Goal: Task Accomplishment & Management: Use online tool/utility

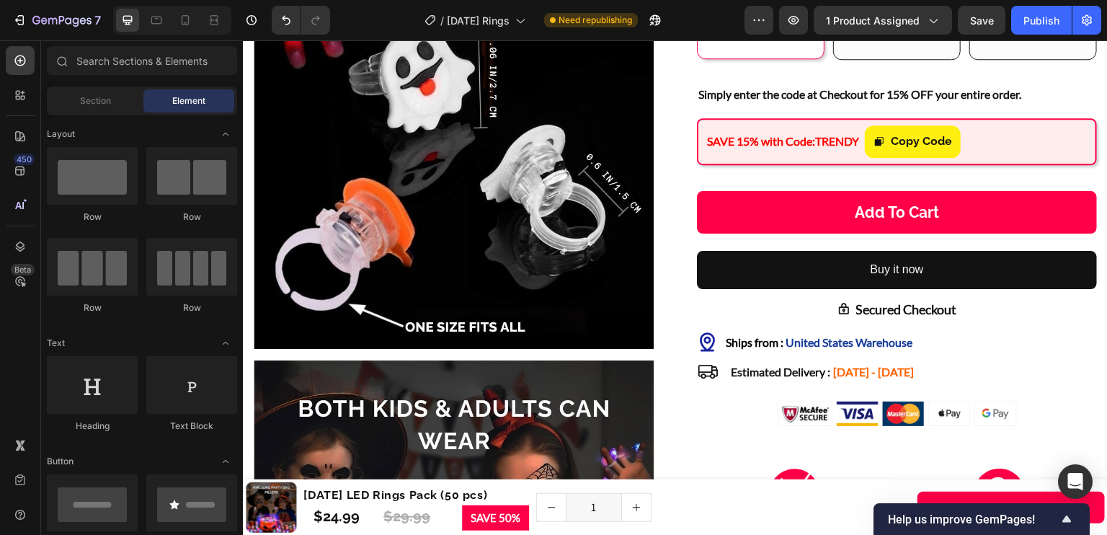
scroll to position [579, 0]
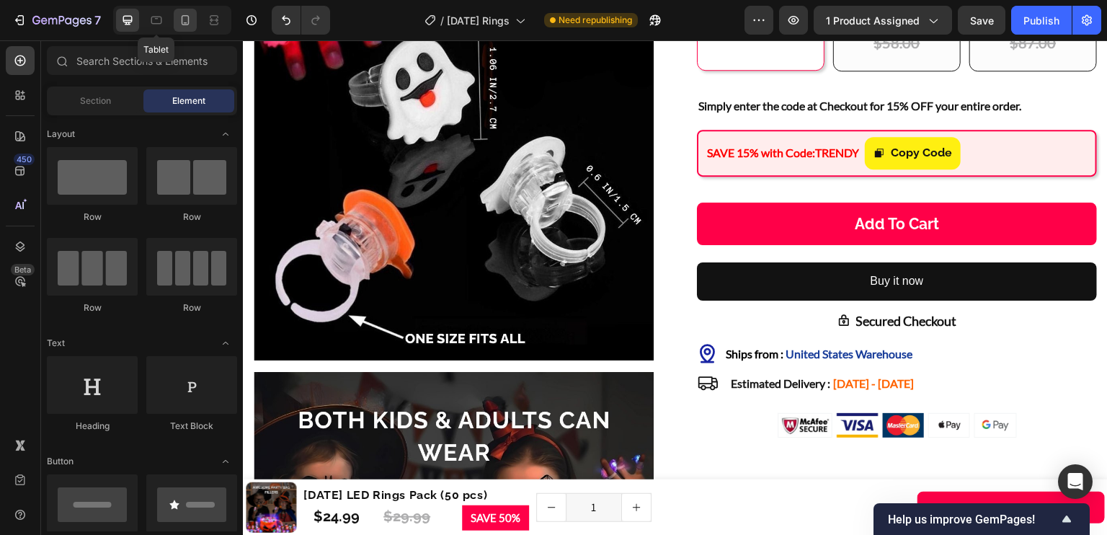
click at [175, 19] on div at bounding box center [185, 20] width 23 height 23
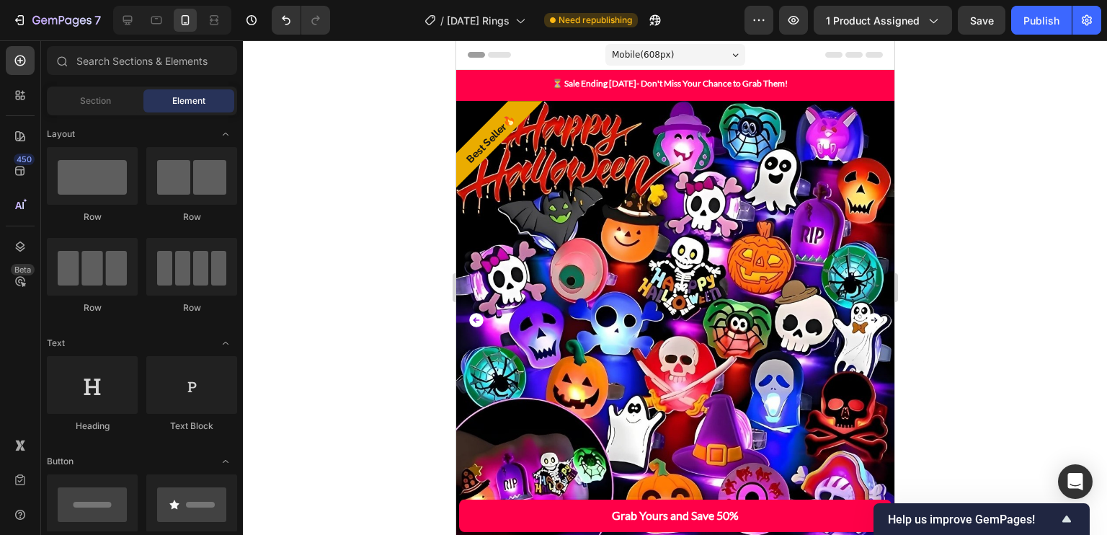
click at [694, 58] on div "Mobile ( 608 px)" at bounding box center [674, 55] width 140 height 22
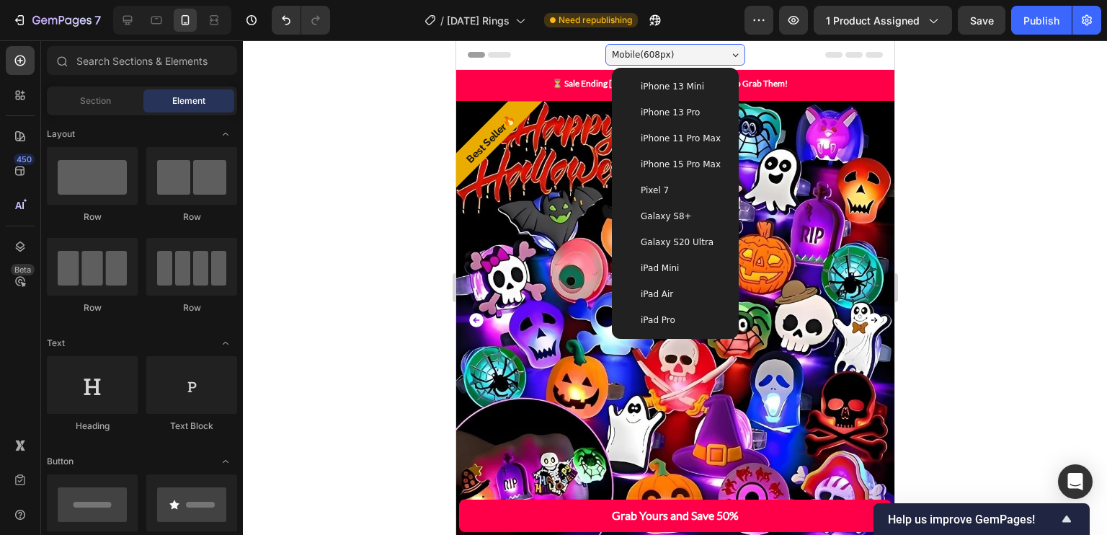
click at [694, 136] on span "iPhone 11 Pro Max" at bounding box center [680, 138] width 80 height 14
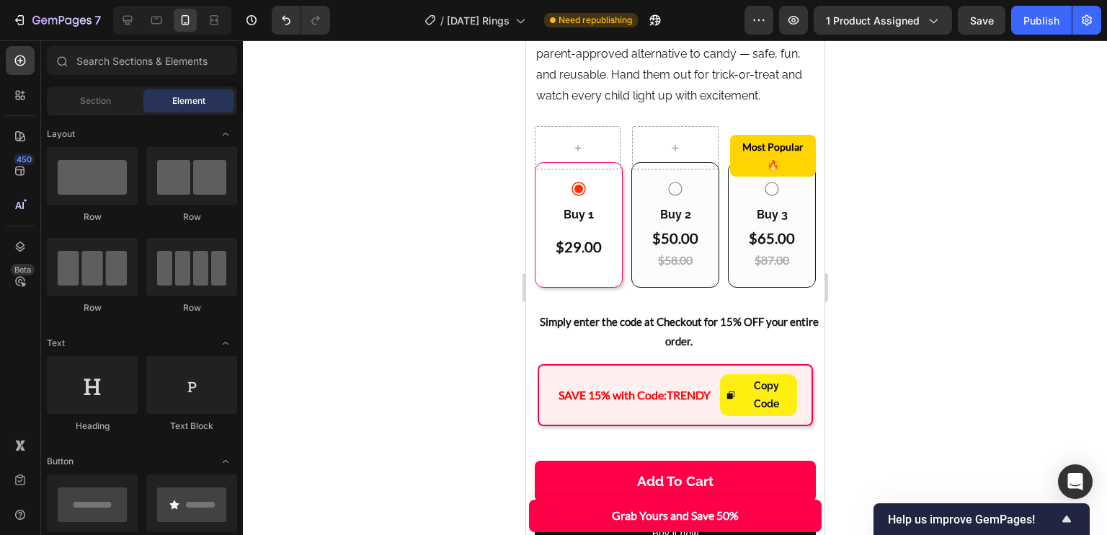
scroll to position [790, 0]
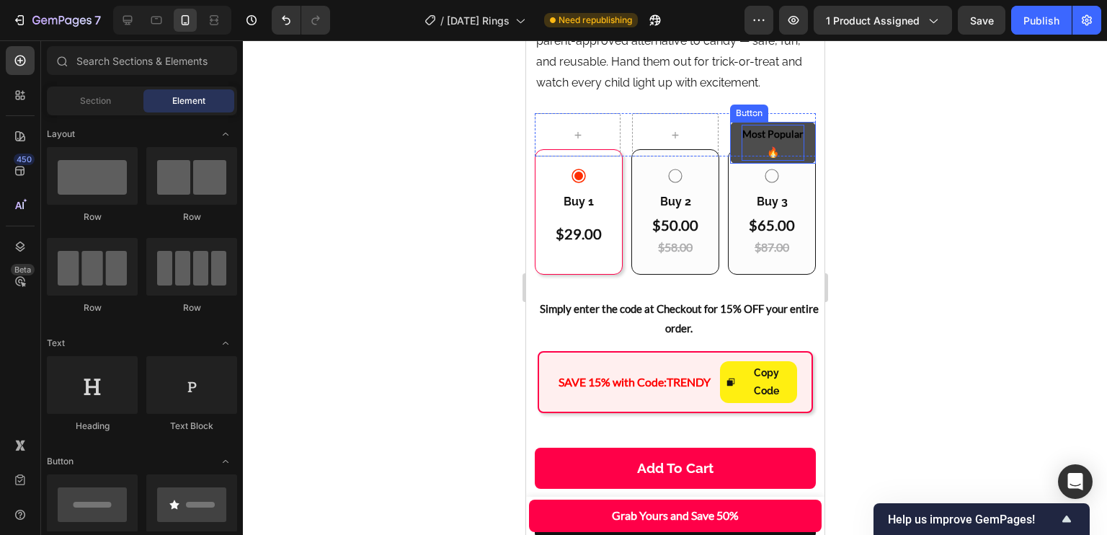
click at [757, 128] on p "Most Popular 🔥" at bounding box center [772, 143] width 63 height 36
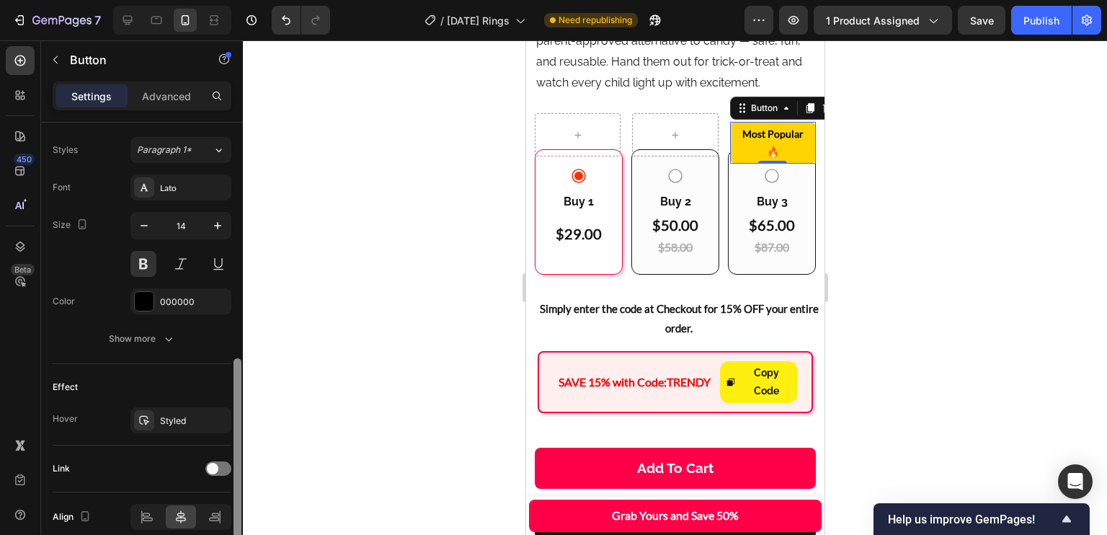
scroll to position [527, 0]
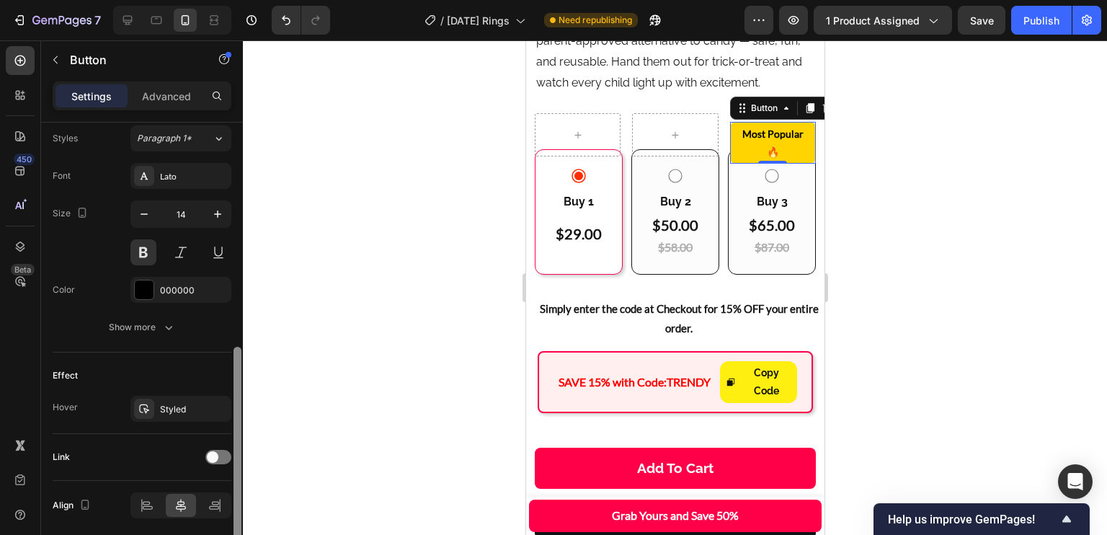
drag, startPoint x: 236, startPoint y: 262, endPoint x: 245, endPoint y: 495, distance: 232.9
click at [245, 0] on div "7 Version history / [DATE] Rings Need republishing Preview 1 product assigned S…" at bounding box center [553, 0] width 1107 height 0
click at [0, 0] on icon "button" at bounding box center [0, 0] width 0 height 0
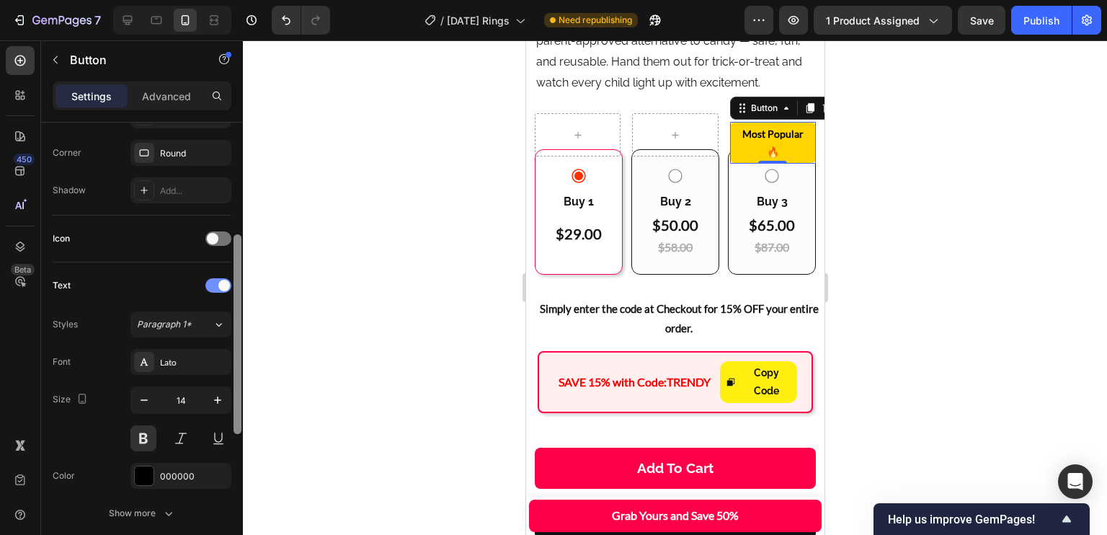
scroll to position [312, 0]
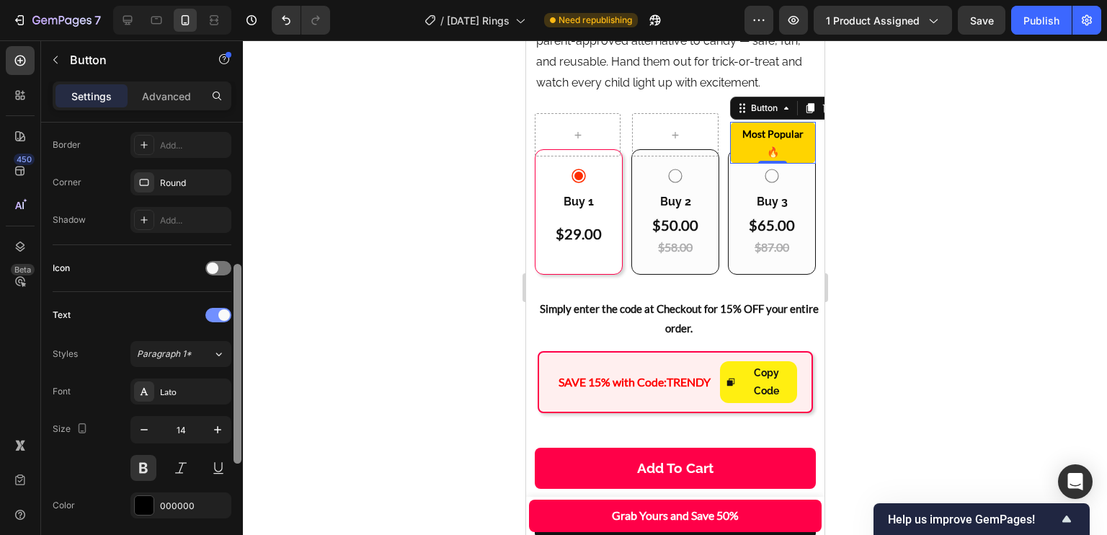
drag, startPoint x: 234, startPoint y: 411, endPoint x: 230, endPoint y: 316, distance: 95.2
click at [230, 316] on div "Size Width Auto Height Auto Padding 4, 16, 4, 16 Background Color FFD400 Image …" at bounding box center [142, 348] width 202 height 453
click at [237, 305] on div "Size Width Auto Height Auto Padding 4, 16, 4, 16 Background Color FFD400 Image …" at bounding box center [142, 348] width 202 height 453
click at [153, 432] on button "button" at bounding box center [144, 429] width 26 height 26
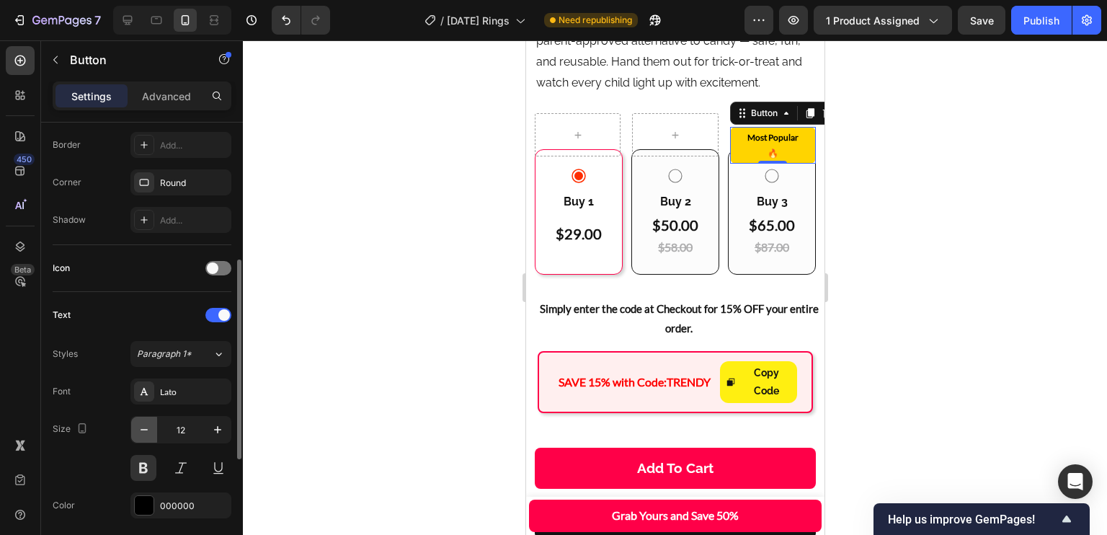
click at [147, 431] on icon "button" at bounding box center [144, 429] width 14 height 14
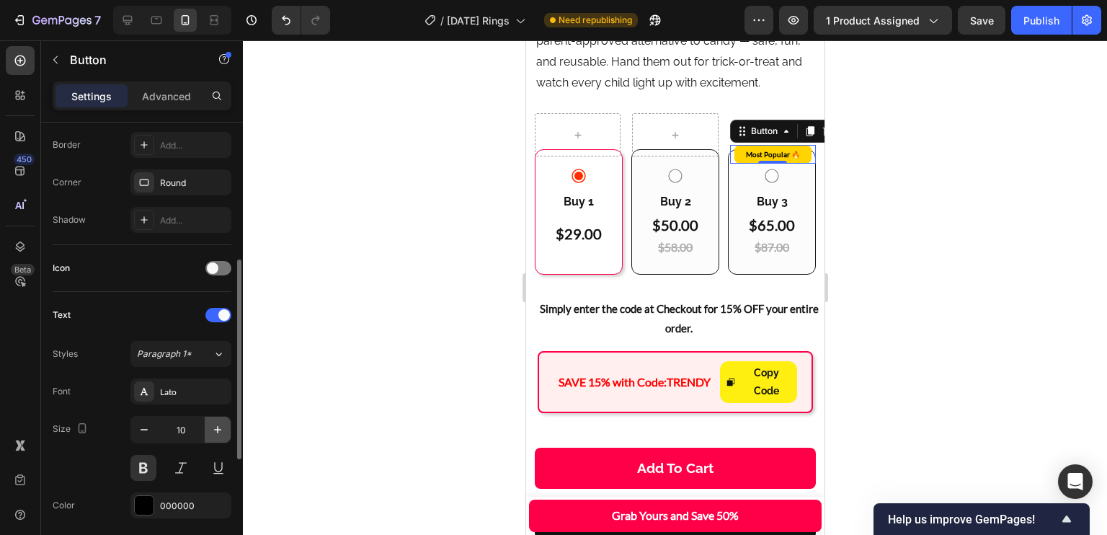
click at [218, 433] on icon "button" at bounding box center [217, 429] width 14 height 14
click at [220, 424] on icon "button" at bounding box center [217, 429] width 14 height 14
type input "12"
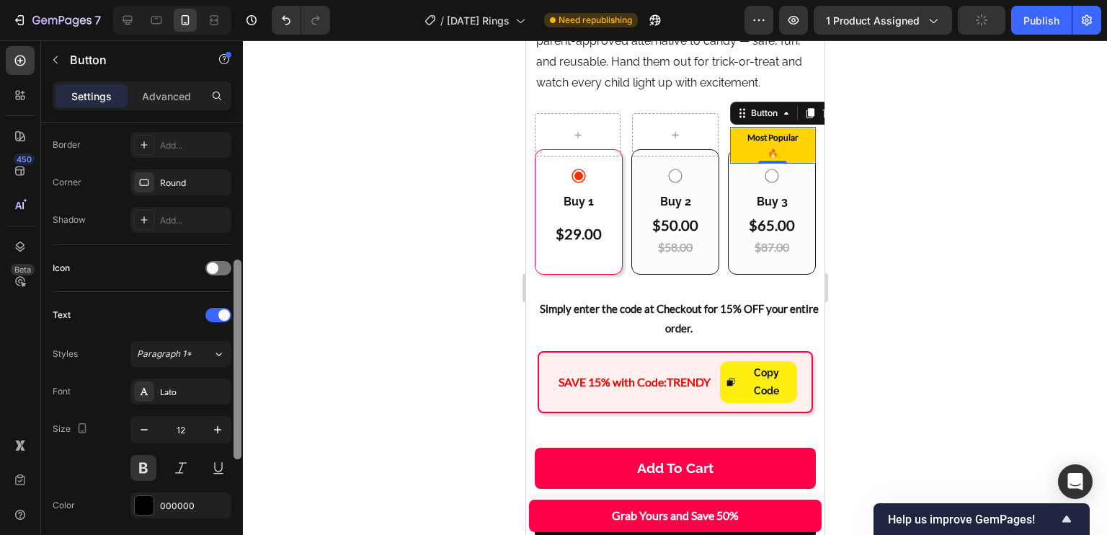
drag, startPoint x: 240, startPoint y: 411, endPoint x: 244, endPoint y: 377, distance: 34.1
click at [244, 0] on div "7 Version history / Halloween Rings Need republishing Preview 1 product assigne…" at bounding box center [553, 0] width 1107 height 0
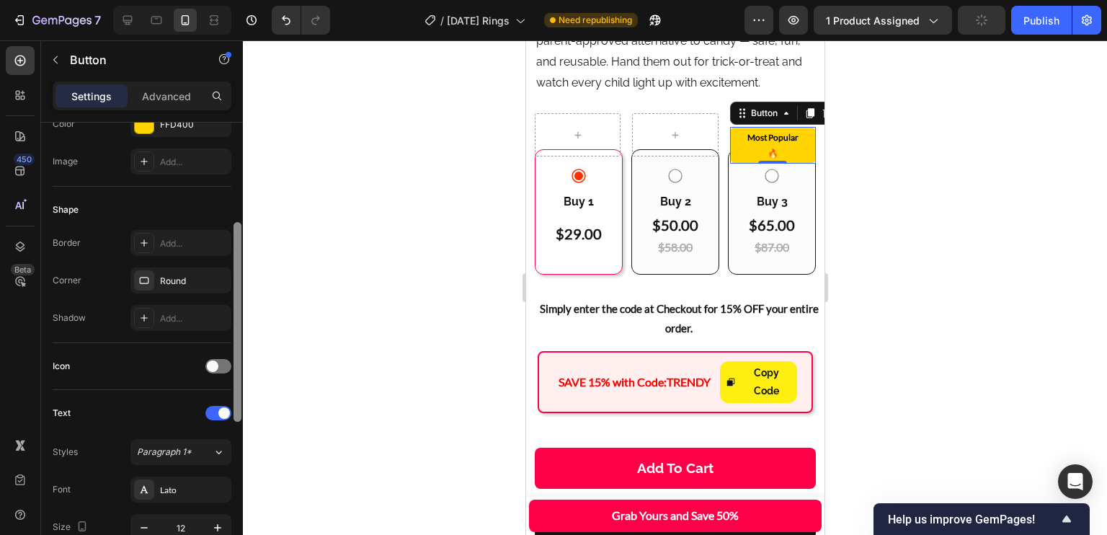
drag, startPoint x: 237, startPoint y: 345, endPoint x: 236, endPoint y: 311, distance: 34.6
click at [236, 318] on div at bounding box center [237, 322] width 8 height 200
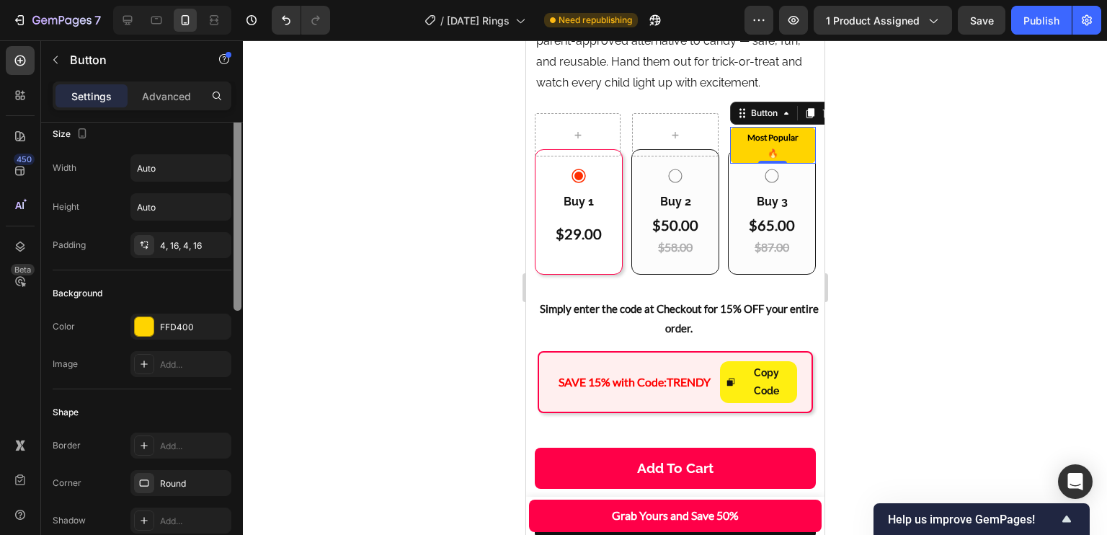
scroll to position [0, 0]
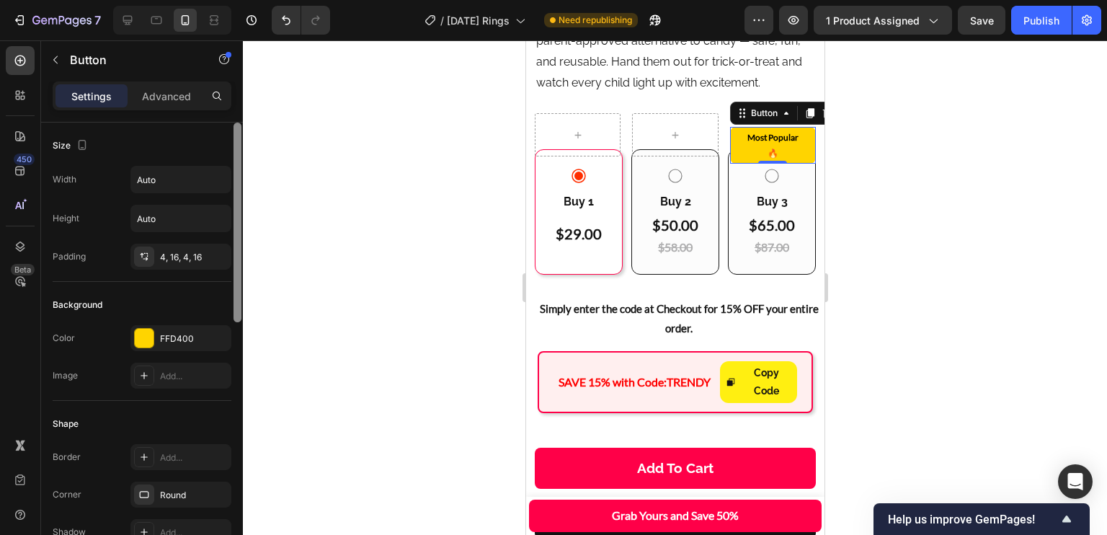
drag, startPoint x: 237, startPoint y: 266, endPoint x: 233, endPoint y: 212, distance: 54.2
click at [233, 212] on div at bounding box center [237, 222] width 8 height 200
click at [171, 259] on div "4, 16, 4, 16" at bounding box center [181, 257] width 42 height 13
click at [173, 260] on div "4, 16, 4, 16" at bounding box center [181, 257] width 42 height 13
click at [180, 252] on div "4, 16, 4, 16" at bounding box center [181, 257] width 42 height 13
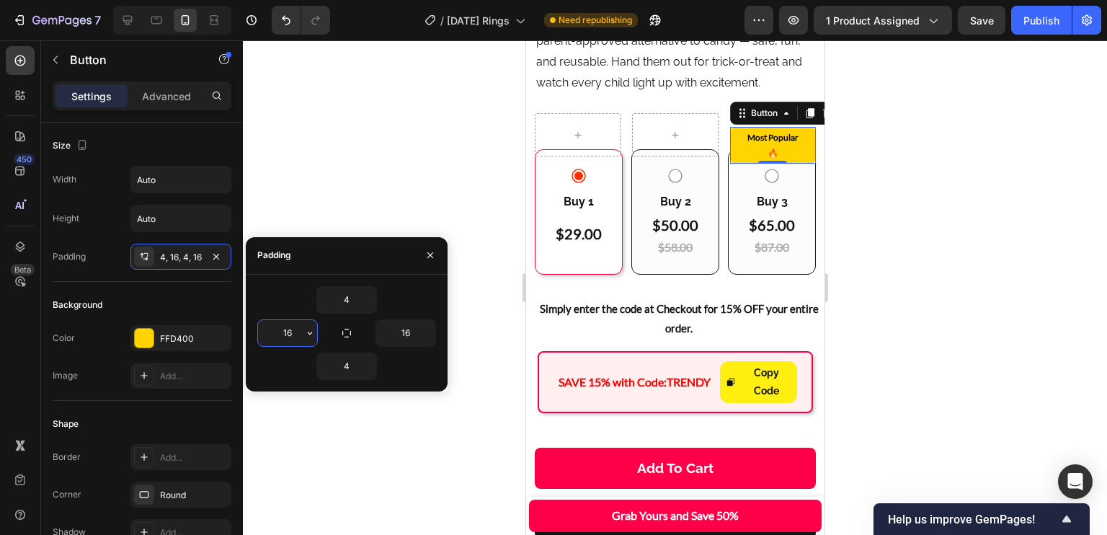
click at [280, 339] on input "16" at bounding box center [287, 333] width 59 height 26
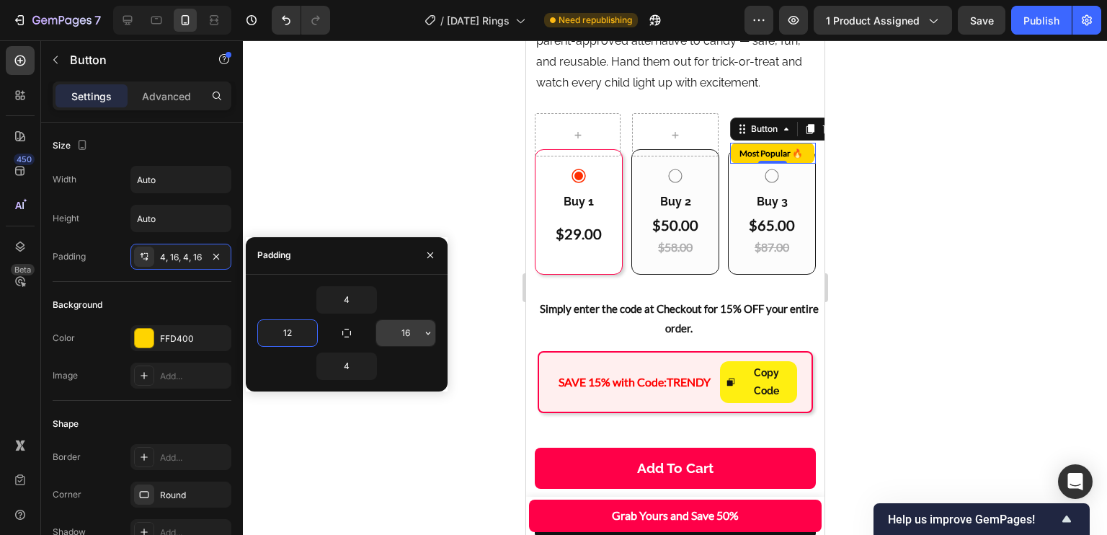
type input "12"
click at [398, 342] on input "16" at bounding box center [405, 333] width 59 height 26
type input "1"
type input "4"
click at [195, 293] on div "Background" at bounding box center [142, 304] width 179 height 23
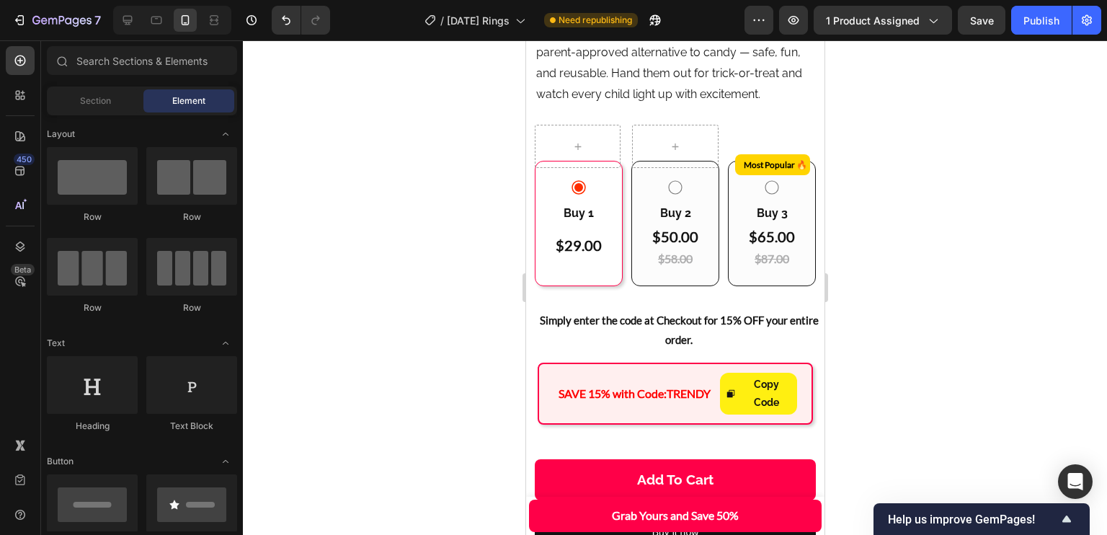
scroll to position [764, 0]
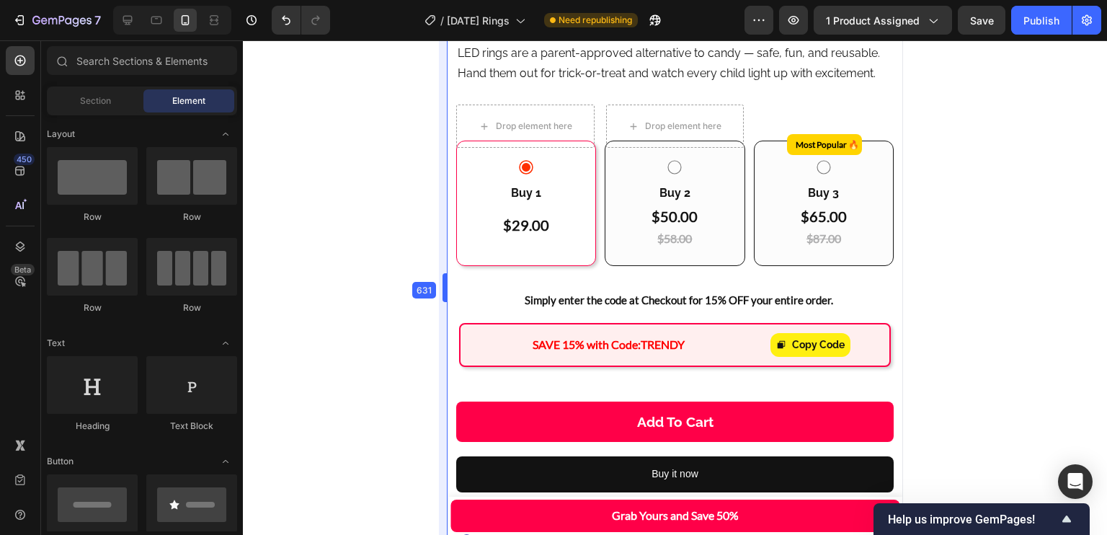
drag, startPoint x: 523, startPoint y: 279, endPoint x: 380, endPoint y: 259, distance: 144.1
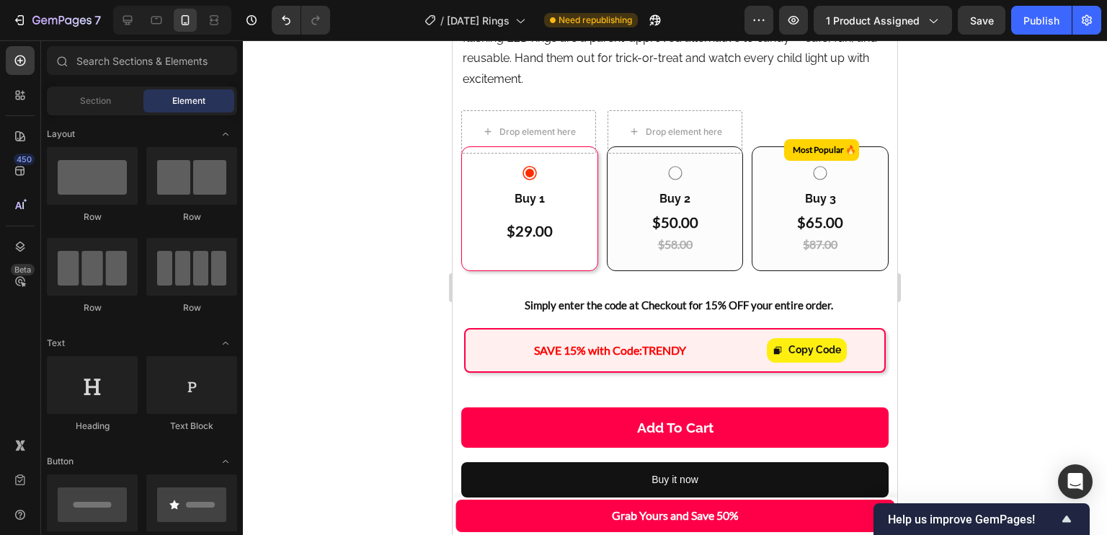
scroll to position [932, 0]
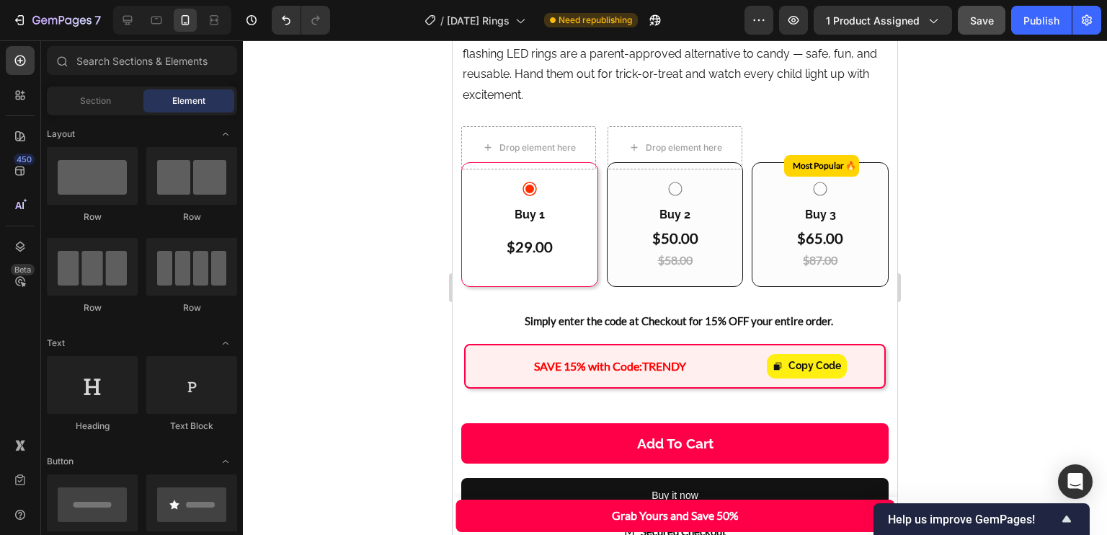
click at [974, 18] on span "Save" at bounding box center [982, 20] width 24 height 12
click at [1037, 14] on div "Publish" at bounding box center [1041, 20] width 36 height 15
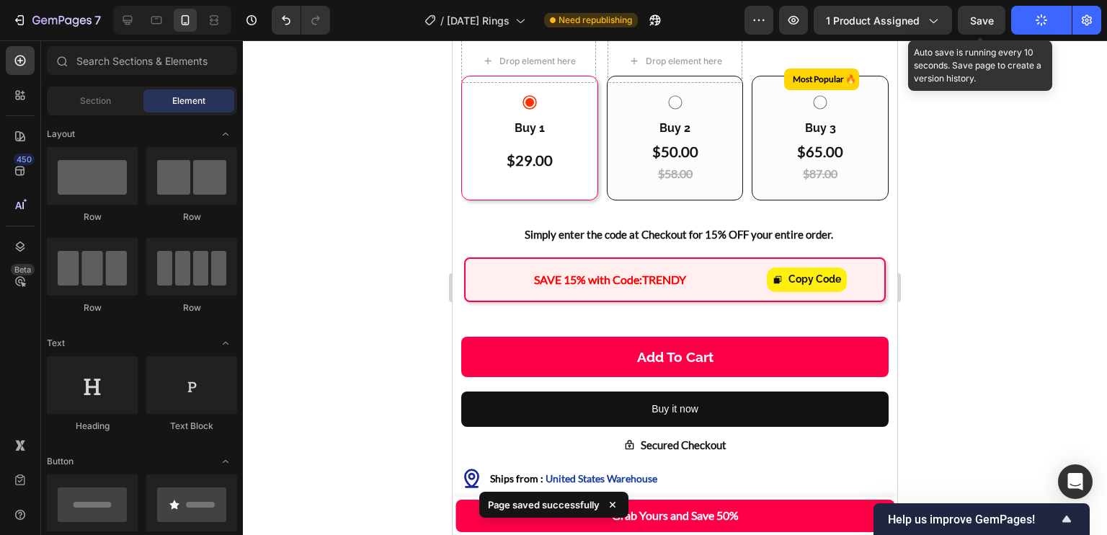
scroll to position [0, 0]
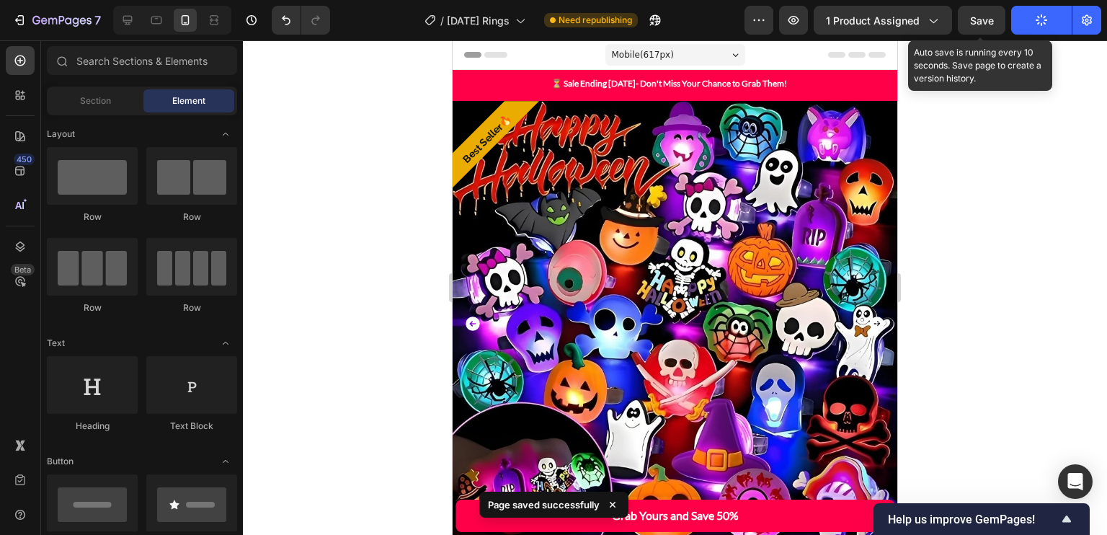
drag, startPoint x: 877, startPoint y: 51, endPoint x: 834, endPoint y: 66, distance: 45.6
click at [876, 52] on div "Header" at bounding box center [674, 55] width 445 height 30
click at [655, 45] on div "Mobile ( 617 px)" at bounding box center [675, 55] width 140 height 22
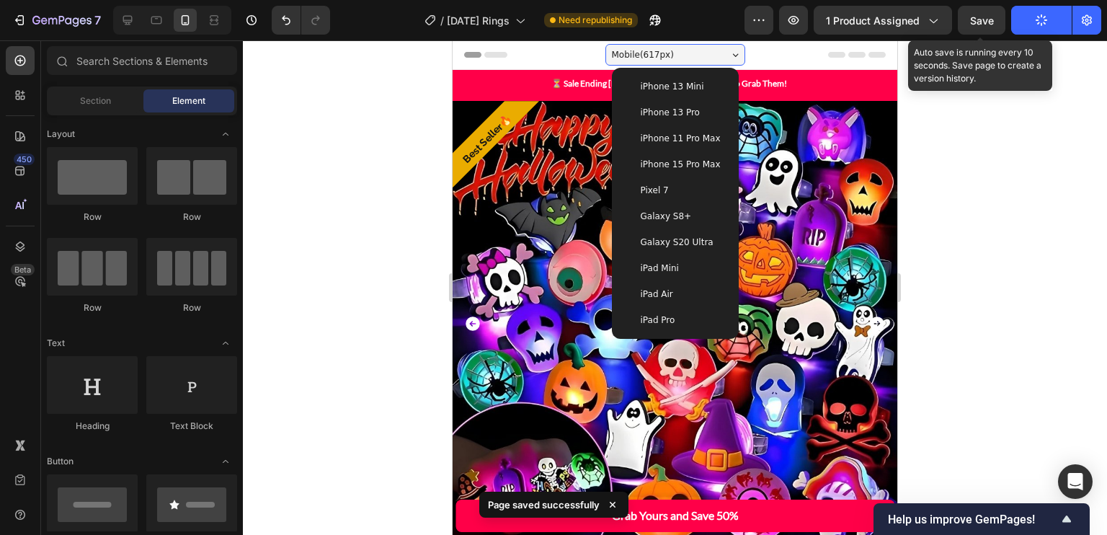
click at [680, 143] on span "iPhone 11 Pro Max" at bounding box center [680, 138] width 80 height 14
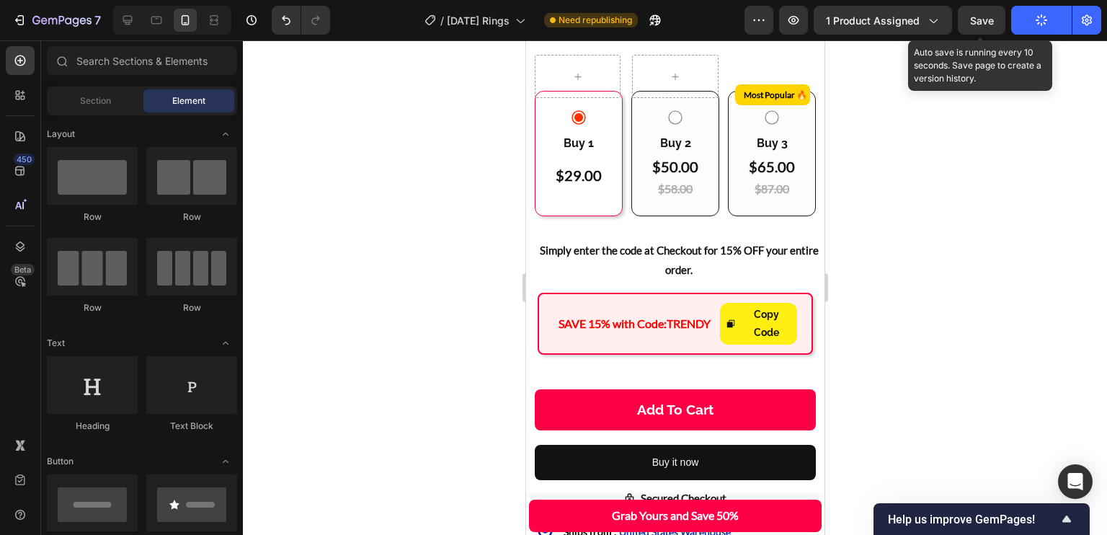
scroll to position [855, 0]
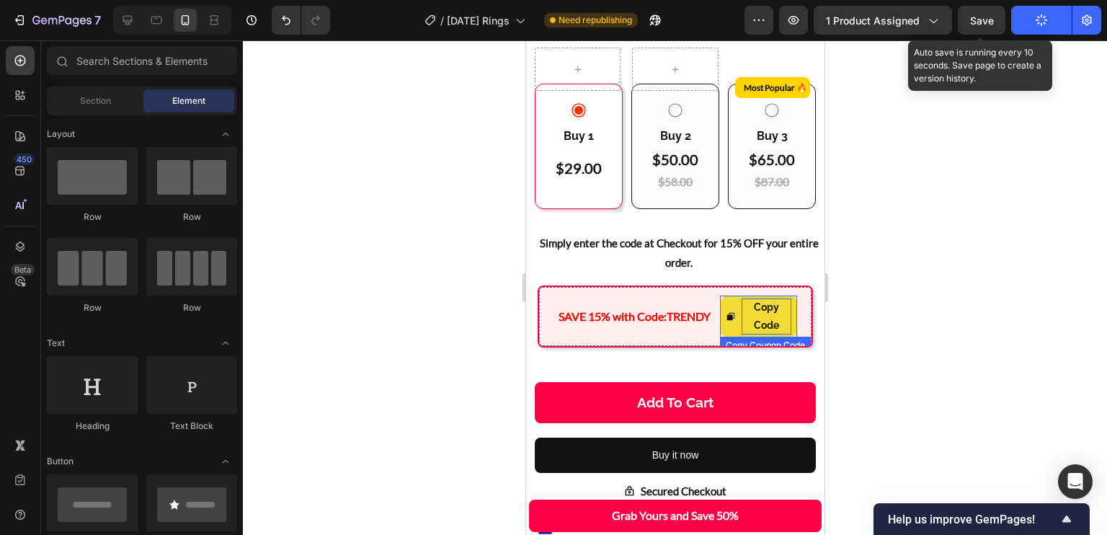
click at [770, 298] on div "Copy Code" at bounding box center [766, 316] width 50 height 36
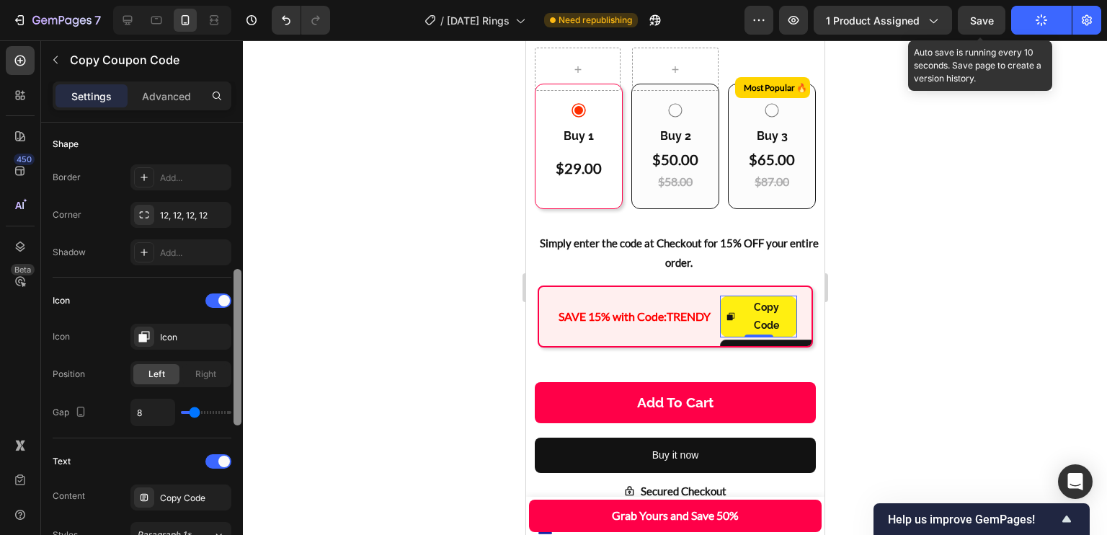
scroll to position [434, 0]
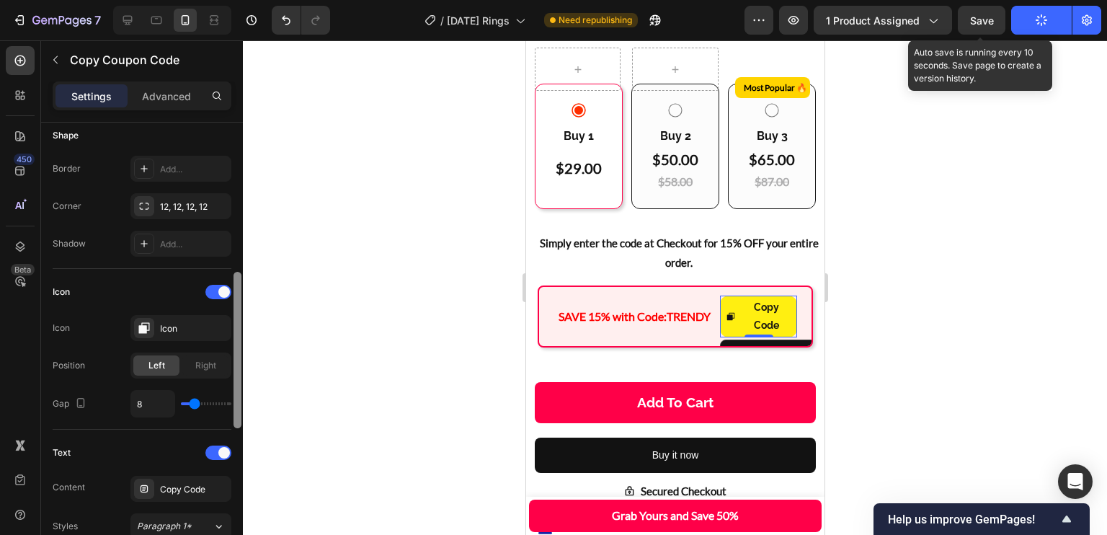
drag, startPoint x: 238, startPoint y: 256, endPoint x: 222, endPoint y: 406, distance: 150.8
click at [222, 406] on div "Layout Icon Coupon code Code TRENDY Size Width Auto Height Auto Padding 4, 8, 4…" at bounding box center [142, 348] width 202 height 453
drag, startPoint x: 222, startPoint y: 424, endPoint x: 223, endPoint y: 457, distance: 33.9
click at [223, 457] on div "Layout Icon Coupon code Code TRENDY Size Width Auto Height Auto Padding 4, 8, 4…" at bounding box center [142, 298] width 179 height 1219
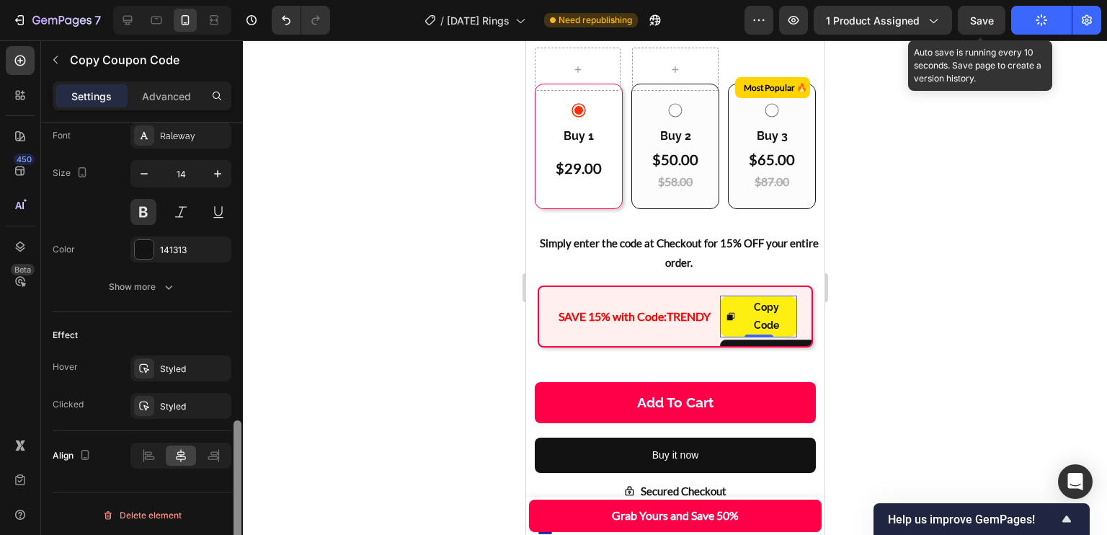
drag, startPoint x: 241, startPoint y: 339, endPoint x: 233, endPoint y: 414, distance: 75.3
click at [233, 414] on div at bounding box center [237, 349] width 11 height 454
click at [153, 166] on button "button" at bounding box center [144, 174] width 26 height 26
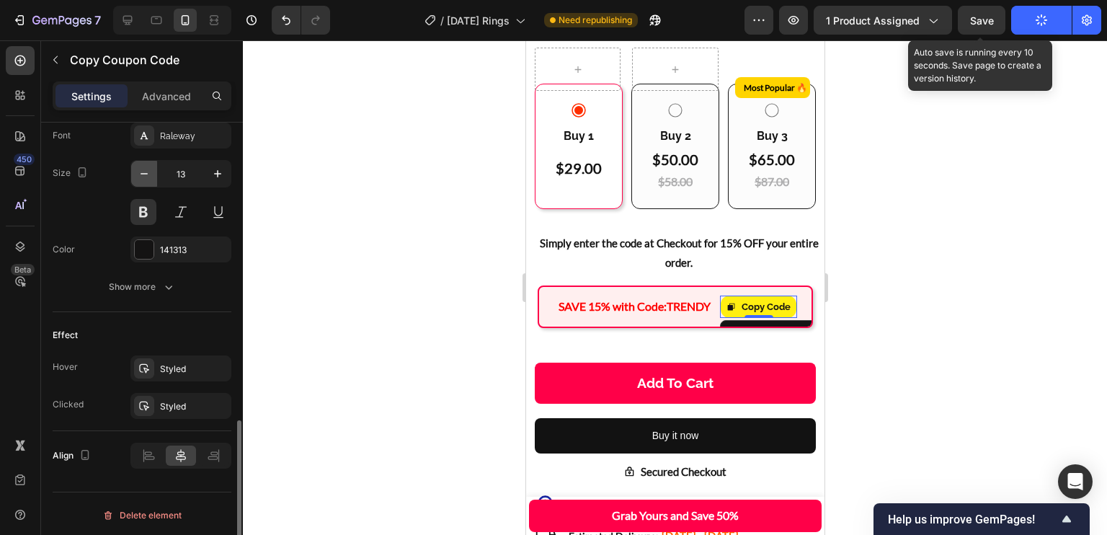
click at [153, 166] on button "button" at bounding box center [144, 174] width 26 height 26
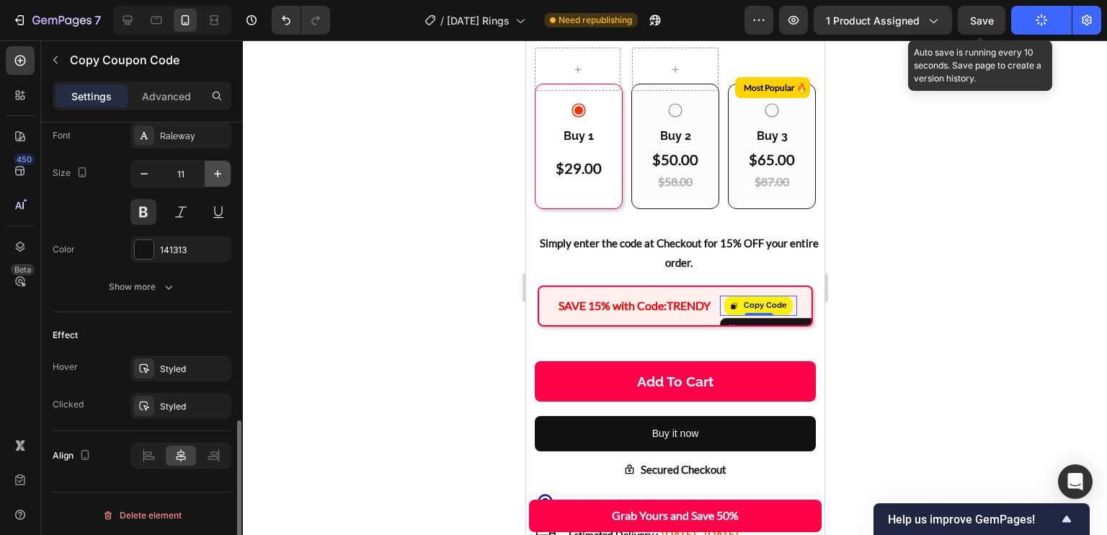
click at [217, 166] on icon "button" at bounding box center [217, 173] width 14 height 14
click at [216, 167] on icon "button" at bounding box center [217, 173] width 14 height 14
type input "13"
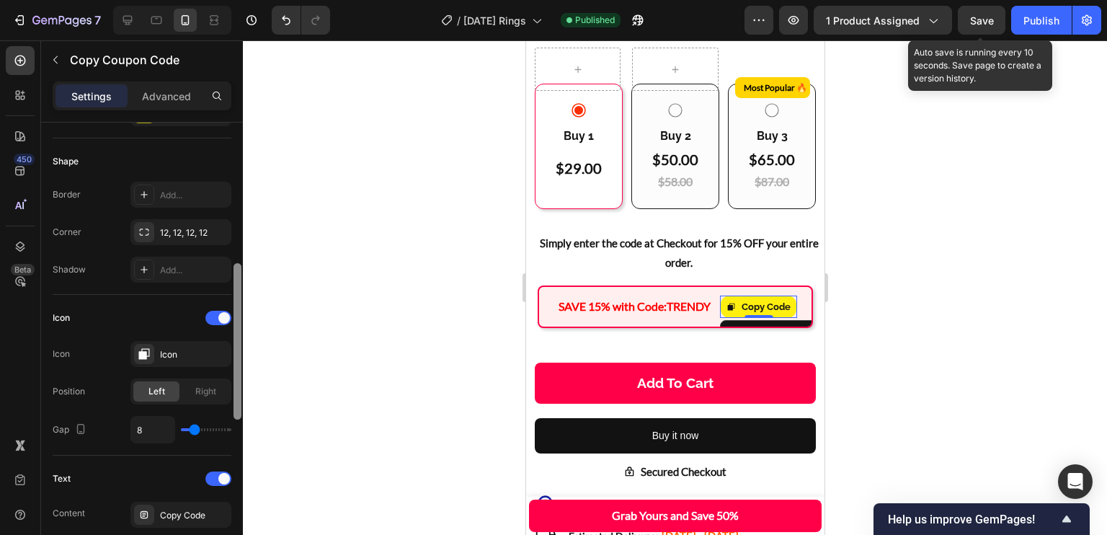
click at [238, 354] on div at bounding box center [237, 349] width 11 height 454
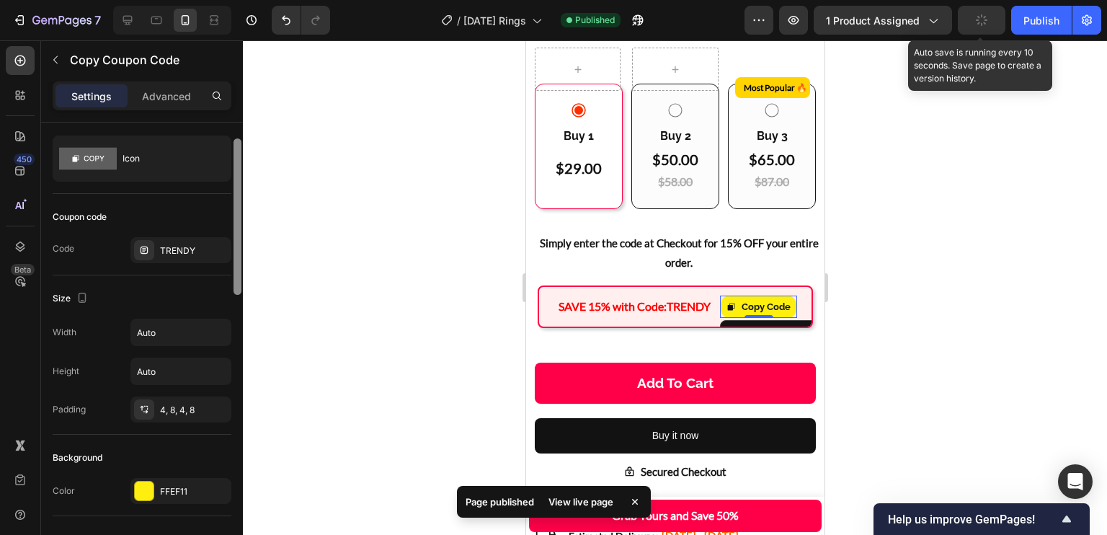
scroll to position [17, 0]
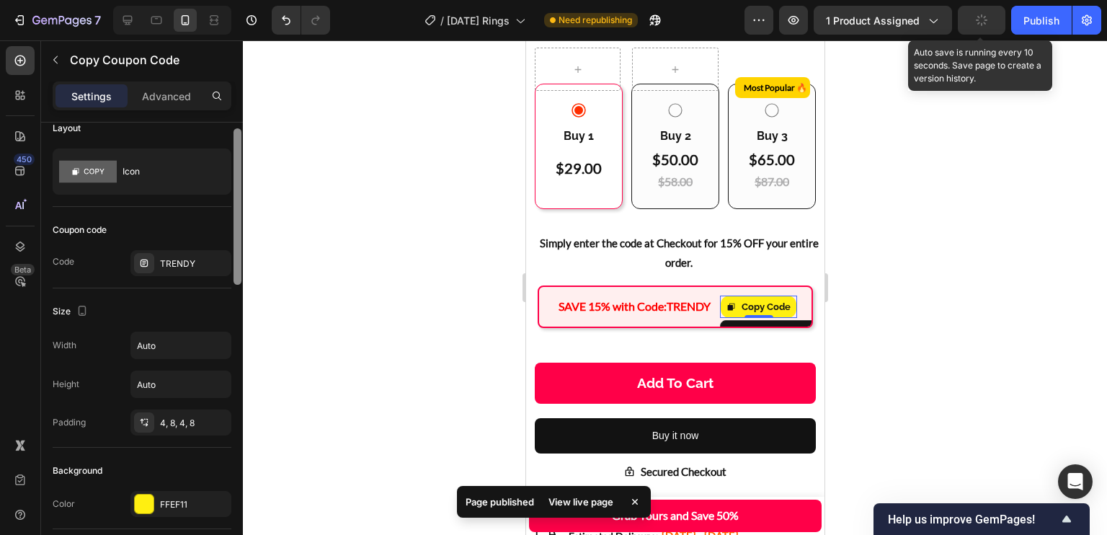
drag, startPoint x: 238, startPoint y: 352, endPoint x: 231, endPoint y: 218, distance: 135.0
click at [231, 218] on div "Layout Icon Coupon code Code TRENDY Size Width Auto Height Auto Padding 4, 8, 4…" at bounding box center [142, 348] width 202 height 453
click at [194, 328] on div "Size Width Auto Height Auto Padding 4, 8, 4, 8" at bounding box center [142, 367] width 179 height 159
click at [194, 341] on input "Auto" at bounding box center [180, 345] width 99 height 26
click at [217, 344] on icon "button" at bounding box center [217, 345] width 14 height 14
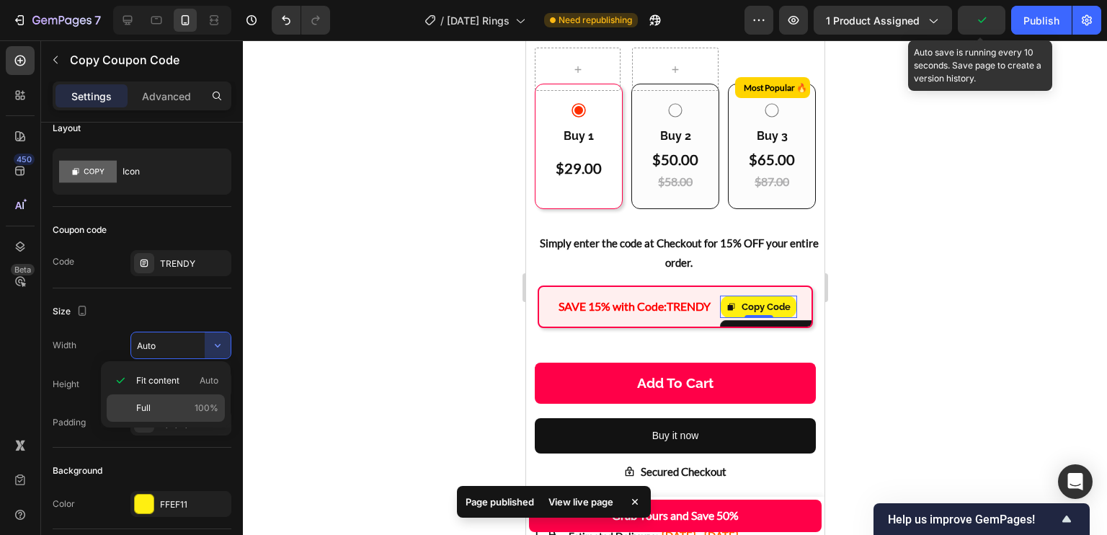
click at [198, 400] on div "Full 100%" at bounding box center [166, 407] width 118 height 27
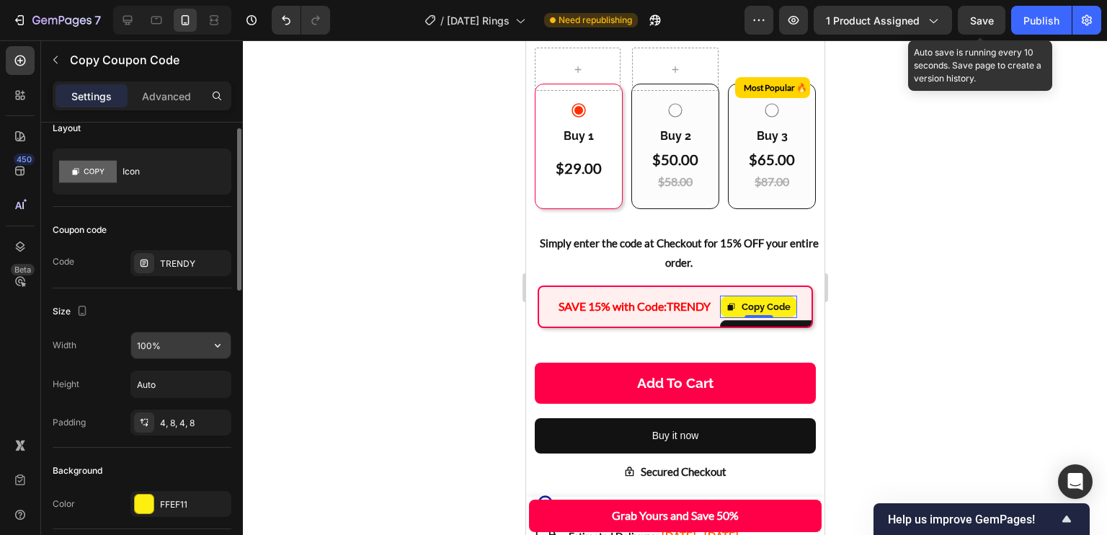
click at [205, 348] on button "button" at bounding box center [218, 345] width 26 height 26
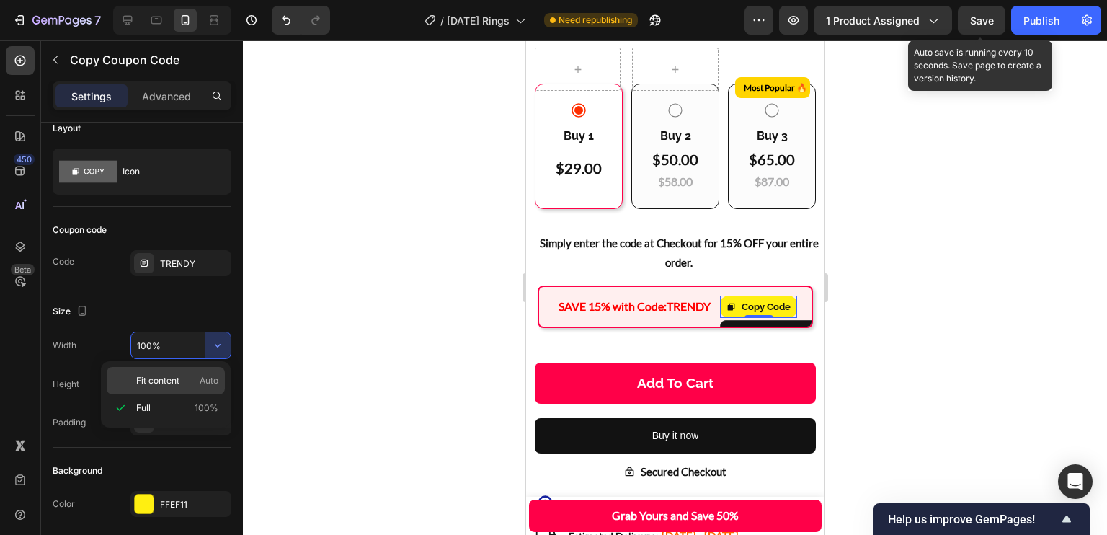
click at [202, 383] on span "Auto" at bounding box center [209, 380] width 19 height 13
type input "Auto"
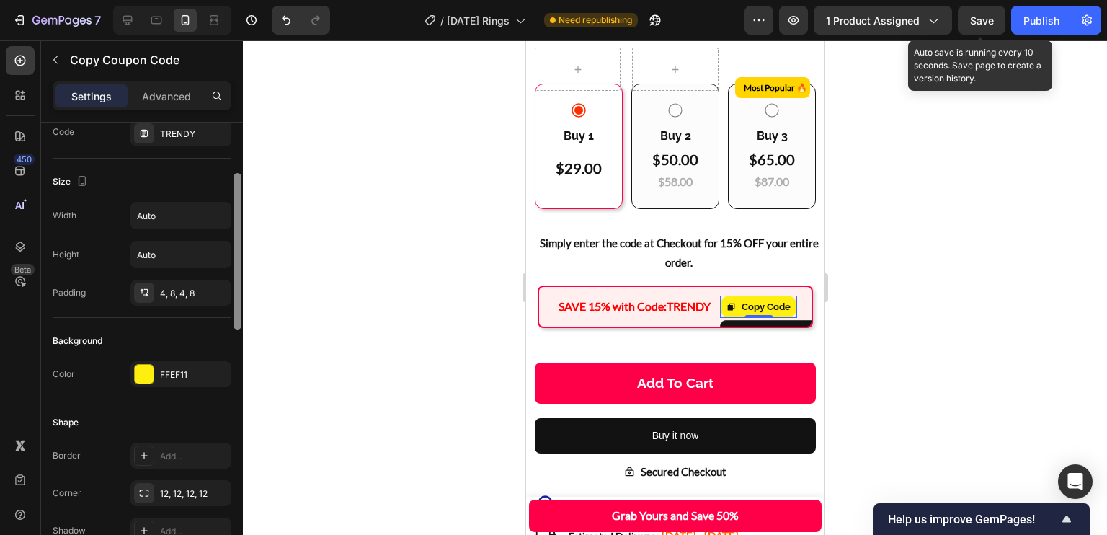
scroll to position [143, 0]
drag, startPoint x: 241, startPoint y: 246, endPoint x: 233, endPoint y: 289, distance: 43.9
click at [233, 289] on div at bounding box center [237, 349] width 11 height 454
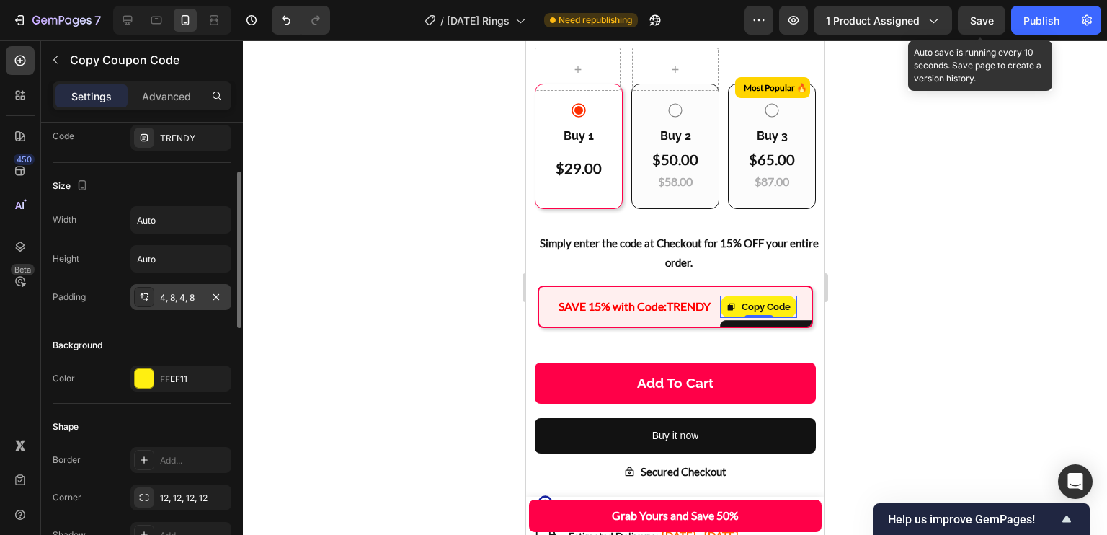
click at [187, 293] on div "4, 8, 4, 8" at bounding box center [181, 297] width 42 height 13
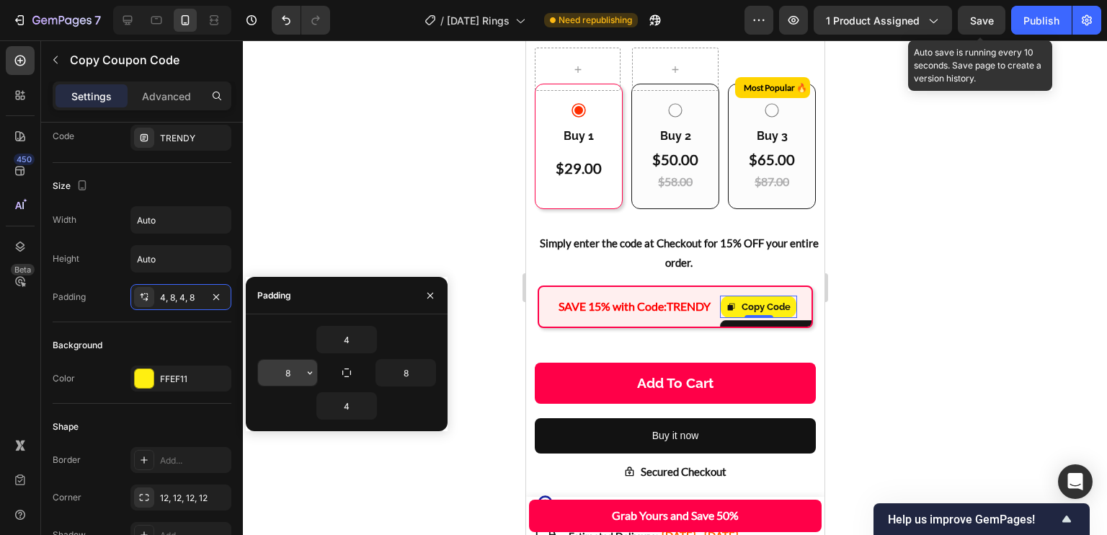
click at [295, 366] on input "8" at bounding box center [287, 372] width 59 height 26
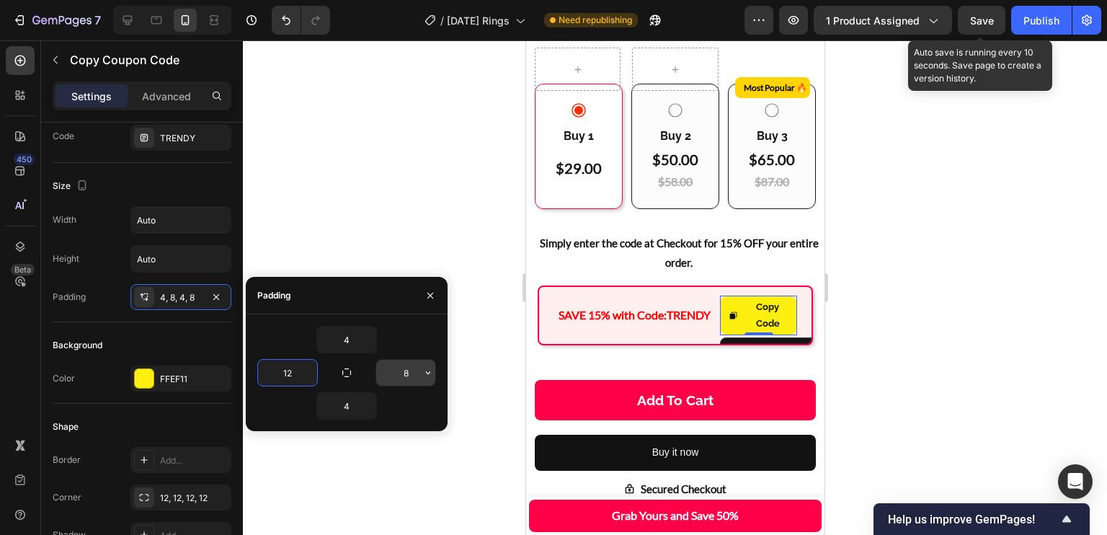
type input "12"
click at [414, 372] on input "8" at bounding box center [405, 372] width 59 height 26
type input "1"
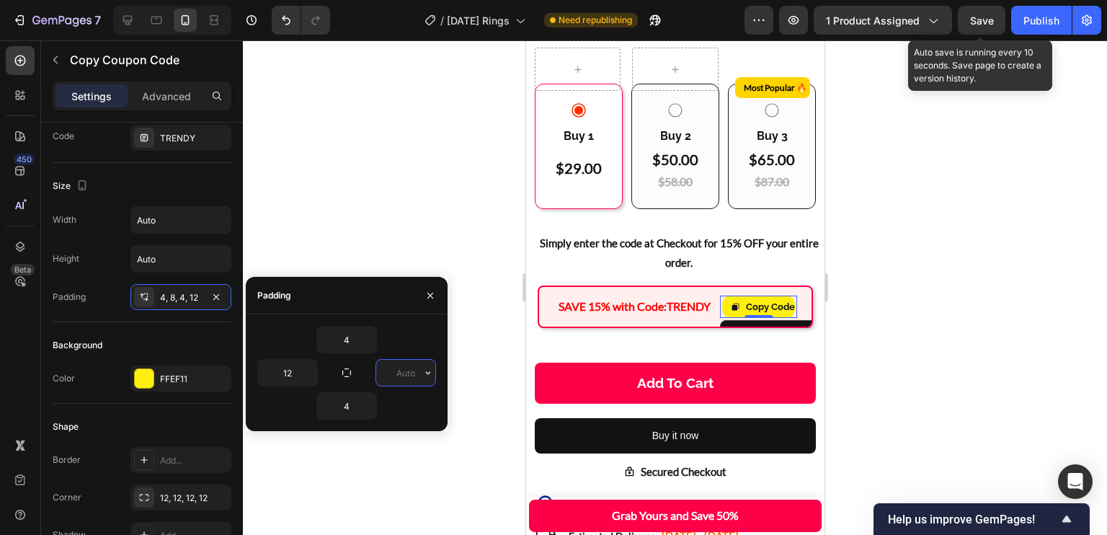
type input "7"
type input "4"
click at [290, 377] on input "12" at bounding box center [287, 372] width 59 height 26
type input "4"
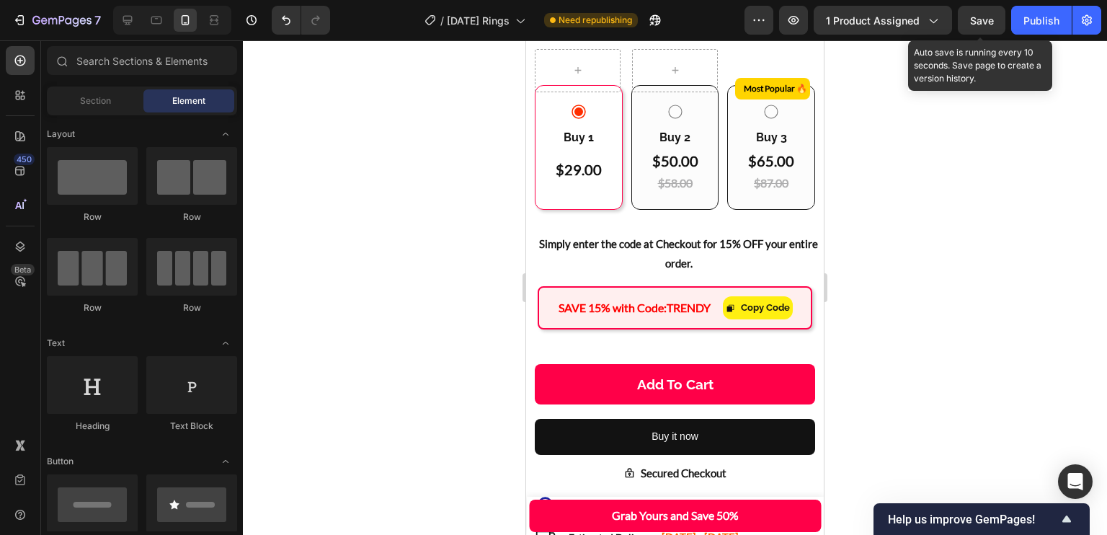
scroll to position [908, 0]
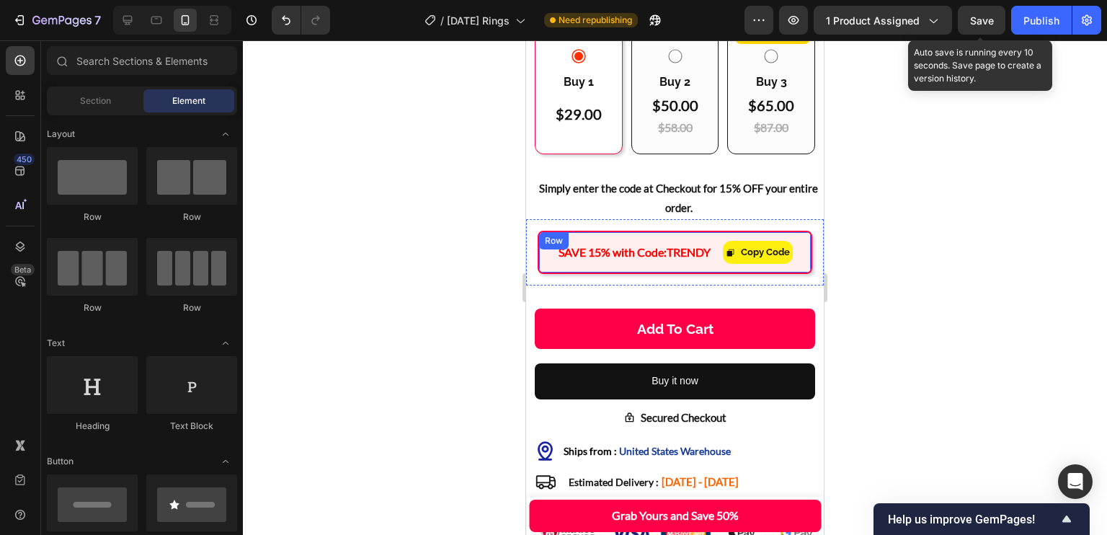
click at [779, 241] on div "Copy Code" at bounding box center [758, 252] width 76 height 22
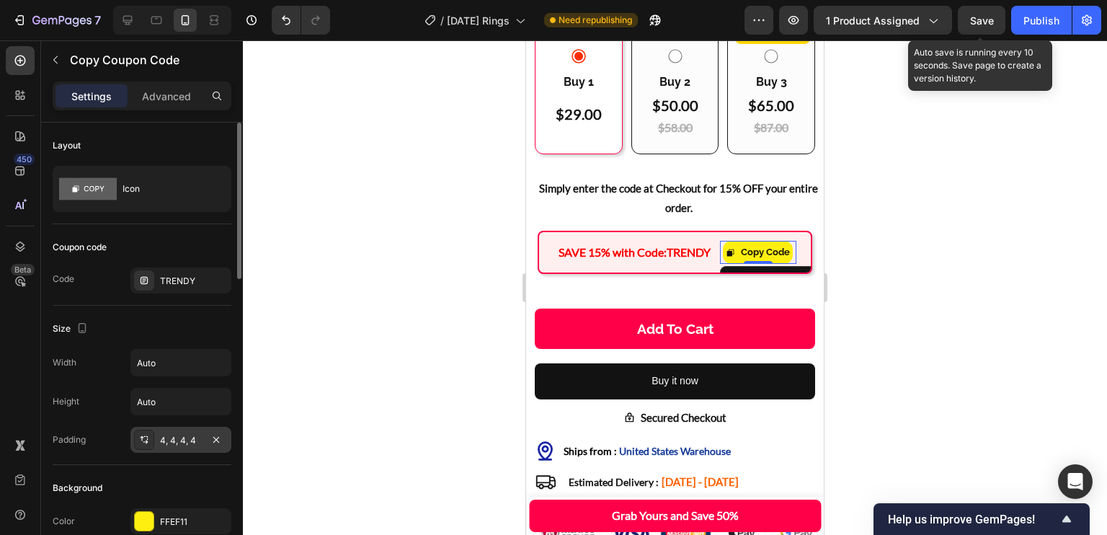
click at [174, 440] on div "4, 4, 4, 4" at bounding box center [181, 440] width 42 height 13
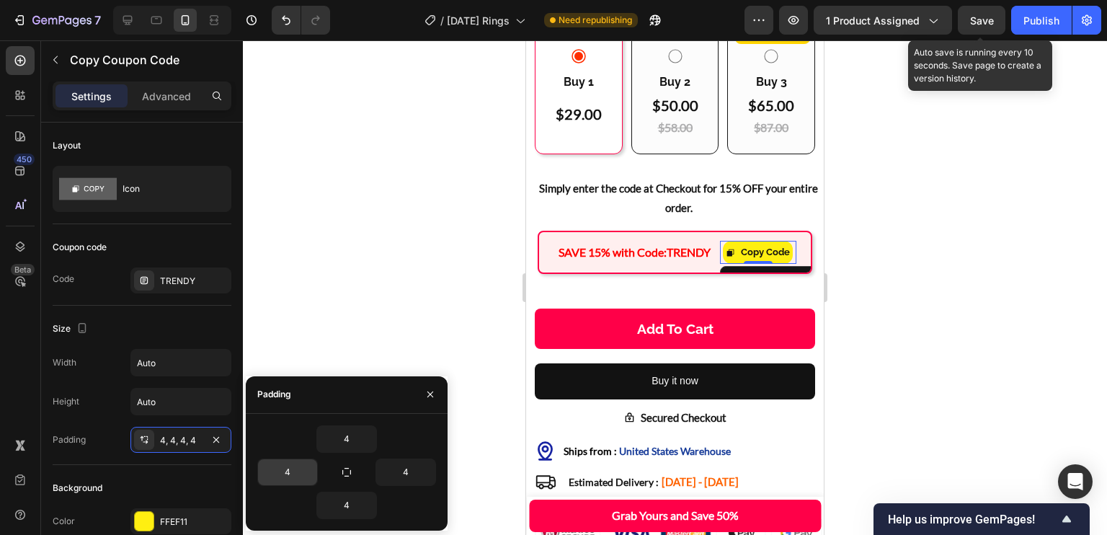
click at [287, 467] on input "4" at bounding box center [287, 472] width 59 height 26
type input "8"
click at [406, 463] on input "4" at bounding box center [405, 472] width 59 height 26
type input "8"
type input "4"
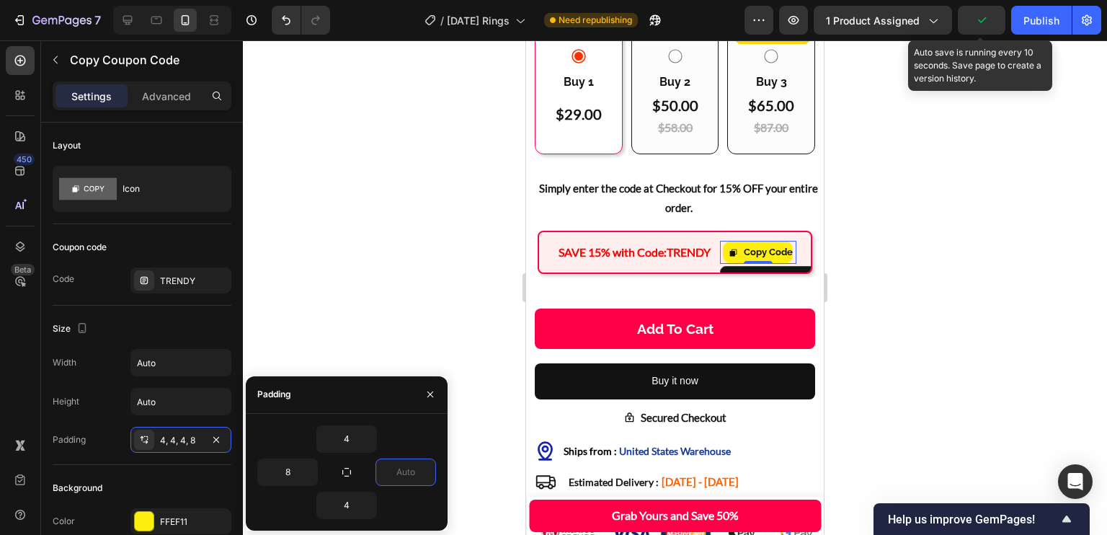
type input "6"
type input "5"
type input "8"
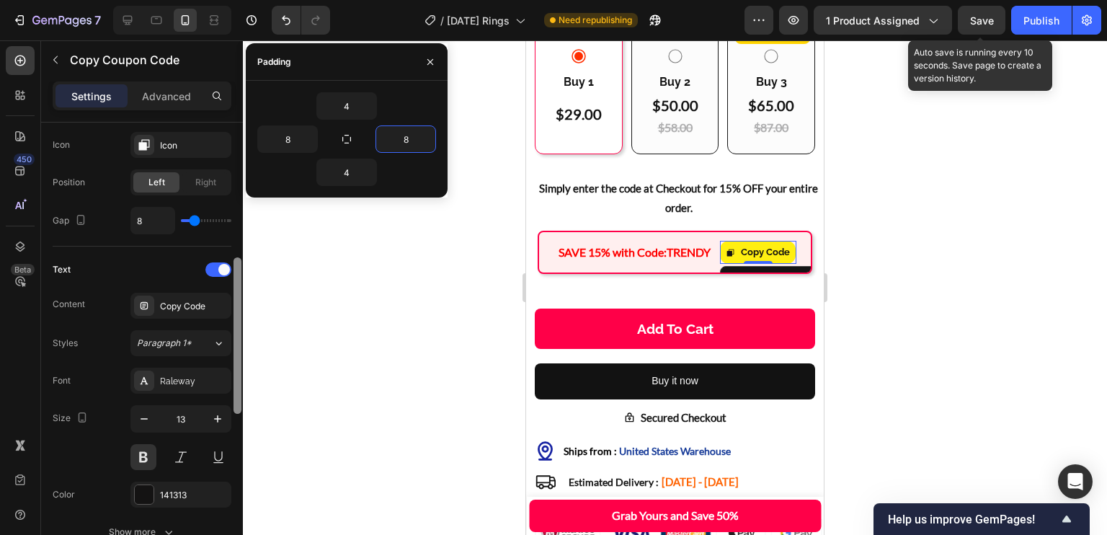
scroll to position [659, 0]
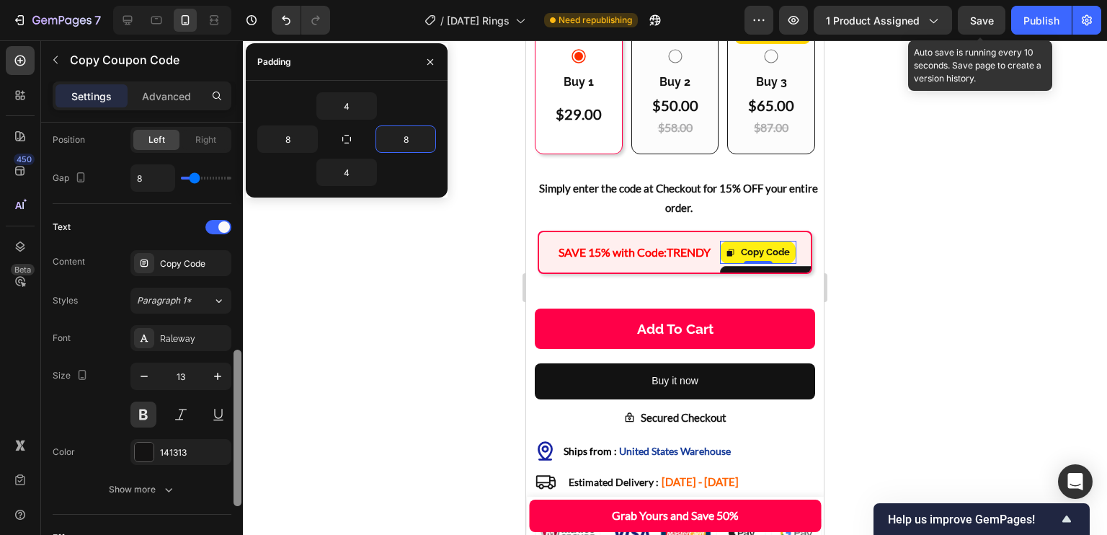
drag, startPoint x: 238, startPoint y: 247, endPoint x: 234, endPoint y: 475, distance: 227.7
click at [234, 475] on div at bounding box center [237, 427] width 8 height 156
click at [138, 369] on icon "button" at bounding box center [144, 376] width 14 height 14
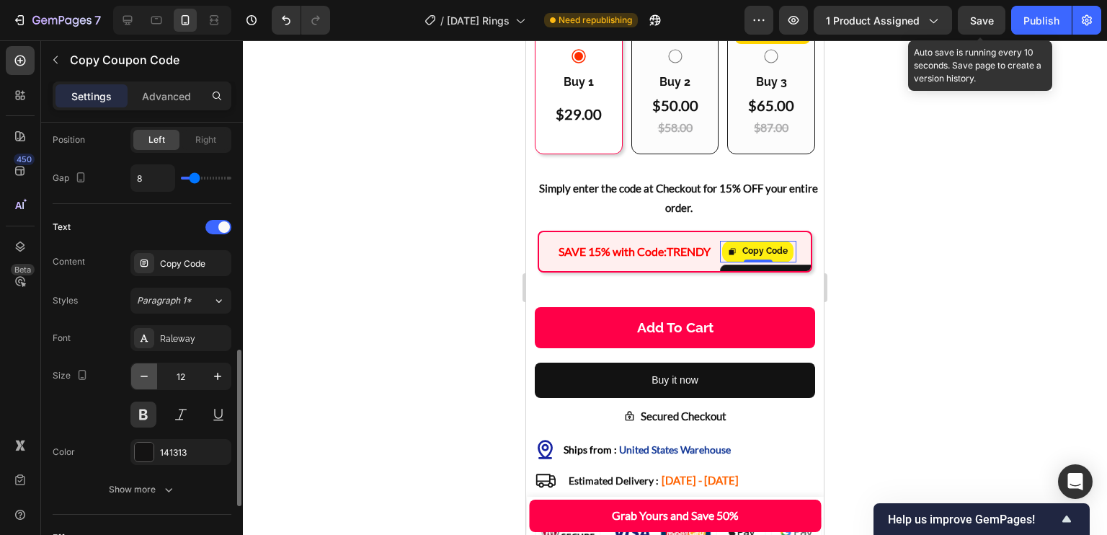
click at [140, 371] on icon "button" at bounding box center [144, 376] width 14 height 14
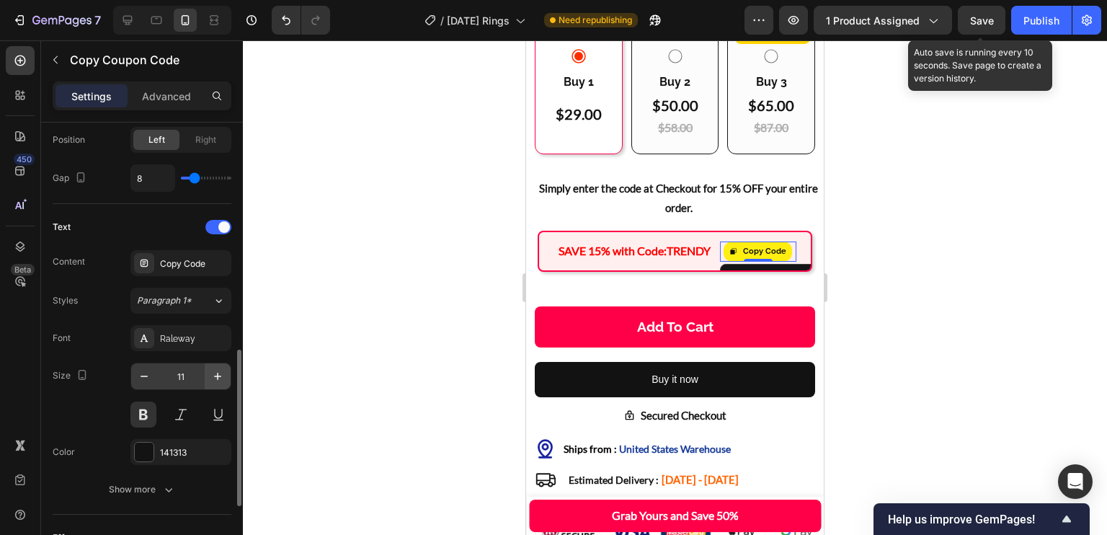
click at [215, 371] on icon "button" at bounding box center [217, 376] width 14 height 14
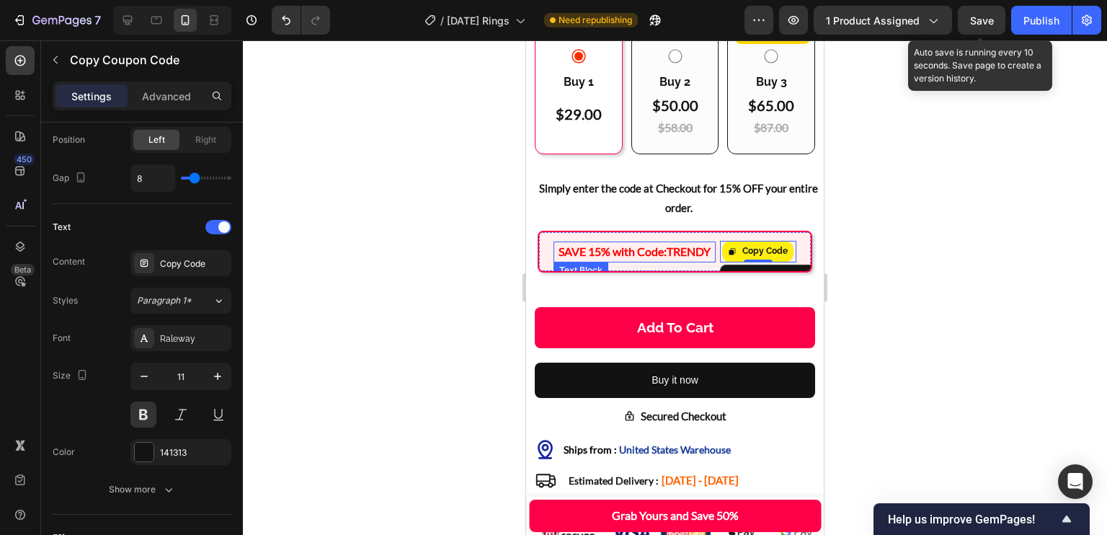
type input "12"
click at [988, 18] on span "Save" at bounding box center [982, 20] width 24 height 12
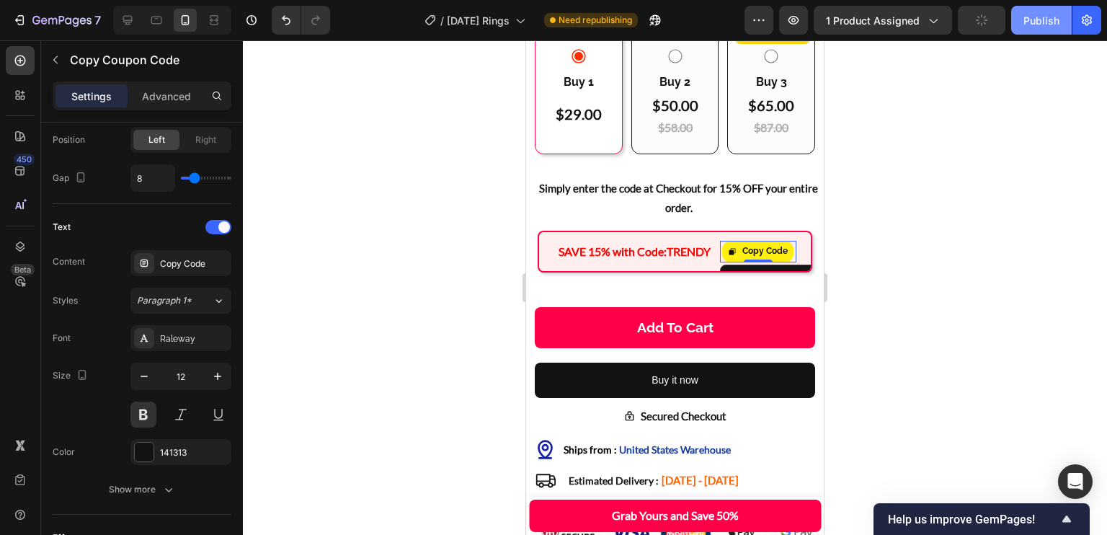
click at [1037, 17] on div "Publish" at bounding box center [1041, 20] width 36 height 15
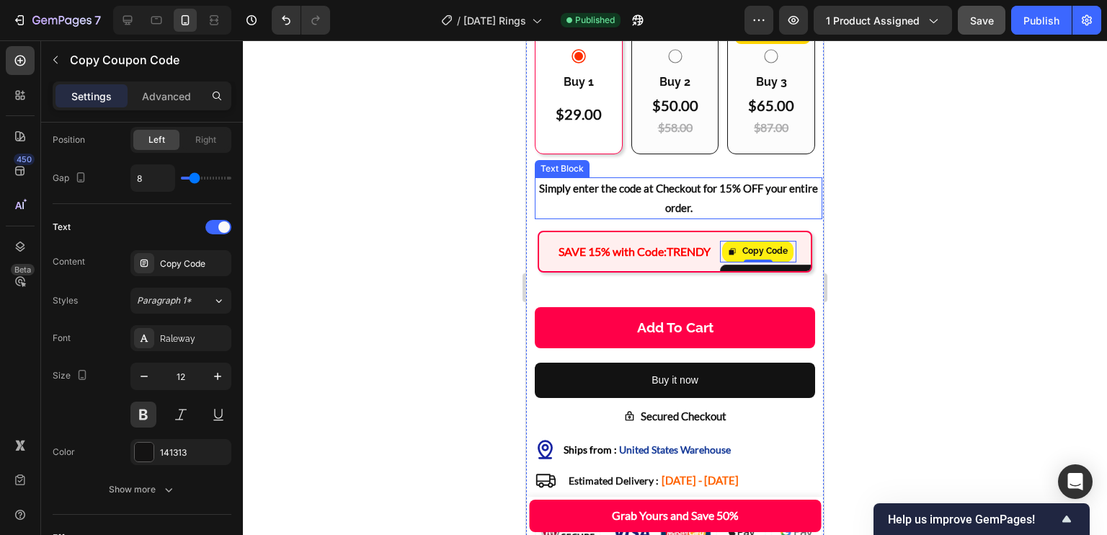
click at [575, 179] on p "Simply enter the code at Checkout for 15% OFF your entire order." at bounding box center [678, 198] width 285 height 39
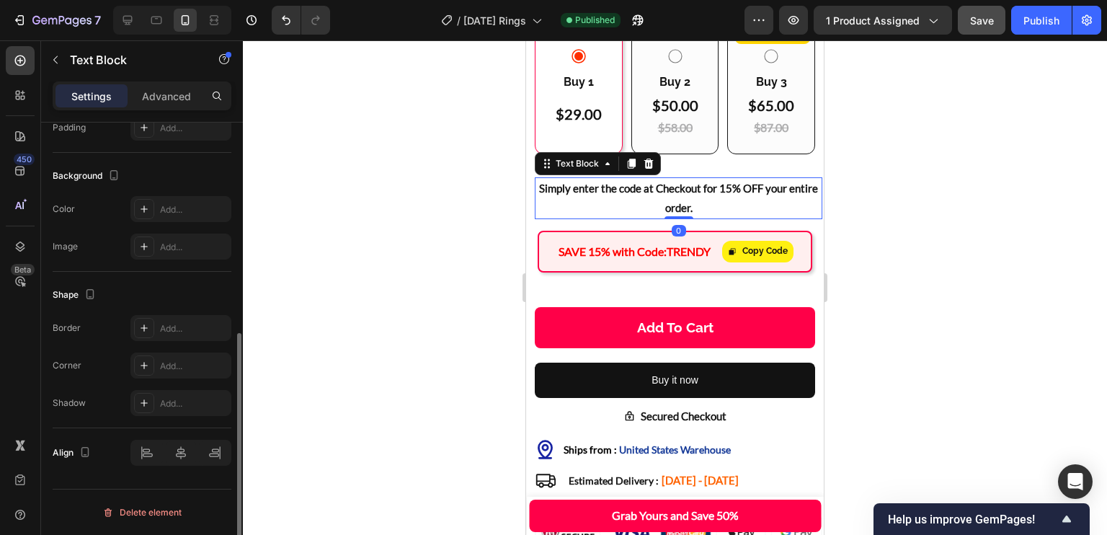
scroll to position [0, 0]
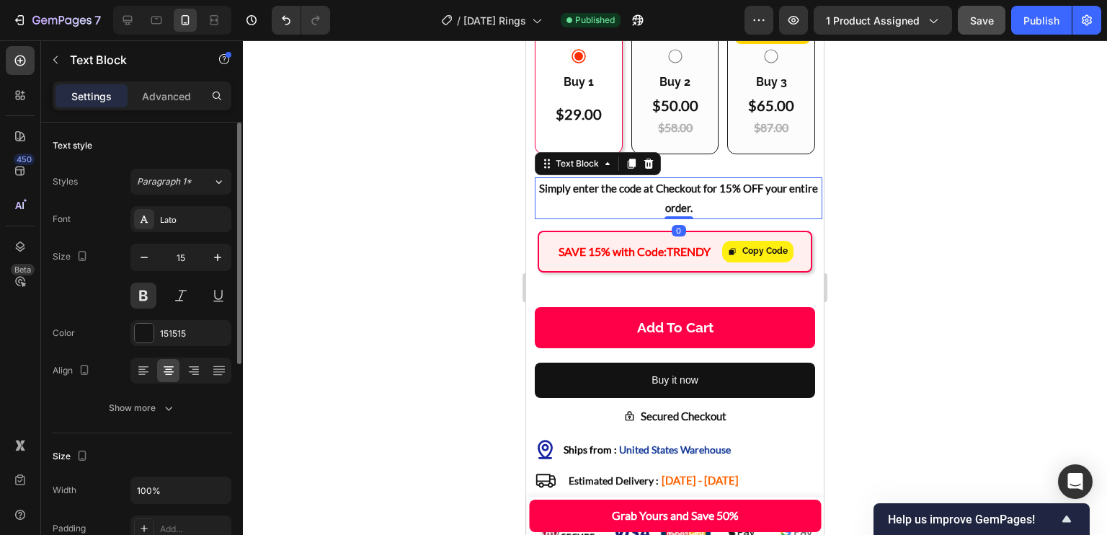
click at [584, 179] on p "Simply enter the code at Checkout for 15% OFF your entire order." at bounding box center [678, 198] width 285 height 39
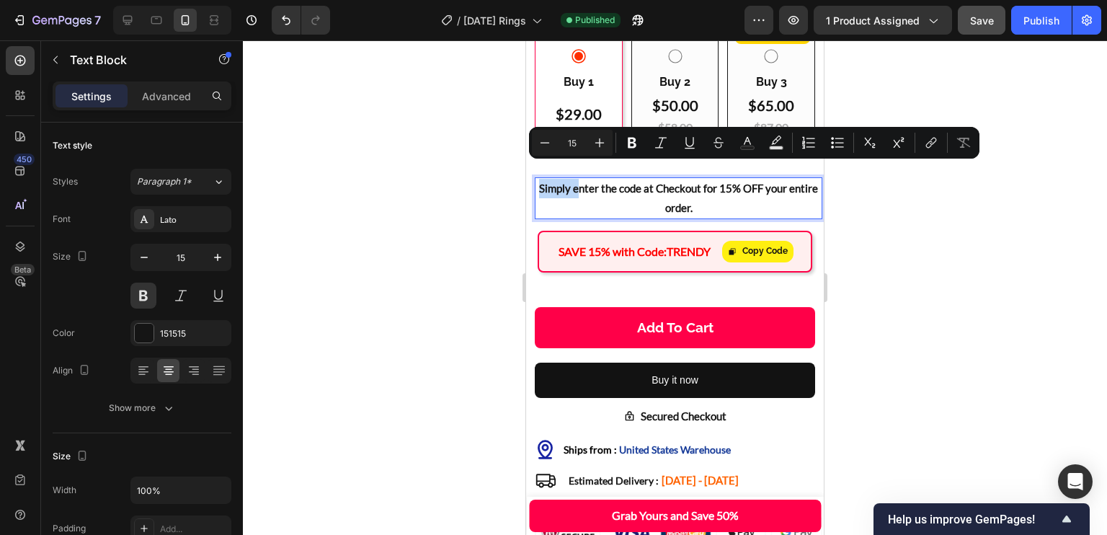
drag, startPoint x: 587, startPoint y: 173, endPoint x: 541, endPoint y: 170, distance: 46.2
click at [541, 179] on p "Simply enter the code at Checkout for 15% OFF your entire order." at bounding box center [678, 198] width 285 height 39
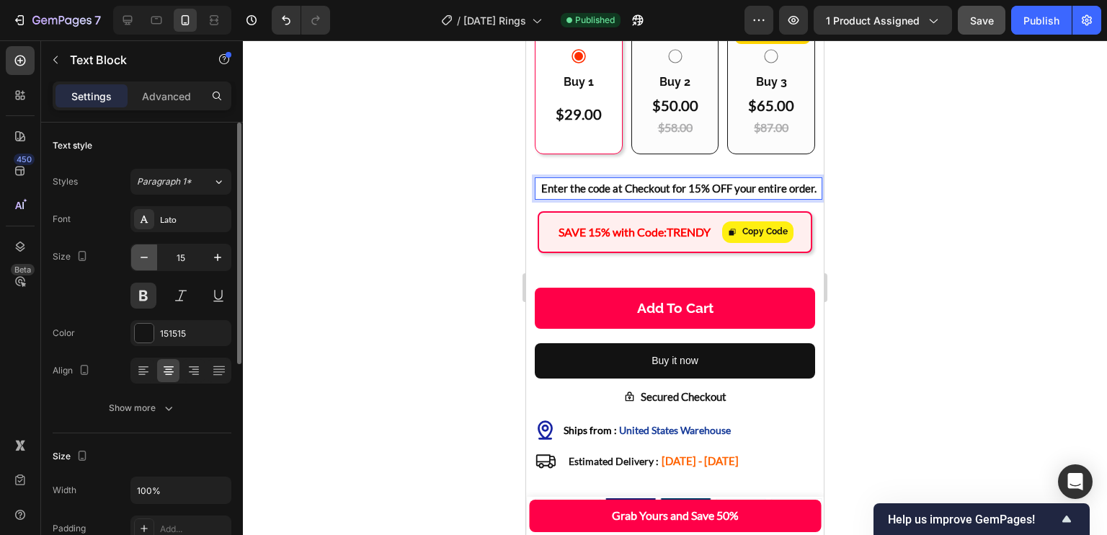
click at [144, 260] on icon "button" at bounding box center [144, 257] width 14 height 14
type input "14"
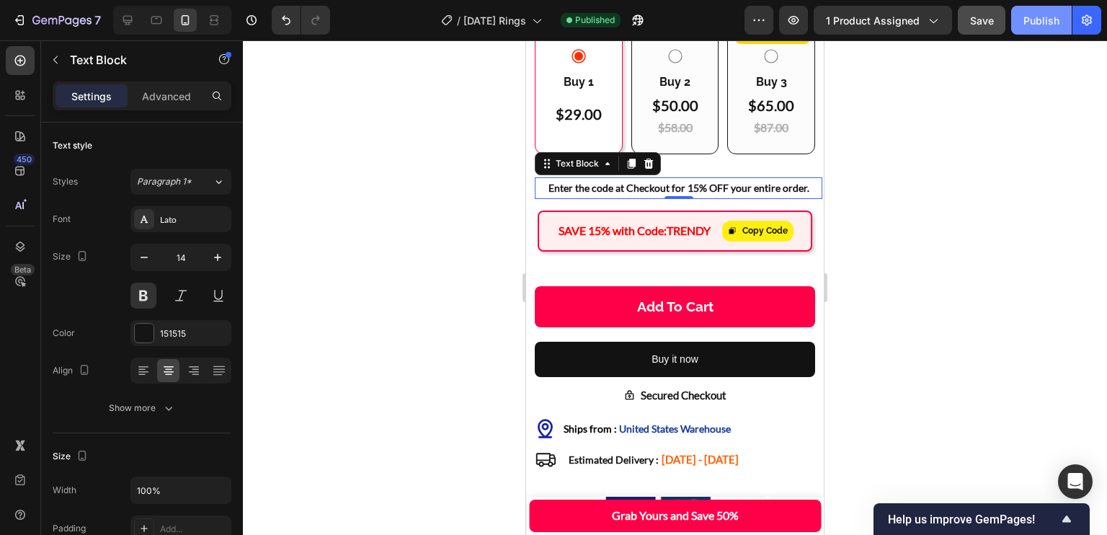
click at [999, 21] on button "Save" at bounding box center [981, 20] width 48 height 29
click at [1024, 17] on div "Publish" at bounding box center [1041, 20] width 36 height 15
click at [1037, 17] on div "Publish" at bounding box center [1041, 20] width 36 height 15
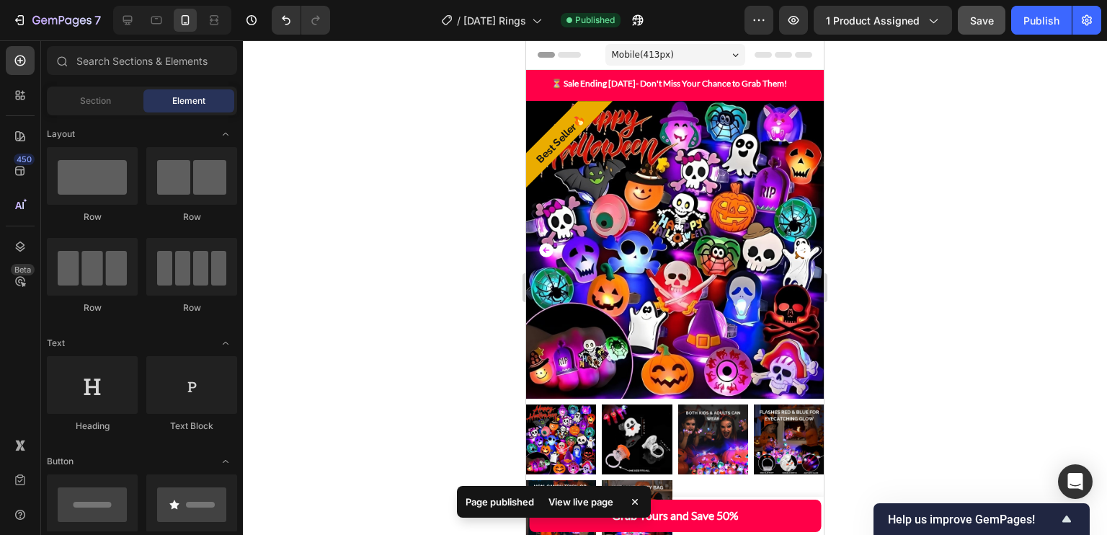
click at [815, 38] on div "7 Version history / Halloween Rings Published Preview 1 product assigned Save P…" at bounding box center [553, 20] width 1107 height 41
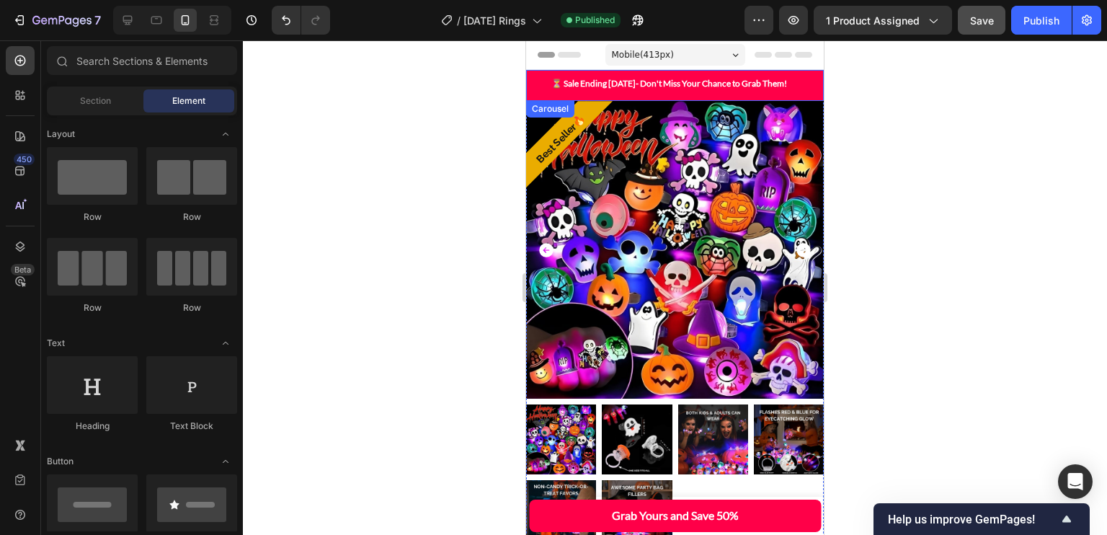
click at [723, 70] on div "⏳ Sale Ending in 3 Days- Don't Miss Your Chance to Grab Them! Text Block 🚚 Free…" at bounding box center [675, 85] width 298 height 31
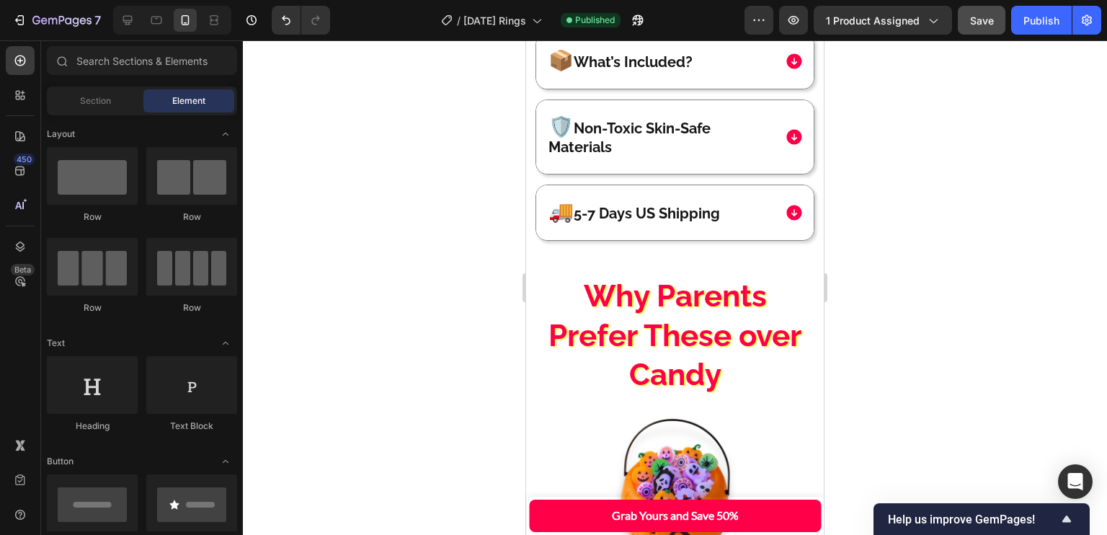
scroll to position [1803, 0]
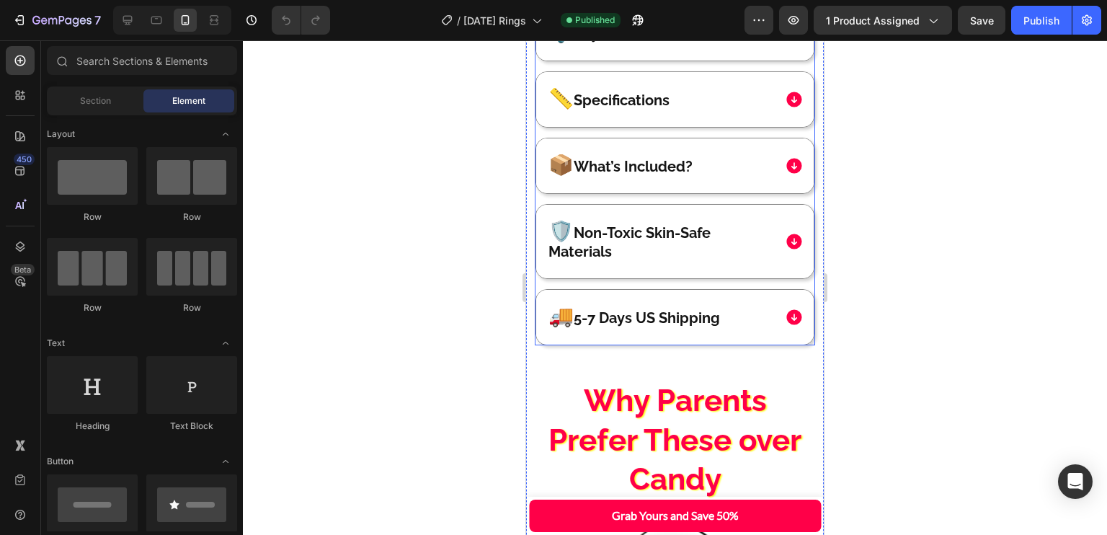
scroll to position [1726, 0]
click at [608, 251] on p "🛡️ Non-Toxic Skin-Safe Materials" at bounding box center [659, 240] width 223 height 39
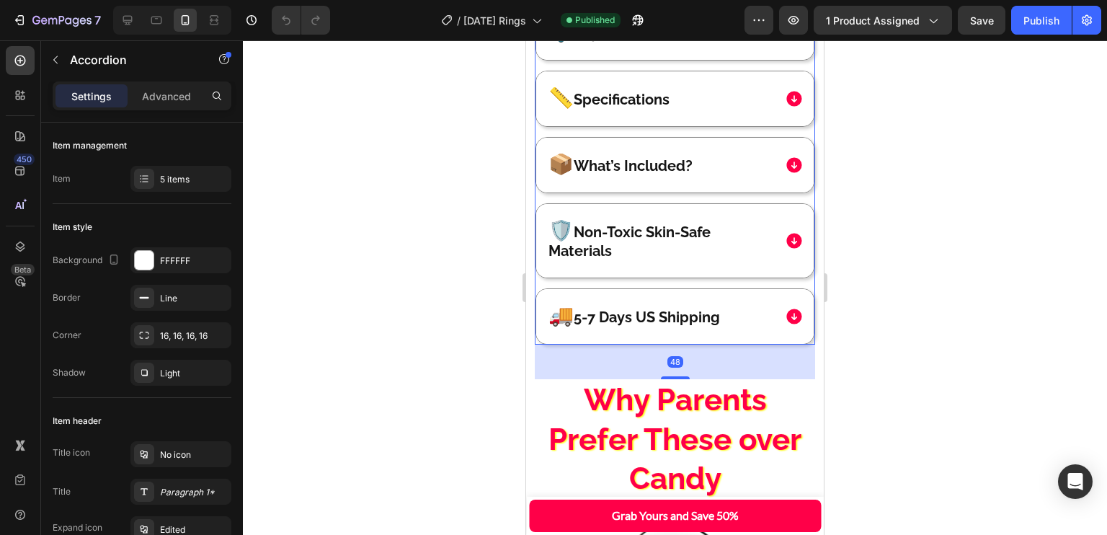
click at [552, 248] on p "🛡️ Non-Toxic Skin-Safe Materials" at bounding box center [659, 240] width 223 height 39
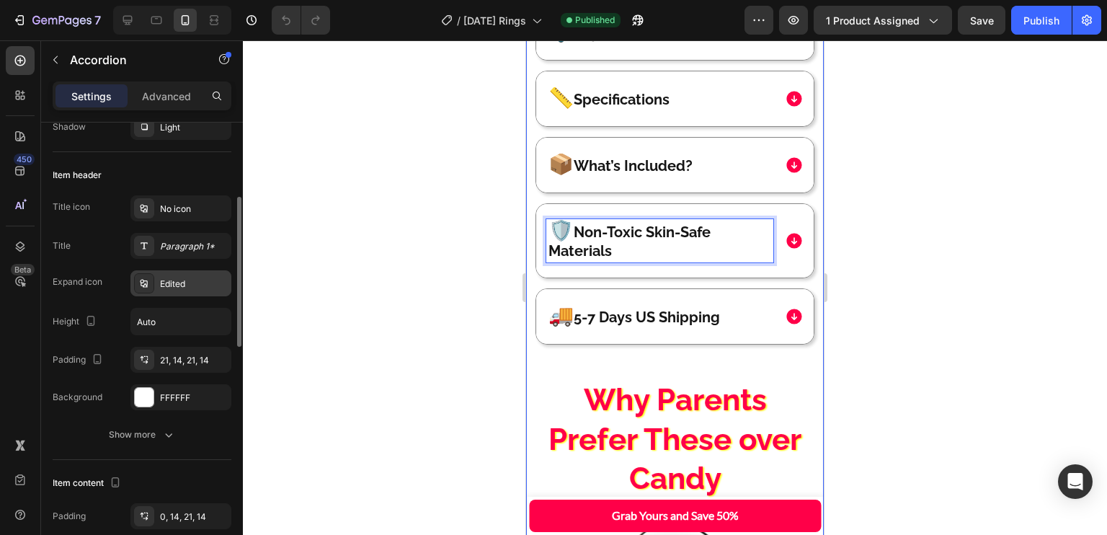
scroll to position [260, 0]
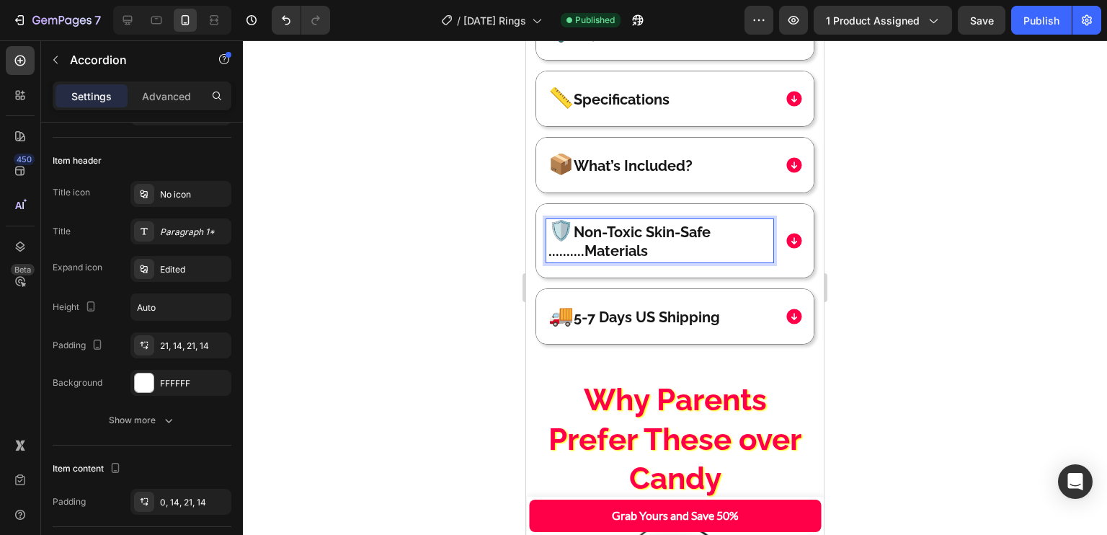
click at [582, 252] on p "🛡️ Non-Toxic Skin-Safe ..........Materials" at bounding box center [659, 240] width 223 height 39
drag, startPoint x: 614, startPoint y: 218, endPoint x: 573, endPoint y: 253, distance: 53.1
click at [573, 253] on p "🛡️ Non-Toxic Skin-Safe ..........Materials" at bounding box center [659, 240] width 223 height 39
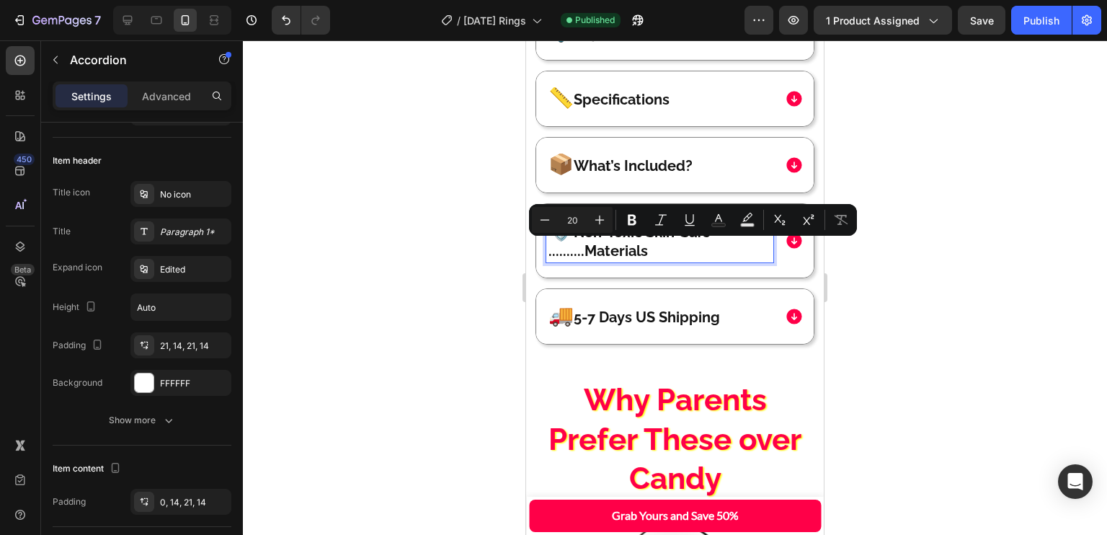
drag, startPoint x: 573, startPoint y: 253, endPoint x: 582, endPoint y: 253, distance: 8.6
click at [576, 253] on p "🛡️ Non-Toxic Skin-Safe ..........Materials" at bounding box center [659, 240] width 223 height 39
click at [587, 253] on p "🛡️ Non-Toxic Skin-Safe ..........Materials" at bounding box center [659, 240] width 223 height 39
click at [580, 253] on p "🛡️ Non-Toxic Skin-Safe ..........Materials" at bounding box center [659, 240] width 223 height 39
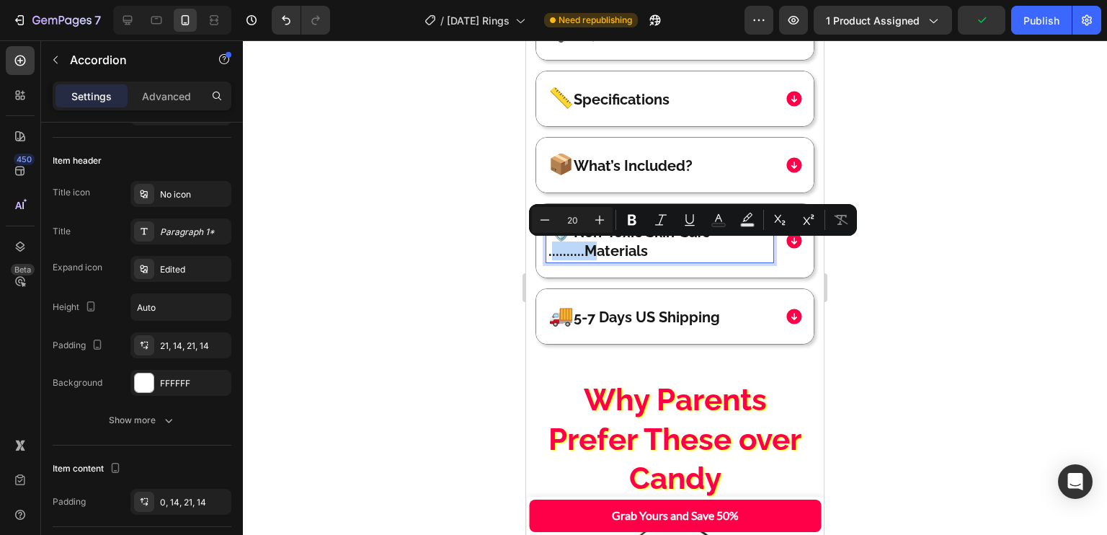
drag, startPoint x: 580, startPoint y: 253, endPoint x: 548, endPoint y: 254, distance: 32.5
click at [548, 254] on p "🛡️ Non-Toxic Skin-Safe ..........Materials" at bounding box center [659, 240] width 223 height 39
click at [712, 223] on icon "Editor contextual toolbar" at bounding box center [718, 220] width 14 height 14
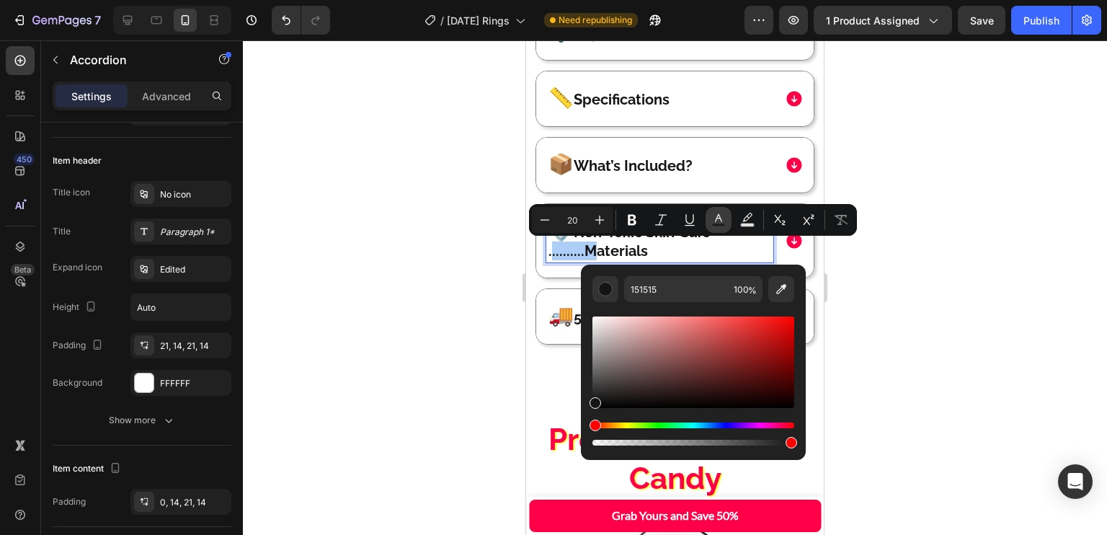
click at [712, 223] on icon "Editor contextual toolbar" at bounding box center [718, 220] width 14 height 14
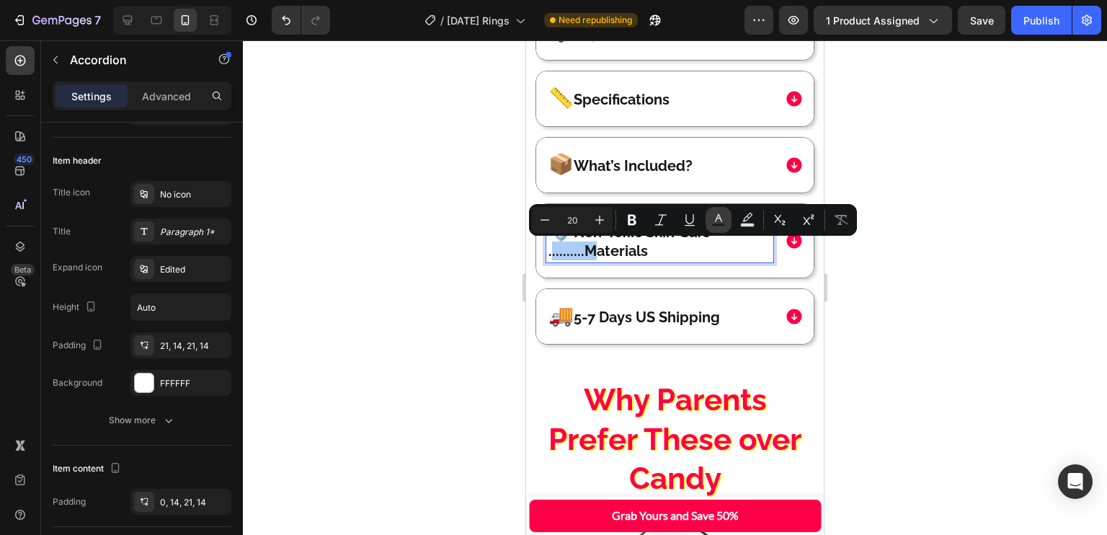
click at [715, 225] on rect "Editor contextual toolbar" at bounding box center [719, 225] width 14 height 4
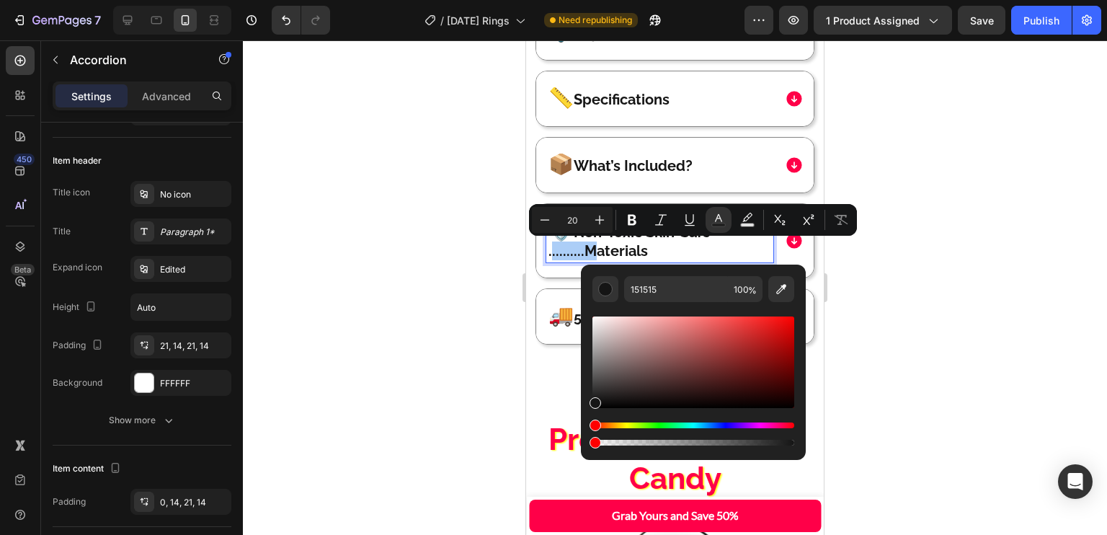
drag, startPoint x: 790, startPoint y: 443, endPoint x: 512, endPoint y: 445, distance: 278.8
click at [512, 0] on body "7 Version history / [DATE] Rings Need republishing Preview 1 product assigned S…" at bounding box center [553, 0] width 1107 height 0
type input "0"
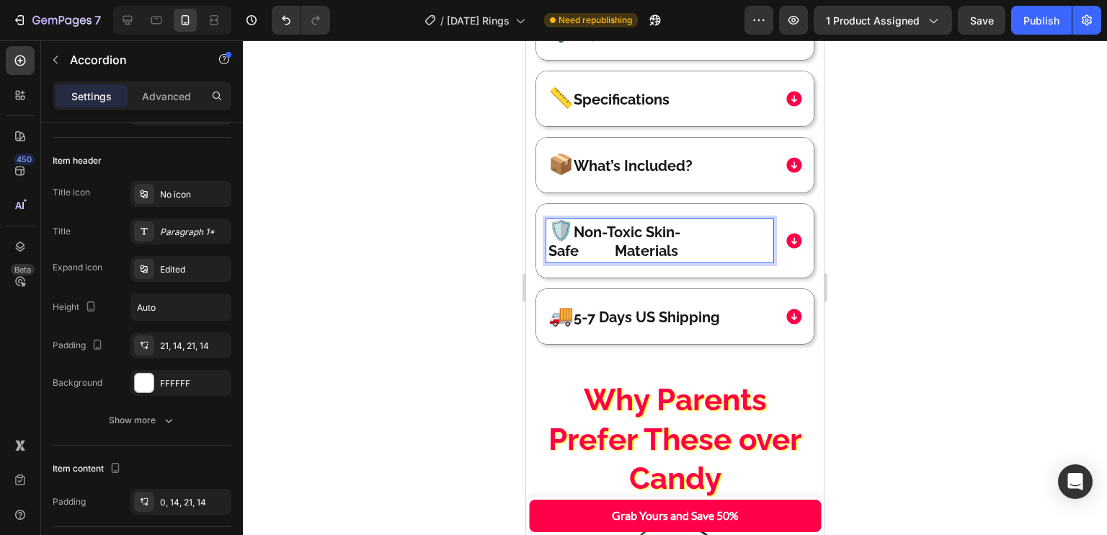
click at [585, 250] on span ".........." at bounding box center [597, 250] width 36 height 17
click at [586, 251] on span ".........." at bounding box center [597, 250] width 36 height 17
click at [592, 248] on p "🛡️ Non-Toxic Skin-Safe .......... Materials" at bounding box center [659, 240] width 223 height 39
click at [721, 223] on p "🛡️ Non-Toxic Skin-Safe .......... Materials" at bounding box center [659, 240] width 223 height 39
click at [580, 250] on span ".........." at bounding box center [597, 250] width 36 height 17
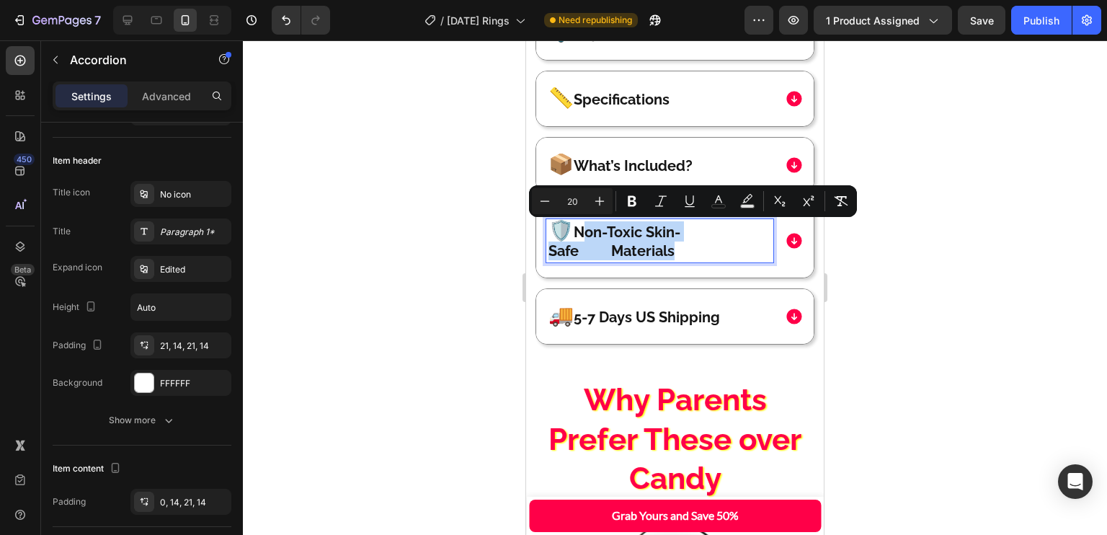
drag, startPoint x: 676, startPoint y: 246, endPoint x: 580, endPoint y: 221, distance: 98.9
click at [580, 221] on p "🛡️ Non-Toxic Skin-Safe ......... Materials" at bounding box center [659, 240] width 223 height 39
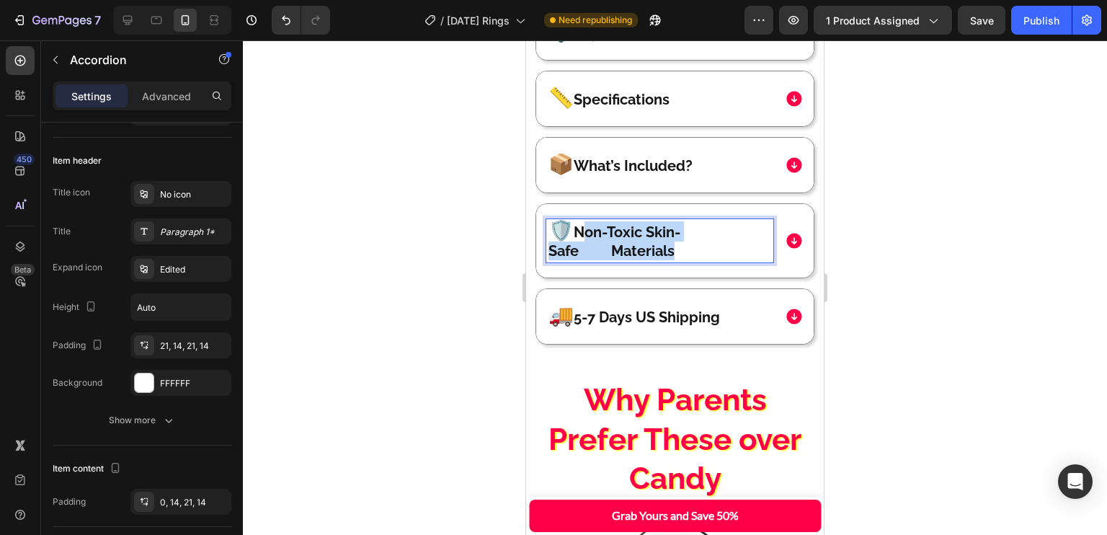
drag, startPoint x: 581, startPoint y: 227, endPoint x: 687, endPoint y: 255, distance: 109.6
click at [687, 255] on p "🛡️ Non-Toxic Skin-Safe ......... Materials" at bounding box center [659, 240] width 223 height 39
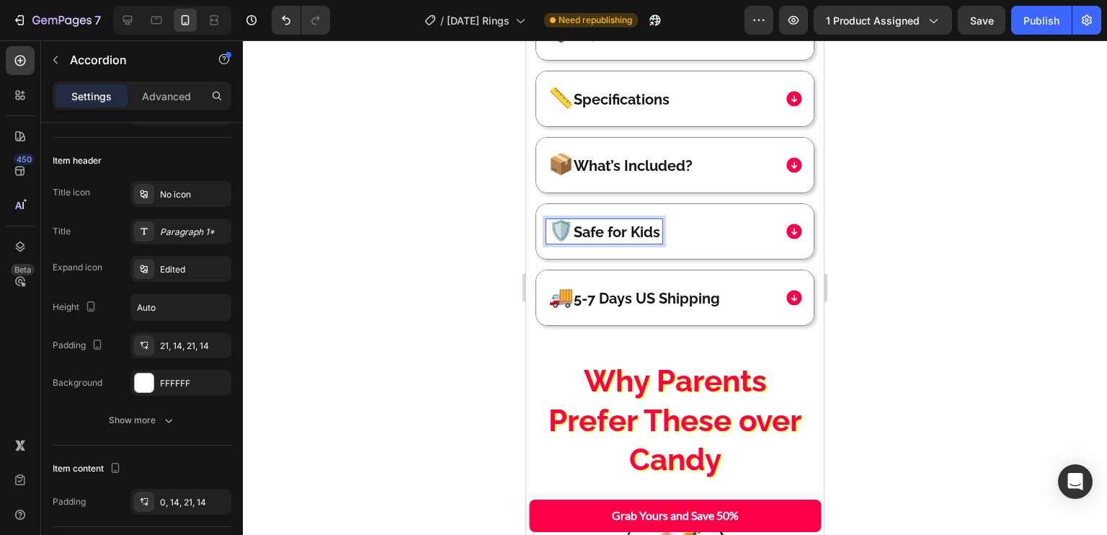
click at [612, 236] on p "🛡️ Safe for Kids" at bounding box center [604, 231] width 112 height 20
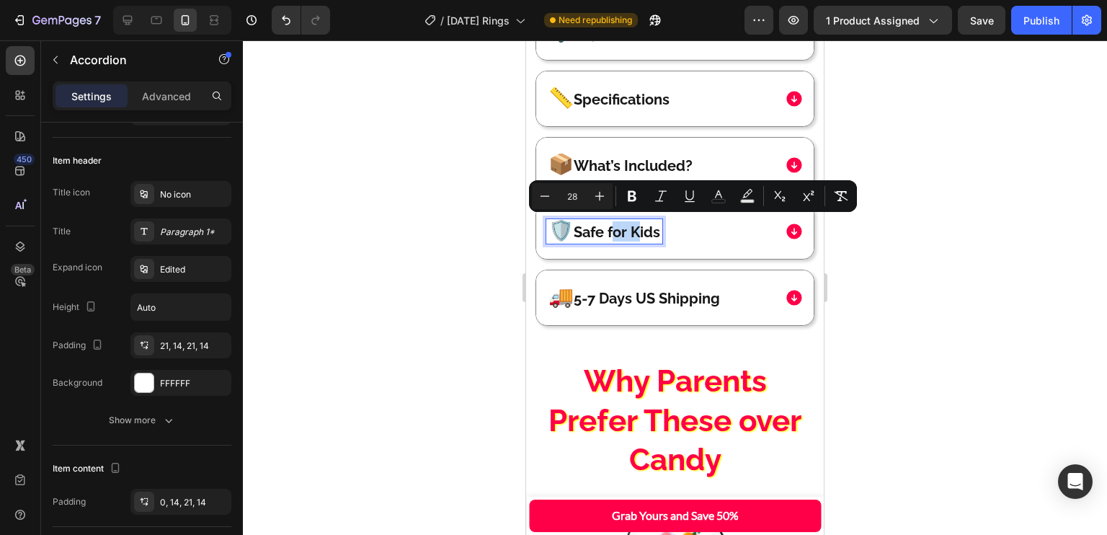
click at [582, 228] on p "🛡️ Safe for Kids" at bounding box center [604, 231] width 112 height 20
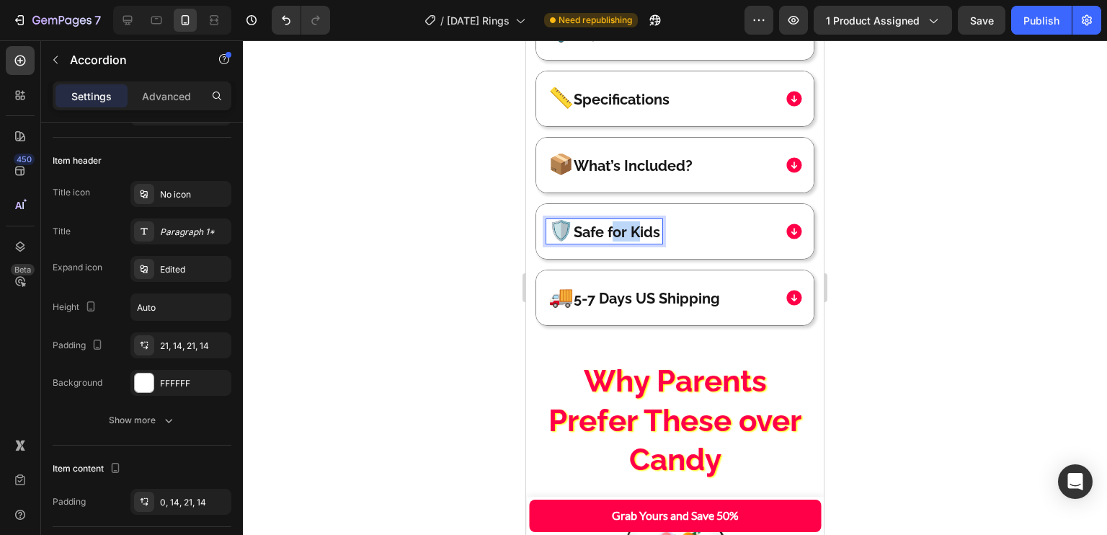
drag, startPoint x: 582, startPoint y: 228, endPoint x: 663, endPoint y: 230, distance: 80.7
click at [660, 230] on p "🛡️ Safe for Kids" at bounding box center [604, 231] width 112 height 20
click at [688, 236] on div "🛡️ Kid Safety" at bounding box center [659, 231] width 227 height 24
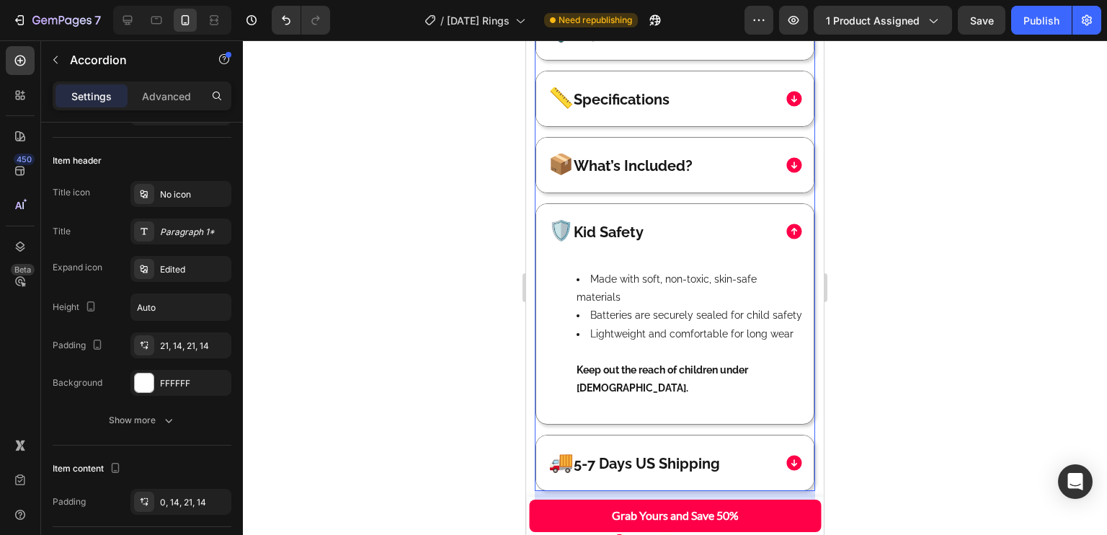
click at [761, 153] on div "📦 What’s Included?" at bounding box center [659, 165] width 227 height 24
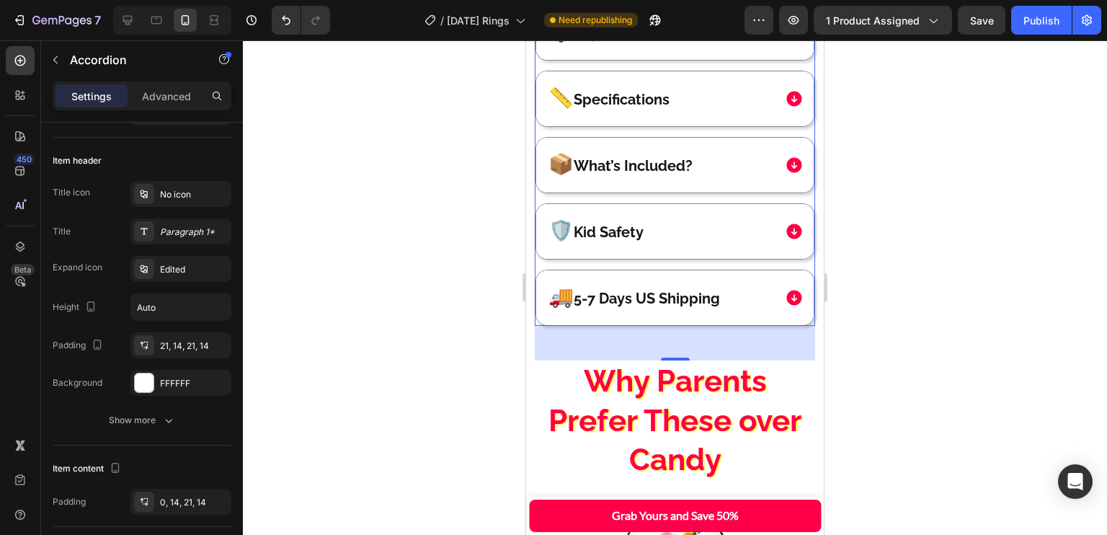
click at [760, 153] on div "📦 What’s Included?" at bounding box center [659, 165] width 227 height 24
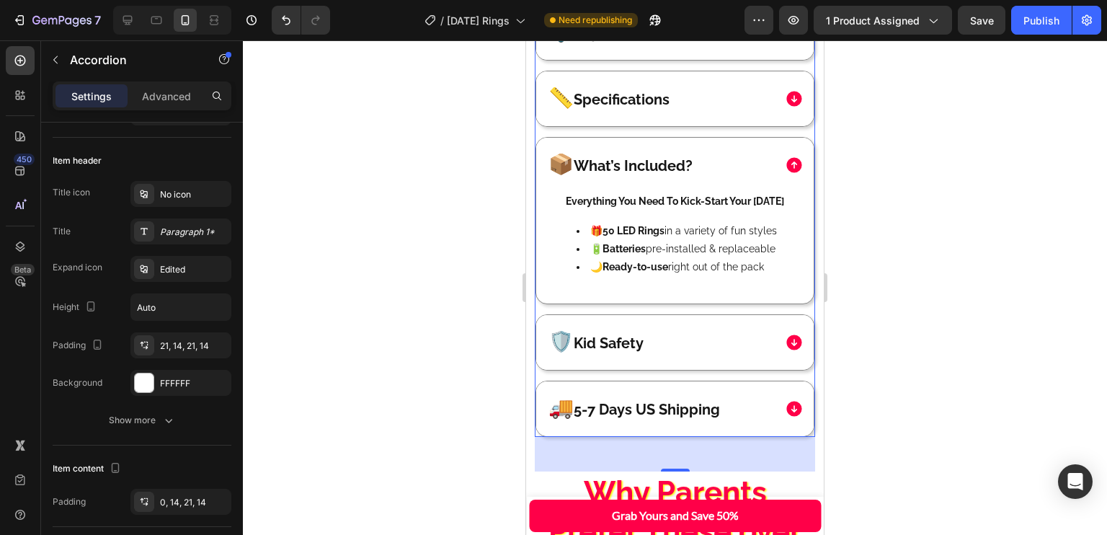
click at [725, 348] on div "🛡️ Kid Safety" at bounding box center [659, 342] width 227 height 24
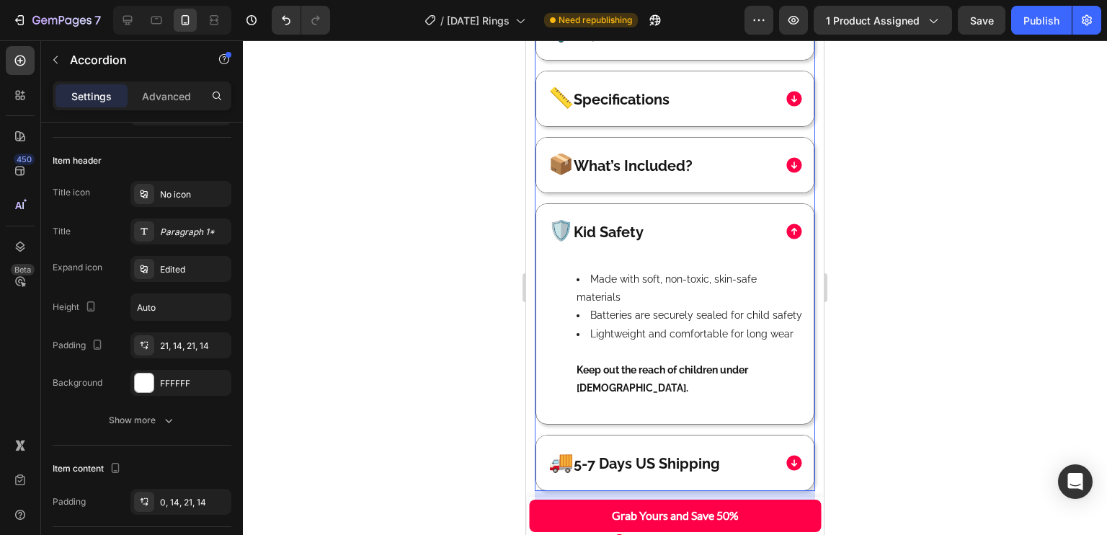
click at [750, 238] on div "🛡️ Kid Safety" at bounding box center [659, 231] width 227 height 24
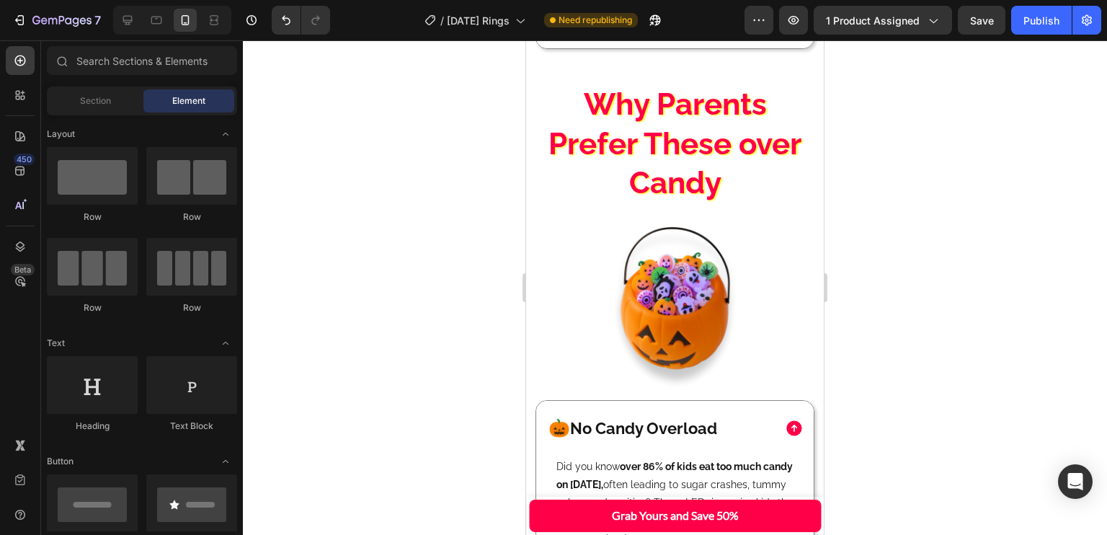
scroll to position [2043, 0]
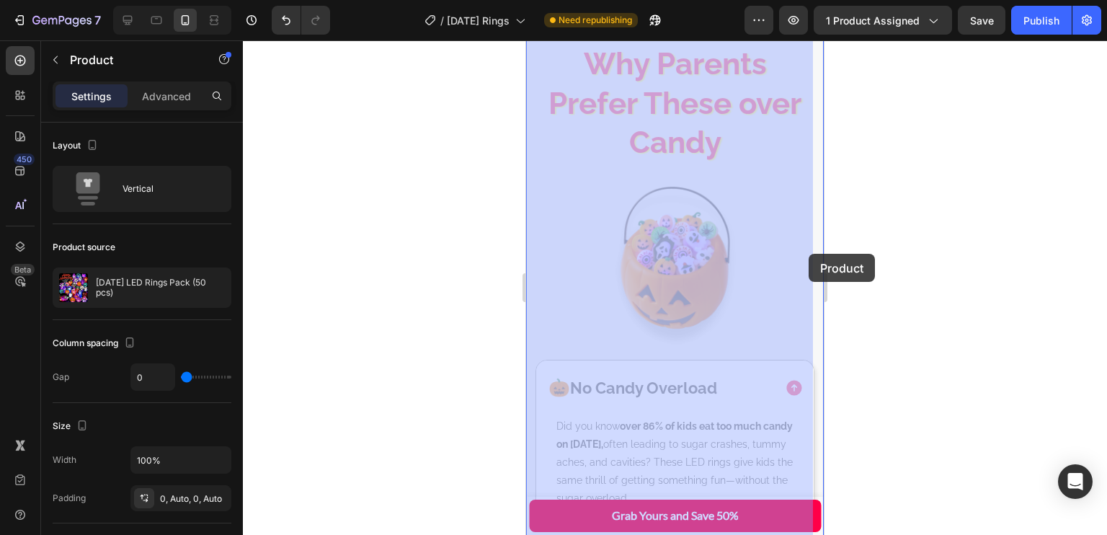
click at [526, 40] on div "97% Buyer Satisfaction Rate Text Block [DATE] LED Rings Pack (50 pcs) (P) Title…" at bounding box center [526, 40] width 0 height 0
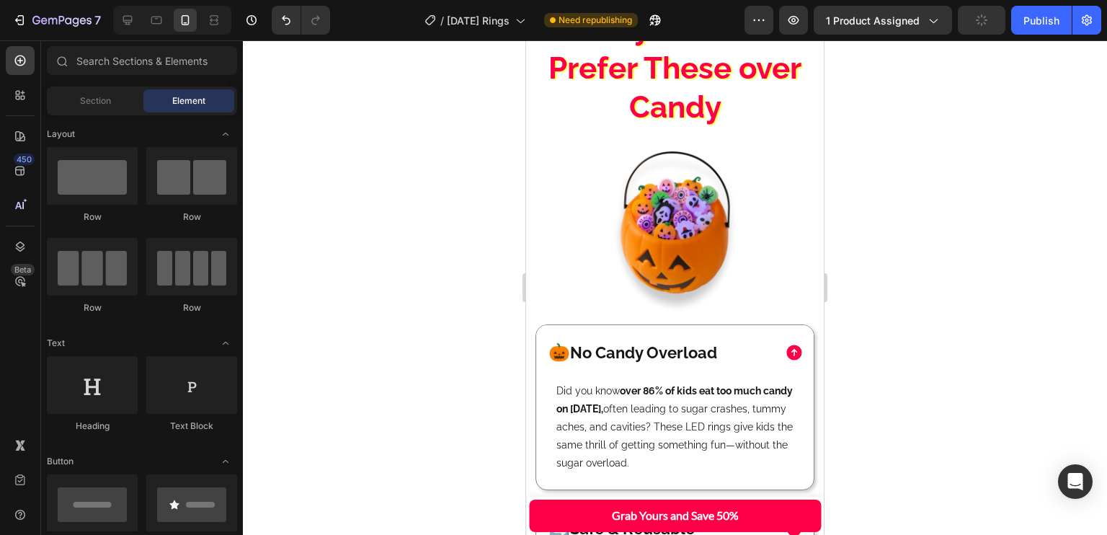
scroll to position [2073, 0]
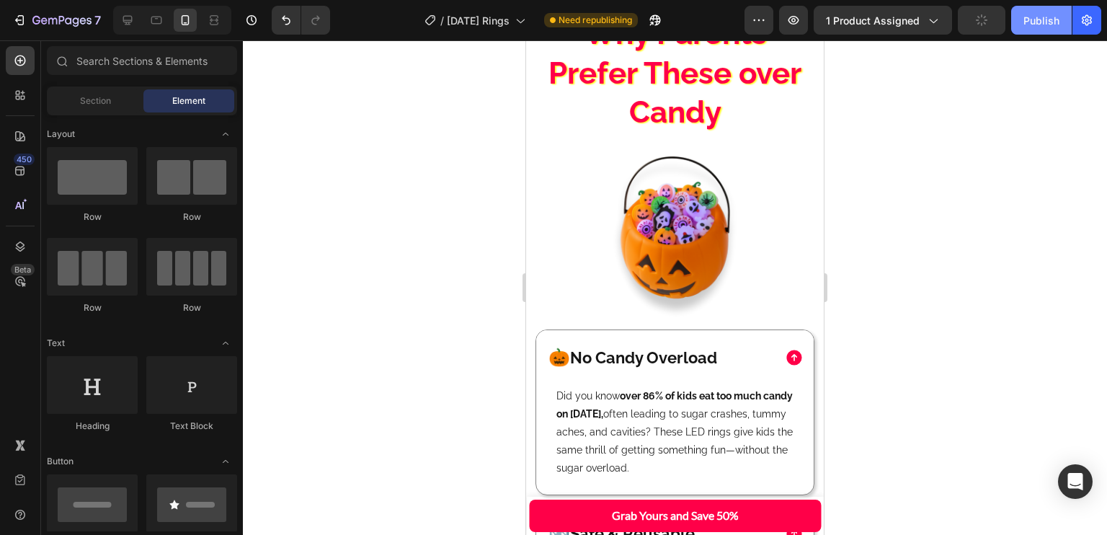
click at [1026, 12] on button "Publish" at bounding box center [1041, 20] width 61 height 29
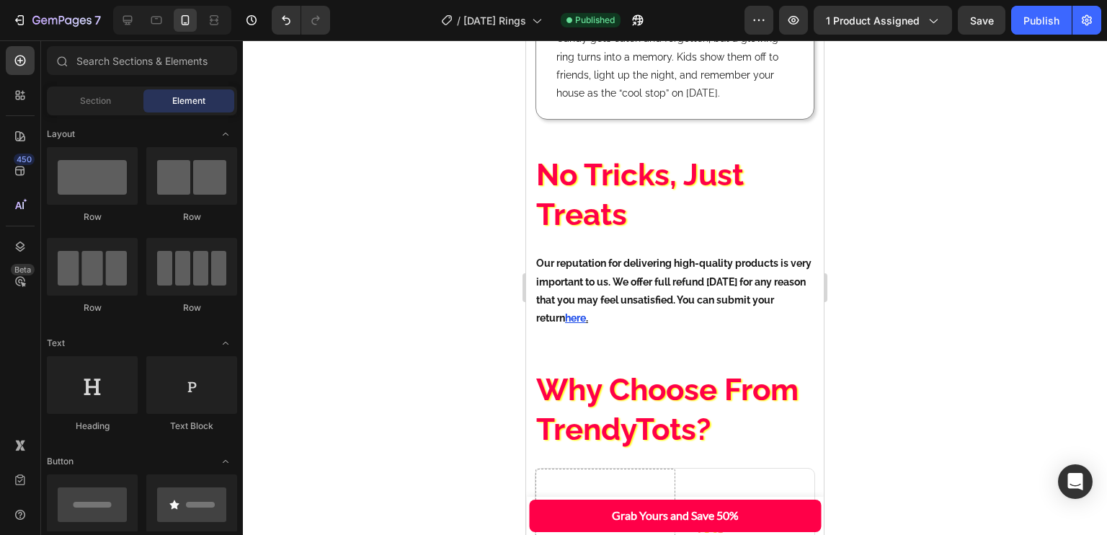
scroll to position [2970, 0]
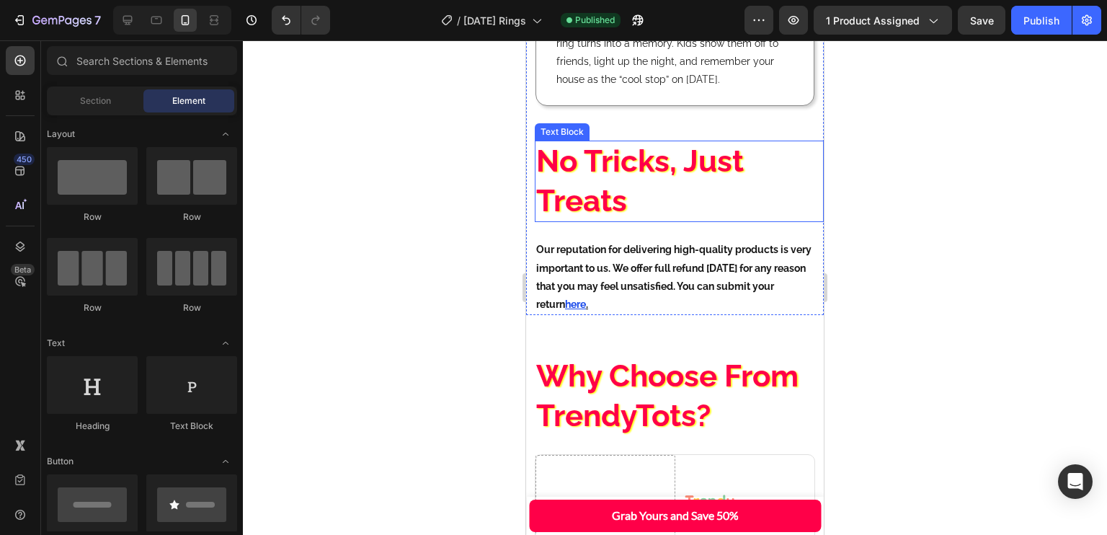
click at [684, 187] on p "No Tricks, Just Treats" at bounding box center [679, 181] width 286 height 79
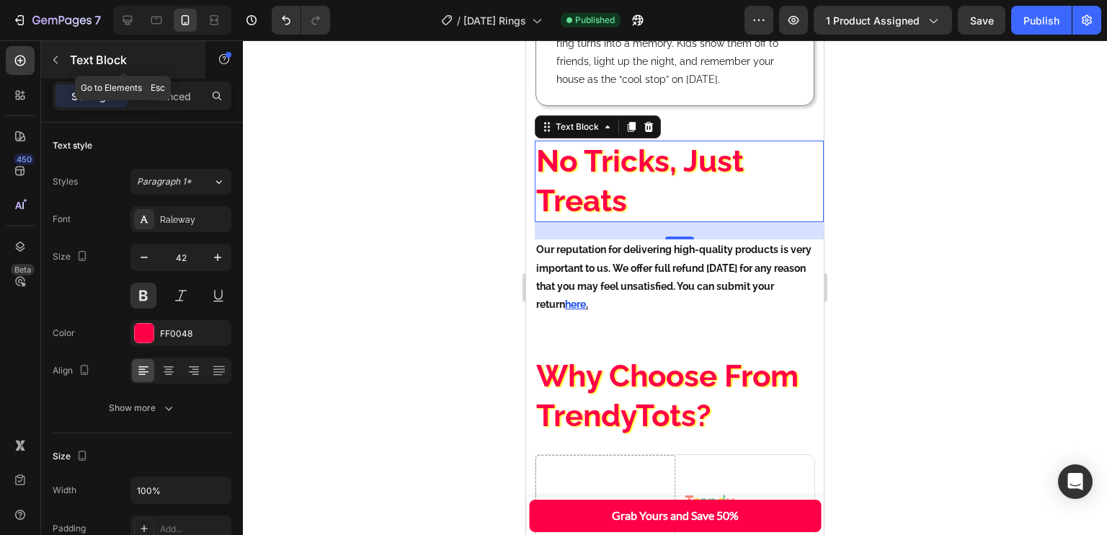
click at [66, 65] on button "button" at bounding box center [55, 59] width 23 height 23
click at [0, 0] on icon at bounding box center [0, 0] width 0 height 0
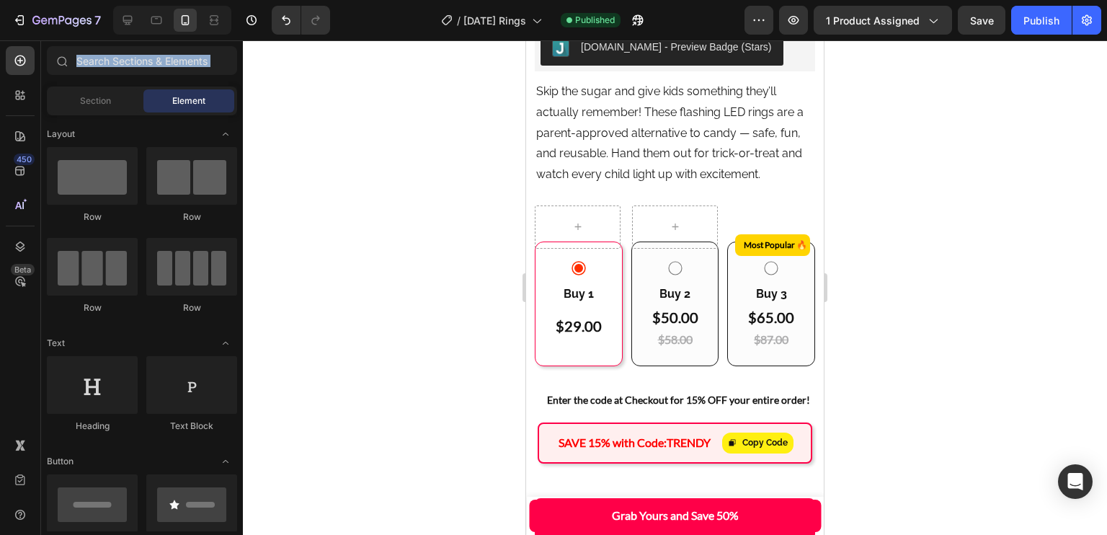
scroll to position [676, 0]
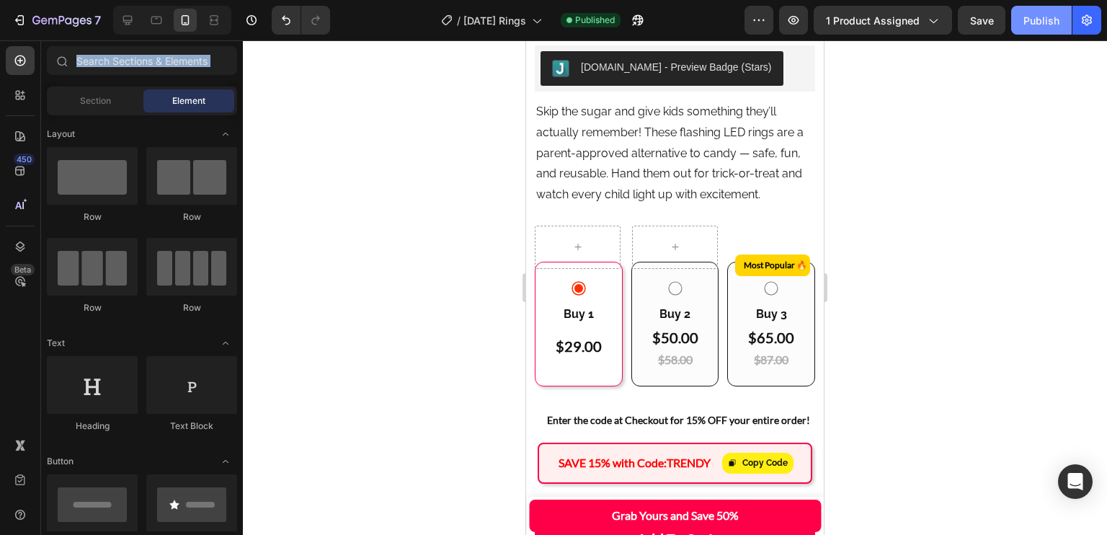
click at [1016, 25] on button "Publish" at bounding box center [1041, 20] width 61 height 29
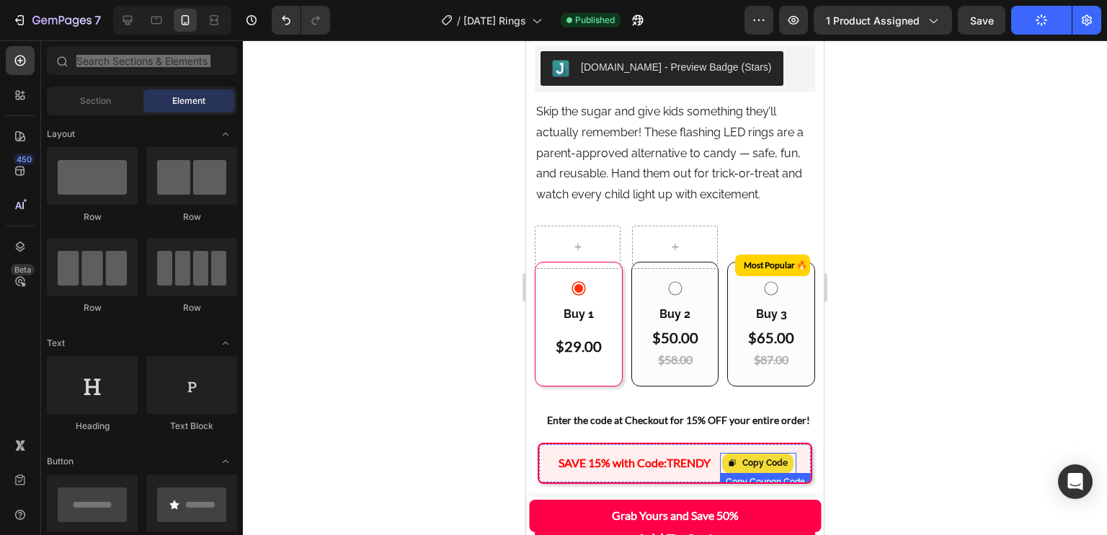
click at [728, 455] on div "Copy Code" at bounding box center [758, 463] width 60 height 16
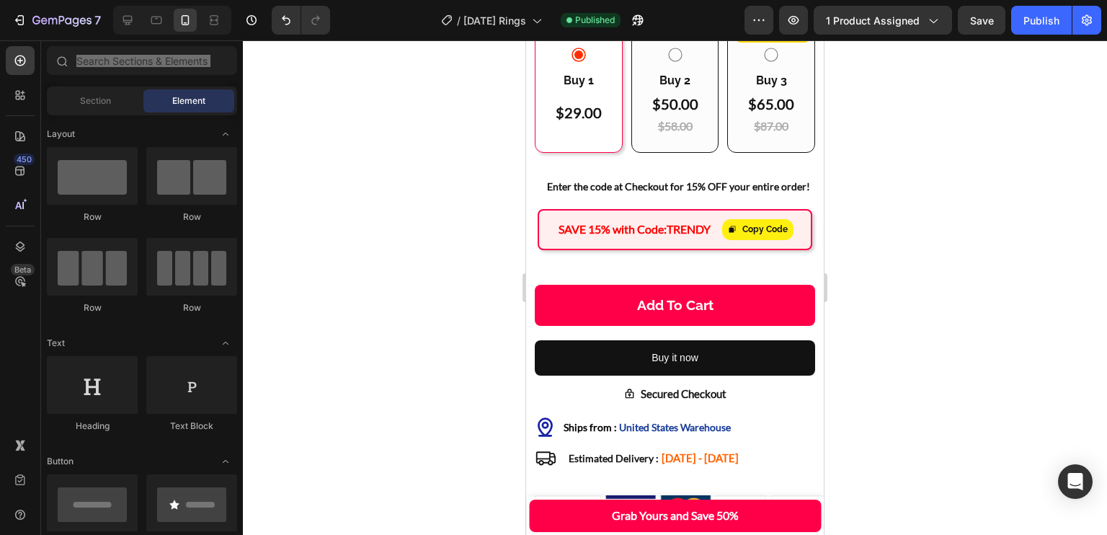
scroll to position [468, 0]
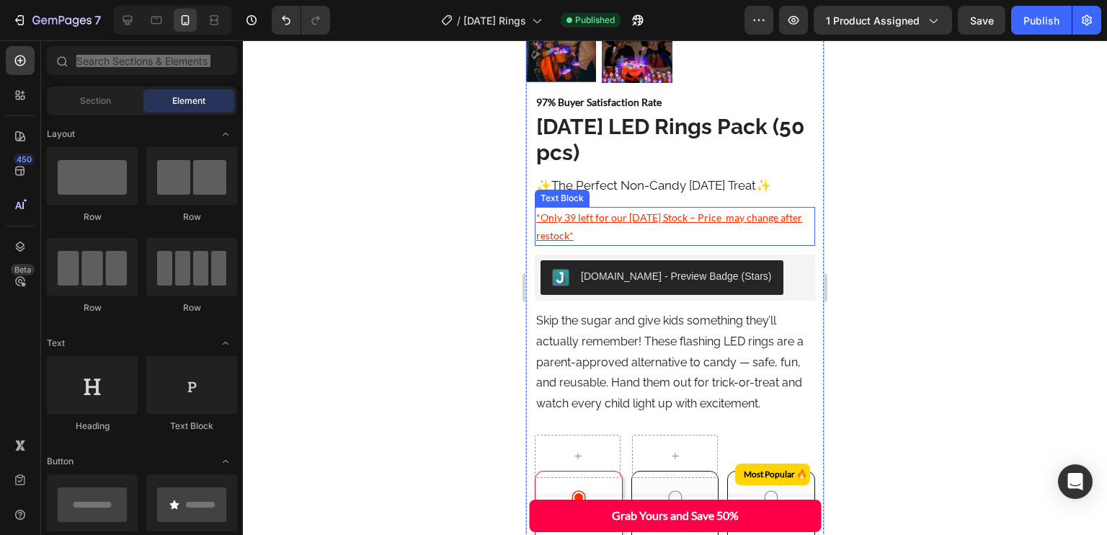
click at [732, 208] on p "*Only 39 left for our [DATE] Stock – Price may change after restock*" at bounding box center [674, 226] width 277 height 36
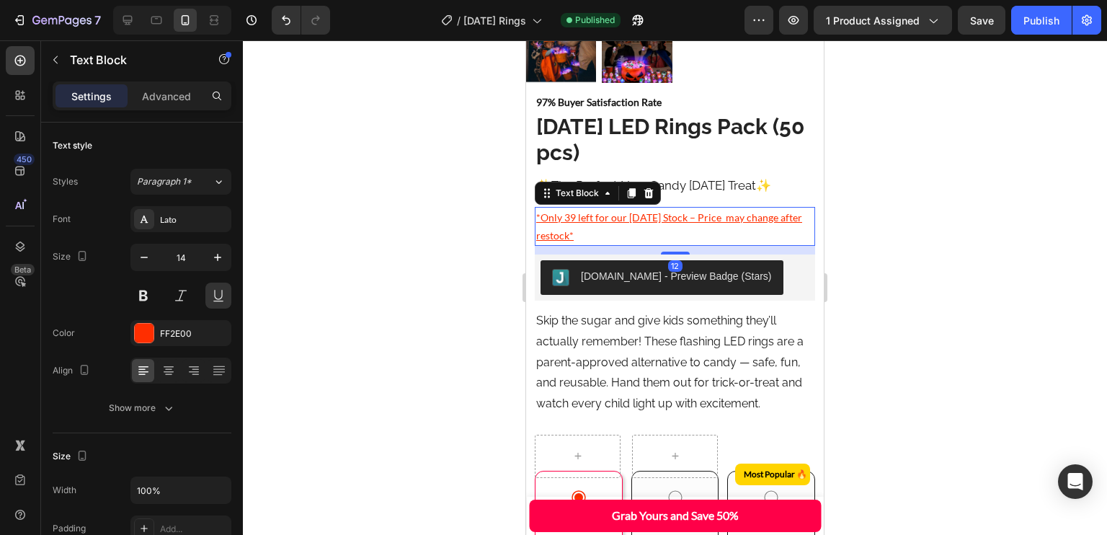
click at [736, 208] on p "*Only 39 left for our [DATE] Stock – Price may change after restock*" at bounding box center [674, 226] width 277 height 36
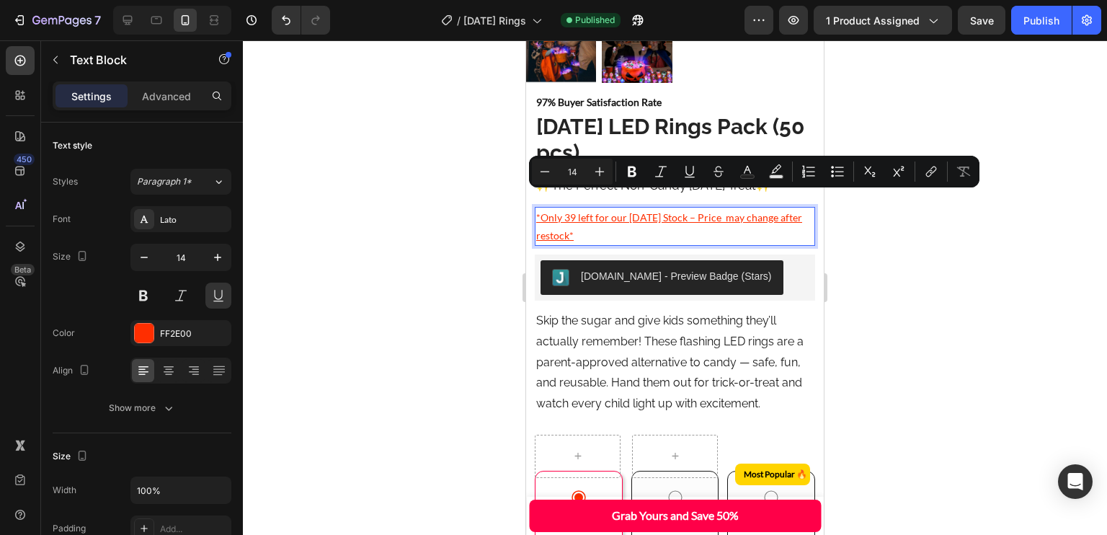
click at [734, 208] on p "*Only 39 left for our [DATE] Stock – Price may change after restock*" at bounding box center [674, 226] width 277 height 36
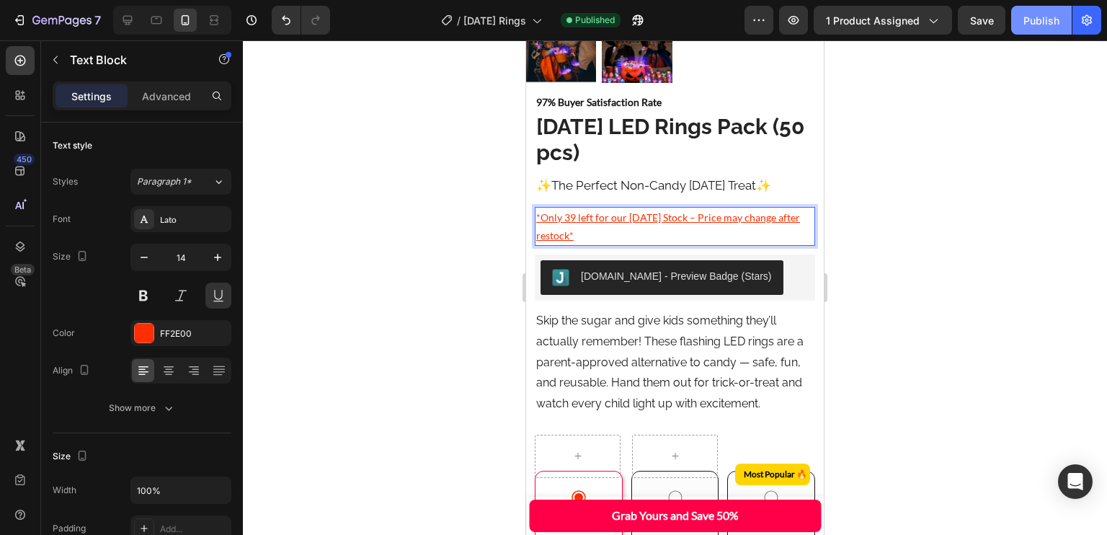
click at [1029, 19] on div "Publish" at bounding box center [1041, 20] width 36 height 15
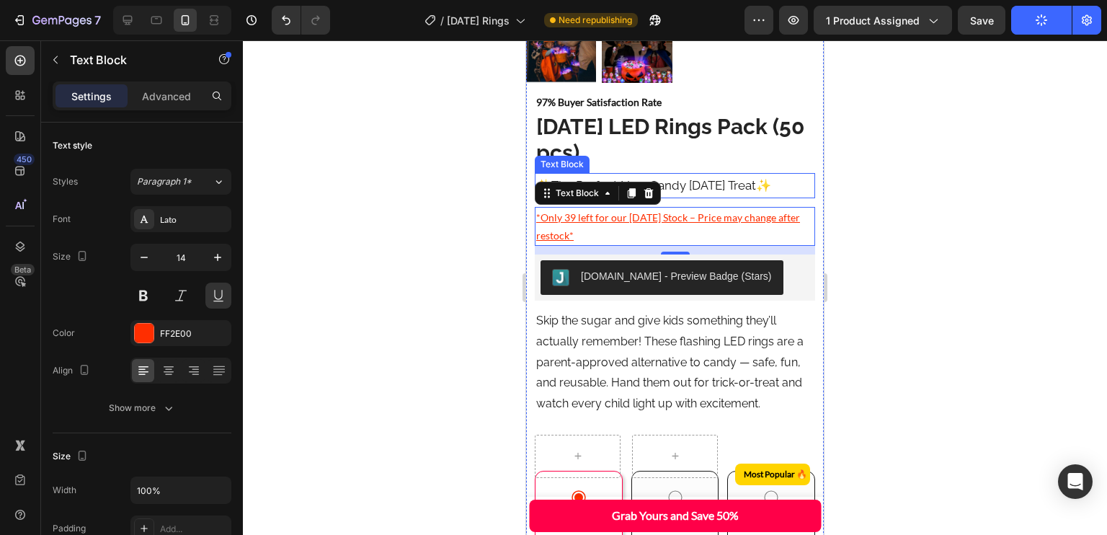
click at [711, 177] on p "✨ The Perfect Non-Candy [DATE] Treat ✨" at bounding box center [674, 185] width 277 height 22
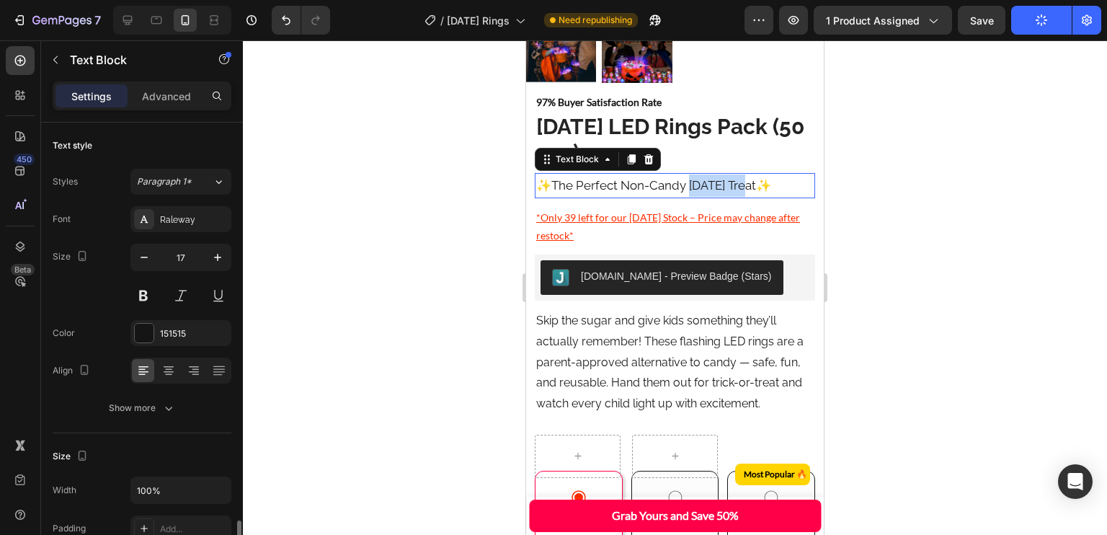
scroll to position [259, 0]
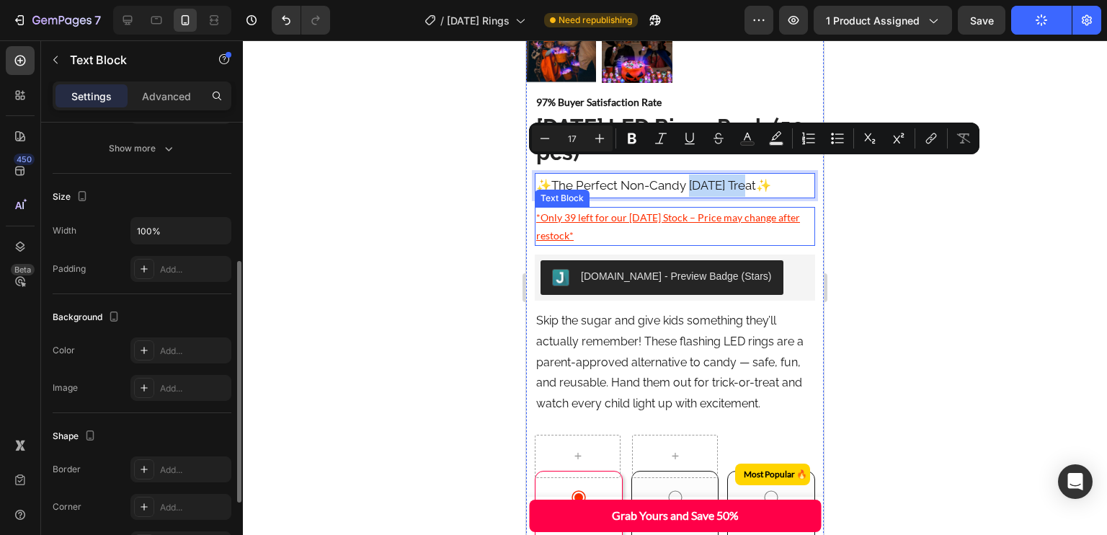
click at [651, 213] on p "*Only 39 left for our [DATE] Stock – Price may change after restock*" at bounding box center [674, 226] width 277 height 36
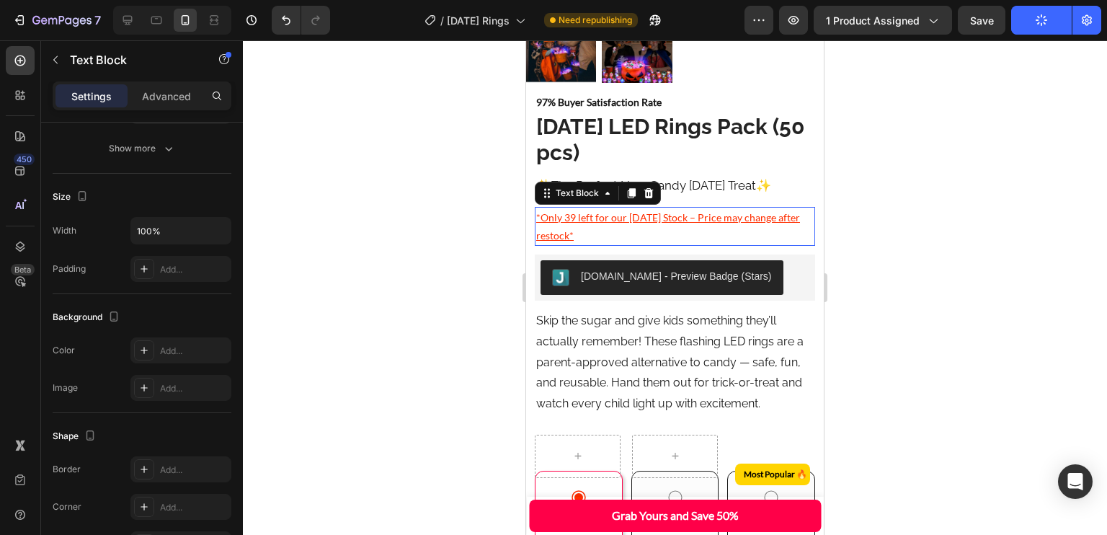
click at [679, 174] on p "✨ The Perfect Non-Candy [DATE] Treat ✨" at bounding box center [674, 185] width 277 height 22
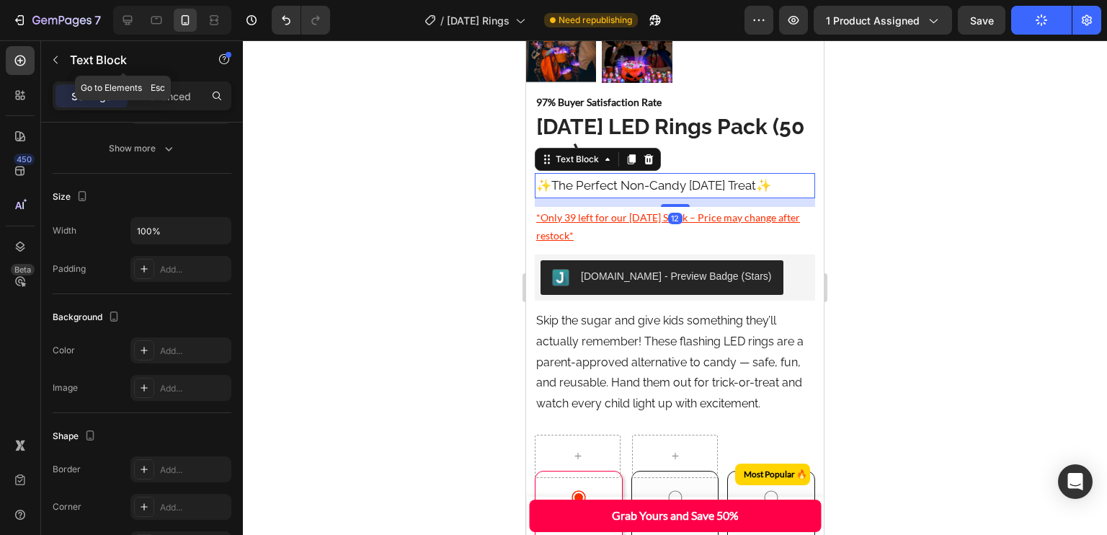
click at [76, 64] on p "Text Block" at bounding box center [131, 59] width 122 height 17
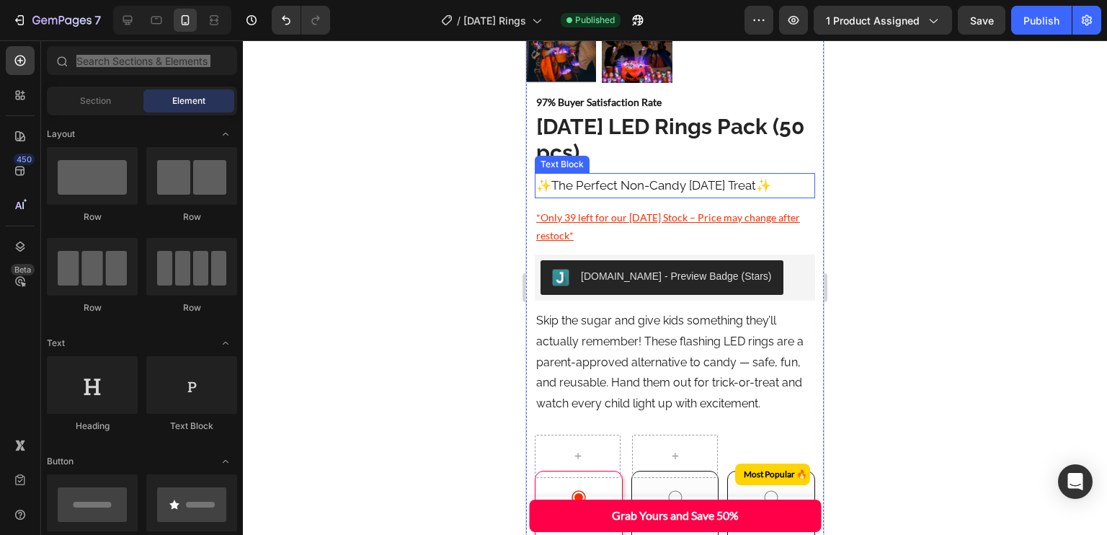
click at [679, 174] on p "✨ The Perfect Non-Candy [DATE] Treat ✨" at bounding box center [674, 185] width 277 height 22
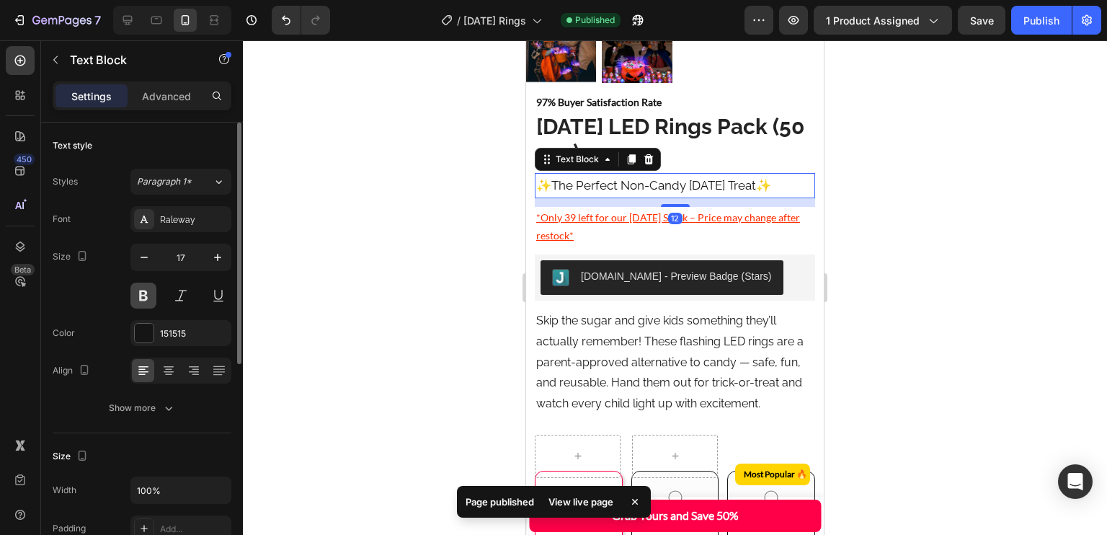
click at [144, 290] on button at bounding box center [143, 295] width 26 height 26
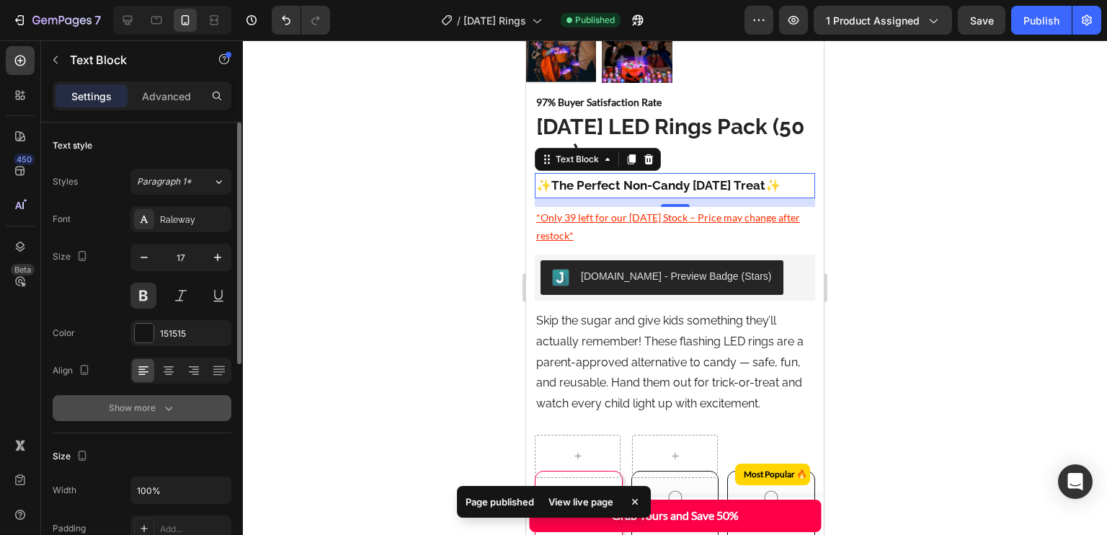
click at [174, 406] on icon "button" at bounding box center [168, 408] width 14 height 14
click at [210, 401] on icon at bounding box center [217, 408] width 14 height 14
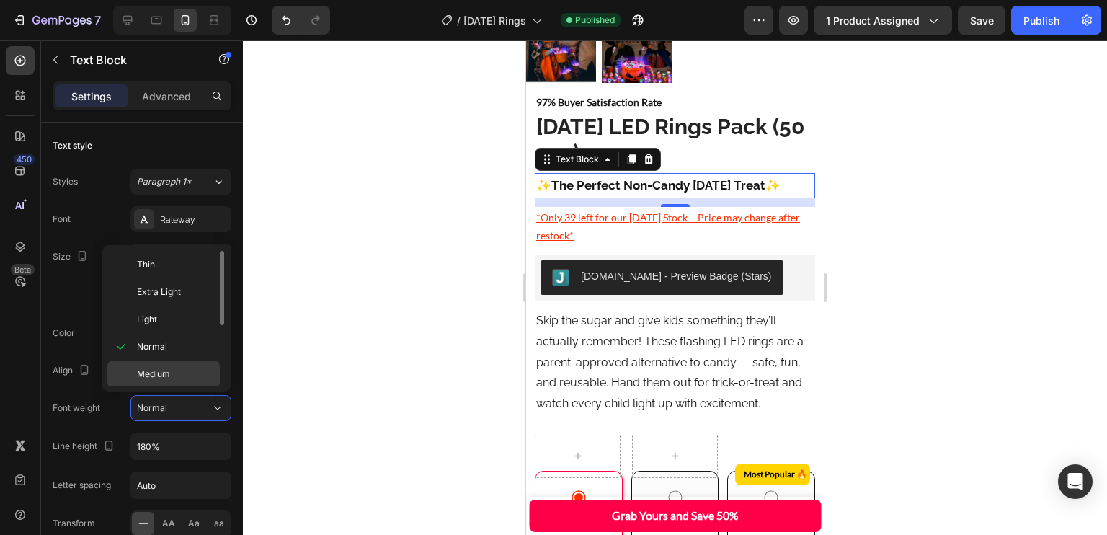
click at [176, 374] on p "Medium" at bounding box center [175, 373] width 76 height 13
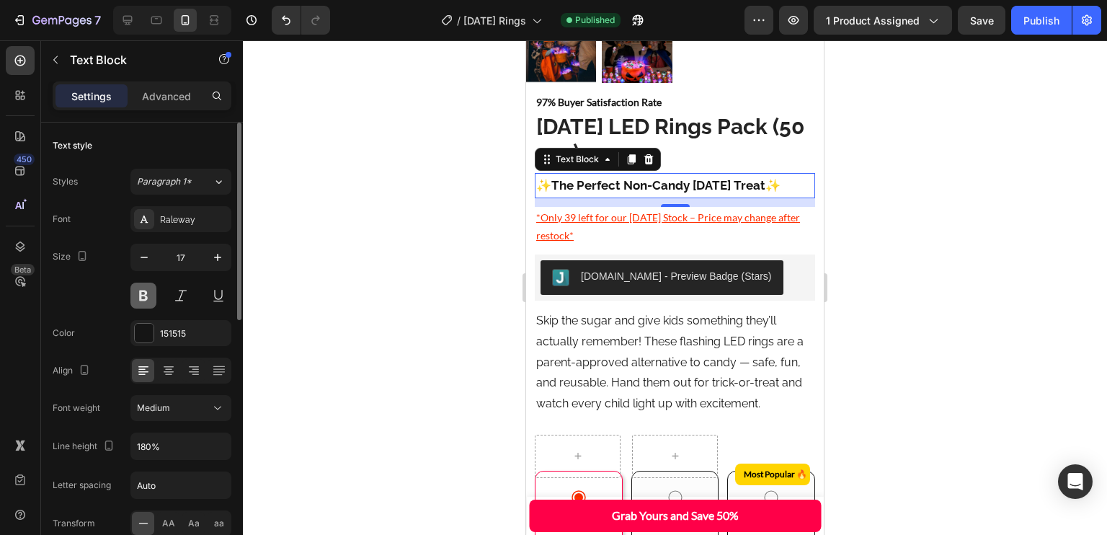
click at [148, 299] on button at bounding box center [143, 295] width 26 height 26
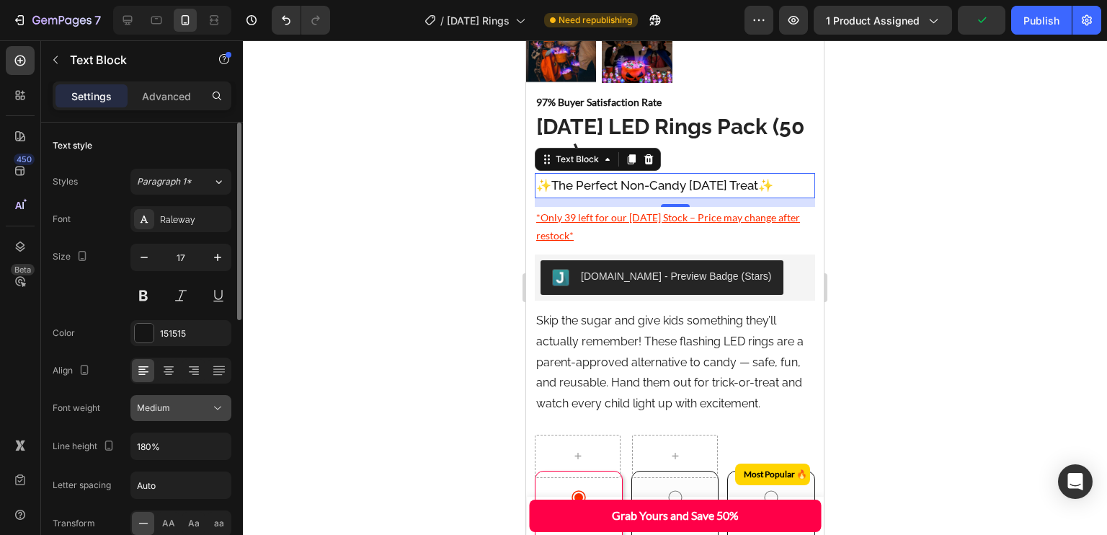
click at [177, 397] on button "Medium" at bounding box center [180, 408] width 101 height 26
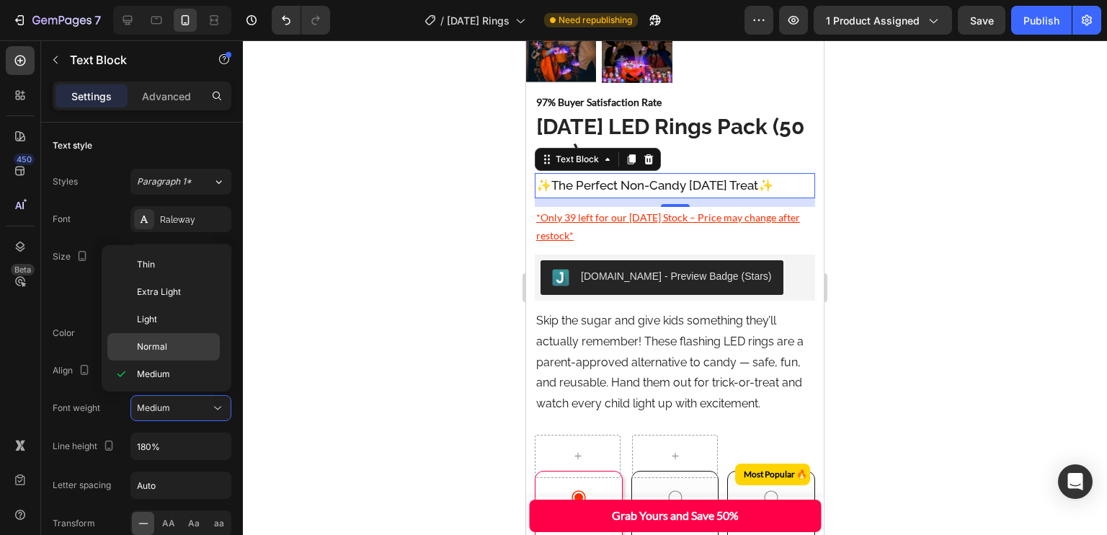
click at [164, 341] on span "Normal" at bounding box center [152, 346] width 30 height 13
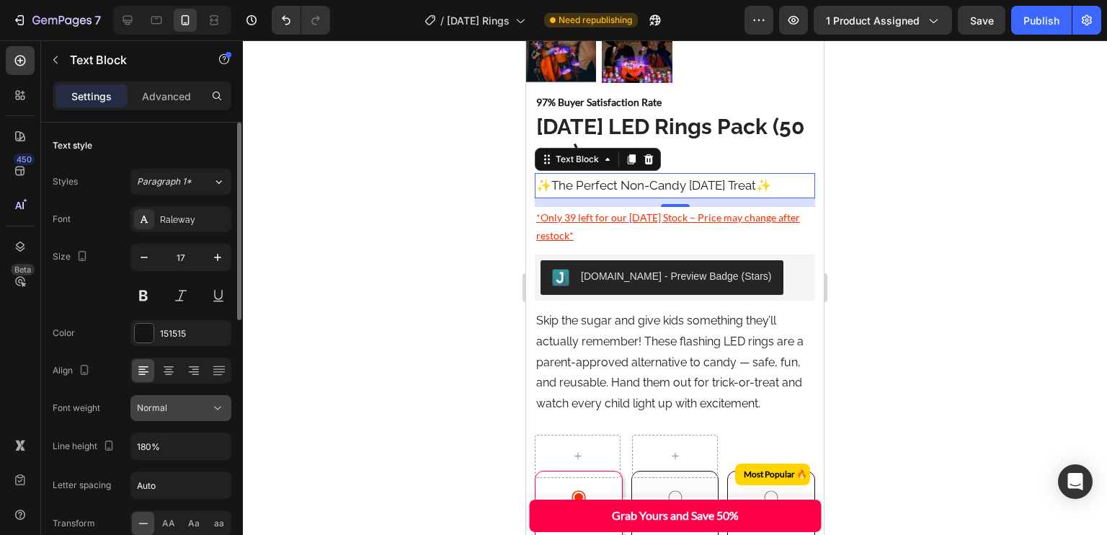
click at [160, 401] on div "Normal" at bounding box center [181, 408] width 88 height 14
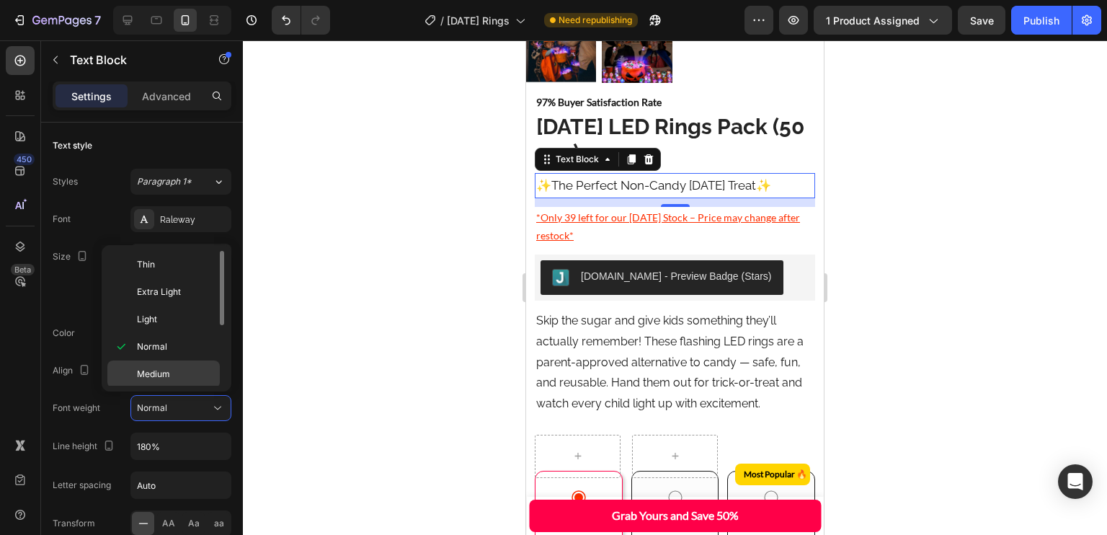
click at [161, 370] on span "Medium" at bounding box center [153, 373] width 33 height 13
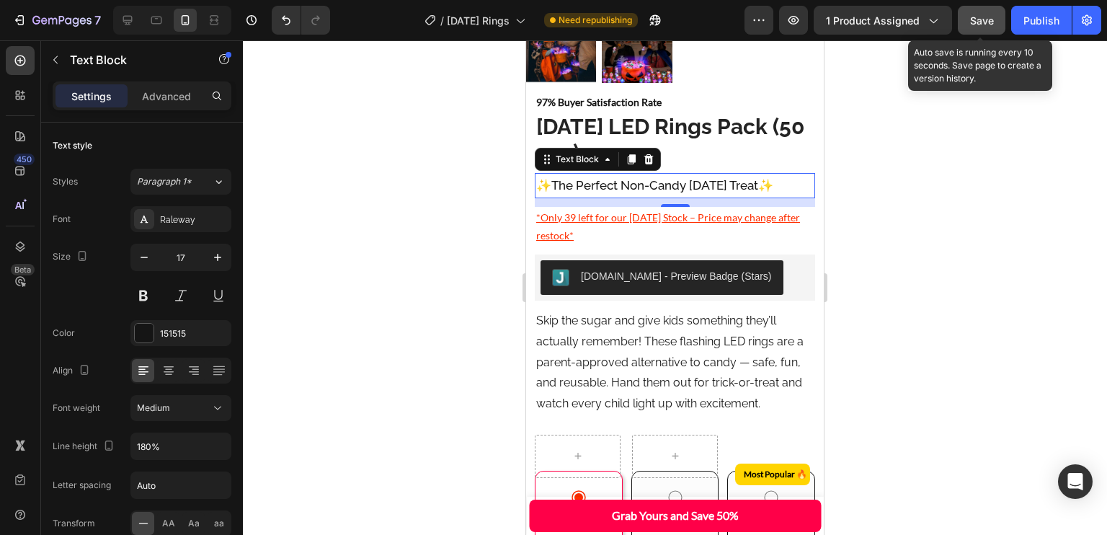
click at [974, 25] on span "Save" at bounding box center [982, 20] width 24 height 12
click at [1033, 22] on div "Publish" at bounding box center [1041, 20] width 36 height 15
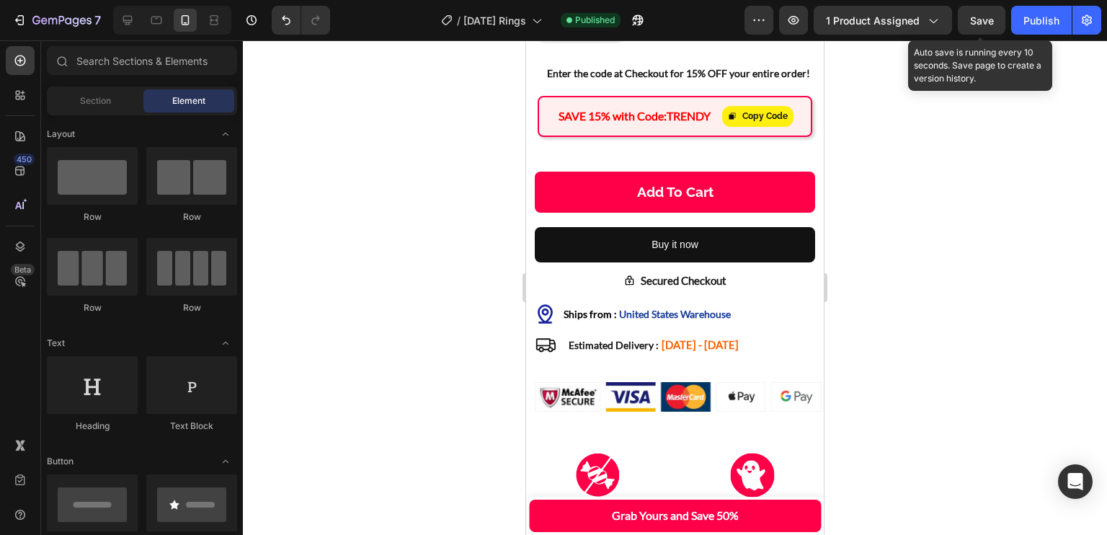
scroll to position [1029, 0]
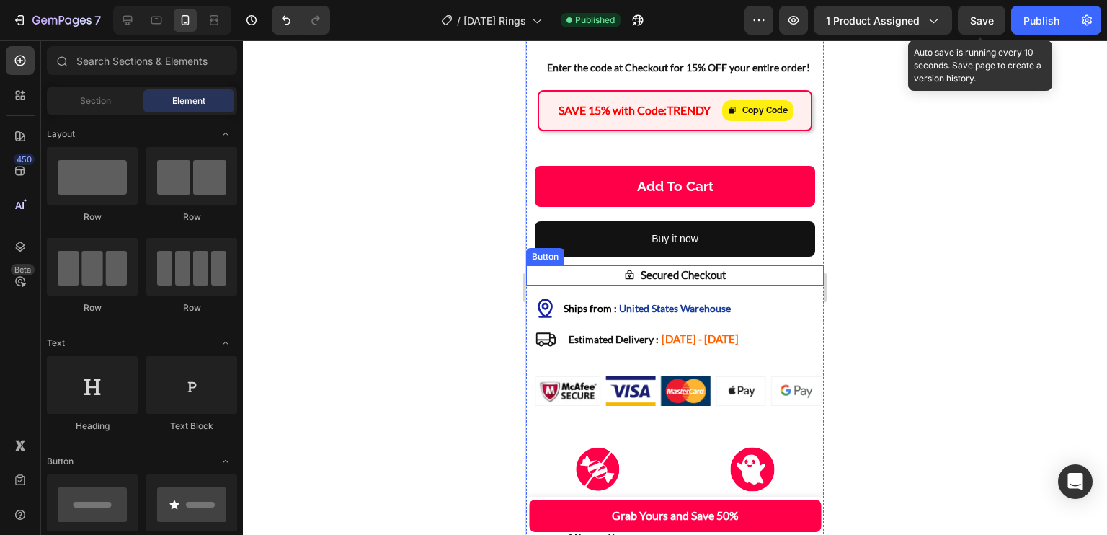
click at [586, 307] on span "Ships from :" at bounding box center [589, 308] width 53 height 12
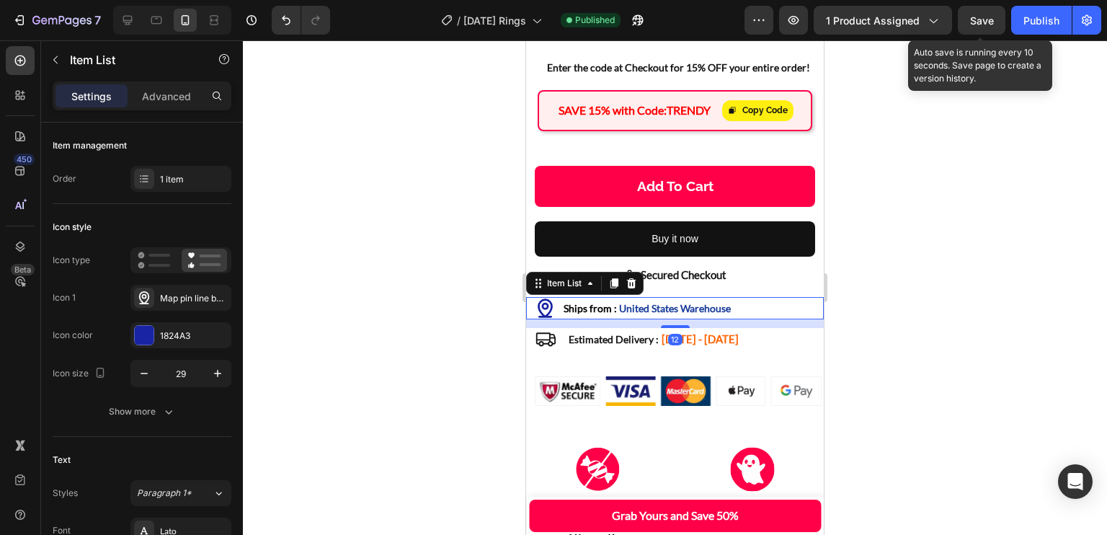
click at [591, 309] on span "Ships from :" at bounding box center [589, 308] width 53 height 12
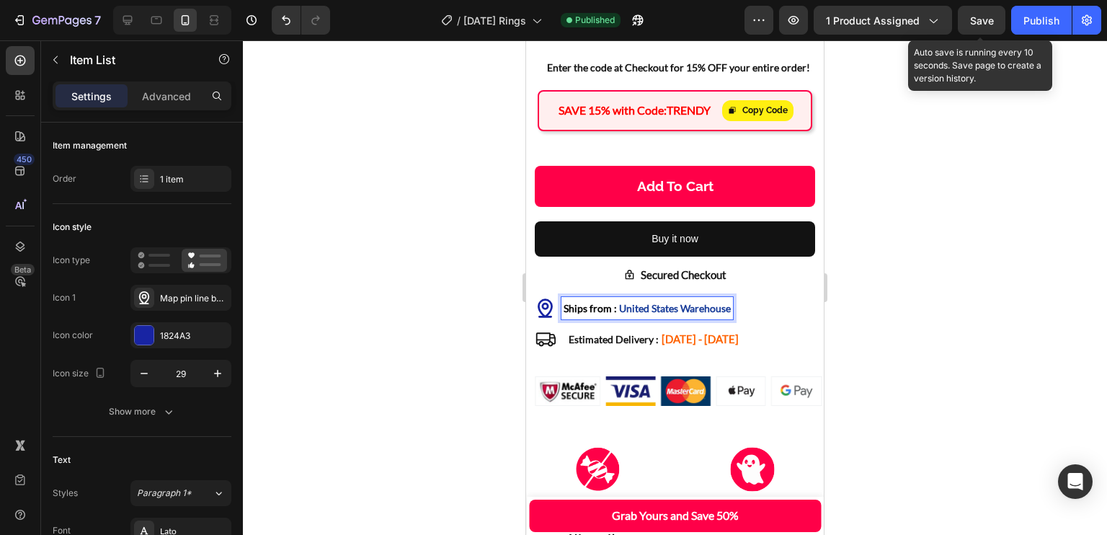
click at [589, 310] on span "Ships from :" at bounding box center [589, 308] width 53 height 12
click at [777, 298] on div "Shipping from : [GEOGRAPHIC_DATA] Warehouse" at bounding box center [679, 308] width 289 height 22
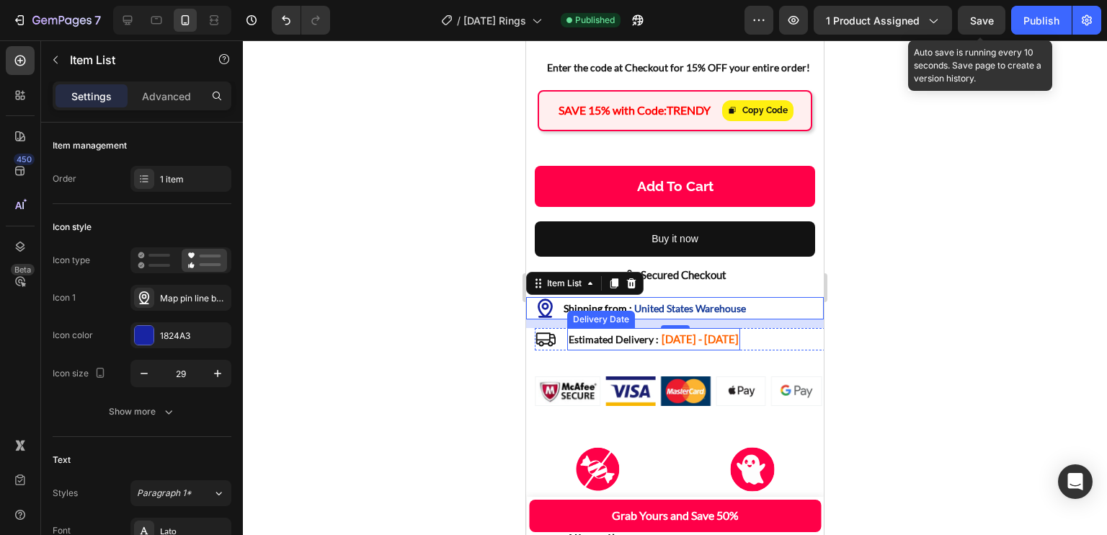
click at [619, 345] on span "Estimated Delivery :" at bounding box center [613, 339] width 90 height 12
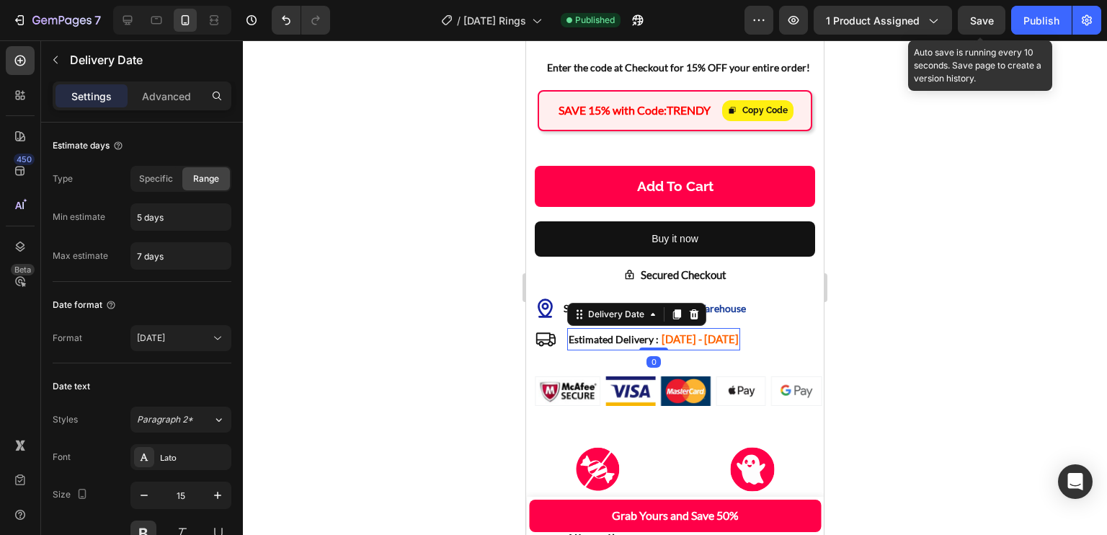
click at [630, 341] on span "Estimated Delivery :" at bounding box center [613, 339] width 90 height 12
click at [652, 341] on span "Estimated Delivery :" at bounding box center [613, 339] width 90 height 12
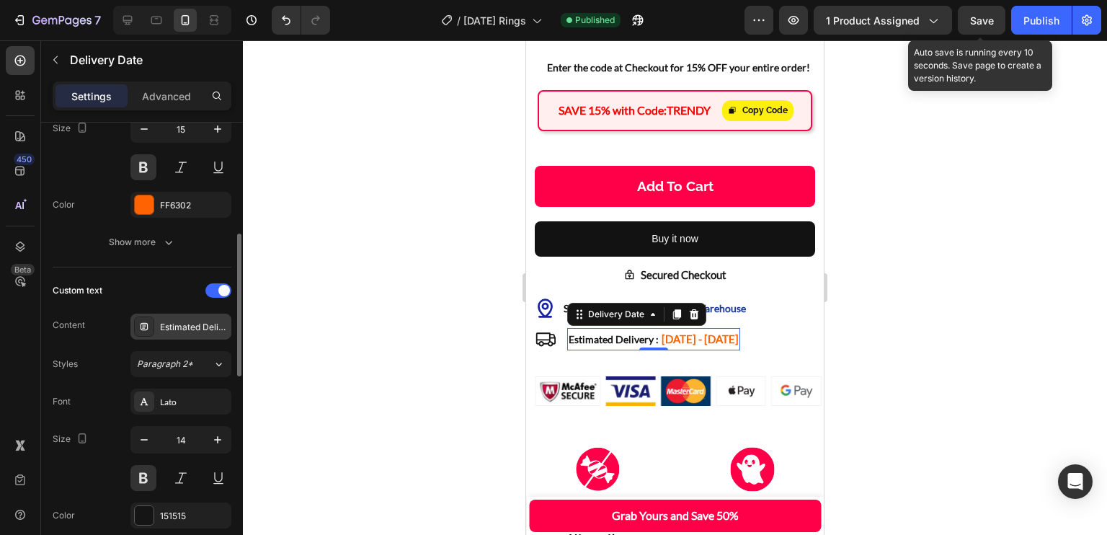
scroll to position [367, 0]
click at [193, 323] on div "Estimated Delivery :" at bounding box center [194, 326] width 68 height 13
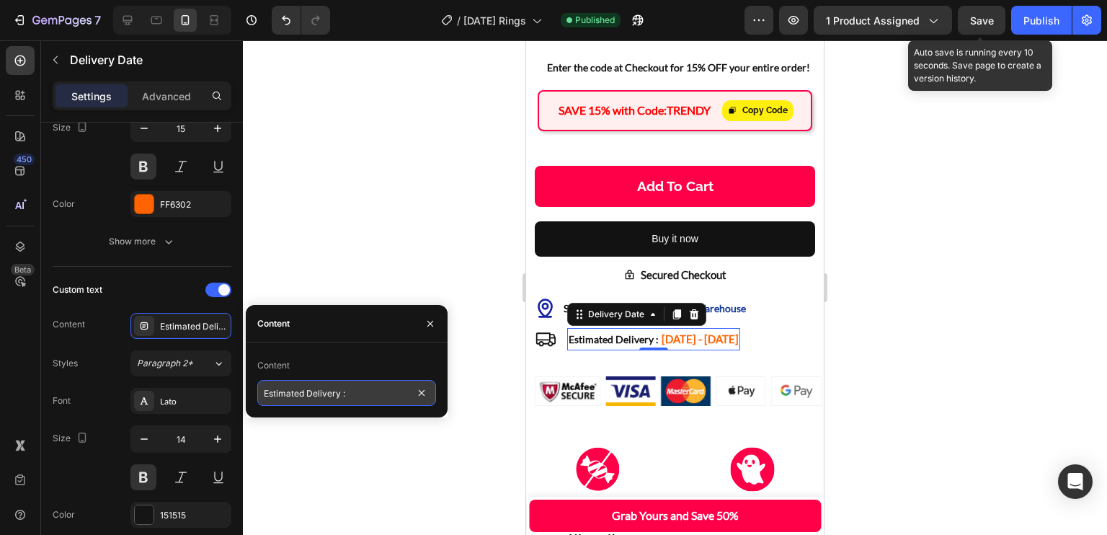
click at [334, 394] on input "Estimated Delivery :" at bounding box center [346, 393] width 179 height 26
click at [340, 395] on input "Estimated Delivery :" at bounding box center [346, 393] width 179 height 26
type input "Estimated Delivery Date :"
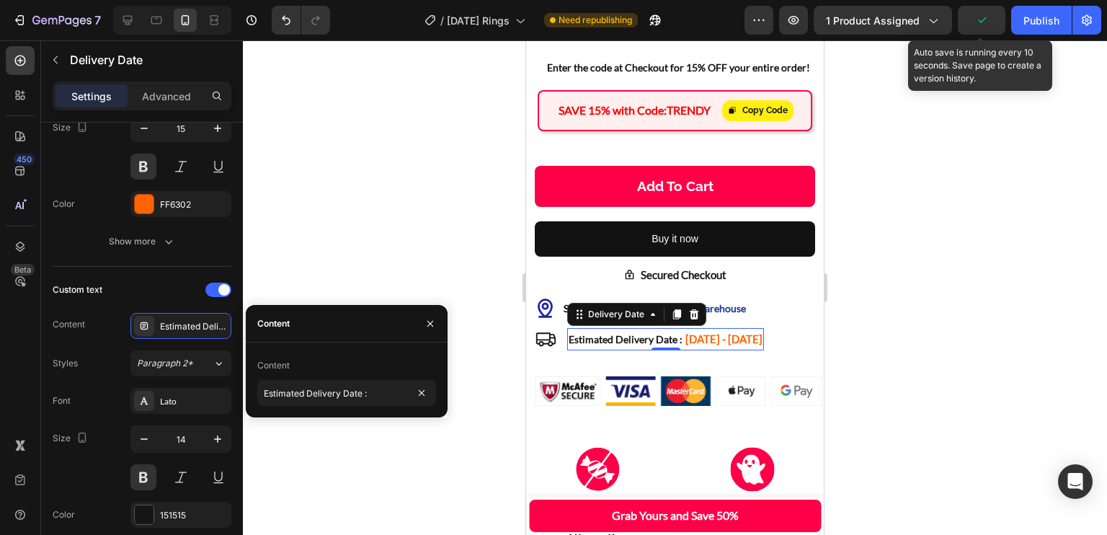
click at [156, 268] on div "Custom text Content Estimated Delivery : Styles Paragraph 2* Font Lato Size 14 …" at bounding box center [142, 422] width 179 height 311
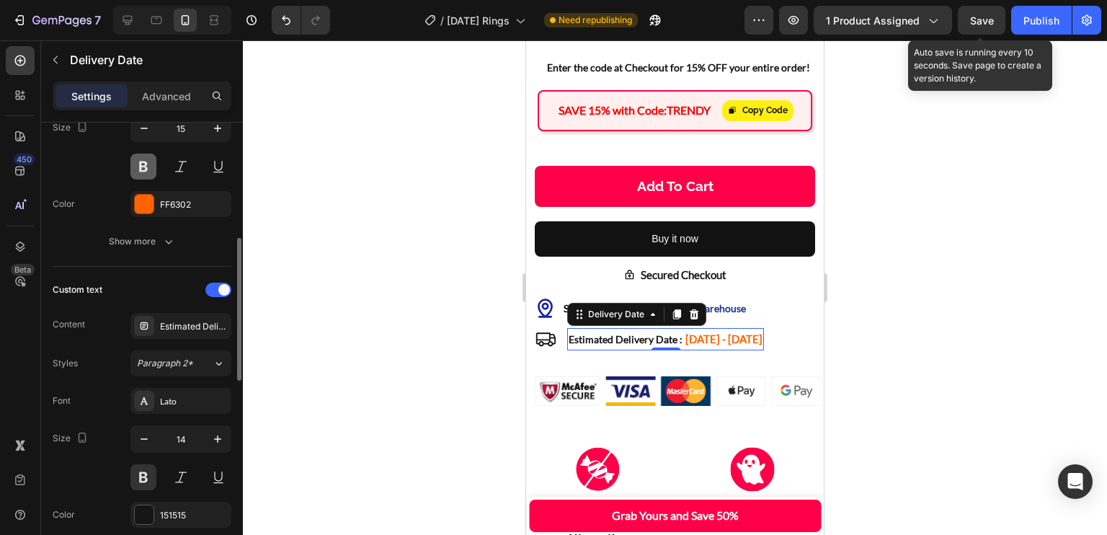
click at [141, 164] on button at bounding box center [143, 166] width 26 height 26
click at [171, 240] on icon "button" at bounding box center [168, 242] width 7 height 4
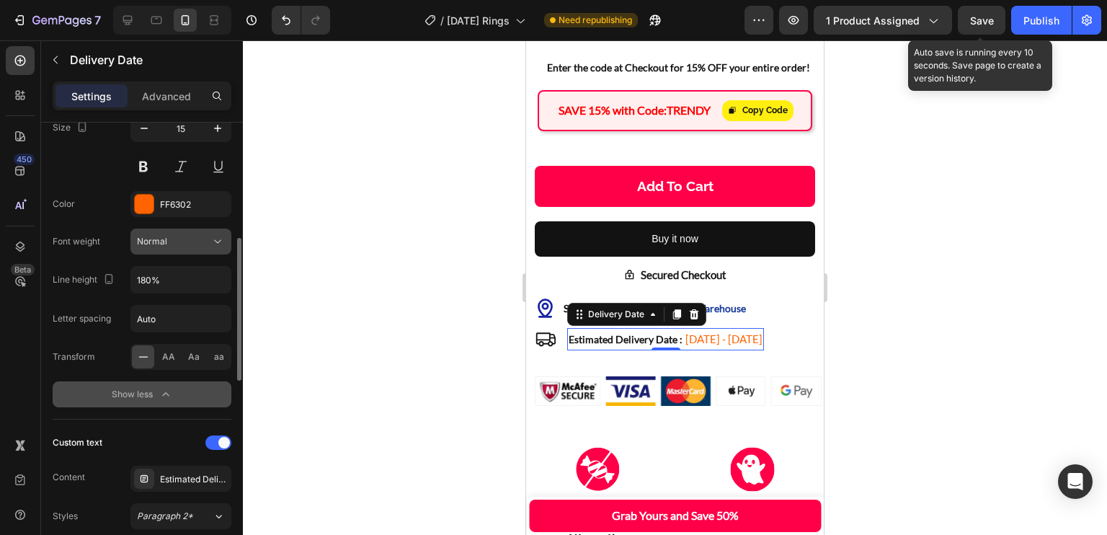
click at [202, 238] on div "Normal" at bounding box center [173, 241] width 73 height 13
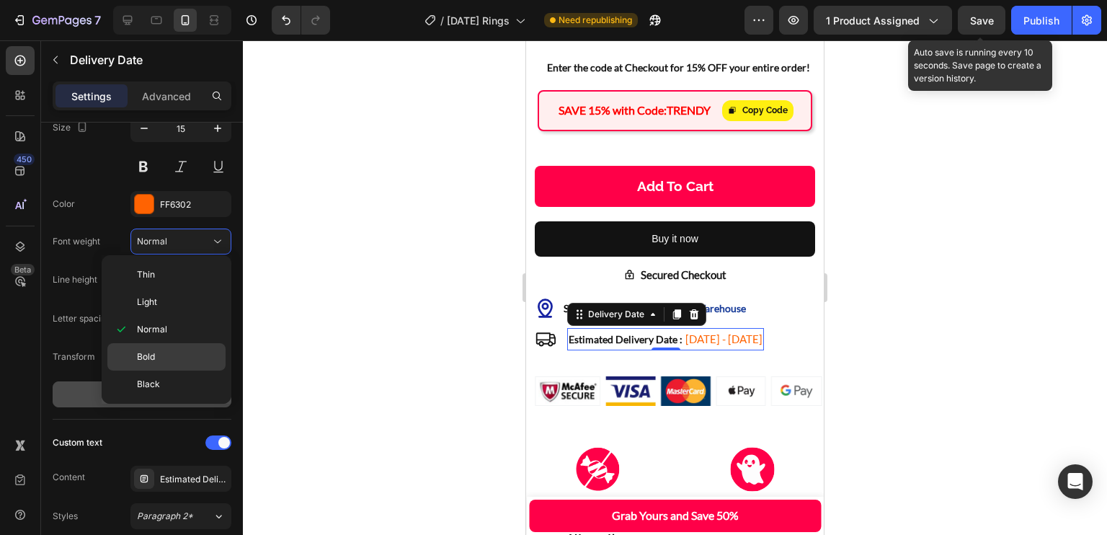
click at [169, 347] on div "Bold" at bounding box center [166, 356] width 118 height 27
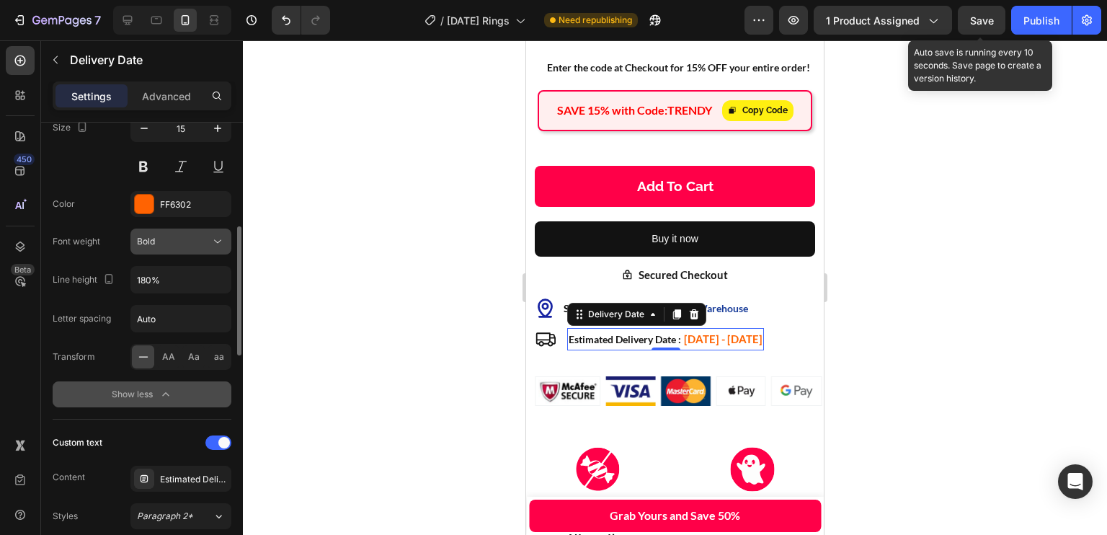
click at [192, 228] on button "Bold" at bounding box center [180, 241] width 101 height 26
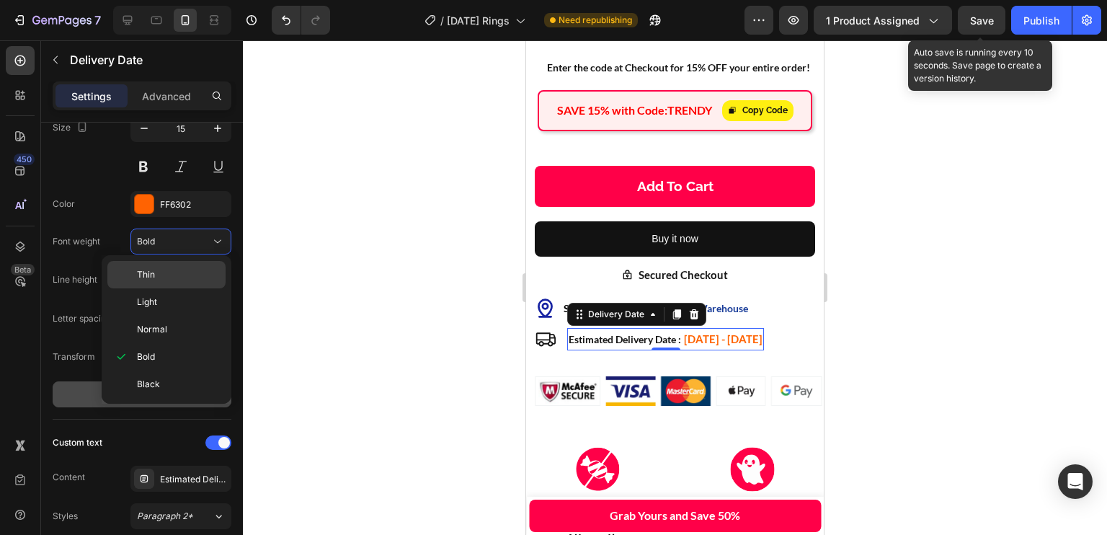
drag, startPoint x: 170, startPoint y: 321, endPoint x: 184, endPoint y: 268, distance: 54.3
click at [169, 321] on div "Normal" at bounding box center [166, 329] width 118 height 27
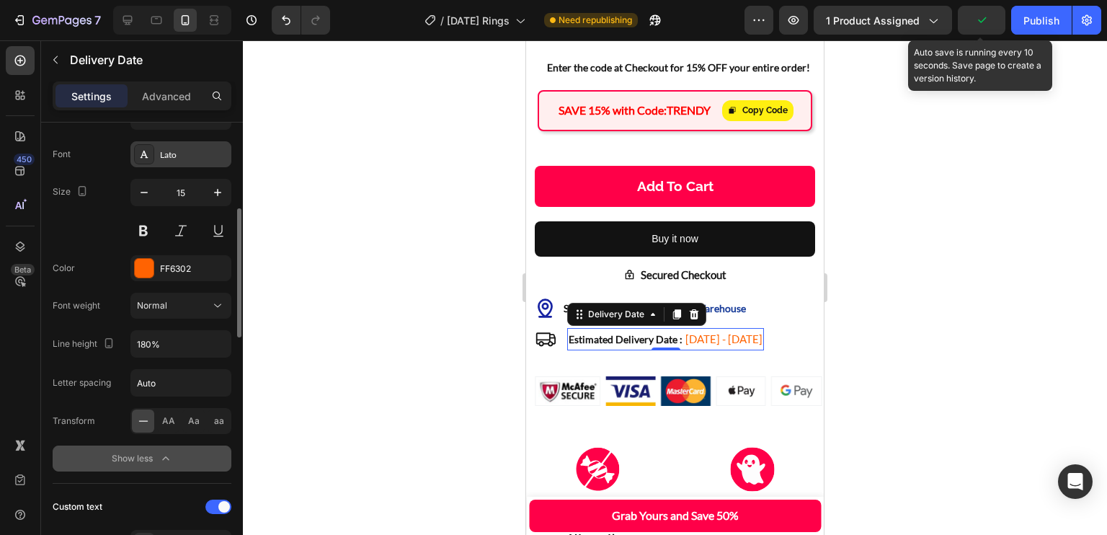
scroll to position [303, 0]
click at [187, 158] on div "Lato" at bounding box center [194, 154] width 68 height 13
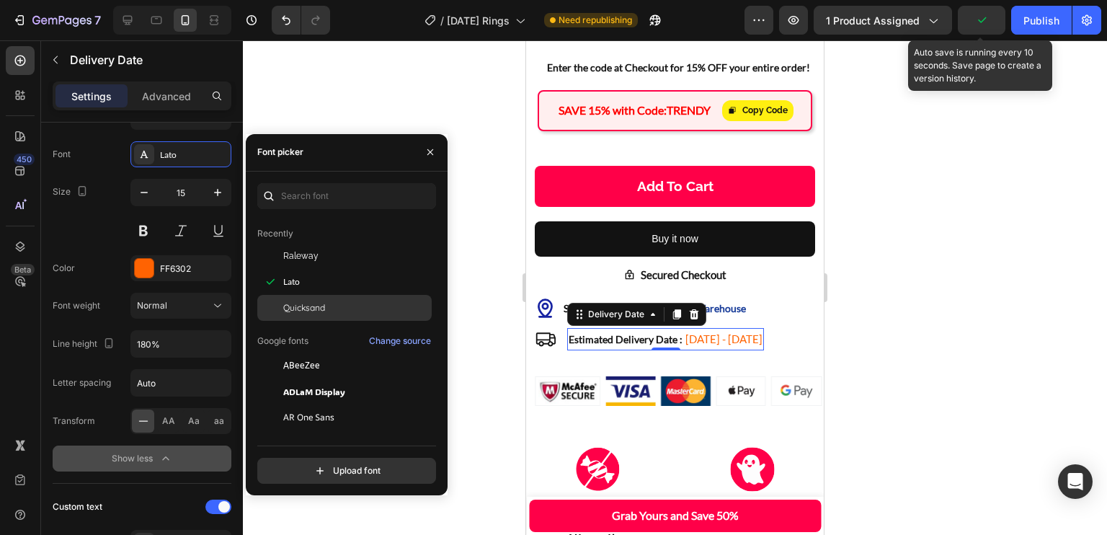
scroll to position [35, 0]
click at [341, 313] on div "Quicksand" at bounding box center [344, 308] width 174 height 26
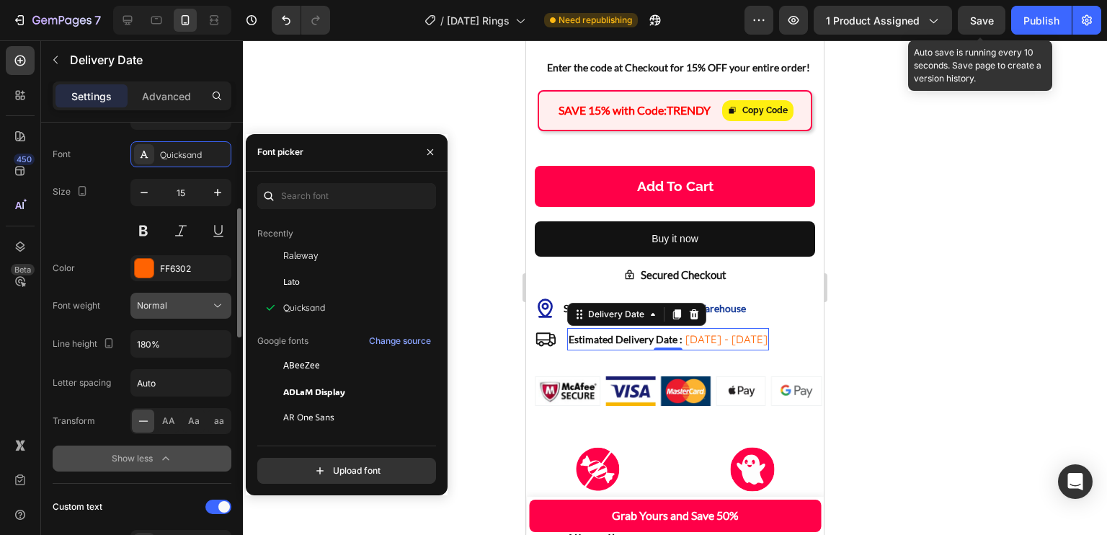
click at [180, 308] on div "Normal" at bounding box center [173, 305] width 73 height 13
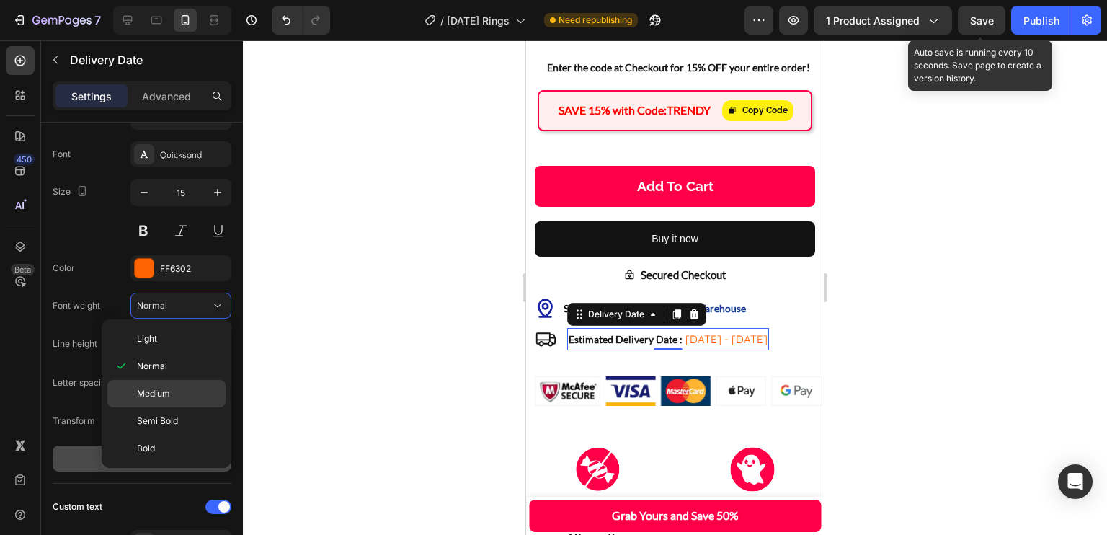
click at [174, 403] on div "Medium" at bounding box center [166, 393] width 118 height 27
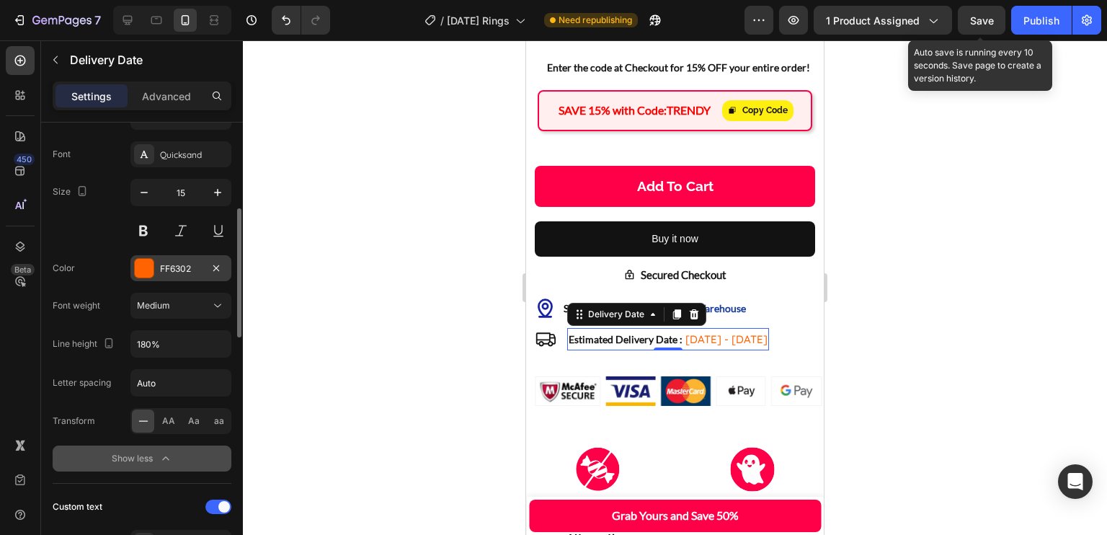
click at [204, 272] on div "FF6302" at bounding box center [180, 268] width 101 height 26
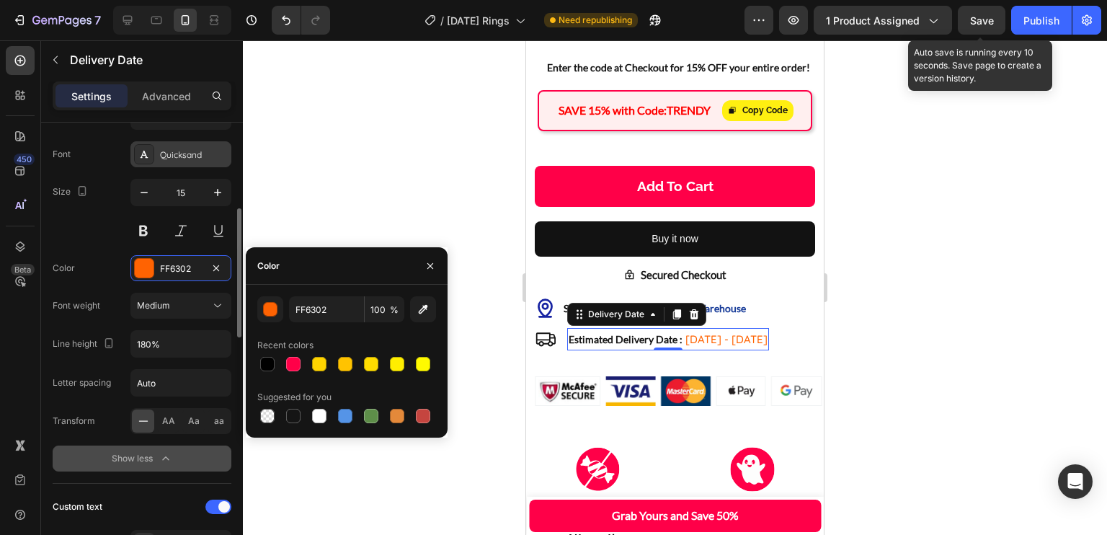
click at [177, 158] on div "Quicksand" at bounding box center [194, 154] width 68 height 13
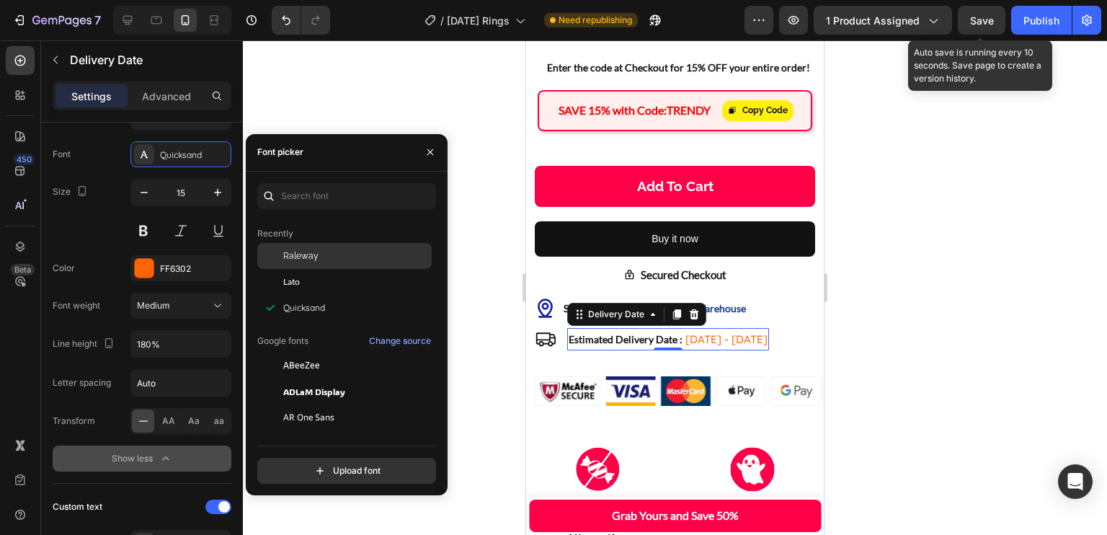
click at [316, 262] on div "Raleway" at bounding box center [344, 256] width 174 height 26
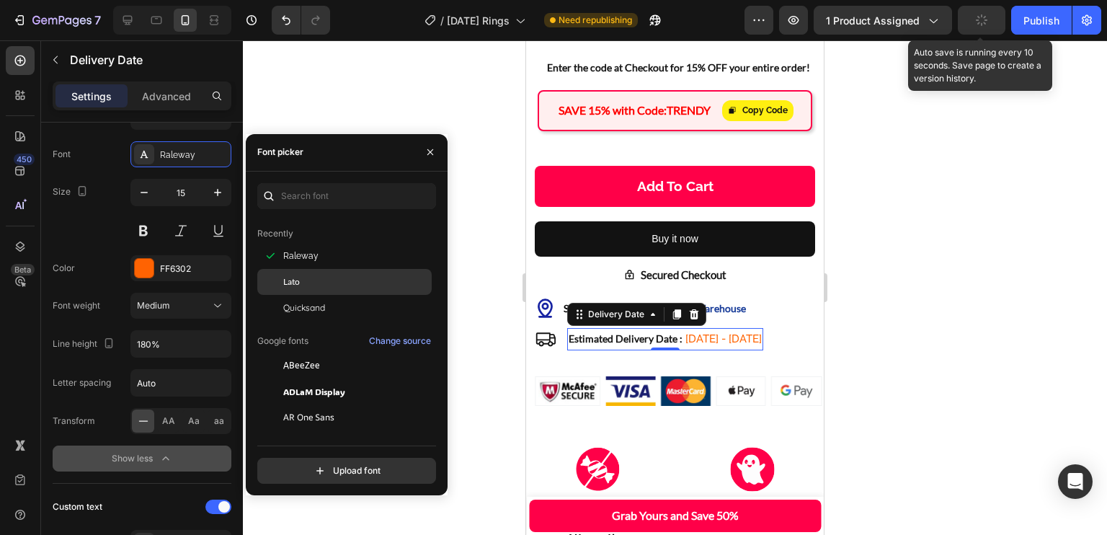
click at [300, 282] on div "Lato" at bounding box center [356, 281] width 146 height 13
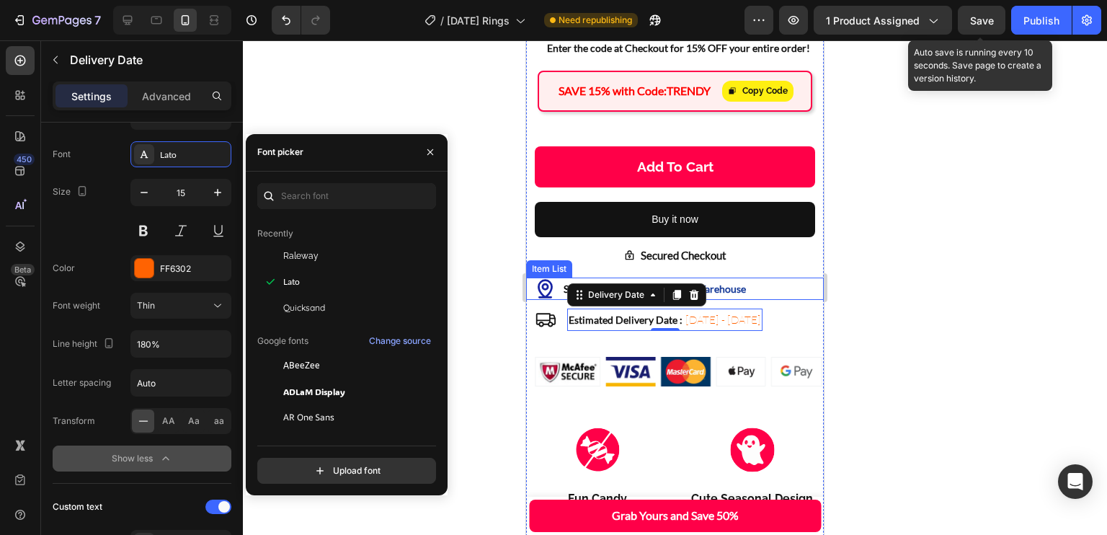
scroll to position [1049, 0]
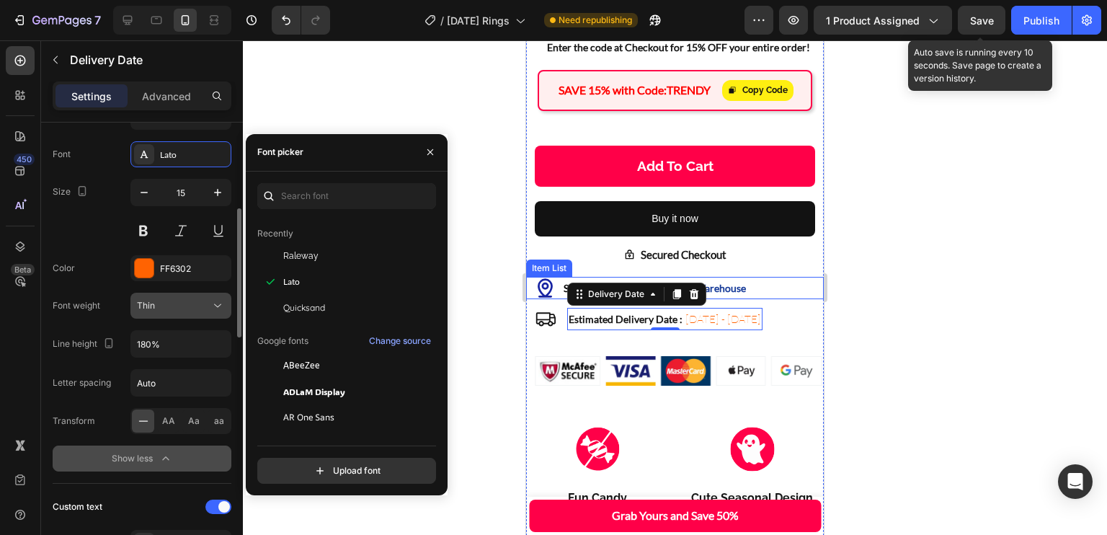
click at [189, 307] on div "Thin" at bounding box center [173, 305] width 73 height 13
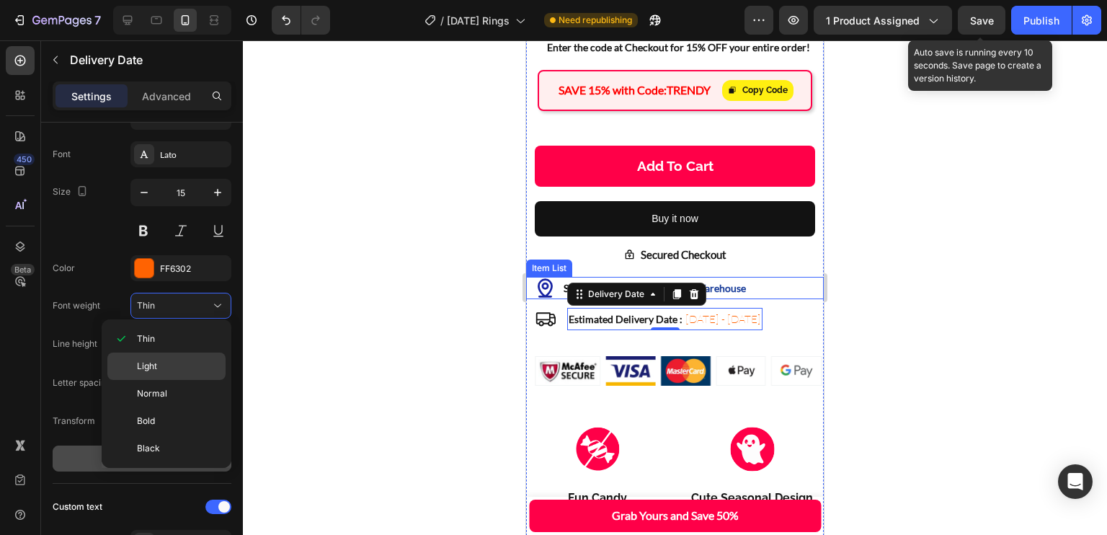
click at [194, 376] on div "Light" at bounding box center [166, 365] width 118 height 27
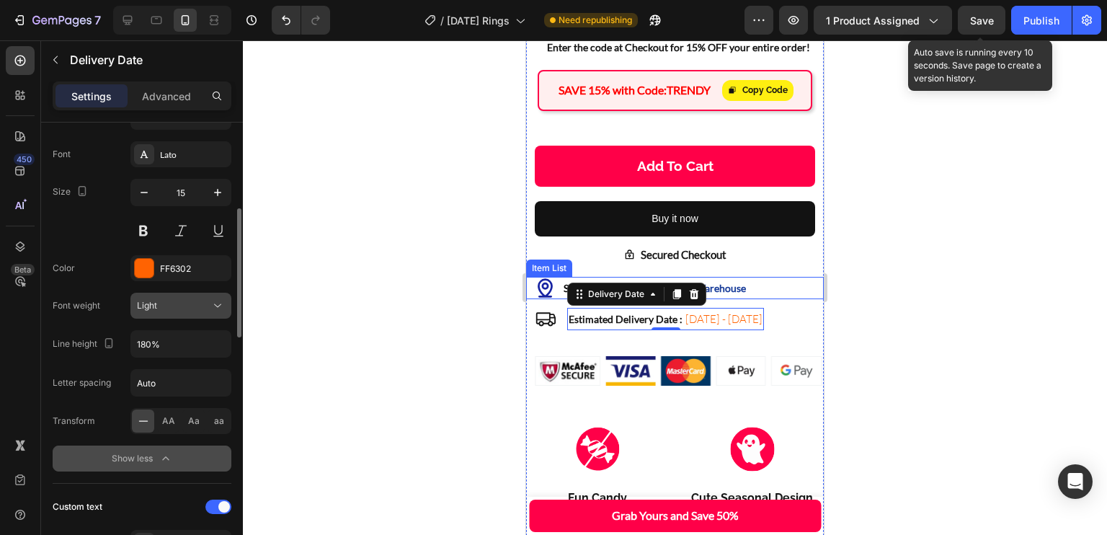
click at [199, 301] on div "Light" at bounding box center [173, 305] width 73 height 13
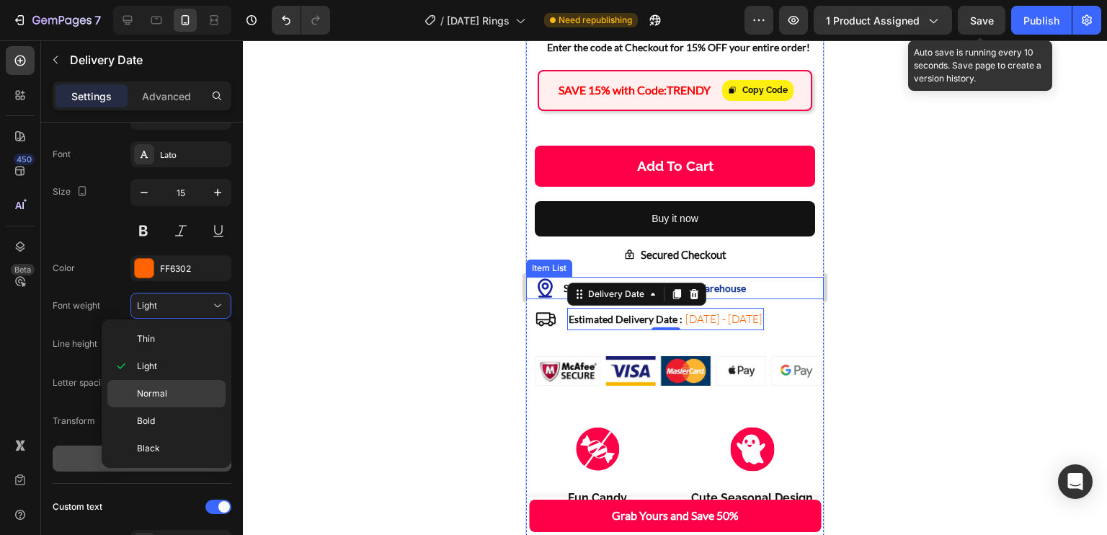
click at [192, 387] on p "Normal" at bounding box center [178, 393] width 82 height 13
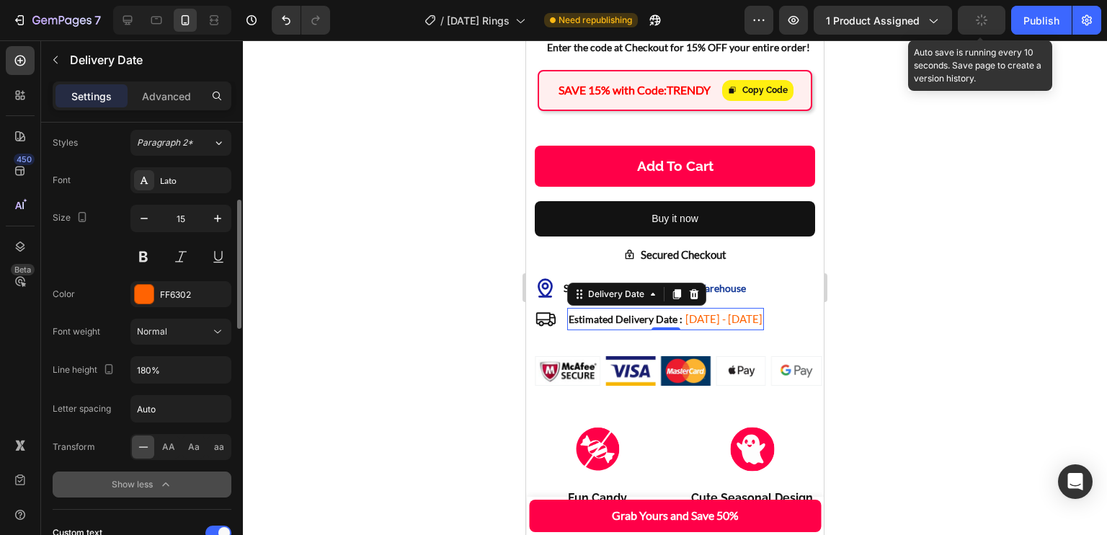
scroll to position [276, 0]
click at [772, 283] on div "Shipping from : [GEOGRAPHIC_DATA] Warehouse" at bounding box center [679, 288] width 289 height 22
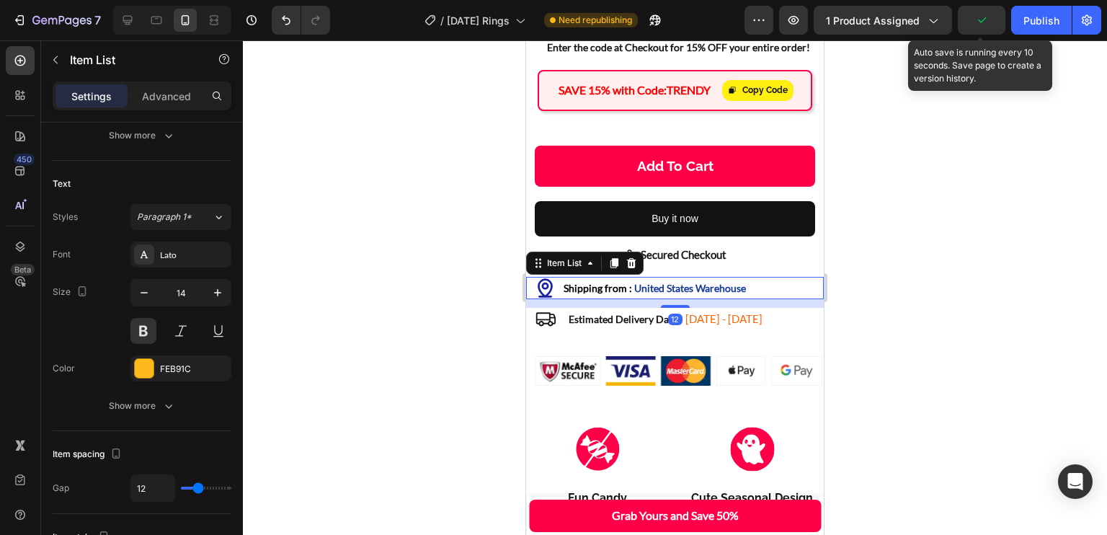
scroll to position [0, 0]
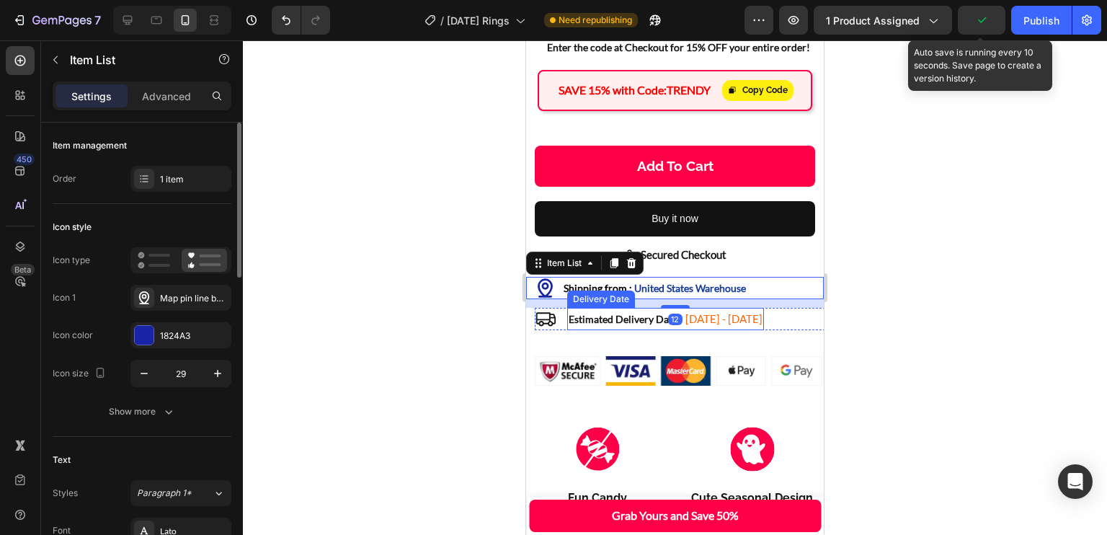
click at [740, 311] on div "Estimated Delivery Date : [DATE] - [DATE]" at bounding box center [665, 319] width 197 height 22
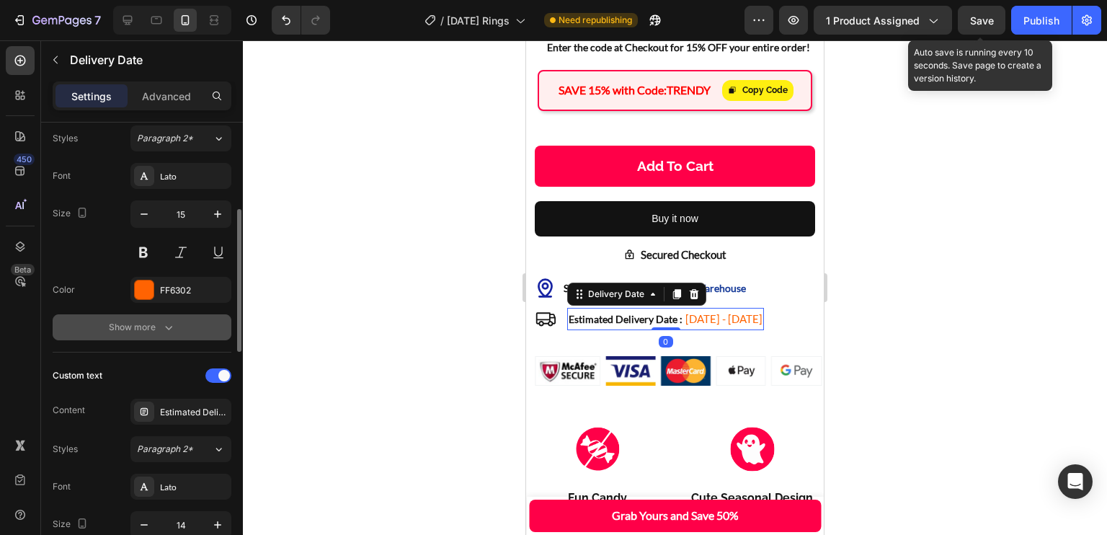
scroll to position [280, 0]
click at [146, 245] on button at bounding box center [143, 253] width 26 height 26
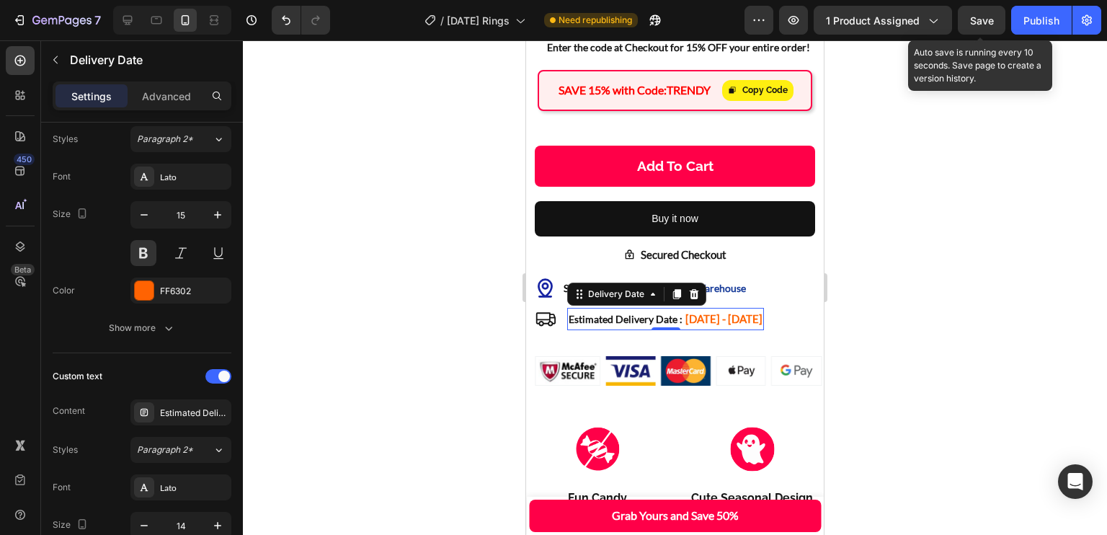
click at [736, 299] on div "Shipping from : [GEOGRAPHIC_DATA] Warehouse" at bounding box center [654, 288] width 187 height 22
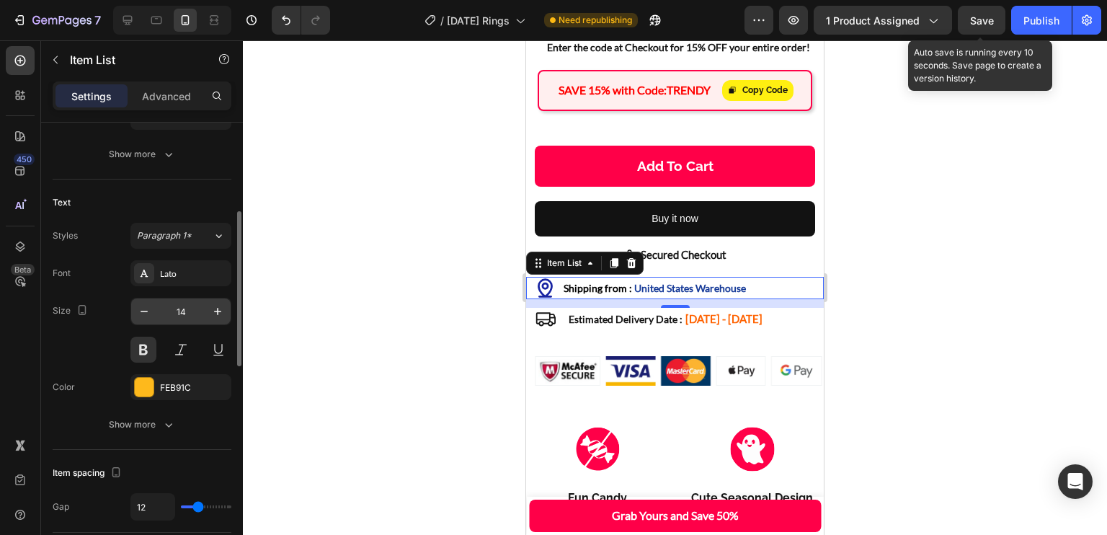
scroll to position [258, 0]
click at [535, 317] on icon at bounding box center [545, 318] width 21 height 21
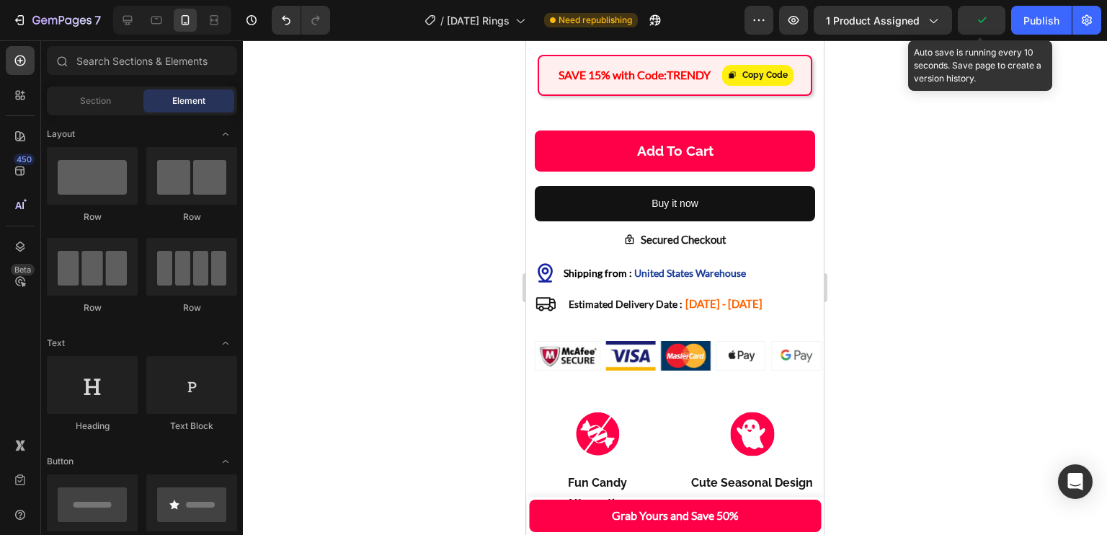
scroll to position [1071, 0]
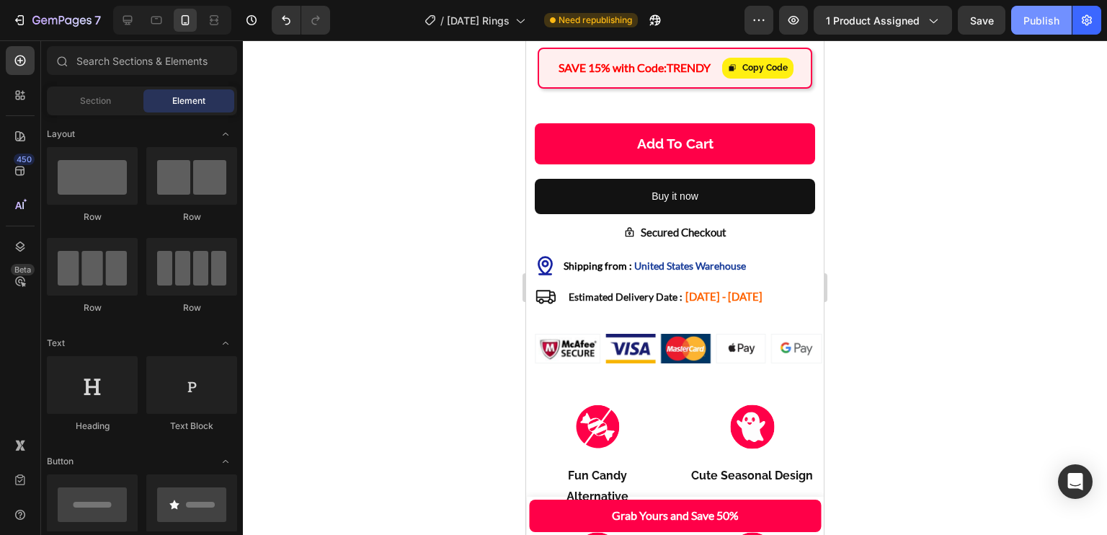
click at [1042, 17] on div "Publish" at bounding box center [1041, 20] width 36 height 15
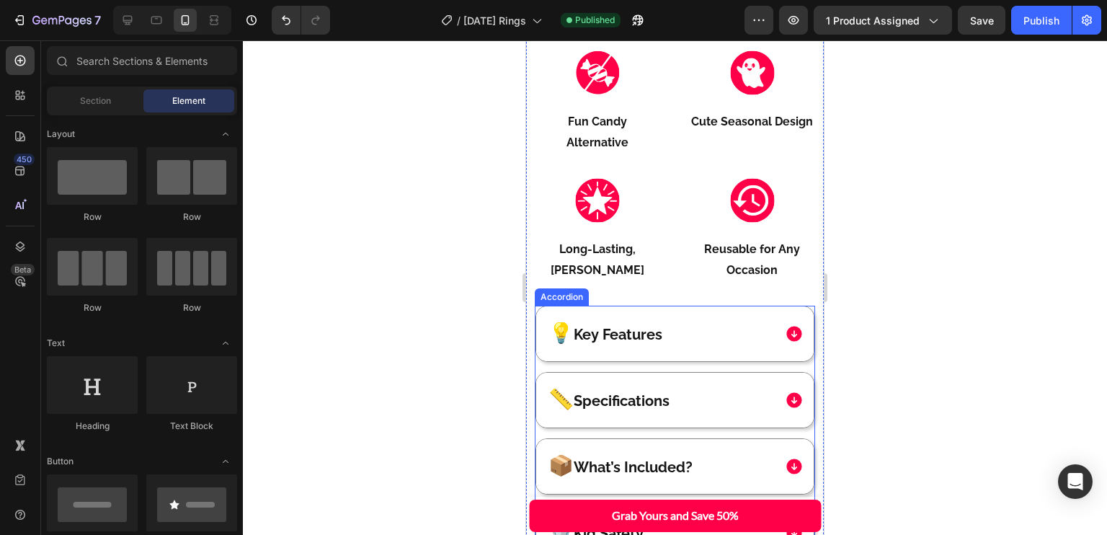
scroll to position [1511, 0]
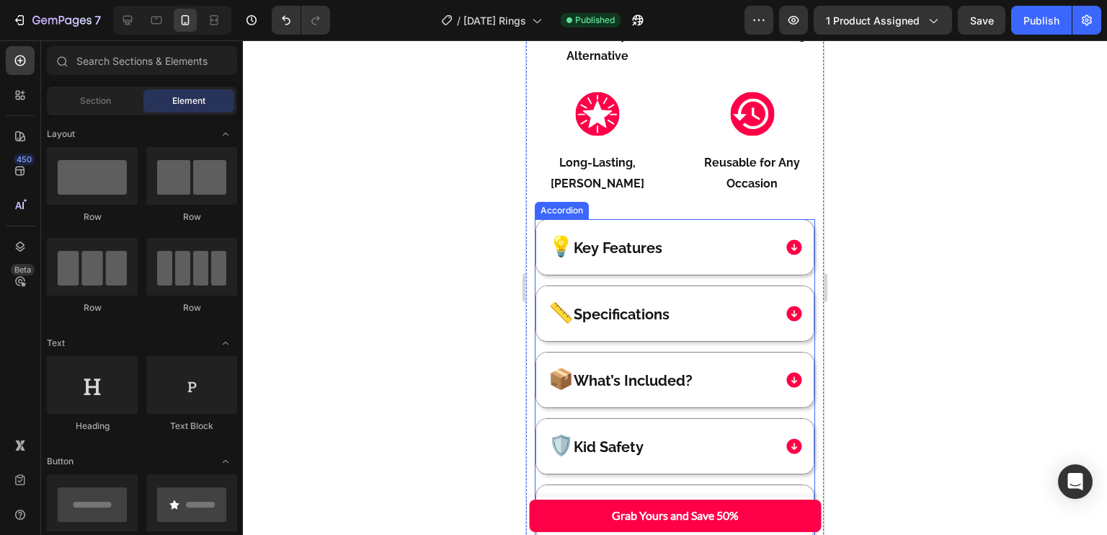
click at [579, 247] on span "Key Features" at bounding box center [617, 247] width 89 height 17
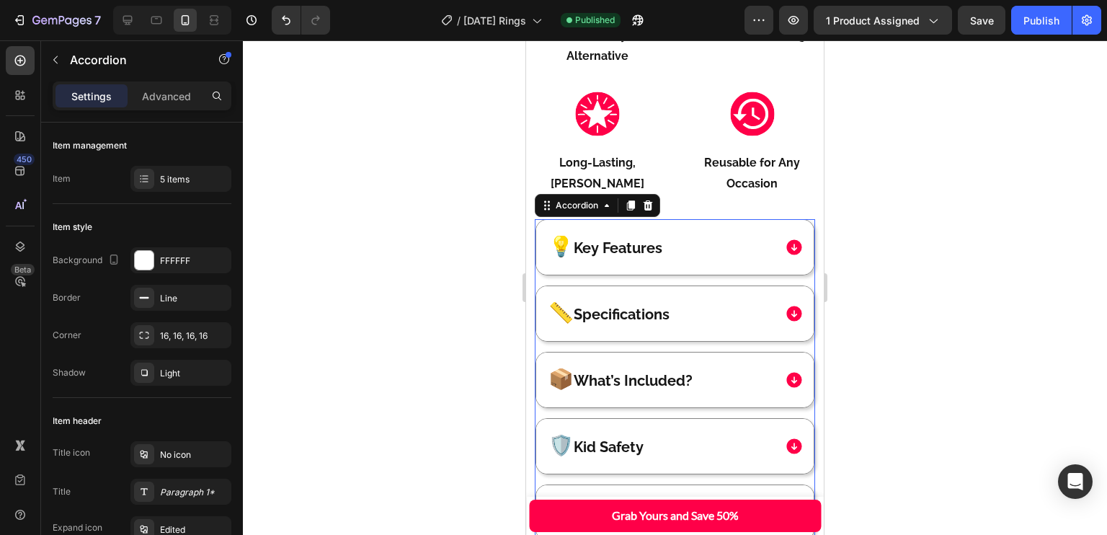
click at [580, 313] on p "📏 Specifications" at bounding box center [608, 313] width 121 height 20
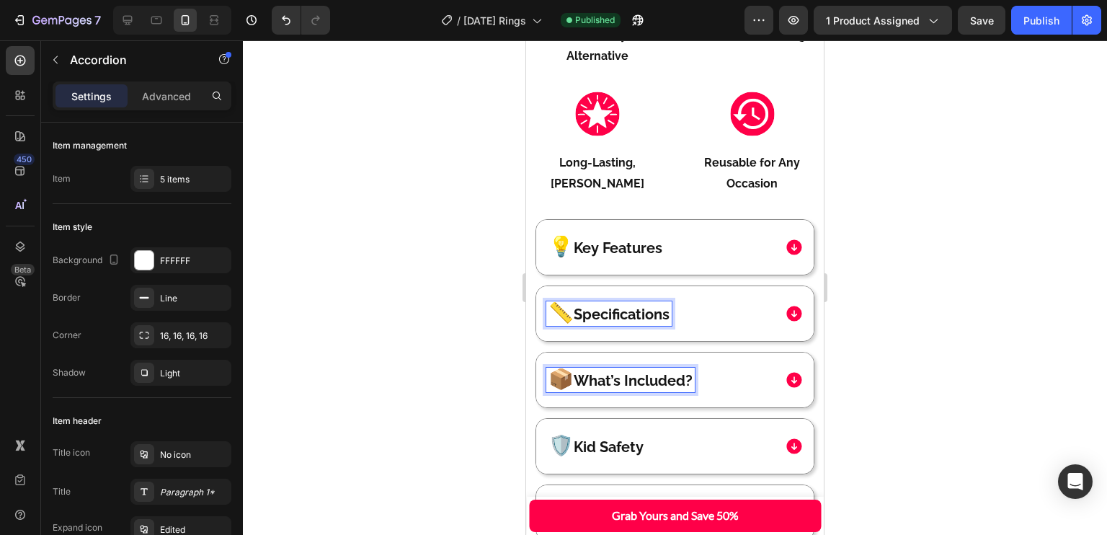
click at [580, 371] on p "📦 What’s Included?" at bounding box center [620, 380] width 144 height 20
click at [579, 321] on p "📏 Specifications" at bounding box center [608, 313] width 121 height 20
click at [579, 259] on div "💡 Key Features" at bounding box center [605, 247] width 118 height 24
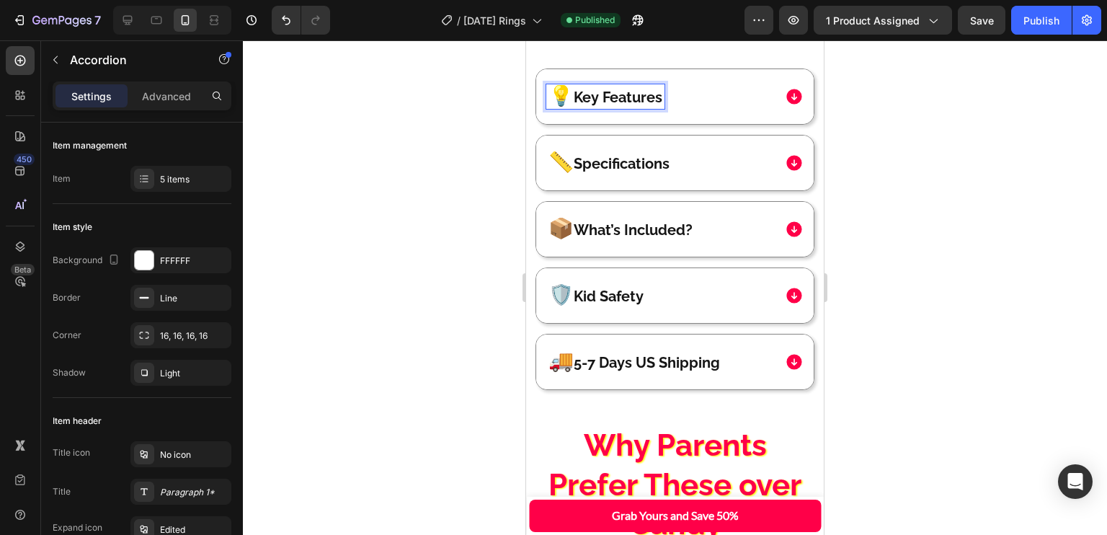
scroll to position [1663, 0]
click at [577, 291] on p "🛡️ Kid Safety" at bounding box center [595, 295] width 95 height 20
click at [579, 368] on p "🚚 5-7 Days US Shipping" at bounding box center [633, 361] width 171 height 20
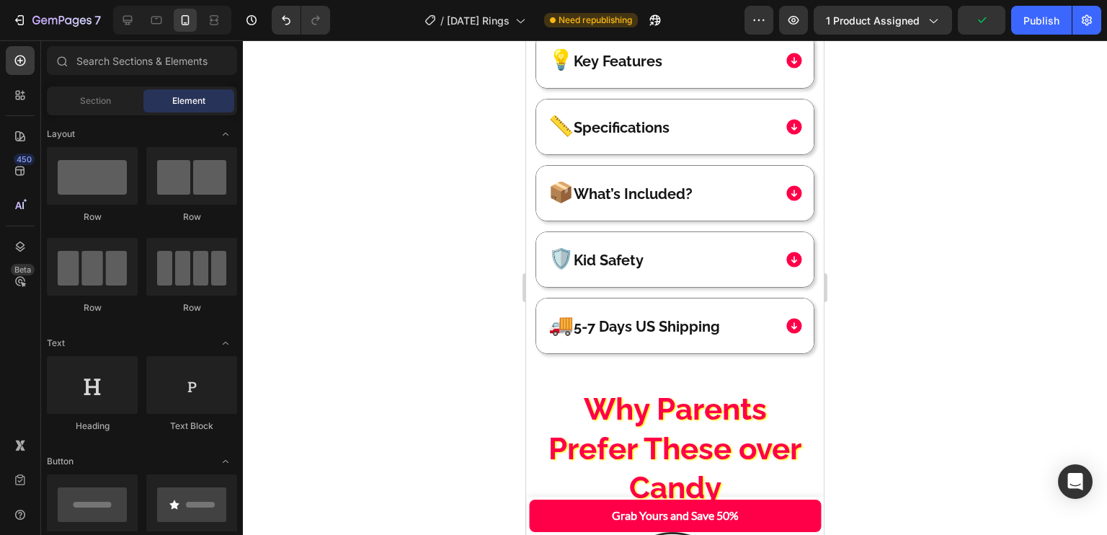
scroll to position [1631, 0]
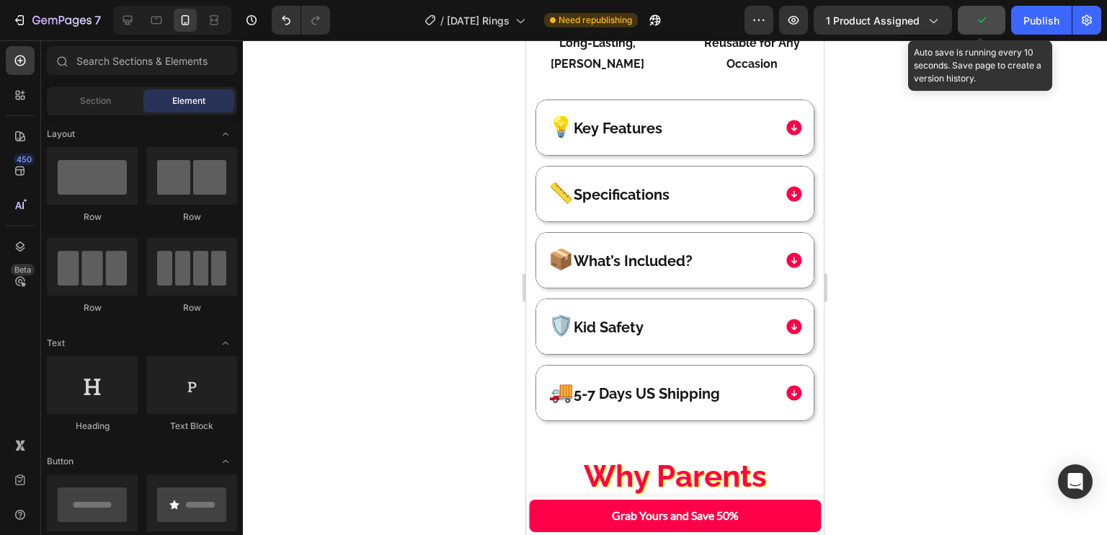
click at [979, 18] on icon "button" at bounding box center [981, 20] width 14 height 14
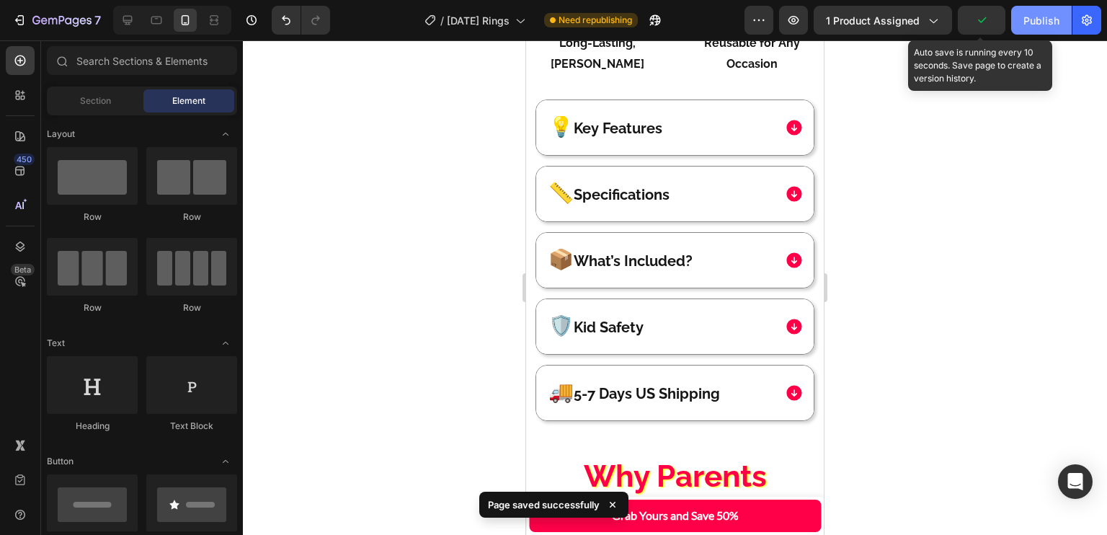
click at [1022, 16] on button "Publish" at bounding box center [1041, 20] width 61 height 29
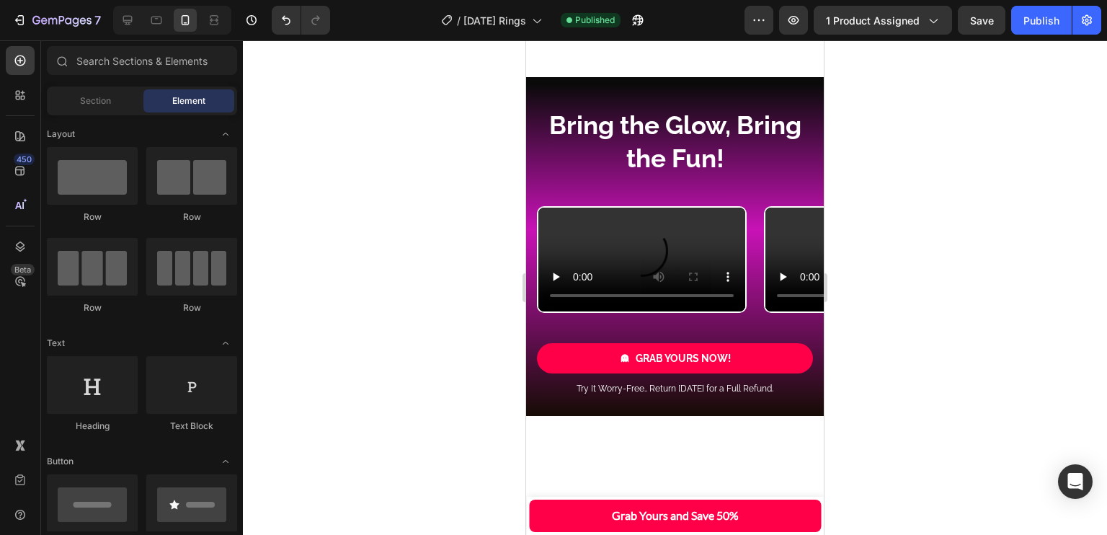
scroll to position [3982, 0]
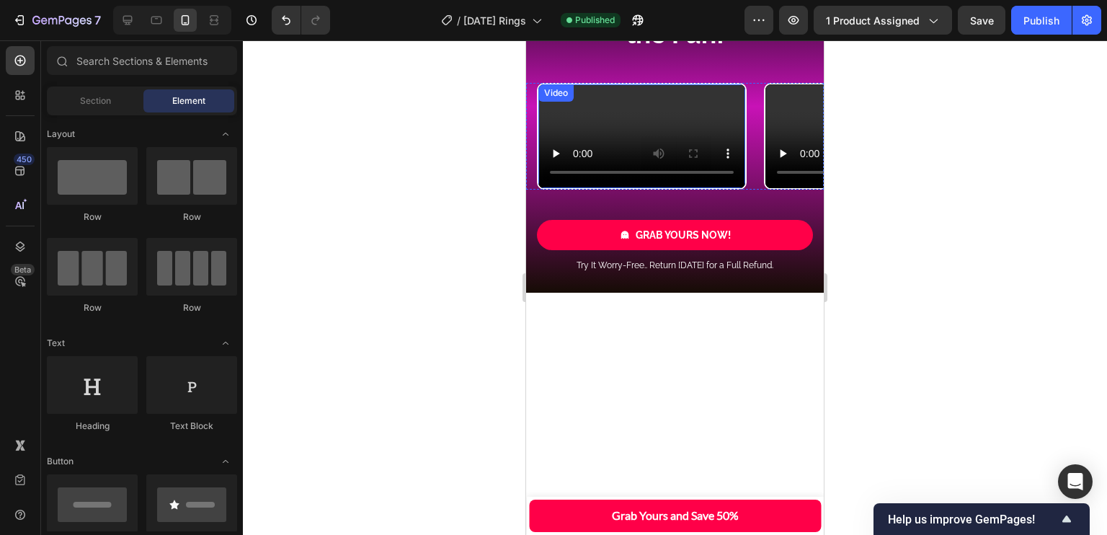
click at [626, 188] on video at bounding box center [641, 136] width 207 height 104
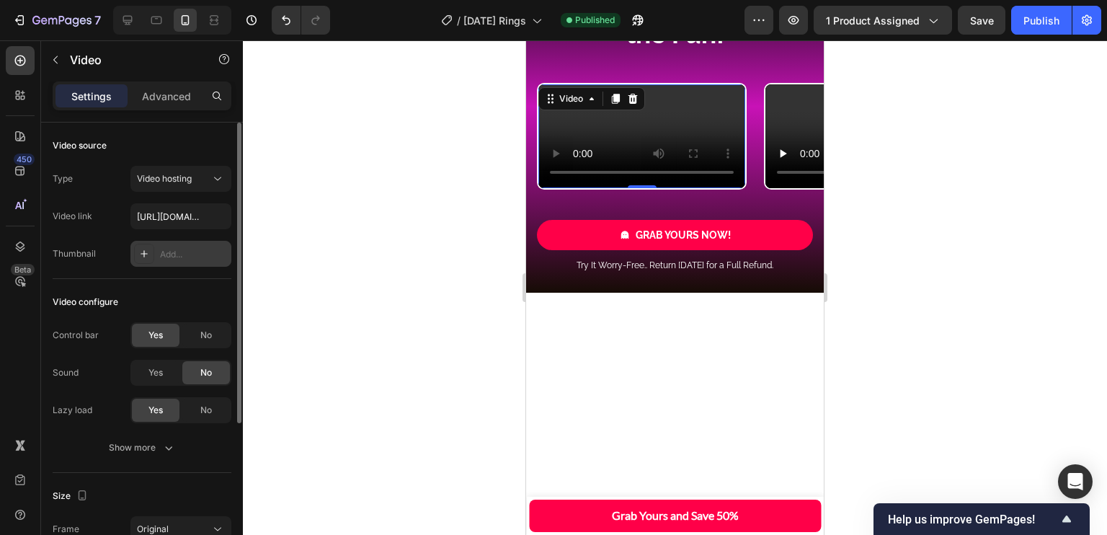
click at [168, 250] on div "Add..." at bounding box center [194, 254] width 68 height 13
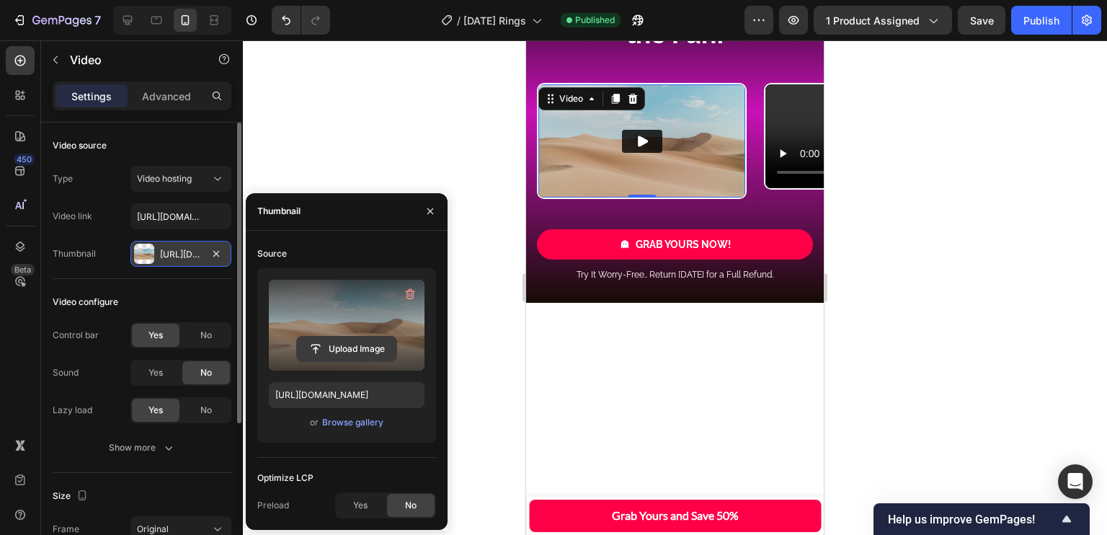
click at [342, 350] on input "file" at bounding box center [346, 348] width 99 height 24
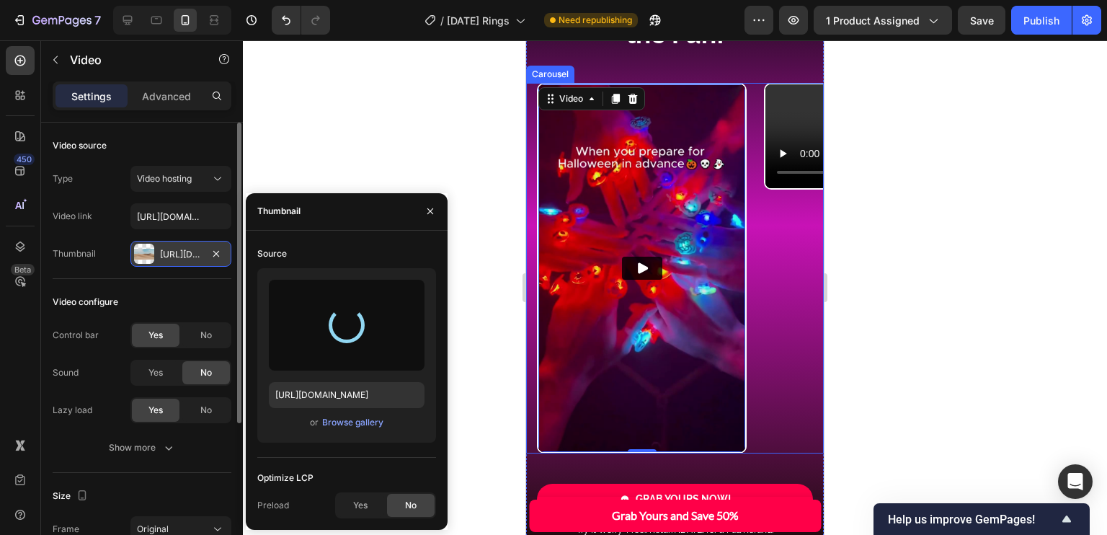
type input "[URL][DOMAIN_NAME]"
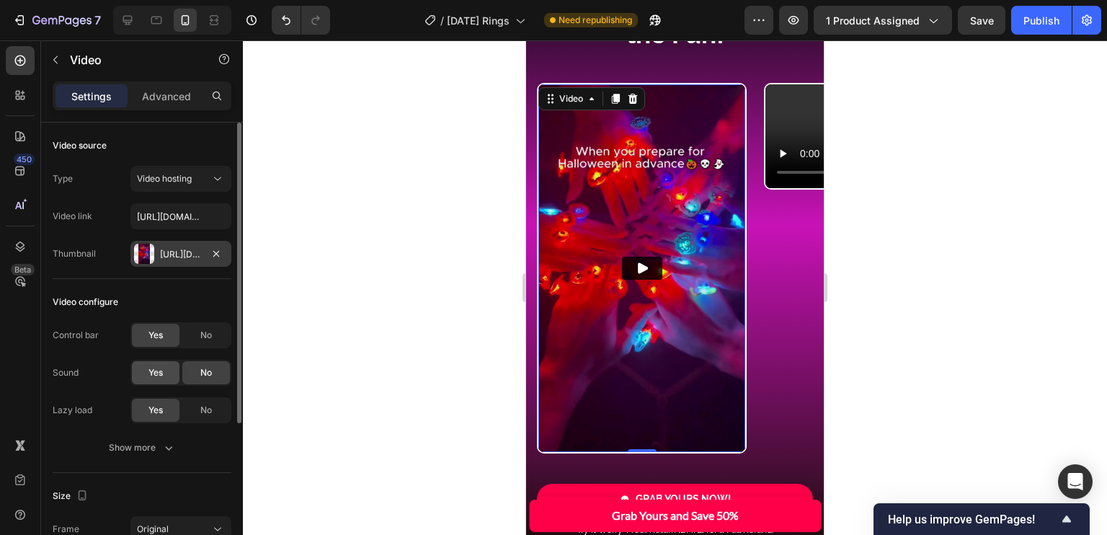
click at [165, 370] on div "Yes" at bounding box center [156, 372] width 48 height 23
click at [220, 379] on div "No" at bounding box center [206, 372] width 48 height 23
click at [149, 367] on span "Yes" at bounding box center [155, 372] width 14 height 13
click at [772, 188] on video at bounding box center [868, 136] width 207 height 104
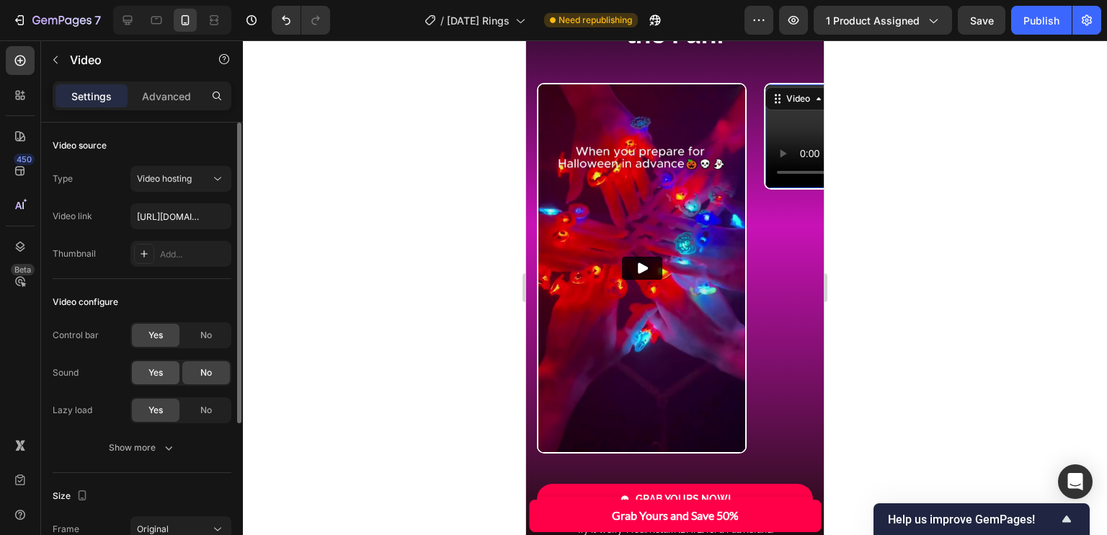
click at [156, 367] on span "Yes" at bounding box center [155, 372] width 14 height 13
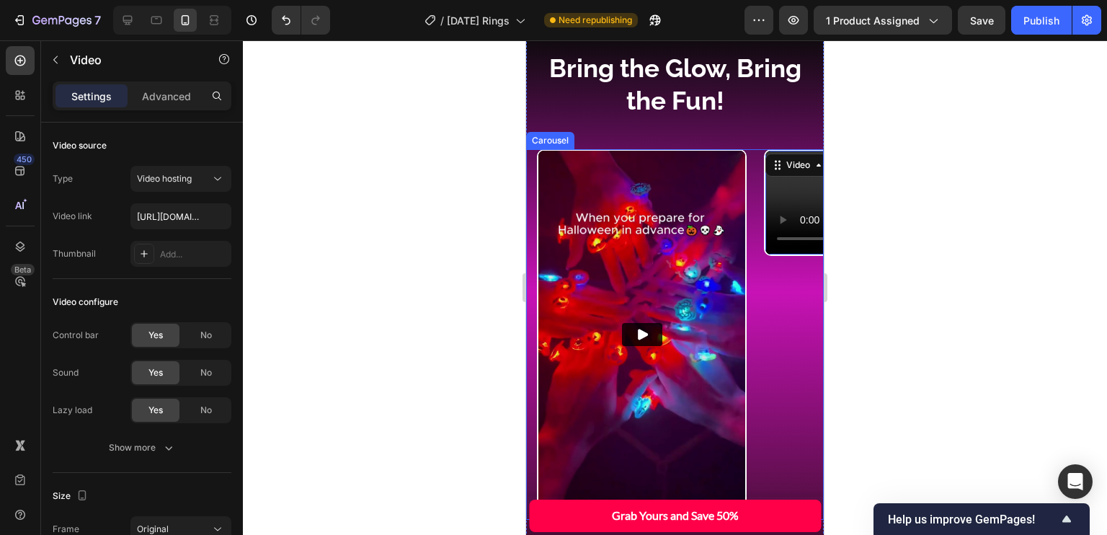
scroll to position [3917, 0]
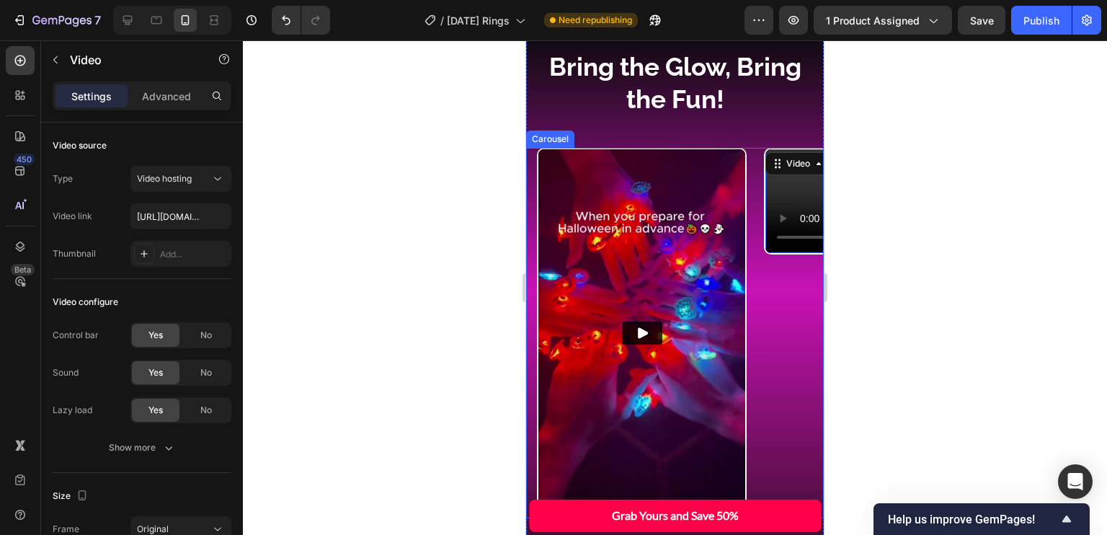
click at [749, 236] on div "Video Video 0 Video" at bounding box center [680, 333] width 287 height 371
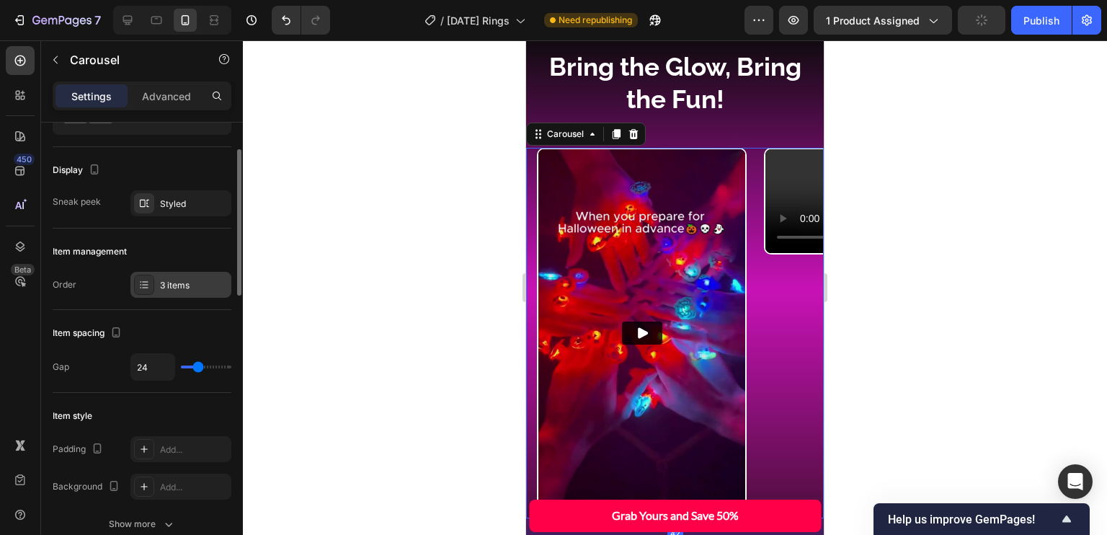
scroll to position [79, 0]
click at [184, 281] on div "3 items" at bounding box center [194, 283] width 68 height 13
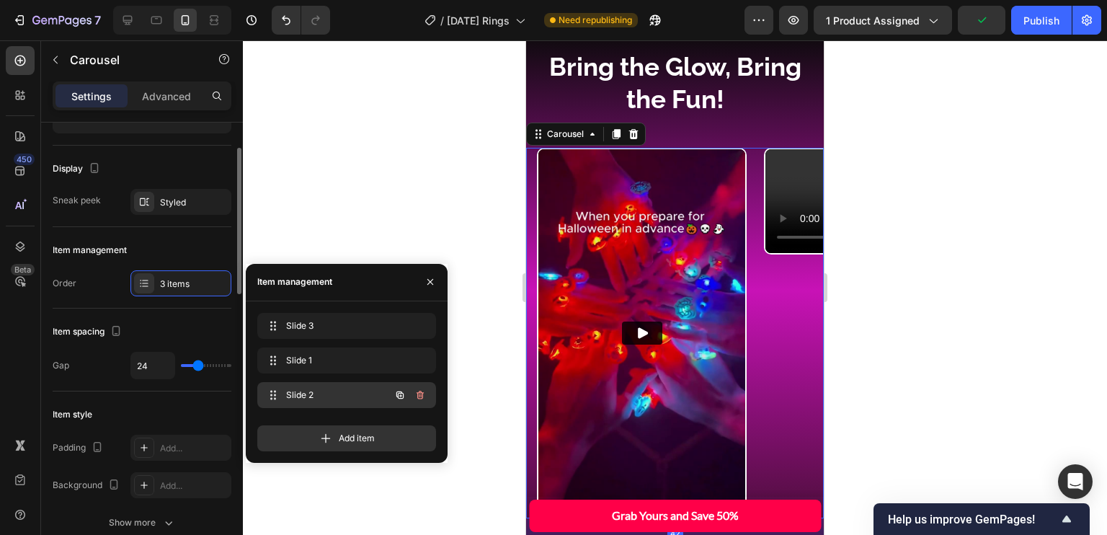
click at [294, 394] on span "Slide 2" at bounding box center [326, 394] width 81 height 13
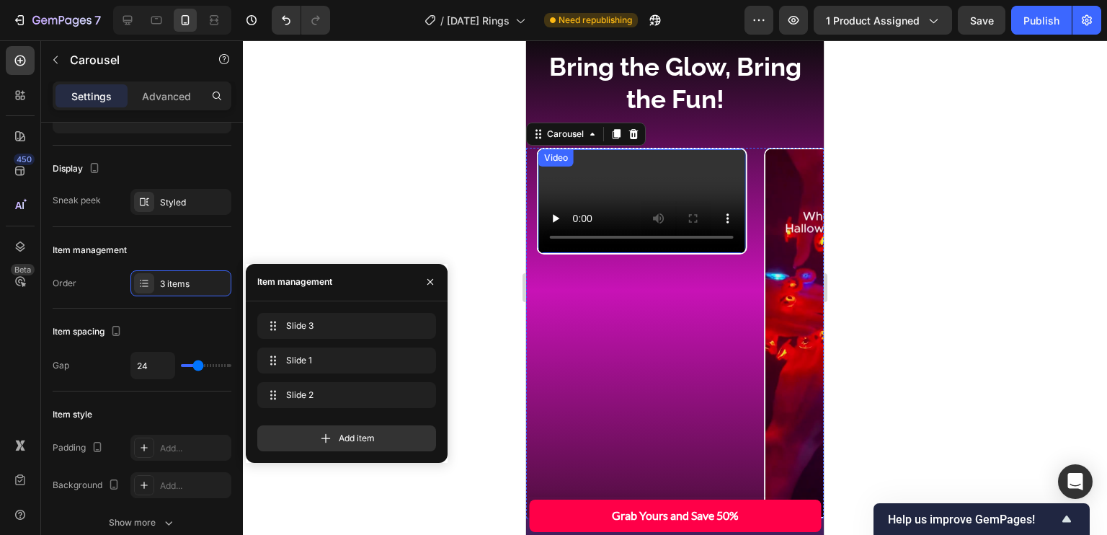
click at [656, 253] on video at bounding box center [641, 201] width 207 height 104
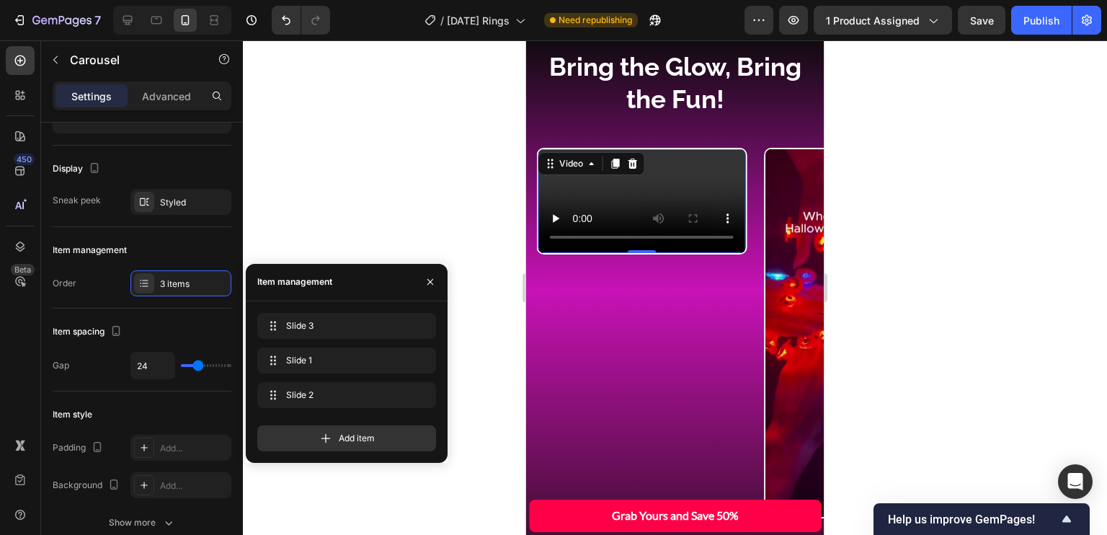
scroll to position [0, 0]
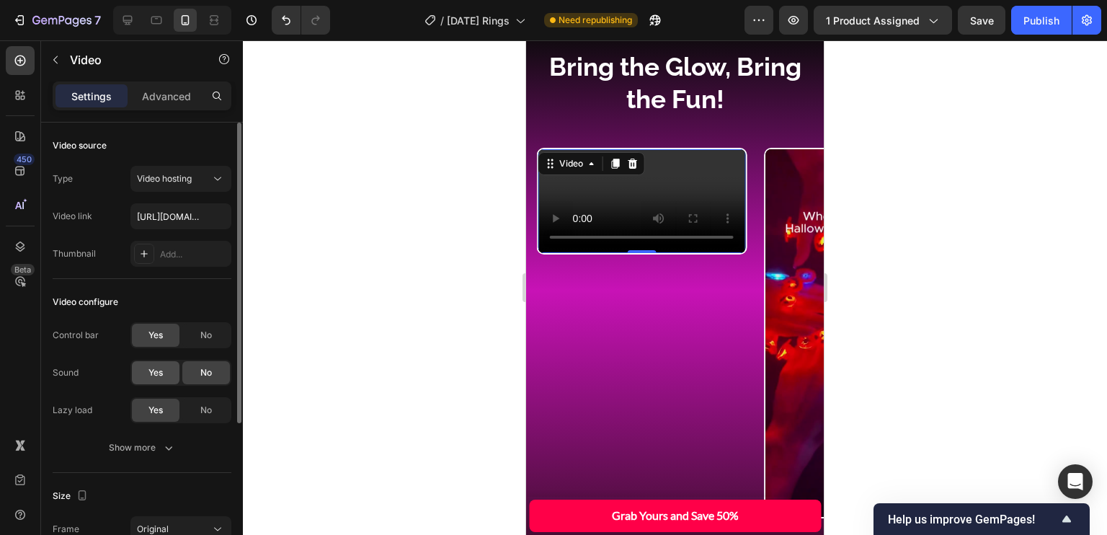
click at [143, 367] on div "Yes" at bounding box center [156, 372] width 48 height 23
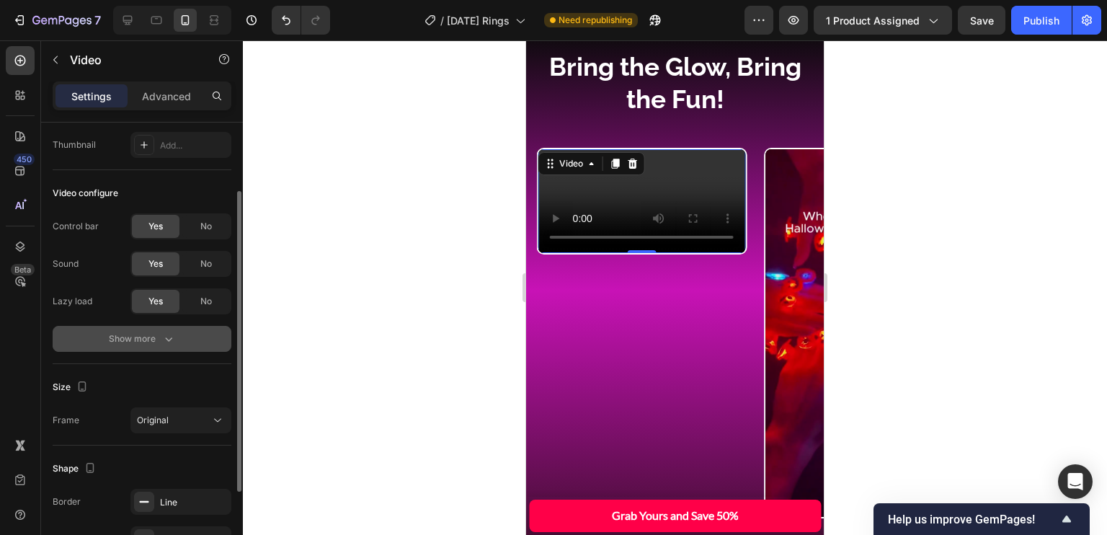
scroll to position [107, 0]
click at [159, 346] on div "Show more" at bounding box center [142, 341] width 67 height 14
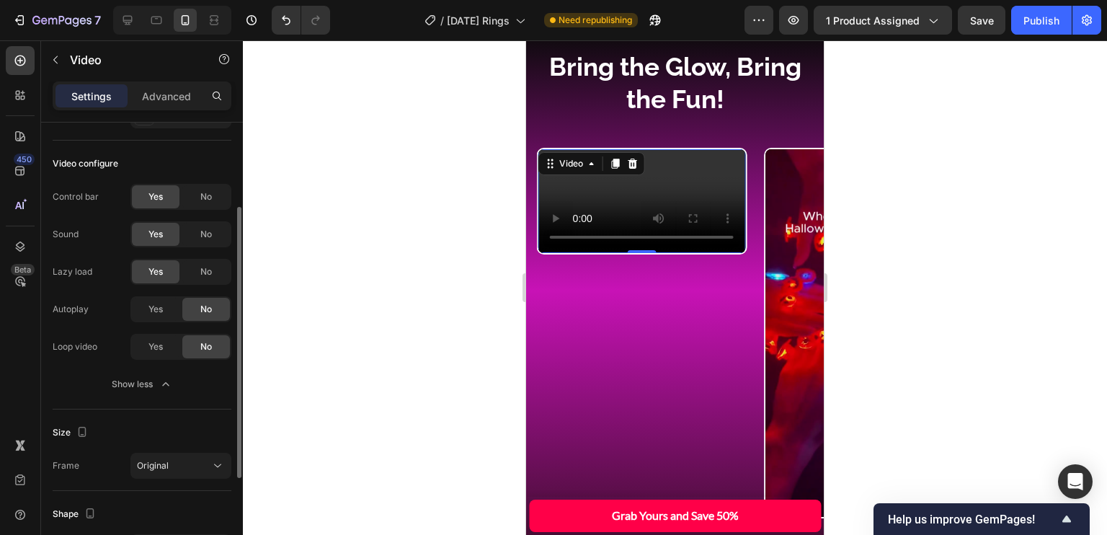
scroll to position [140, 0]
click at [771, 311] on img at bounding box center [868, 333] width 207 height 368
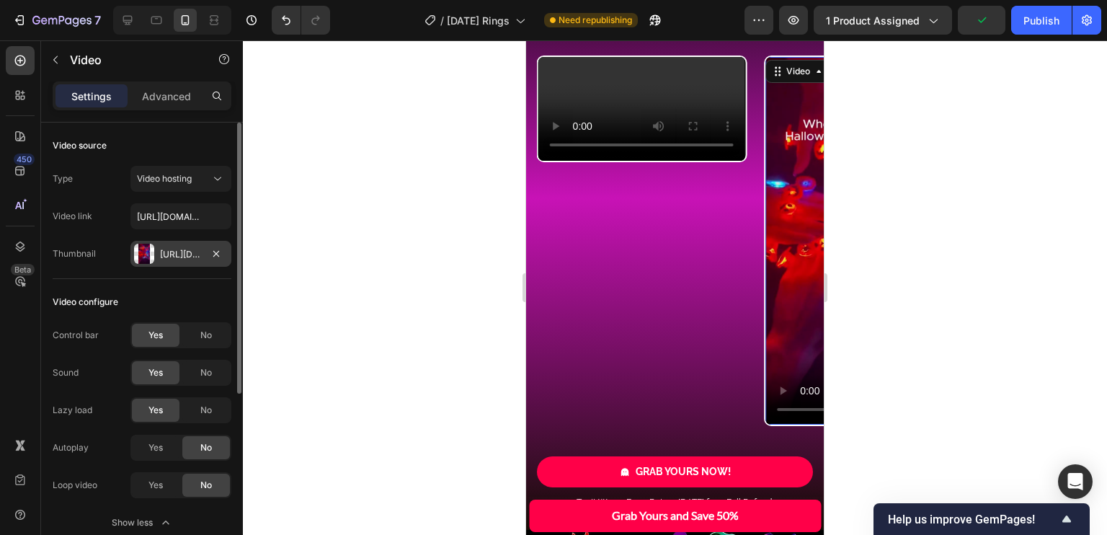
scroll to position [0, 0]
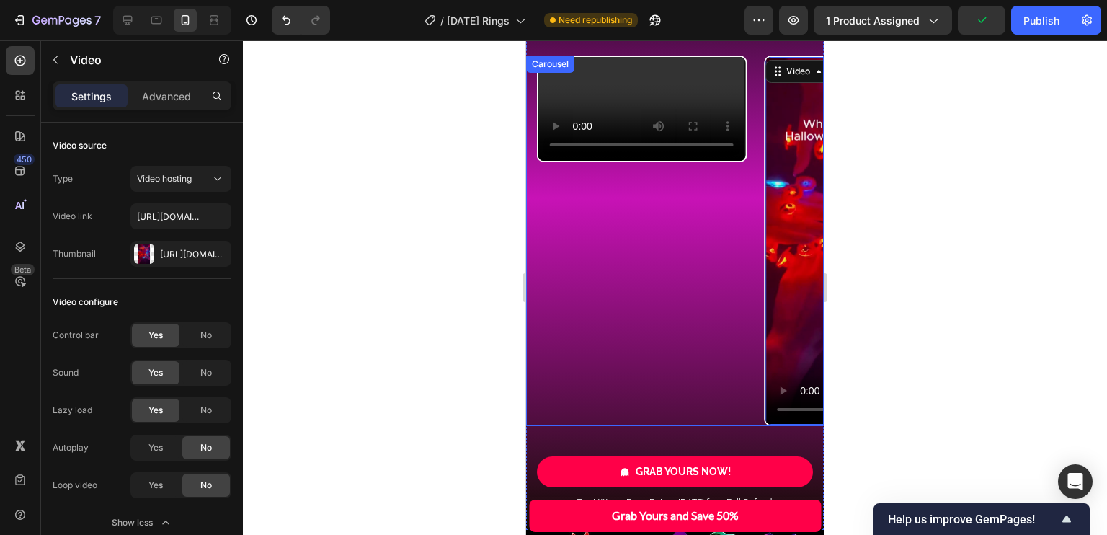
click at [752, 296] on div "Video 0 Video Video" at bounding box center [680, 240] width 287 height 371
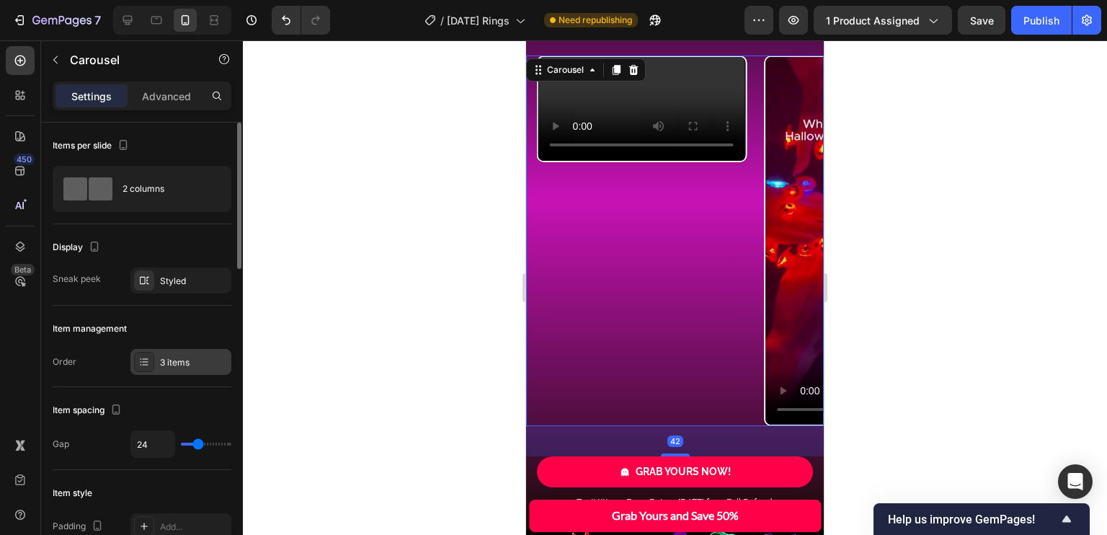
click at [173, 359] on div "3 items" at bounding box center [194, 362] width 68 height 13
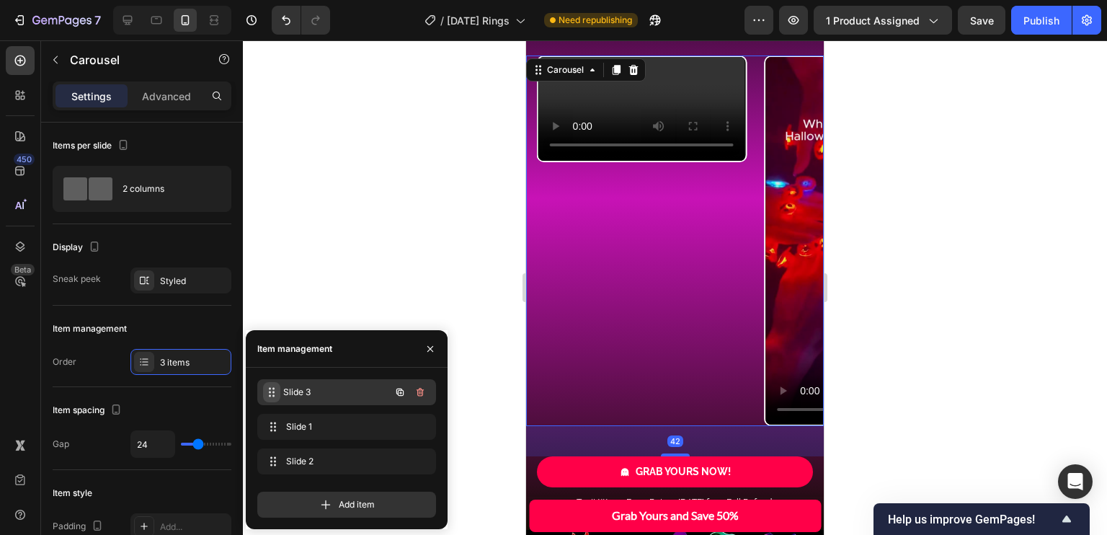
click at [280, 385] on span at bounding box center [271, 392] width 17 height 20
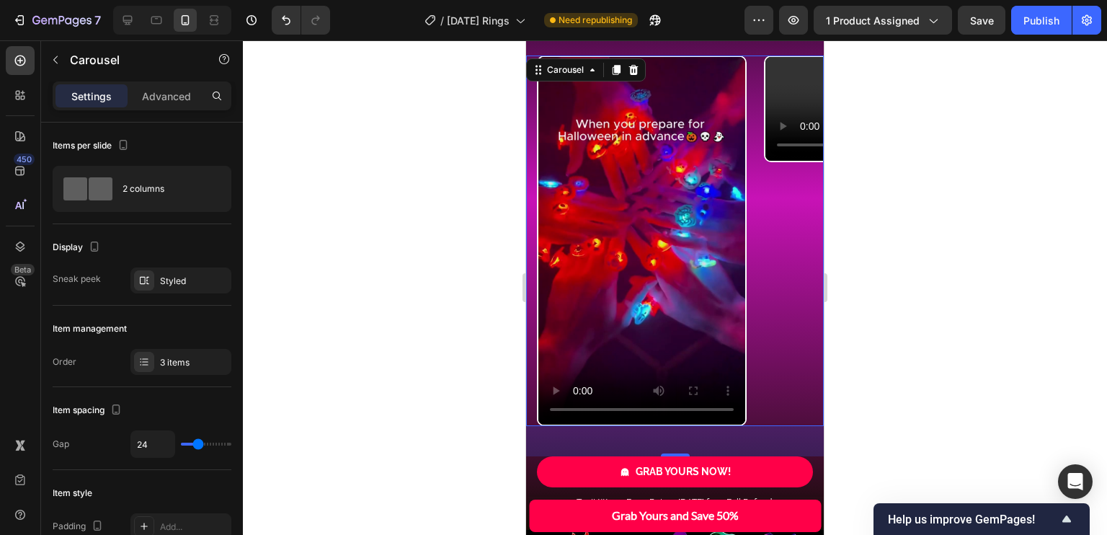
click at [751, 357] on div "Video Video Video" at bounding box center [680, 240] width 287 height 371
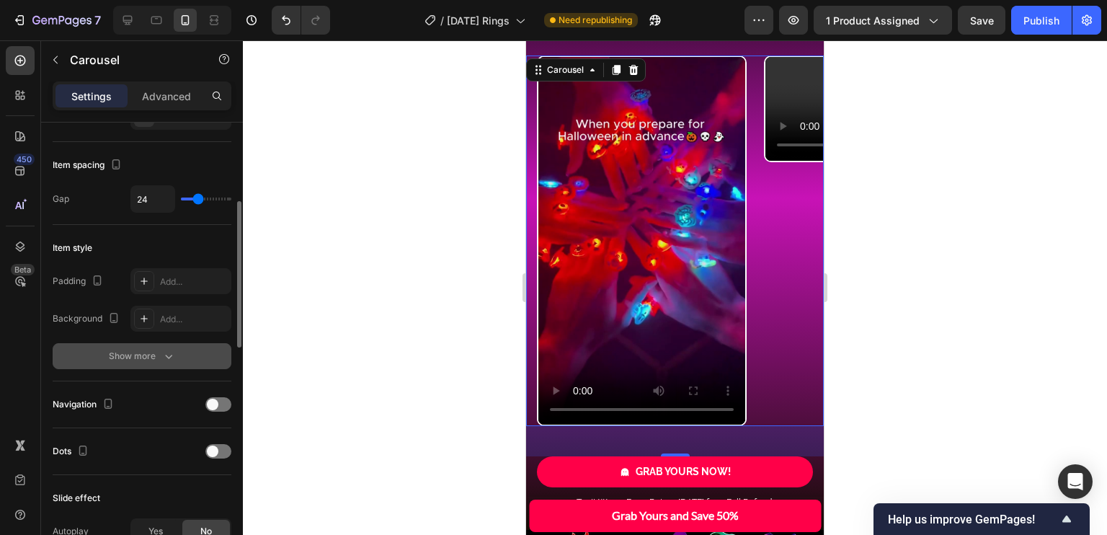
scroll to position [245, 0]
click at [684, 426] on div "42" at bounding box center [675, 441] width 298 height 30
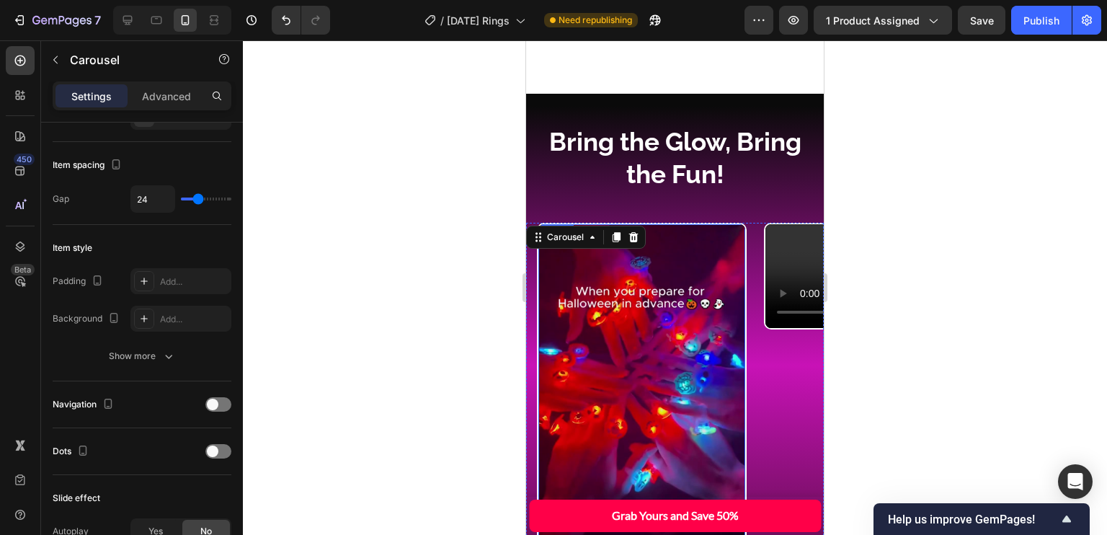
scroll to position [3927, 0]
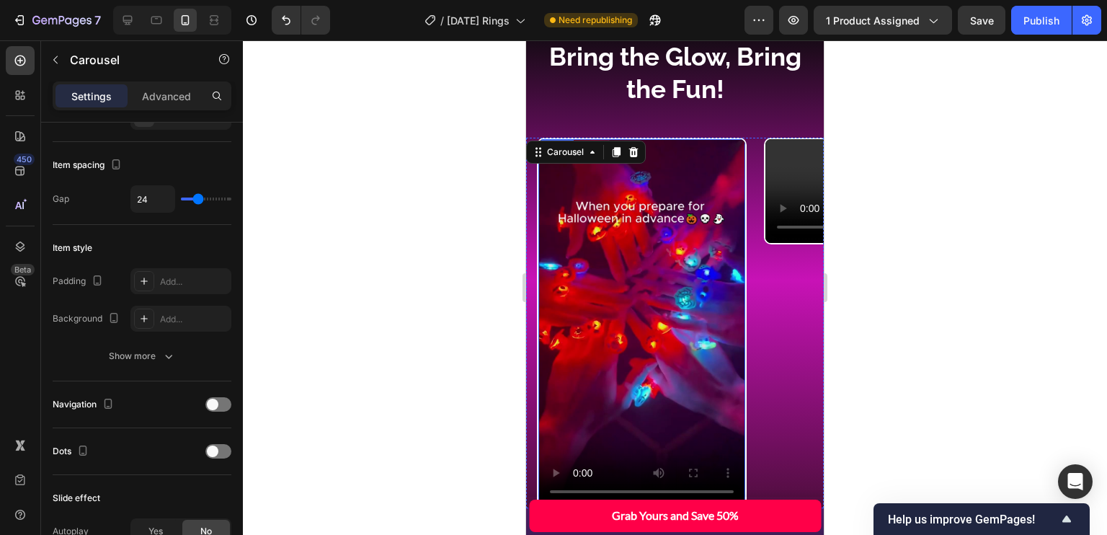
click at [682, 370] on video at bounding box center [641, 323] width 207 height 368
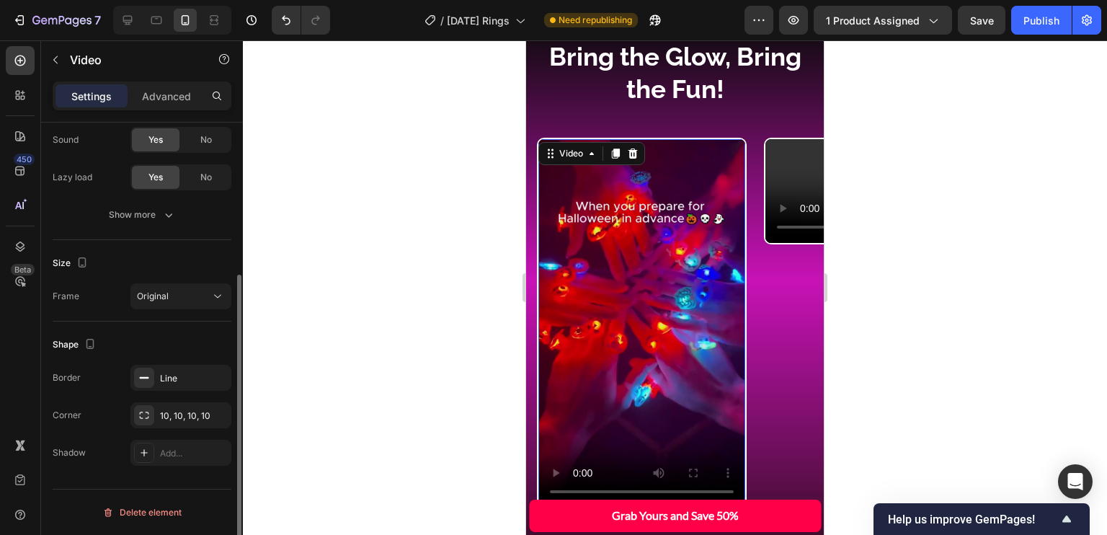
scroll to position [0, 0]
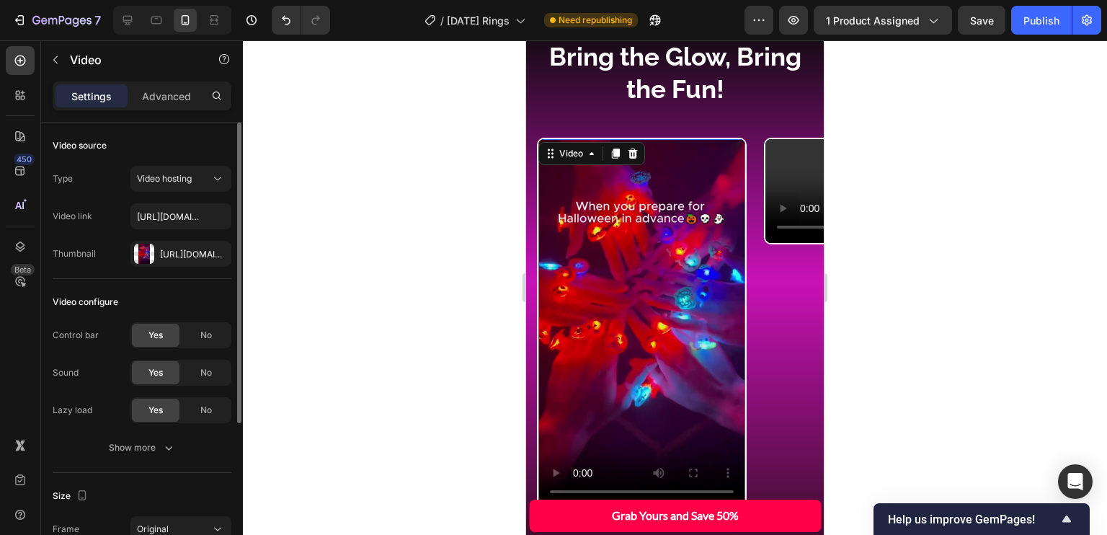
click at [658, 369] on video at bounding box center [641, 323] width 207 height 368
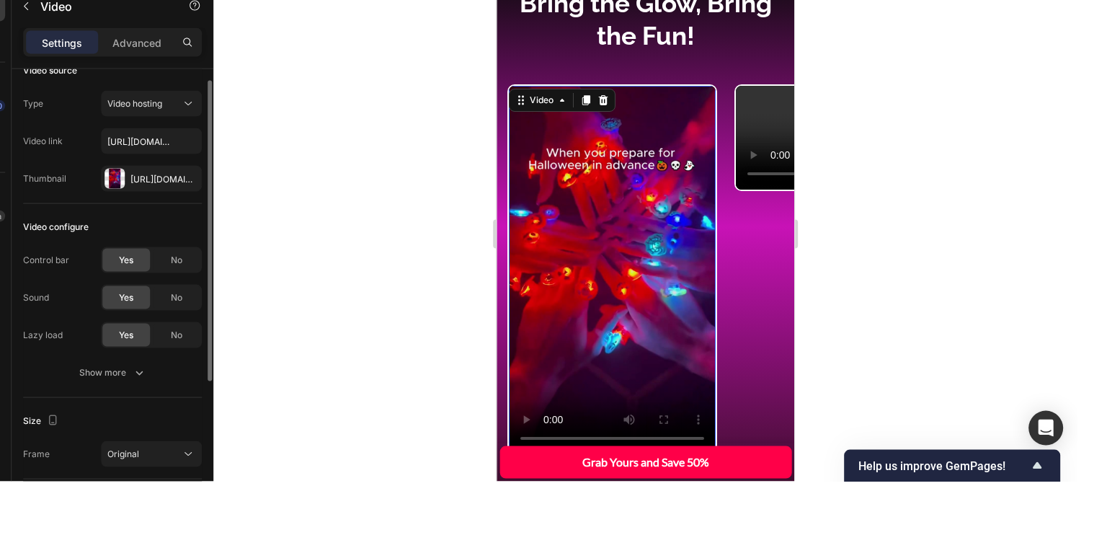
scroll to position [8, 0]
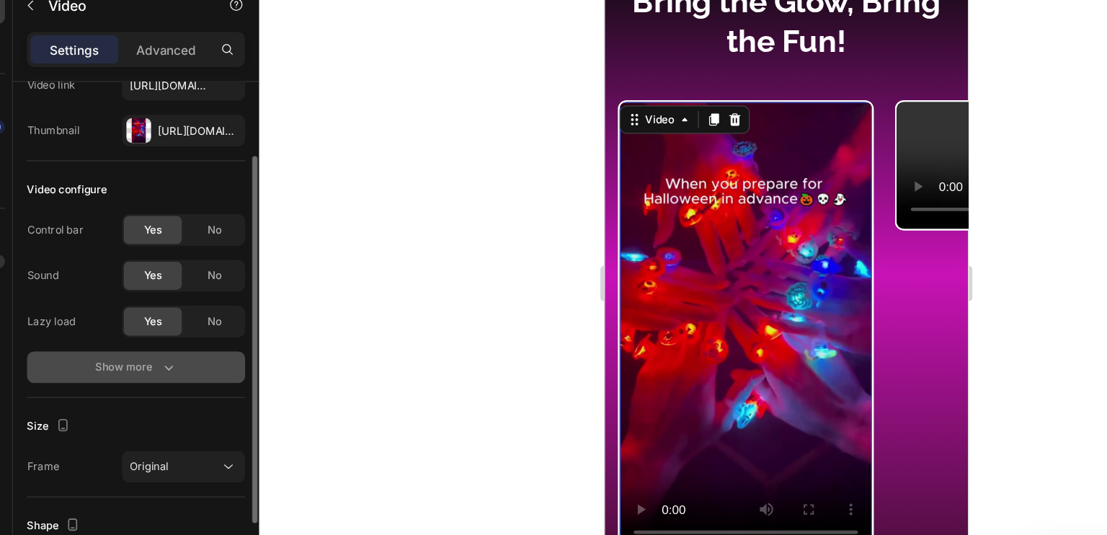
click at [174, 359] on icon "button" at bounding box center [168, 356] width 14 height 14
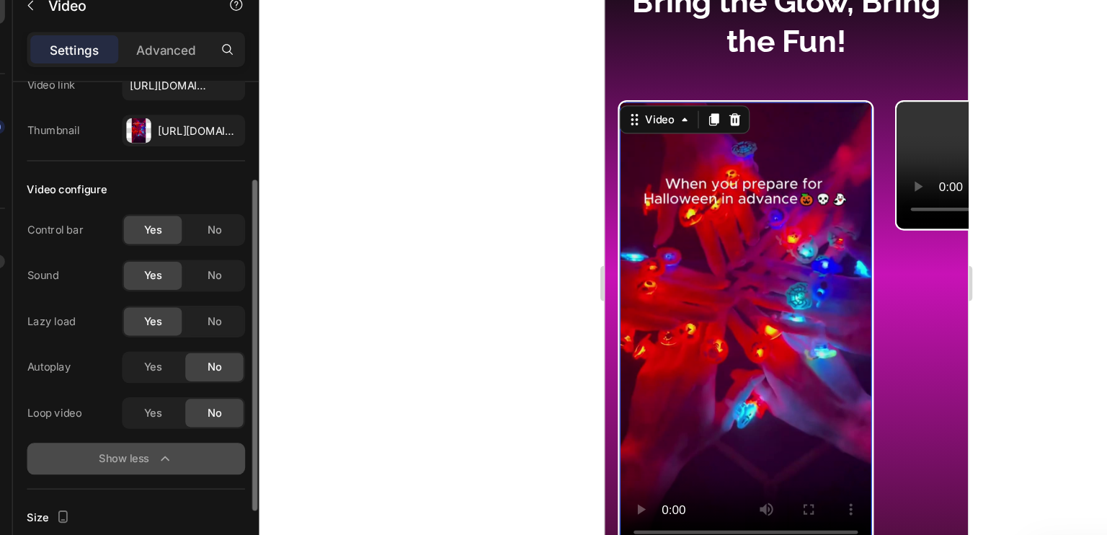
scroll to position [115, 0]
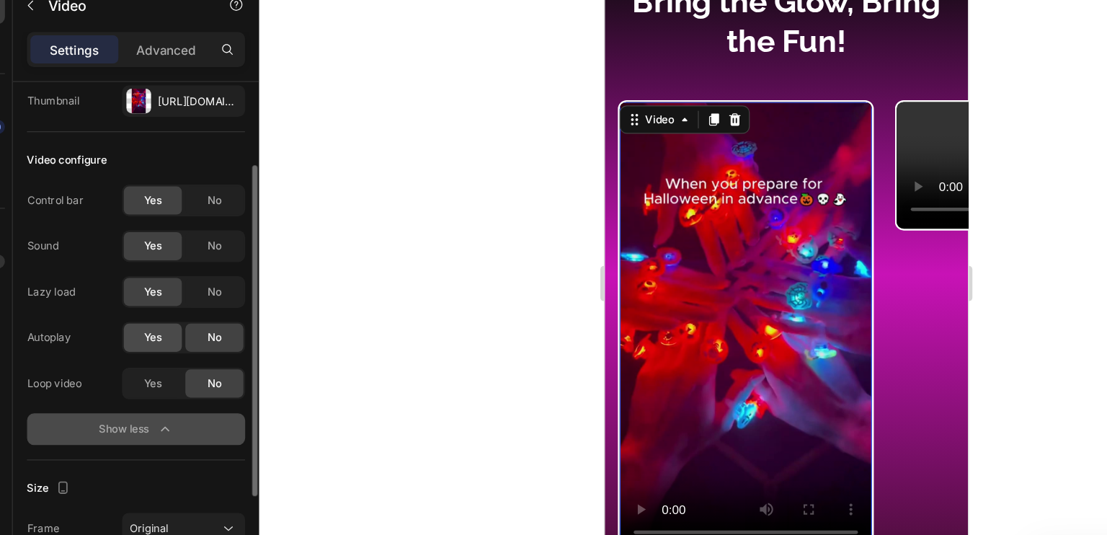
click at [172, 335] on div "Yes" at bounding box center [156, 332] width 48 height 23
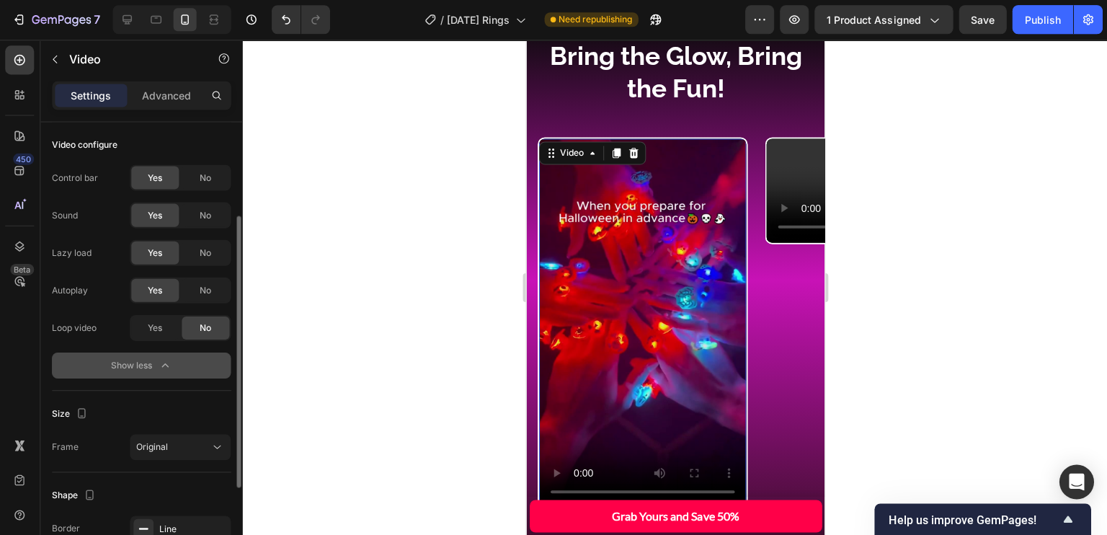
scroll to position [0, 0]
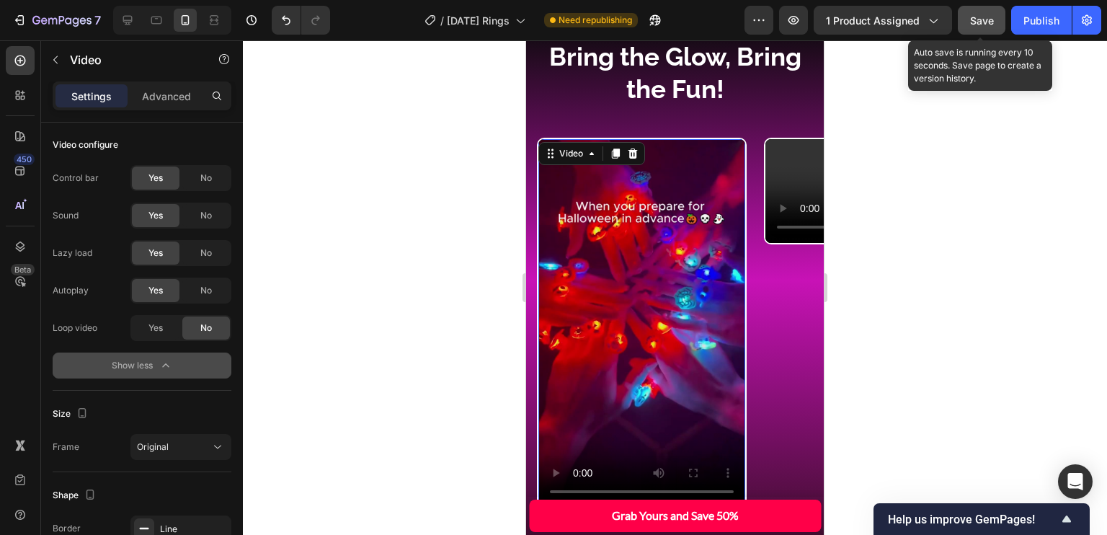
click at [988, 22] on span "Save" at bounding box center [982, 20] width 24 height 12
click at [1043, 19] on div "Publish" at bounding box center [1041, 20] width 36 height 15
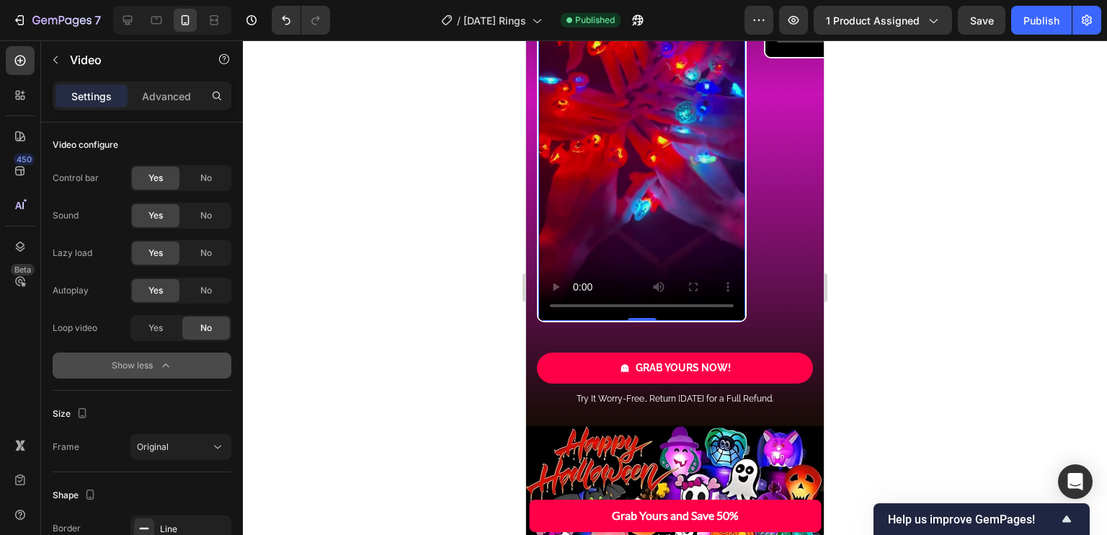
scroll to position [4125, 0]
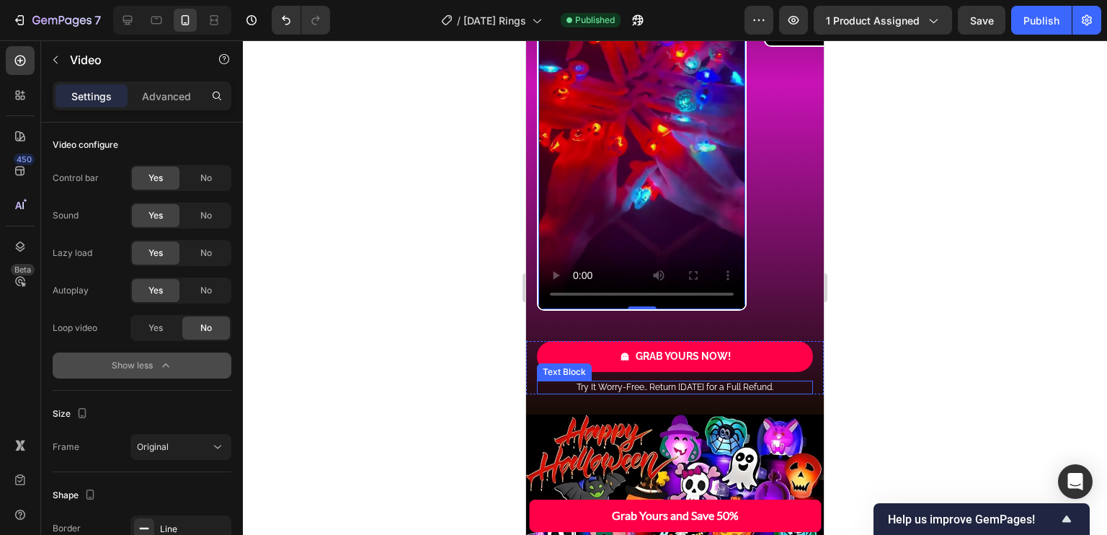
click at [695, 385] on p "Try It Worry-Free.. Return [DATE] for a Full Refund." at bounding box center [674, 388] width 273 height 12
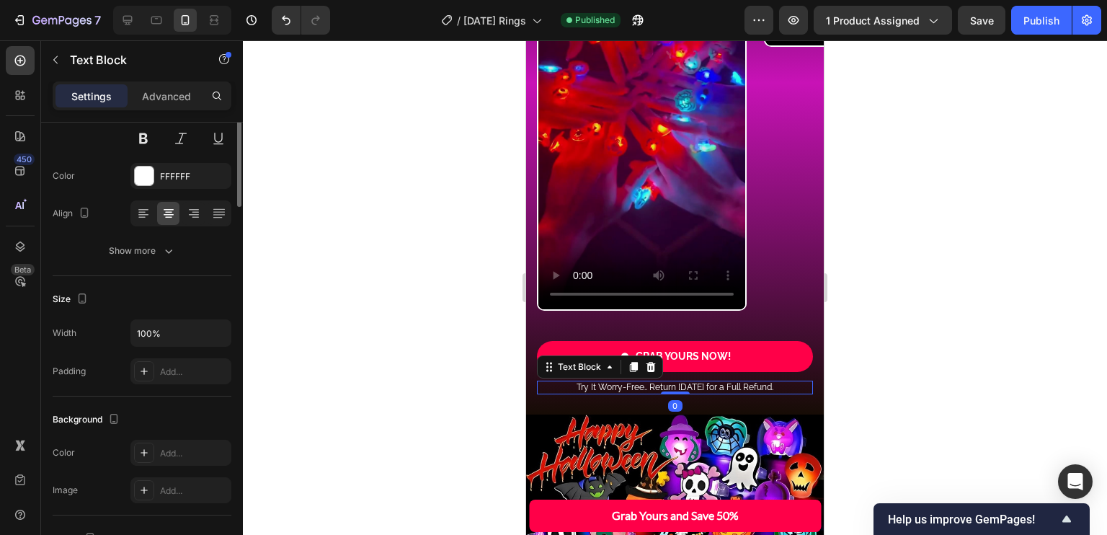
scroll to position [0, 0]
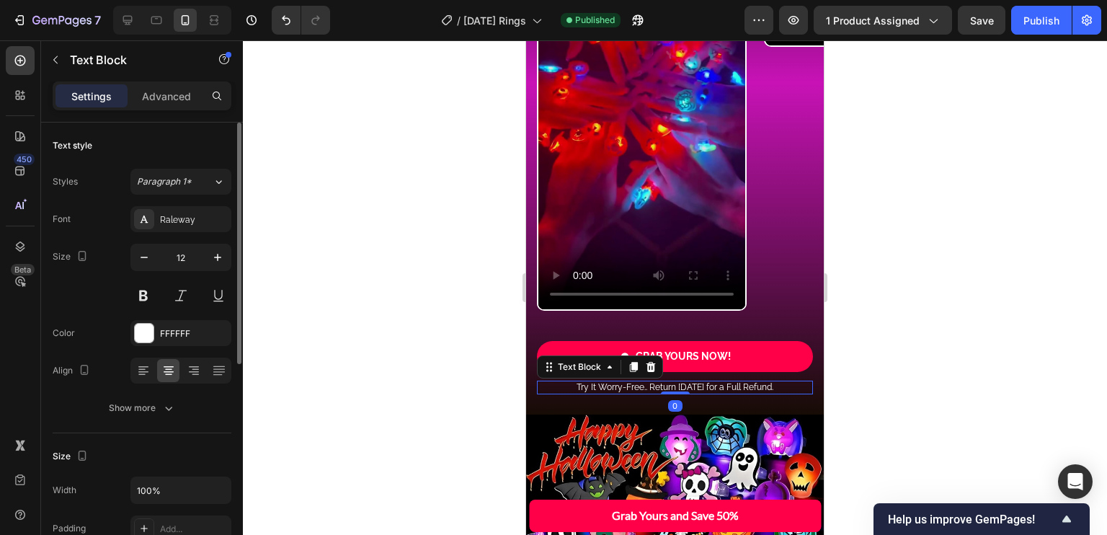
click at [689, 385] on p "Try It Worry-Free.. Return [DATE] for a Full Refund." at bounding box center [674, 388] width 273 height 12
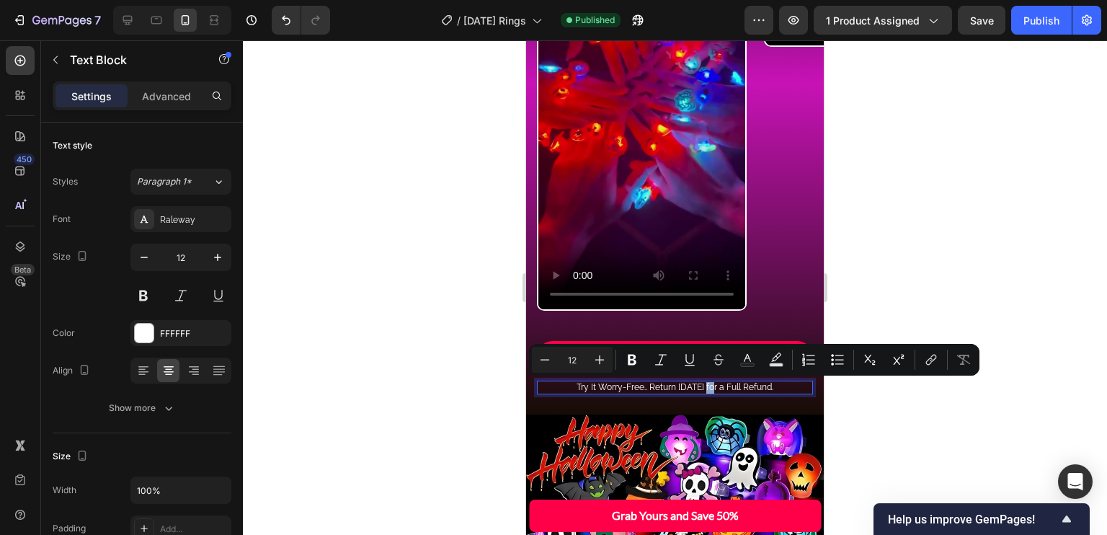
click at [692, 385] on p "Try It Worry-Free.. Return [DATE] for a Full Refund." at bounding box center [674, 388] width 273 height 12
drag, startPoint x: 695, startPoint y: 383, endPoint x: 682, endPoint y: 386, distance: 13.3
click at [682, 386] on p "Try It Worry-Free.. Return [DATE] for a Full Refund." at bounding box center [674, 388] width 273 height 12
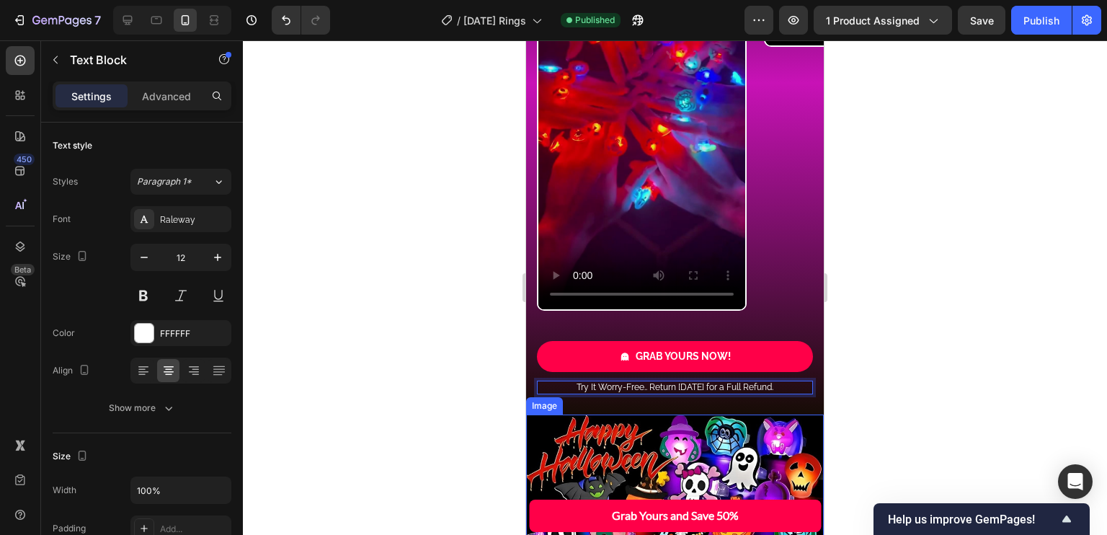
scroll to position [4197, 0]
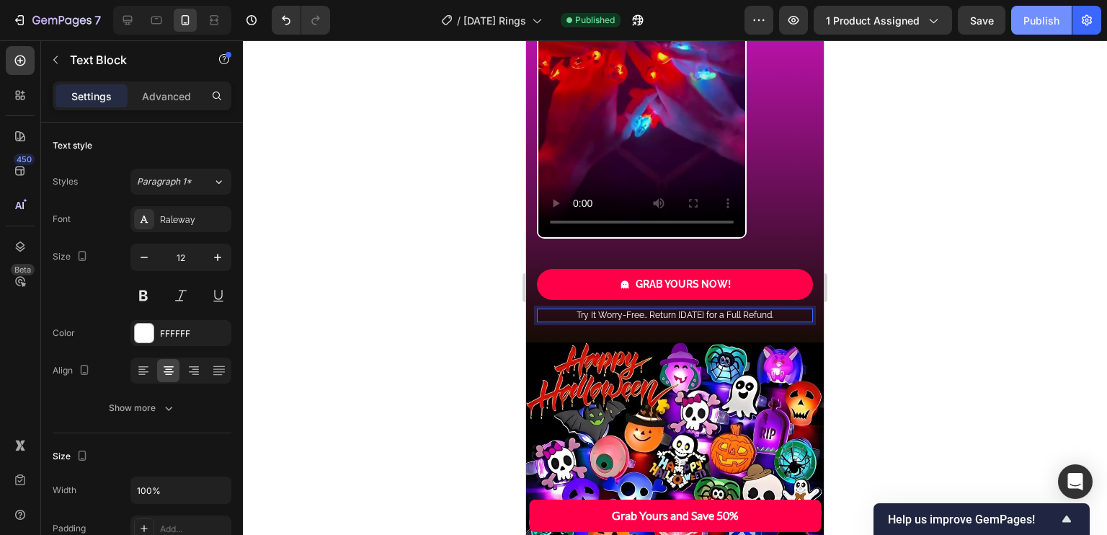
click at [996, 17] on button "Save" at bounding box center [981, 20] width 48 height 29
click at [1032, 17] on div "Publish" at bounding box center [1041, 20] width 36 height 15
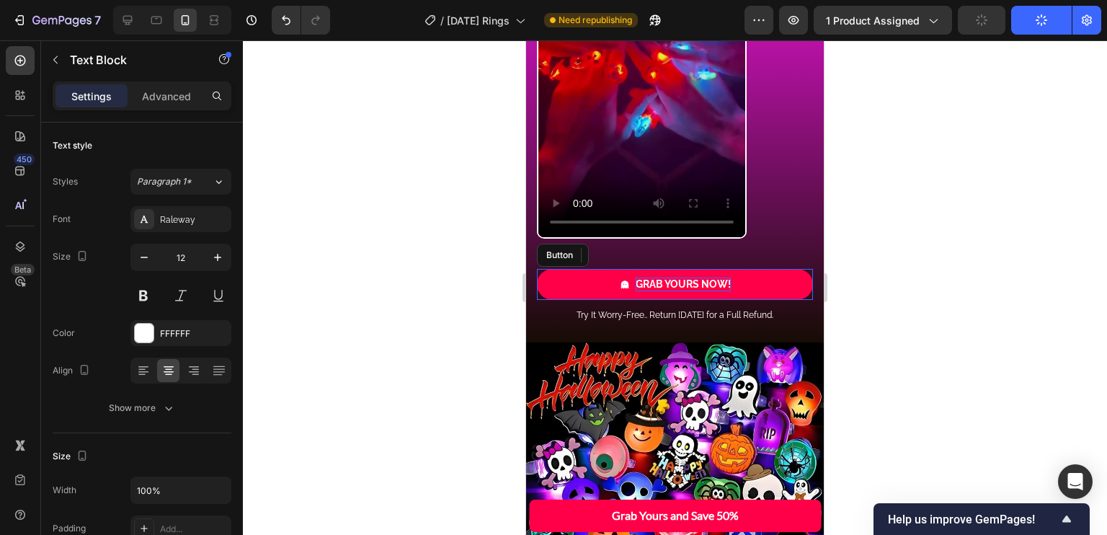
click at [707, 282] on p "GRAB YOURS NOW!" at bounding box center [682, 283] width 95 height 13
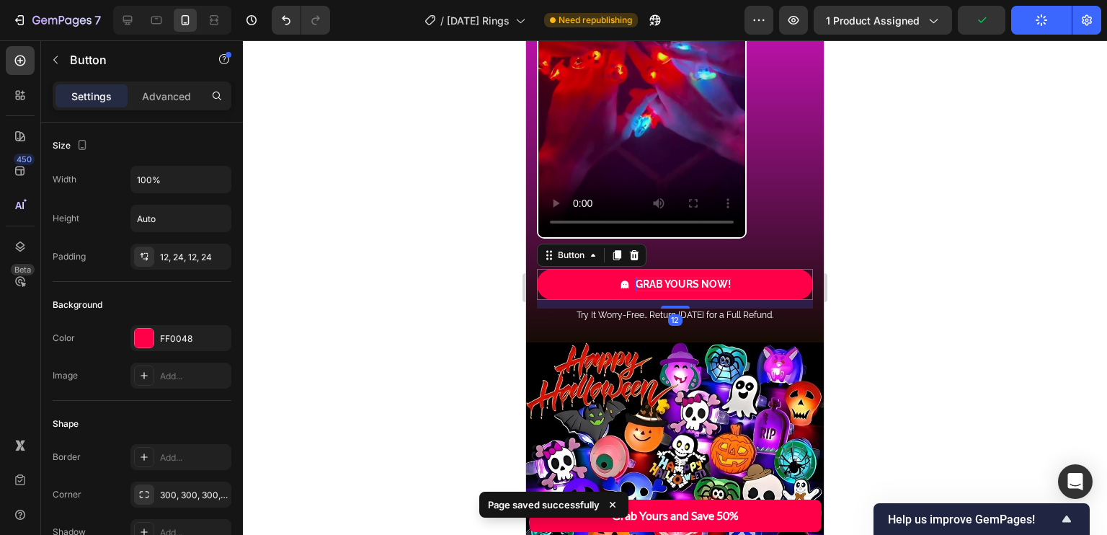
click at [642, 279] on p "GRAB YOURS NOW!" at bounding box center [682, 283] width 95 height 13
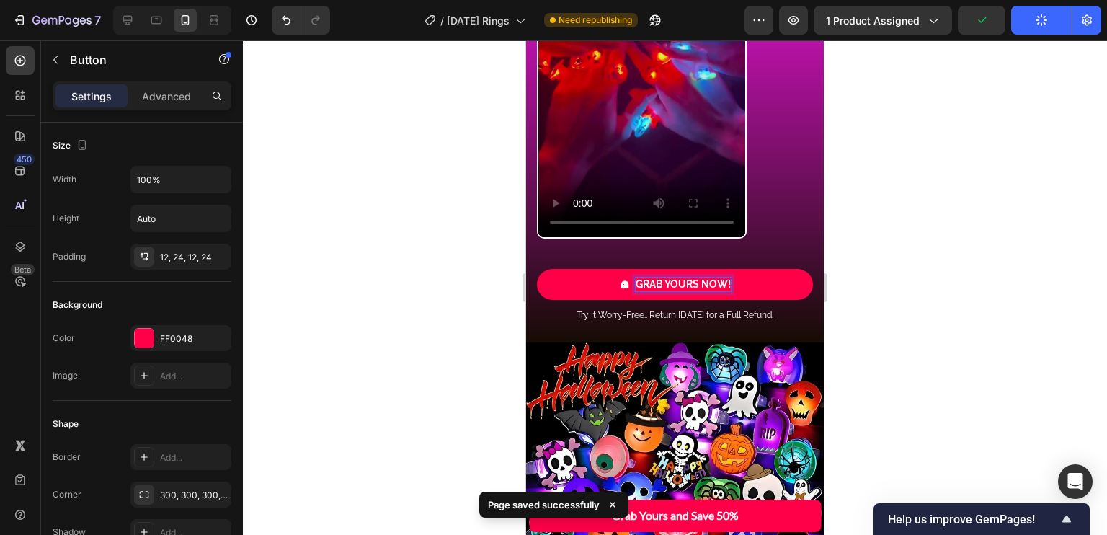
click at [642, 279] on p "GRAB YOURS NOW!" at bounding box center [682, 283] width 95 height 13
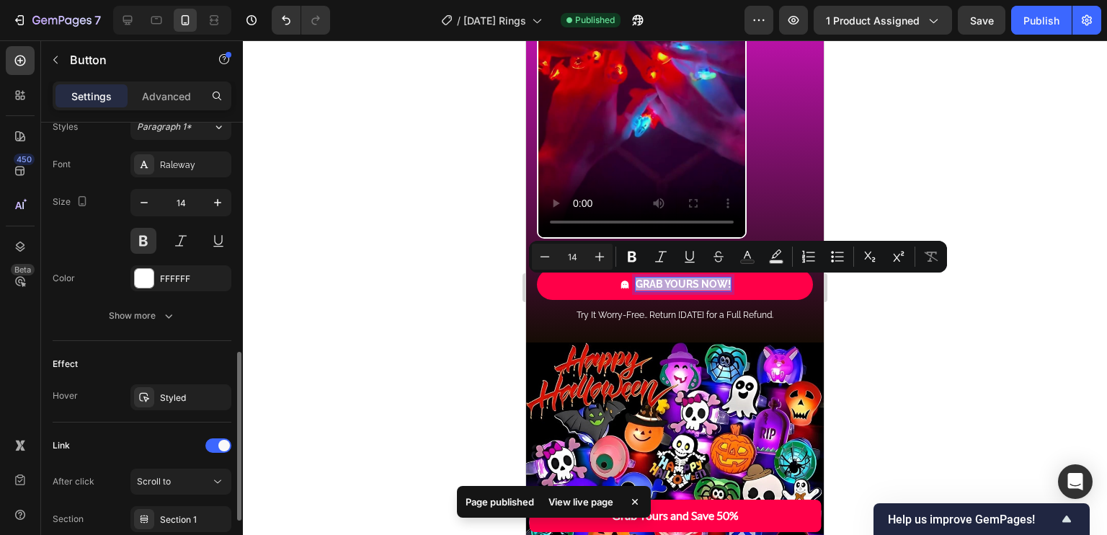
scroll to position [653, 0]
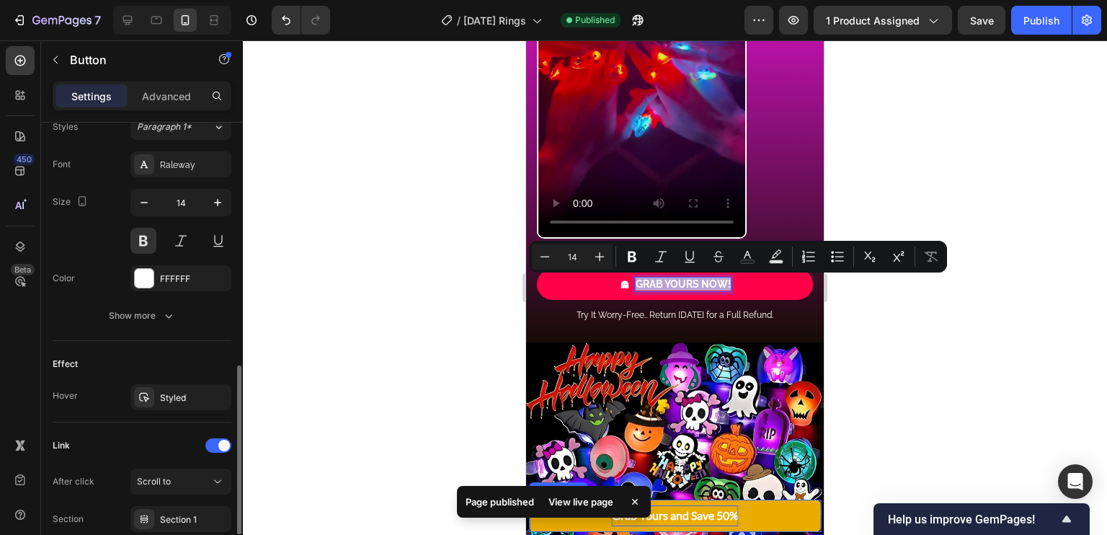
click at [730, 511] on div "Grab Yours and Save 50%" at bounding box center [675, 515] width 127 height 21
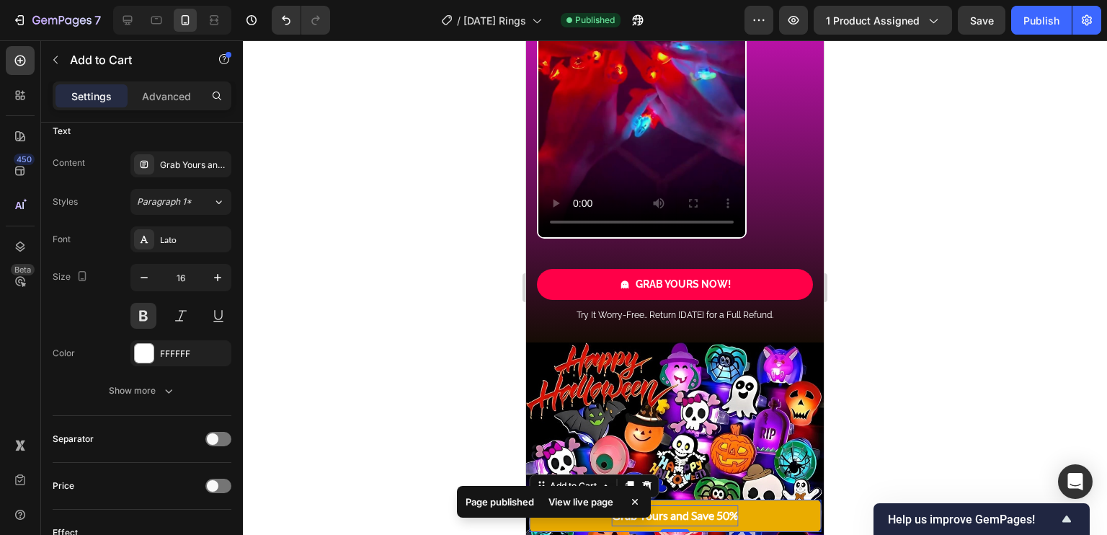
scroll to position [0, 0]
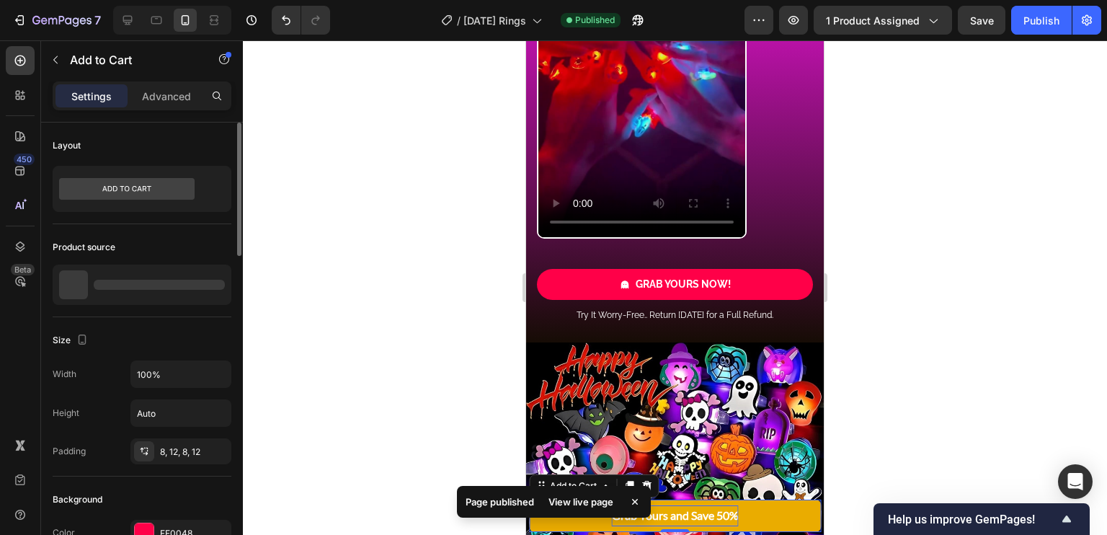
click at [713, 514] on div "Grab Yours and Save 50%" at bounding box center [675, 515] width 127 height 21
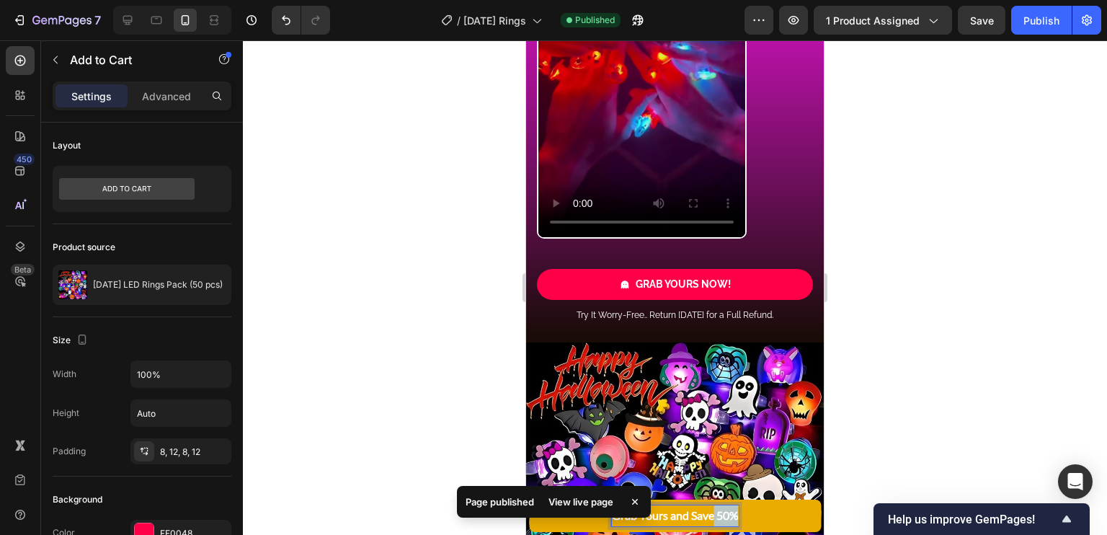
drag, startPoint x: 709, startPoint y: 515, endPoint x: 738, endPoint y: 518, distance: 29.0
click at [738, 518] on button "Grab Yours and Save 50%" at bounding box center [675, 515] width 292 height 32
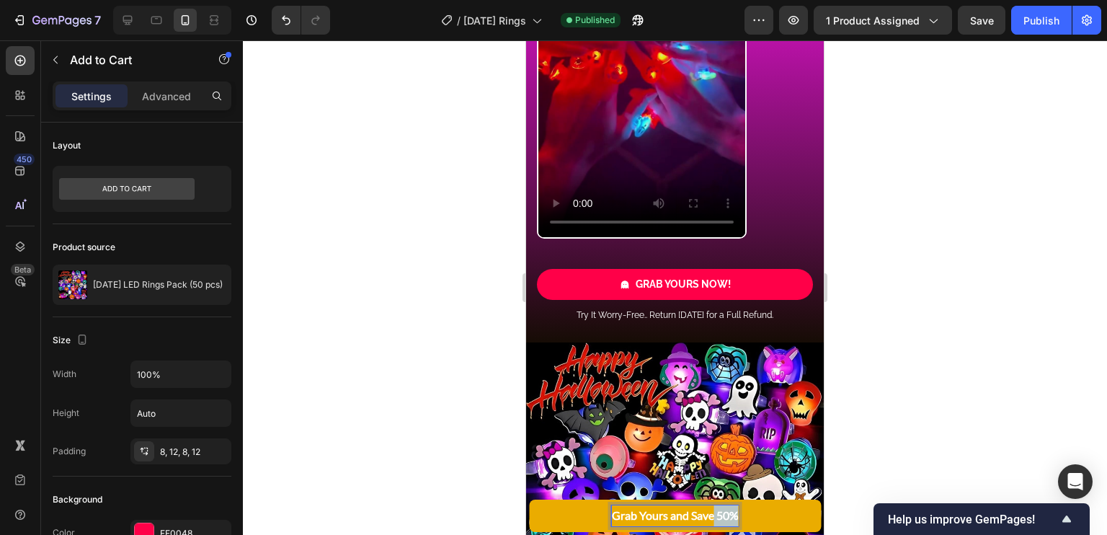
click at [715, 513] on p "Grab Yours and Save 50%" at bounding box center [675, 515] width 127 height 21
drag, startPoint x: 710, startPoint y: 516, endPoint x: 720, endPoint y: 517, distance: 10.8
click at [720, 517] on p "Grab Yours and Save 50%" at bounding box center [675, 515] width 127 height 21
click at [767, 506] on button "Grab Yours and Save 15%" at bounding box center [675, 515] width 292 height 32
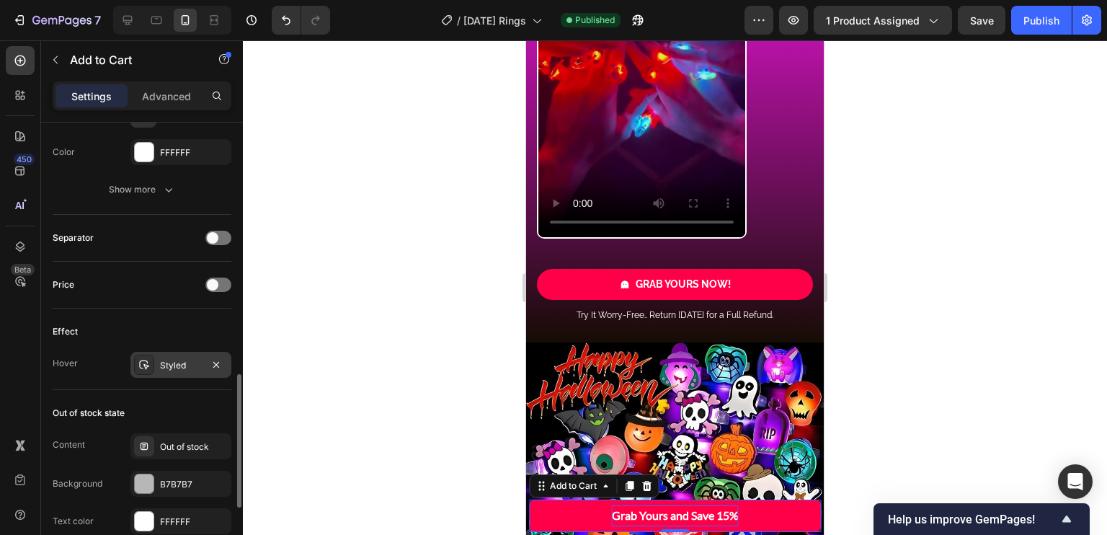
scroll to position [853, 0]
click at [181, 363] on div "Styled" at bounding box center [181, 365] width 42 height 13
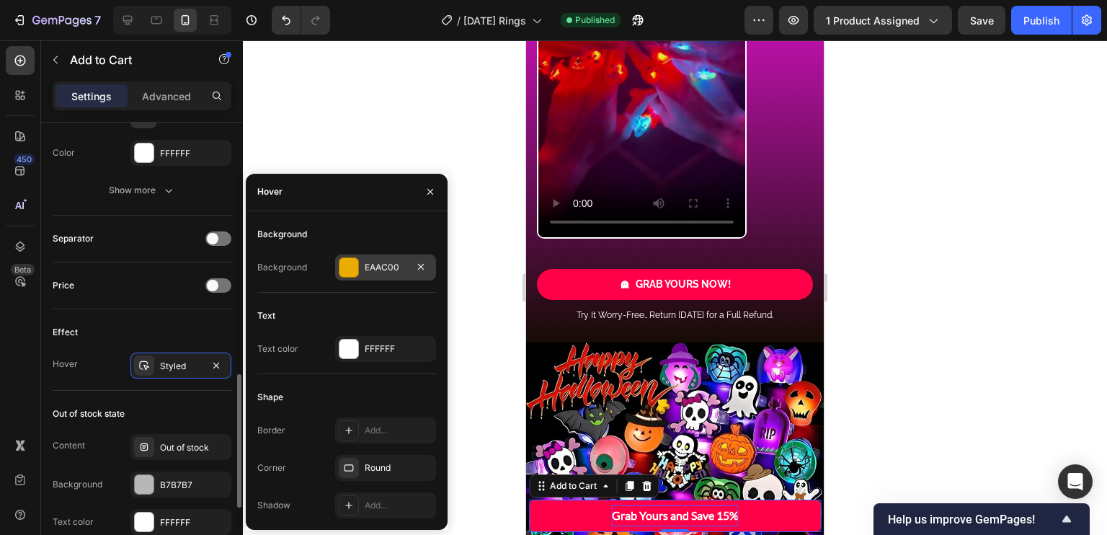
click at [362, 259] on div "EAAC00" at bounding box center [385, 267] width 101 height 26
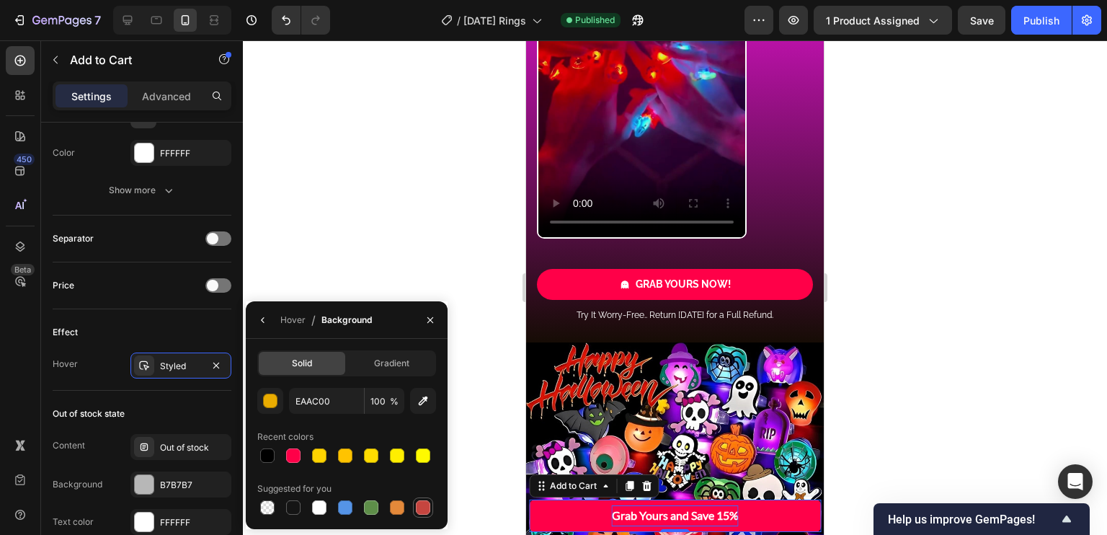
click at [426, 512] on div at bounding box center [423, 507] width 14 height 14
click at [269, 408] on button "button" at bounding box center [270, 401] width 26 height 26
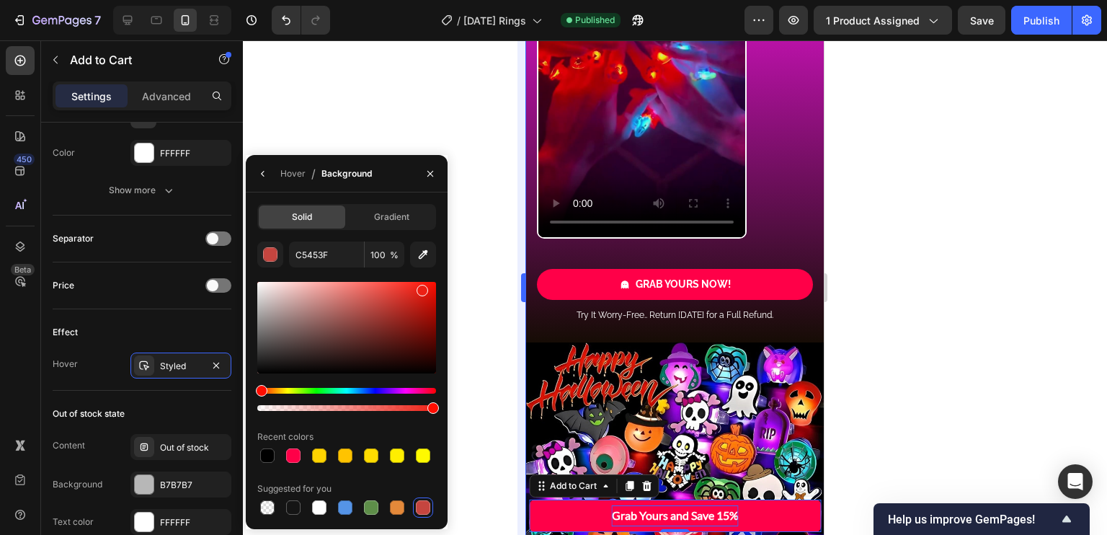
drag, startPoint x: 406, startPoint y: 301, endPoint x: 519, endPoint y: 390, distance: 143.7
click at [421, 288] on div at bounding box center [346, 327] width 179 height 91
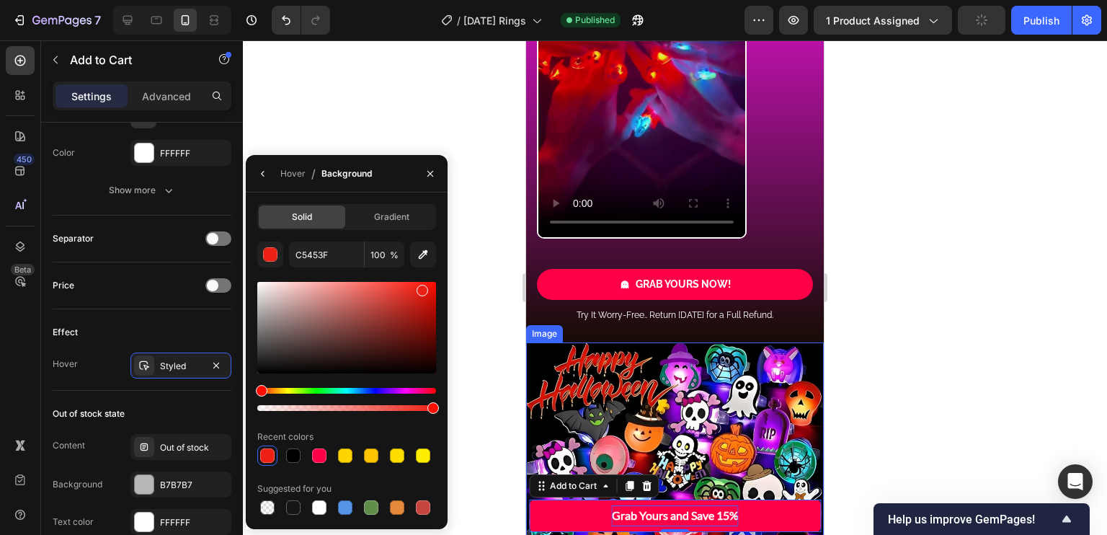
type input "ED2015"
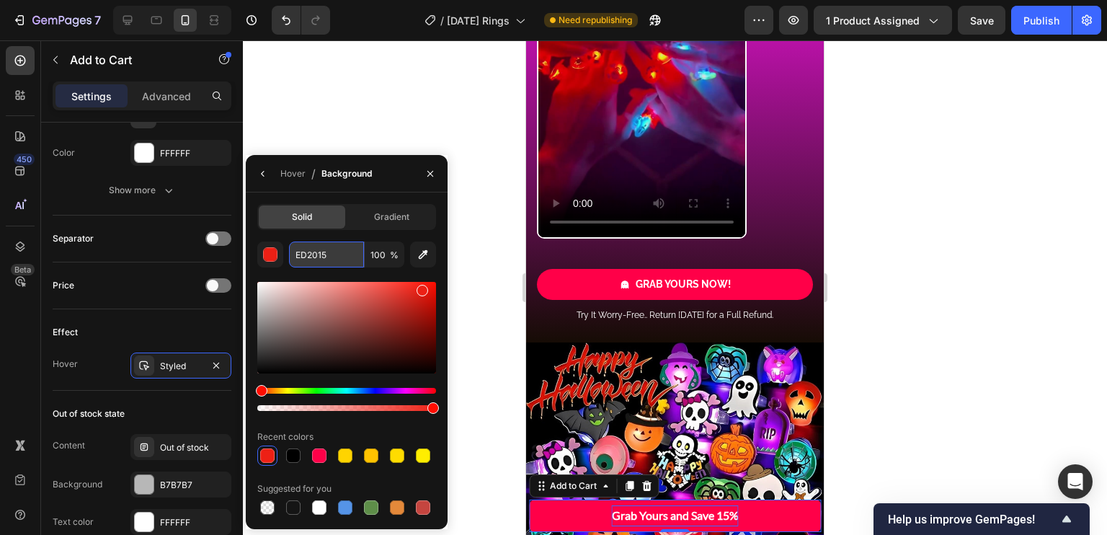
click at [336, 252] on input "ED2015" at bounding box center [326, 254] width 75 height 26
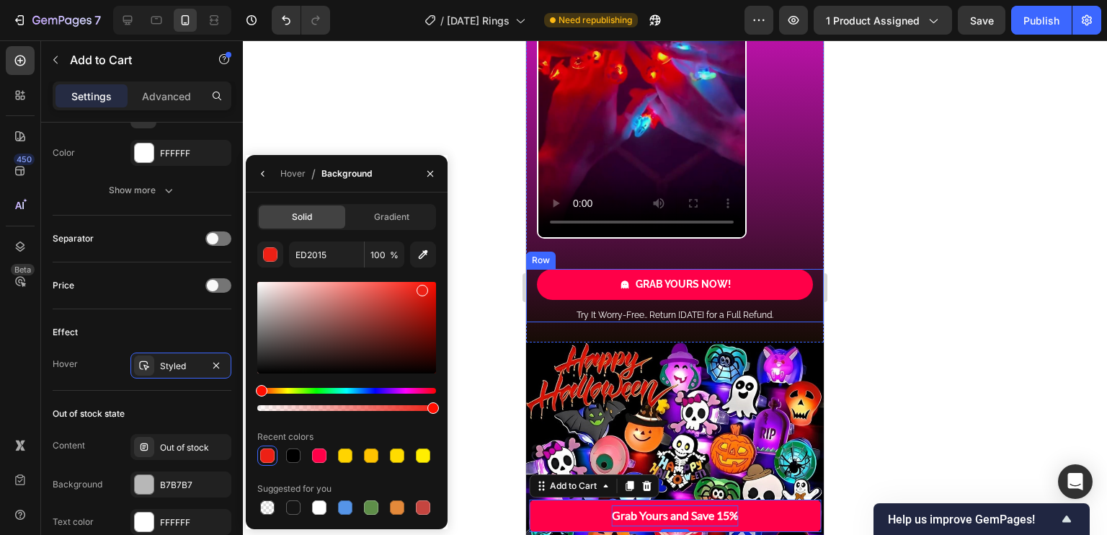
click at [660, 293] on link "GRAB YOURS NOW!" at bounding box center [675, 284] width 276 height 30
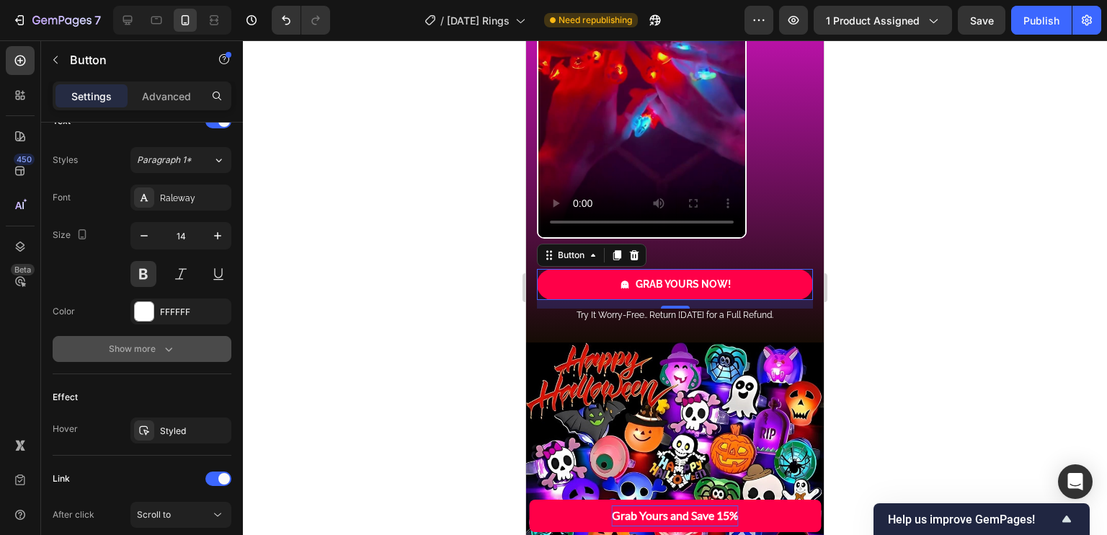
scroll to position [766, 0]
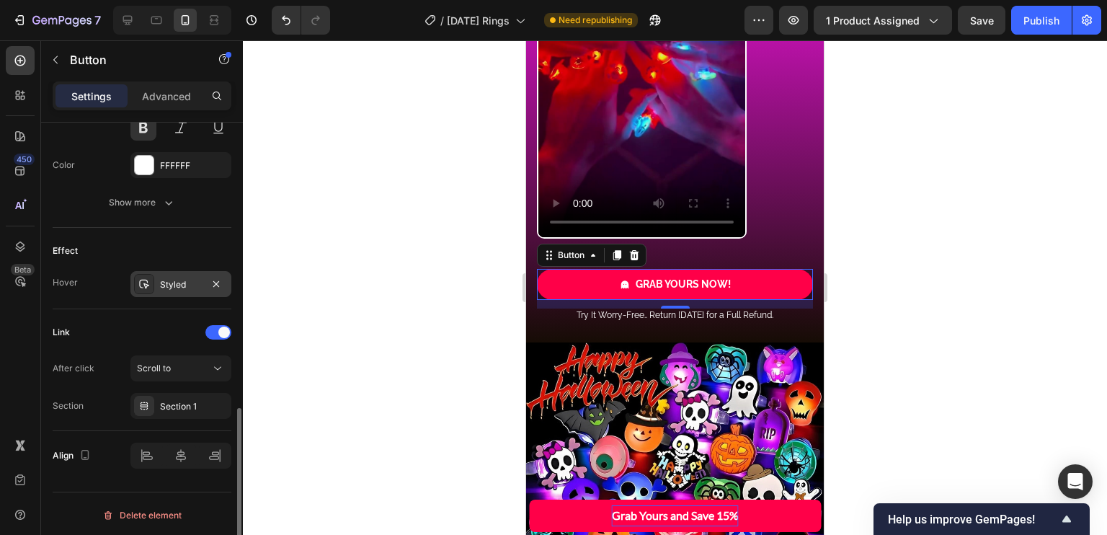
click at [173, 291] on div "Styled" at bounding box center [180, 284] width 101 height 26
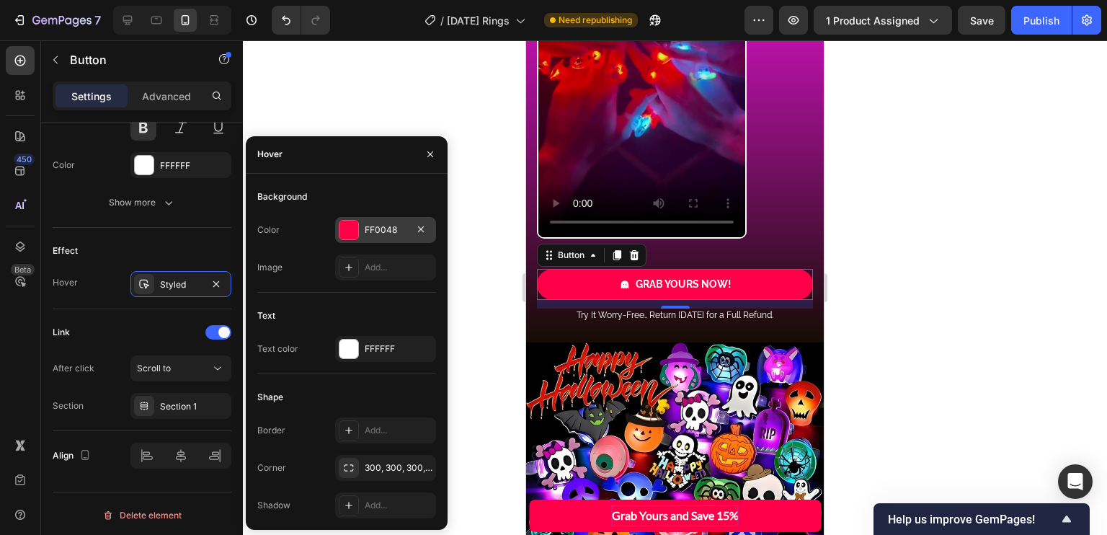
click at [381, 231] on div "FF0048" at bounding box center [386, 229] width 42 height 13
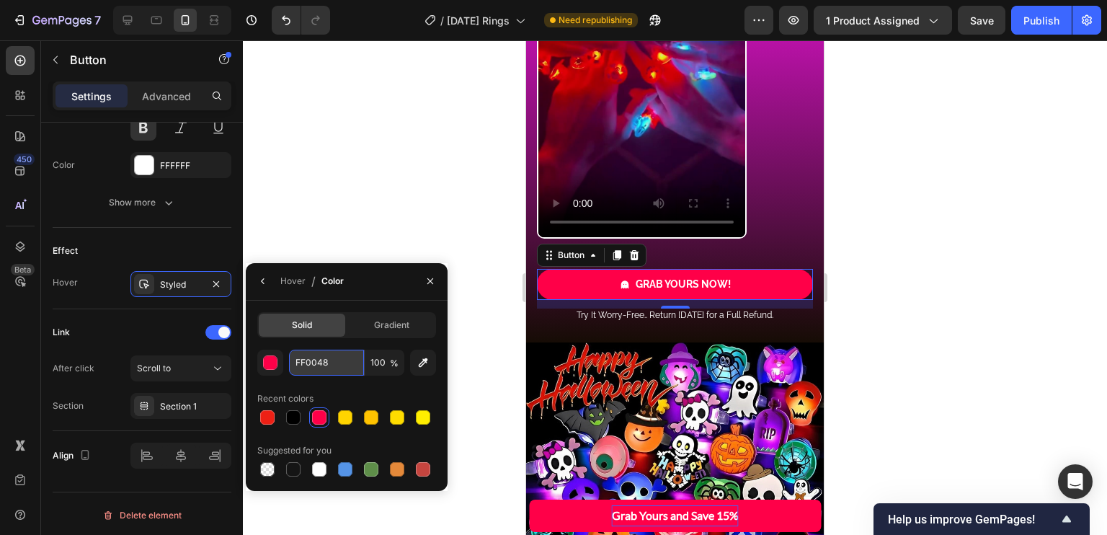
click at [334, 357] on input "FF0048" at bounding box center [326, 362] width 75 height 26
paste input "ED2015"
type input "ED2015"
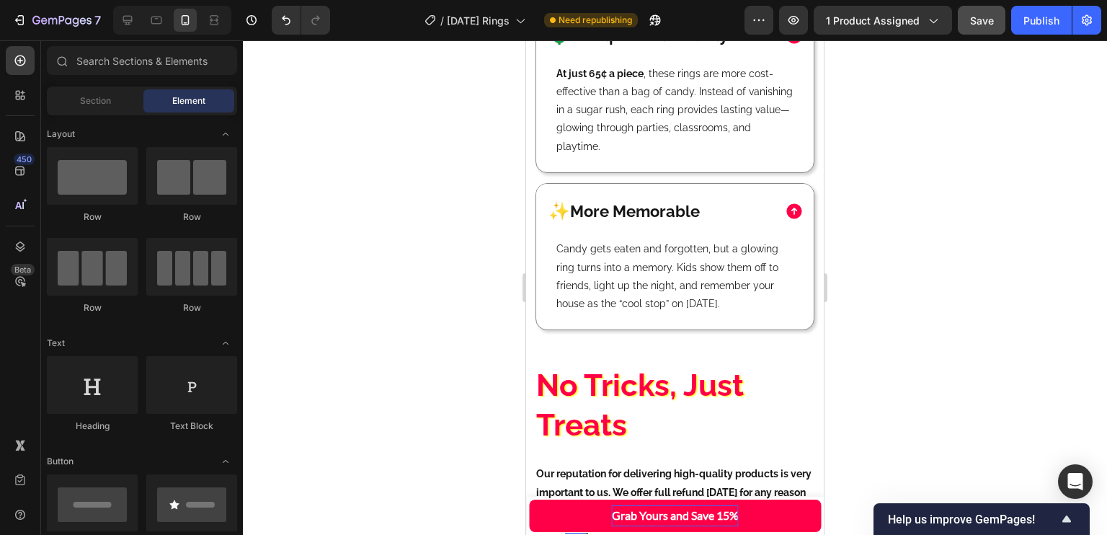
scroll to position [2872, 0]
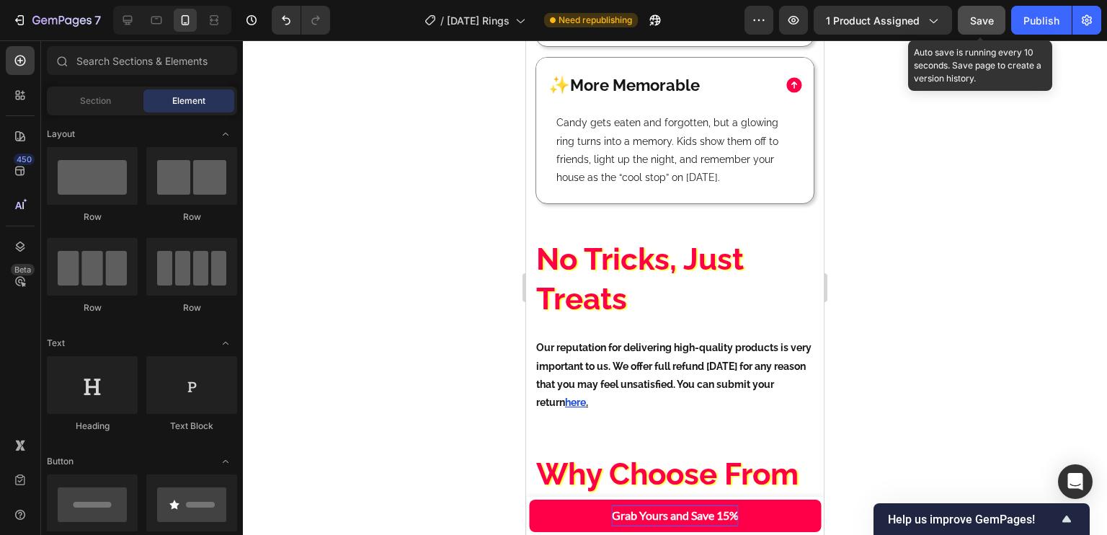
click at [993, 22] on span "Save" at bounding box center [982, 20] width 24 height 12
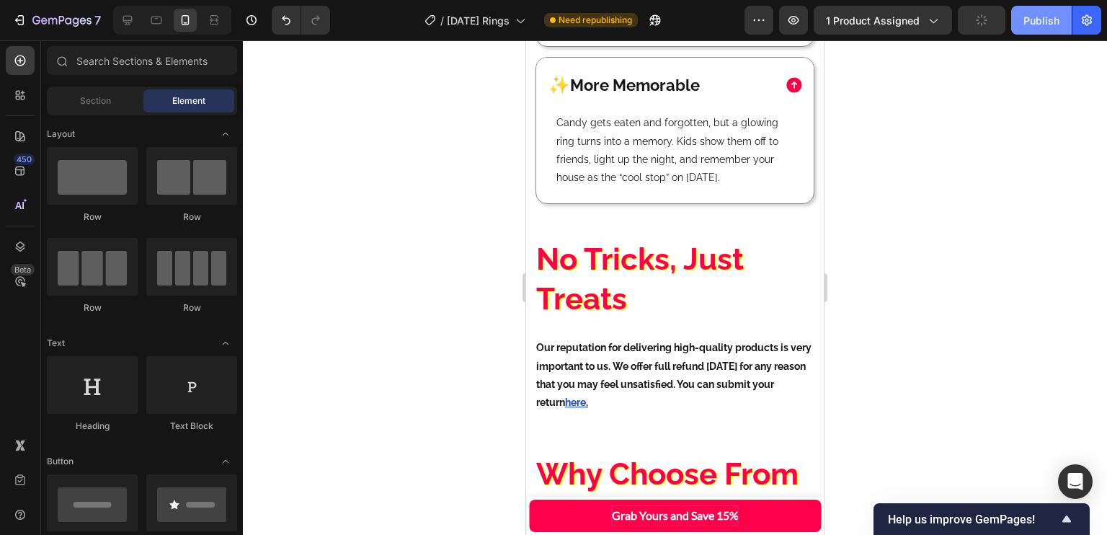
click at [1033, 28] on button "Publish" at bounding box center [1041, 20] width 61 height 29
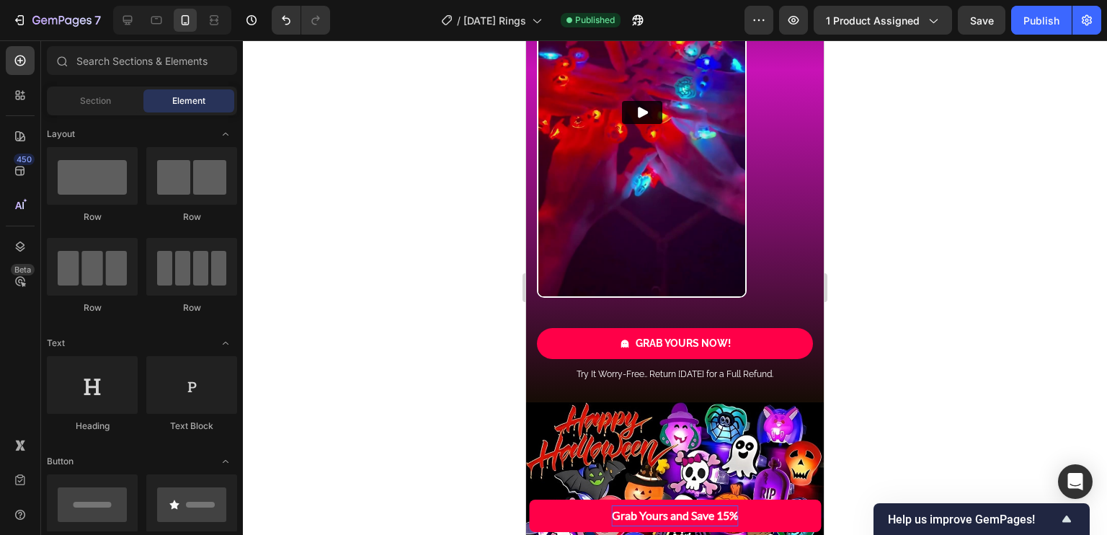
scroll to position [3967, 0]
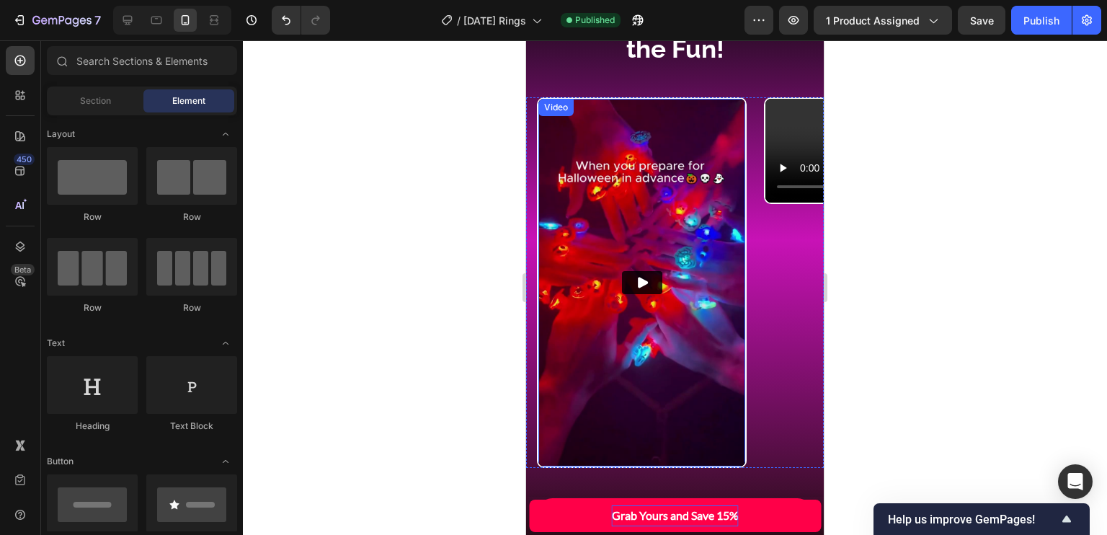
click at [706, 348] on img at bounding box center [641, 283] width 207 height 368
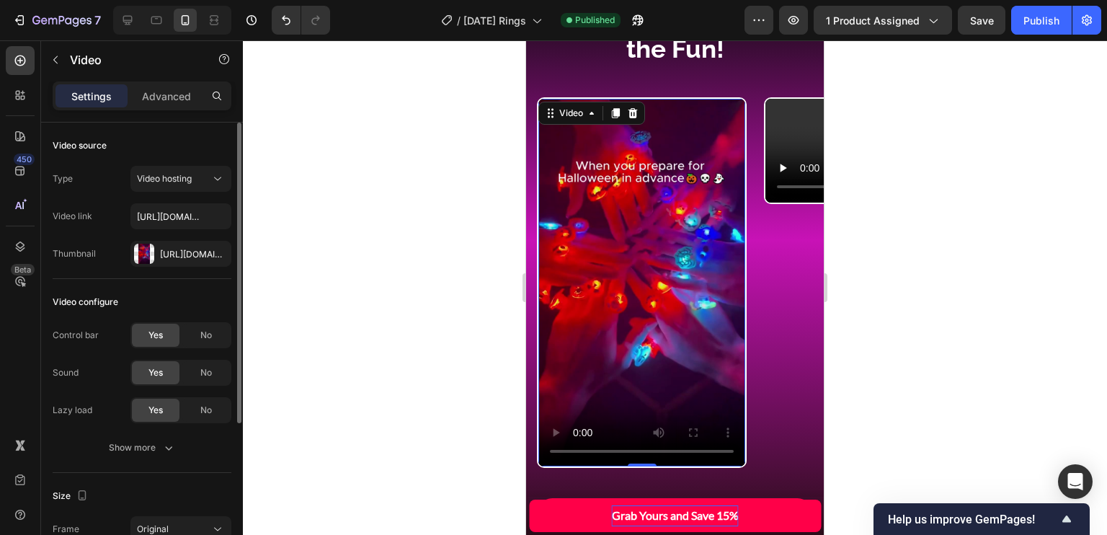
click at [171, 431] on div "Control bar Yes No Sound Yes No Lazy load Yes No Show more" at bounding box center [142, 391] width 179 height 138
click at [171, 439] on button "Show more" at bounding box center [142, 447] width 179 height 26
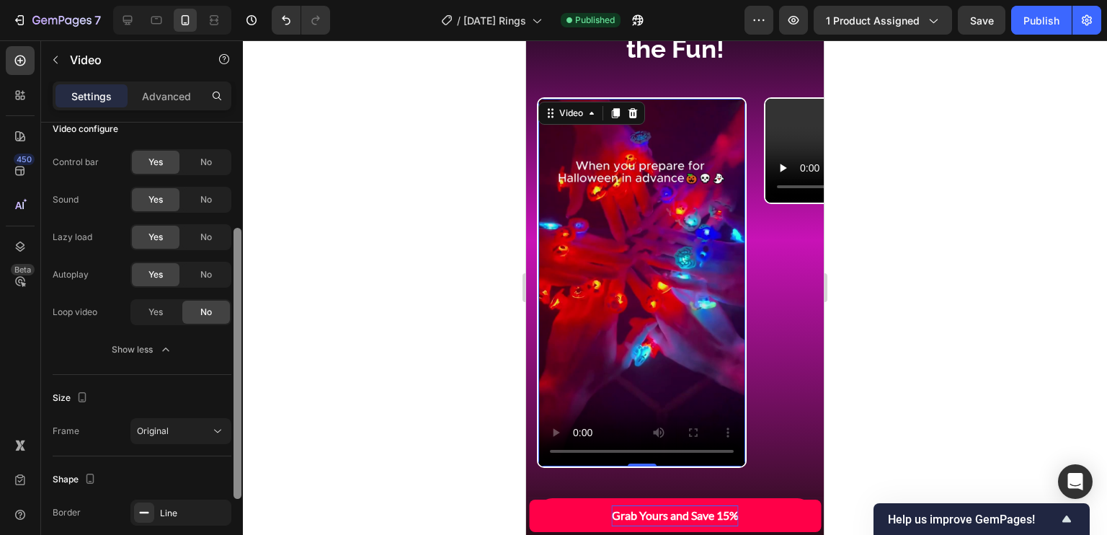
scroll to position [174, 0]
drag, startPoint x: 236, startPoint y: 356, endPoint x: 238, endPoint y: 472, distance: 116.0
click at [238, 472] on div at bounding box center [237, 361] width 8 height 271
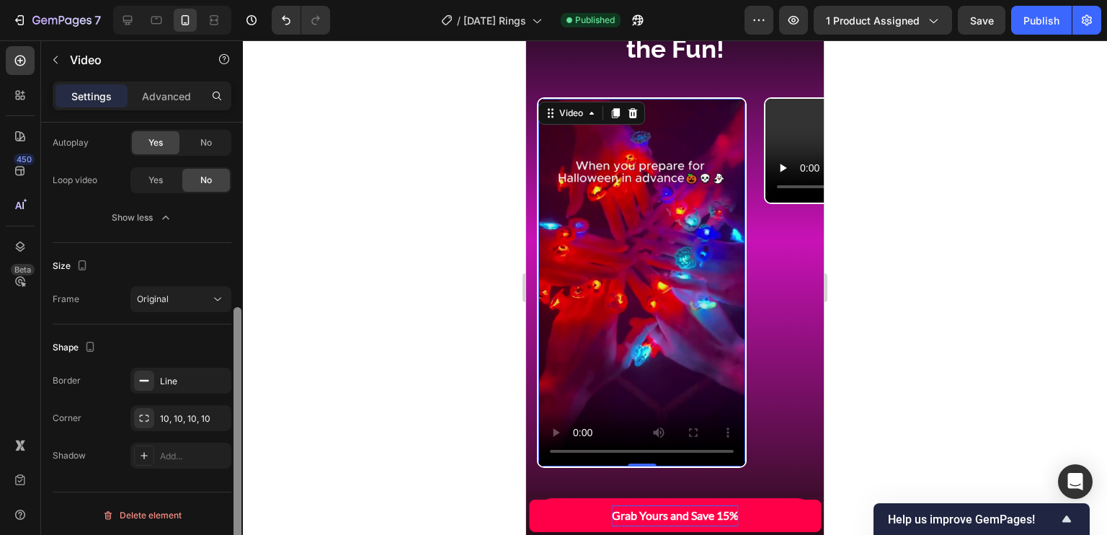
scroll to position [306, 0]
drag, startPoint x: 237, startPoint y: 408, endPoint x: 225, endPoint y: 504, distance: 97.3
click at [225, 507] on div "Video source Type Video hosting Video link [URL][DOMAIN_NAME] Thumbnail [URL][D…" at bounding box center [142, 348] width 202 height 453
click at [171, 378] on div "Line" at bounding box center [181, 379] width 42 height 13
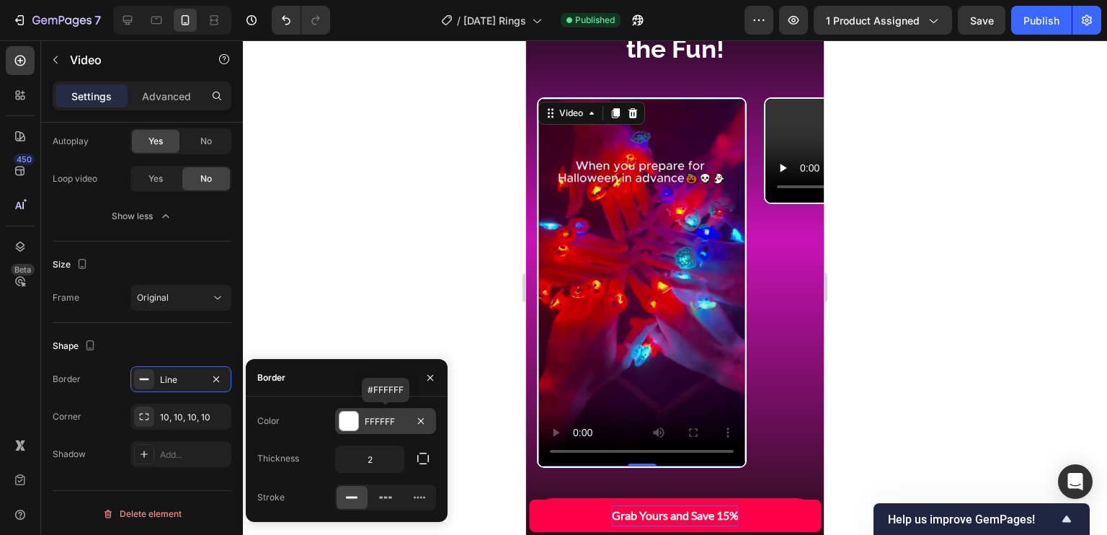
click at [347, 421] on div at bounding box center [348, 420] width 19 height 19
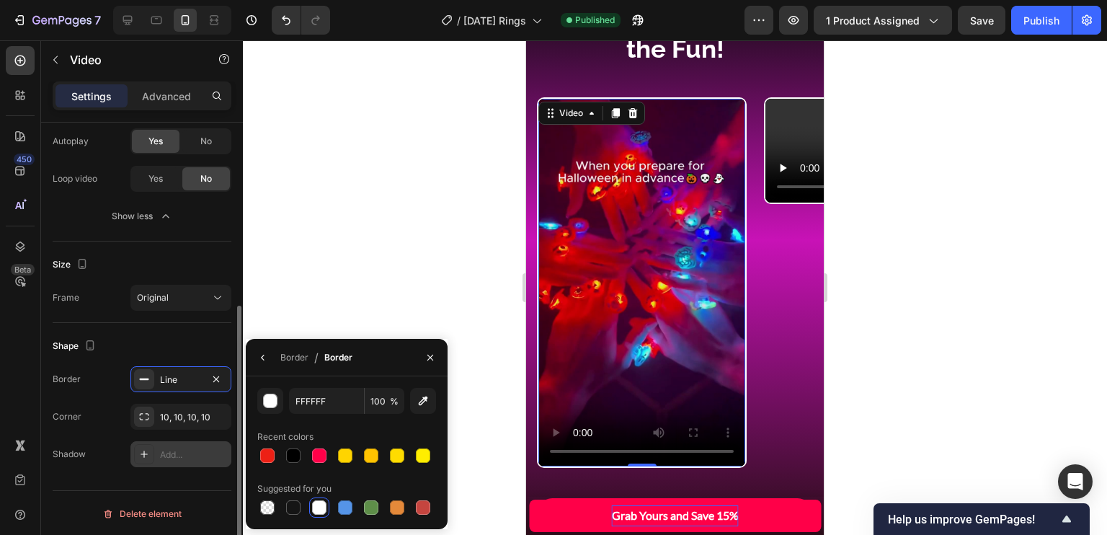
click at [164, 452] on div "Add..." at bounding box center [194, 454] width 68 height 13
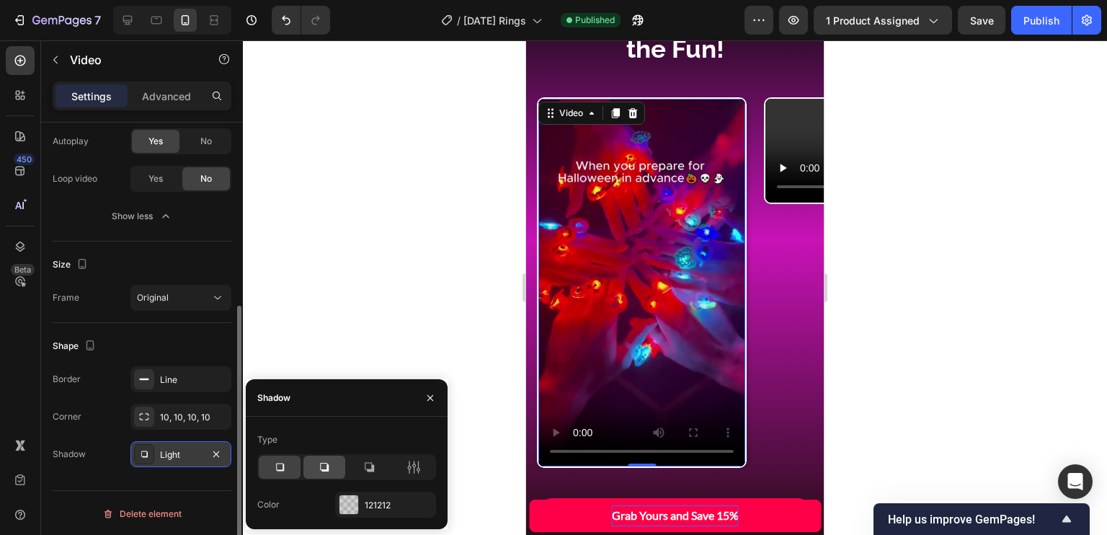
click at [323, 464] on icon at bounding box center [324, 467] width 14 height 14
click at [380, 504] on div "121212" at bounding box center [386, 505] width 42 height 13
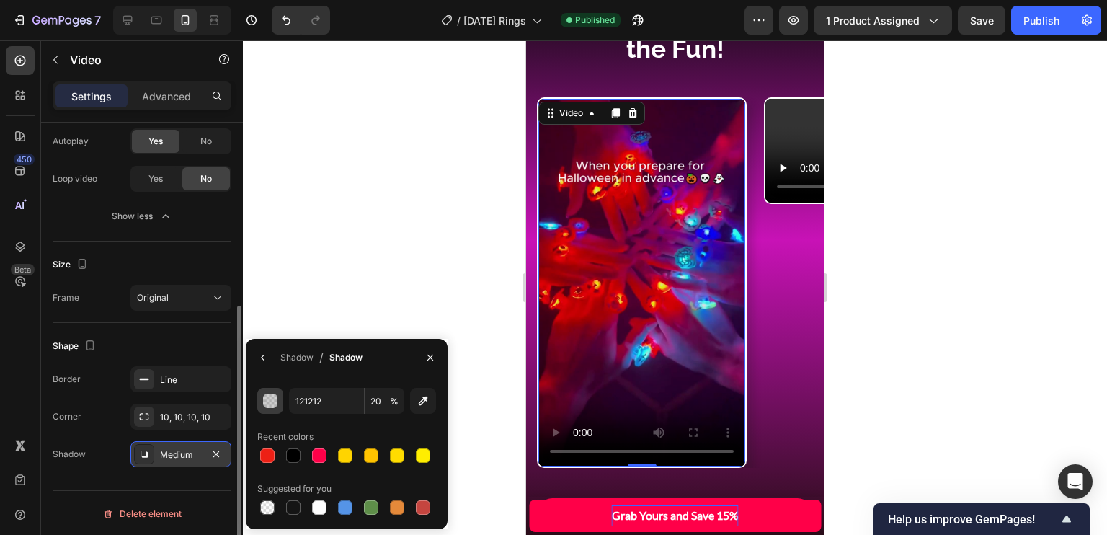
click at [274, 403] on div "button" at bounding box center [271, 401] width 14 height 14
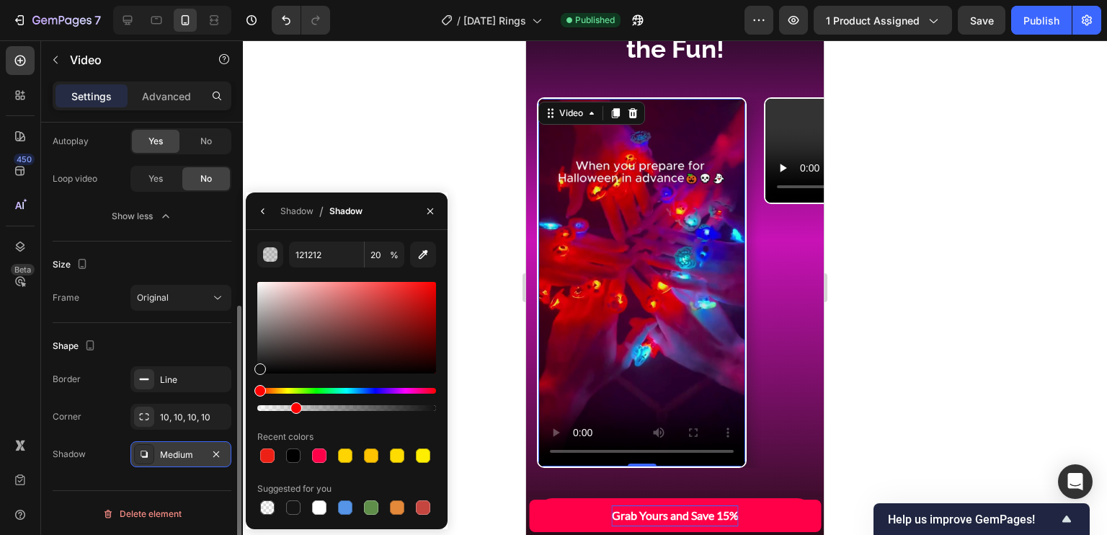
click at [397, 393] on div "Hue" at bounding box center [346, 391] width 179 height 6
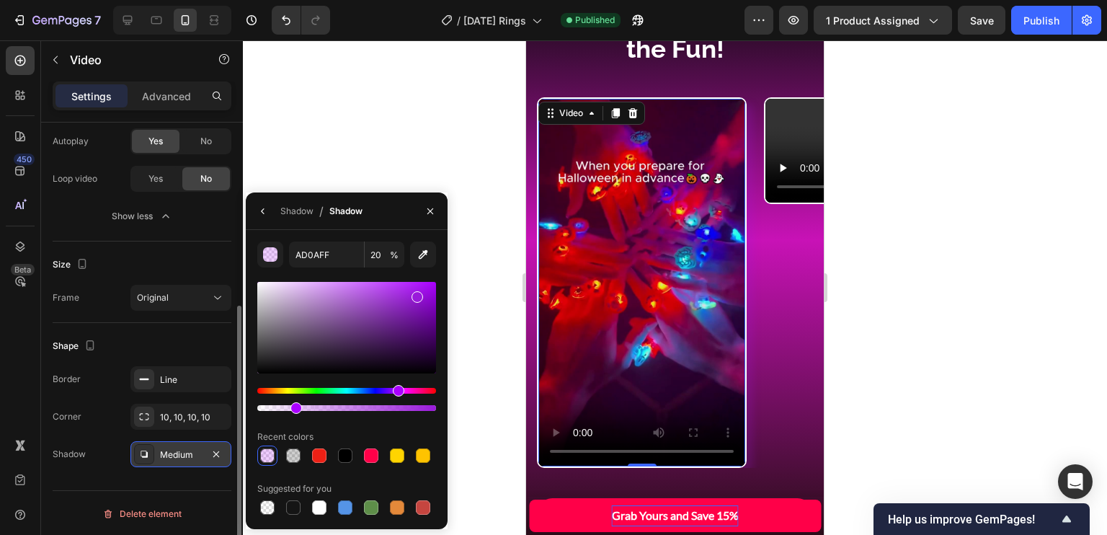
click at [415, 293] on div at bounding box center [346, 327] width 179 height 91
drag, startPoint x: 415, startPoint y: 293, endPoint x: 424, endPoint y: 285, distance: 12.2
click at [424, 285] on div at bounding box center [425, 287] width 12 height 12
type input "AA11F7"
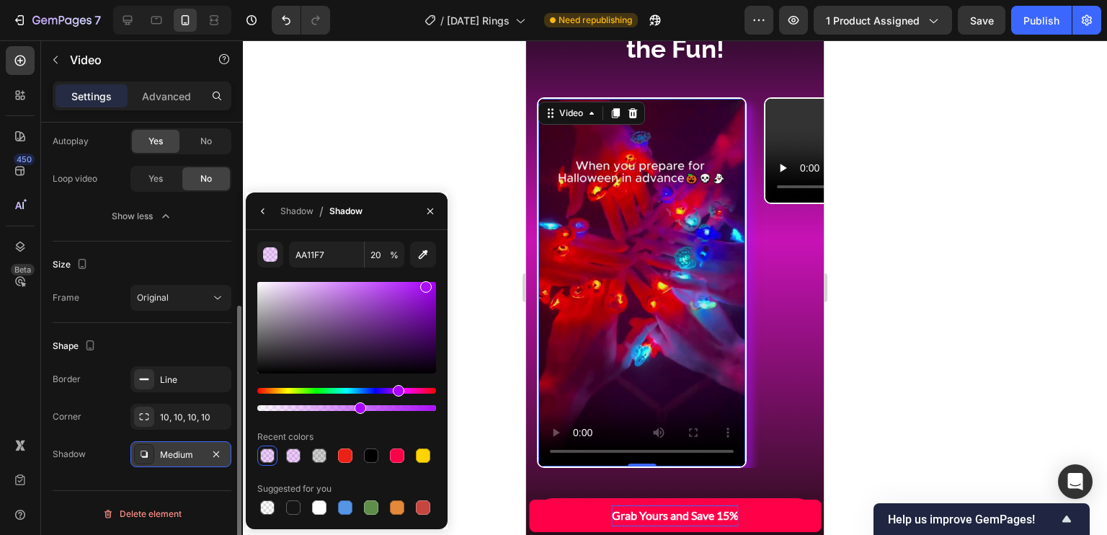
drag, startPoint x: 383, startPoint y: 410, endPoint x: 356, endPoint y: 403, distance: 28.3
click at [356, 405] on div at bounding box center [346, 408] width 179 height 6
type input "55"
drag, startPoint x: 392, startPoint y: 343, endPoint x: 404, endPoint y: 298, distance: 46.3
click at [404, 298] on div at bounding box center [346, 327] width 179 height 91
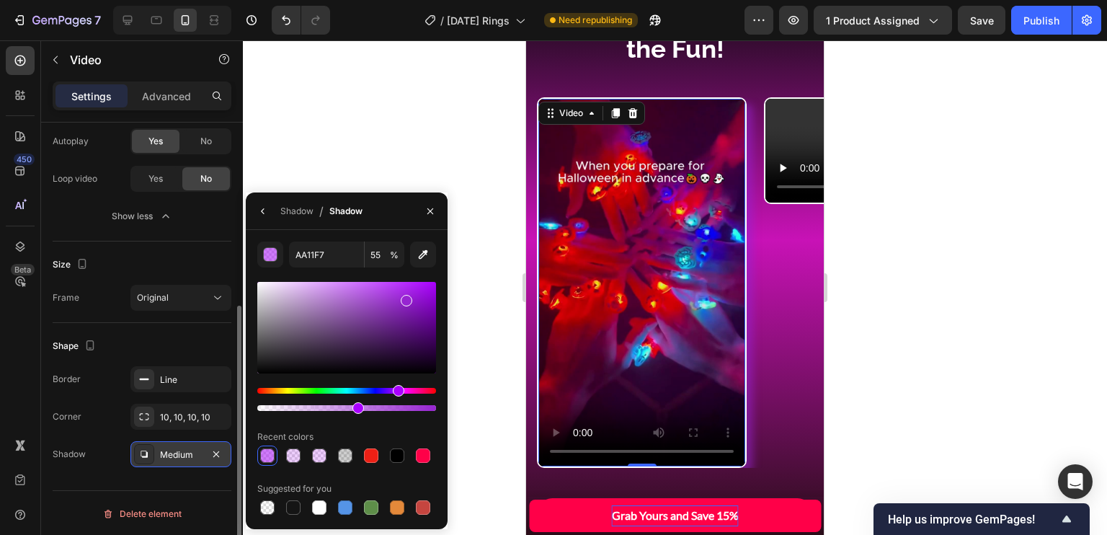
type input "9725D1"
click at [259, 207] on icon "button" at bounding box center [263, 211] width 12 height 12
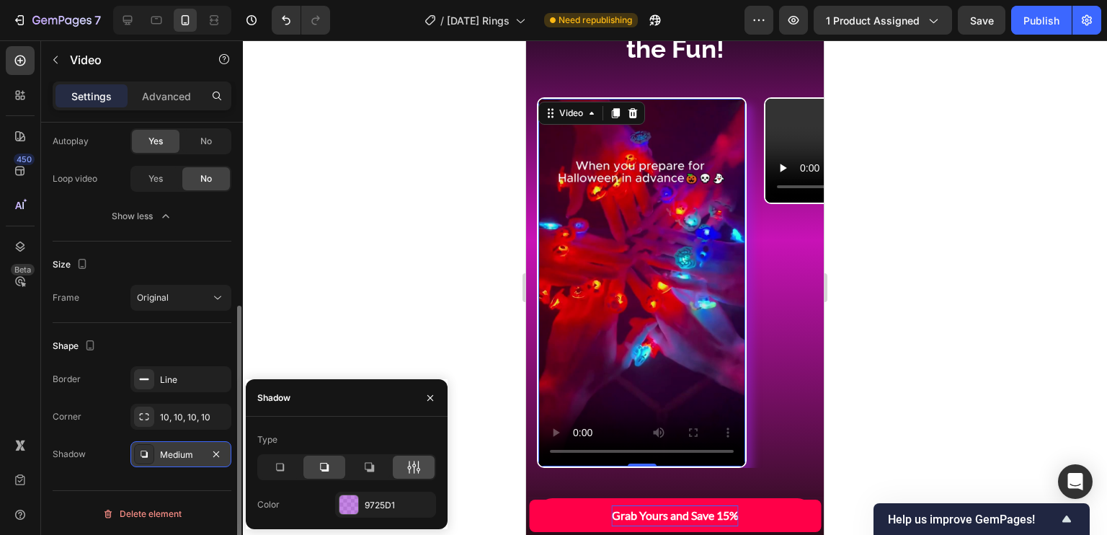
click at [408, 469] on icon at bounding box center [410, 467] width 4 height 13
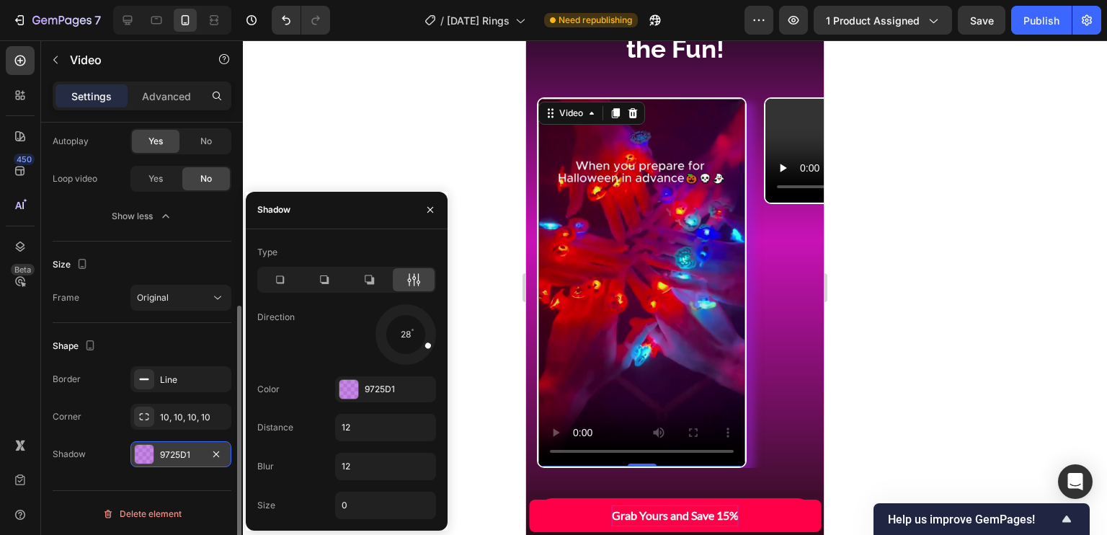
drag, startPoint x: 421, startPoint y: 347, endPoint x: 430, endPoint y: 346, distance: 9.5
click at [430, 346] on div at bounding box center [419, 341] width 32 height 22
click at [365, 501] on input "0" at bounding box center [385, 505] width 99 height 26
type input "2"
click at [389, 458] on input "12" at bounding box center [385, 466] width 99 height 26
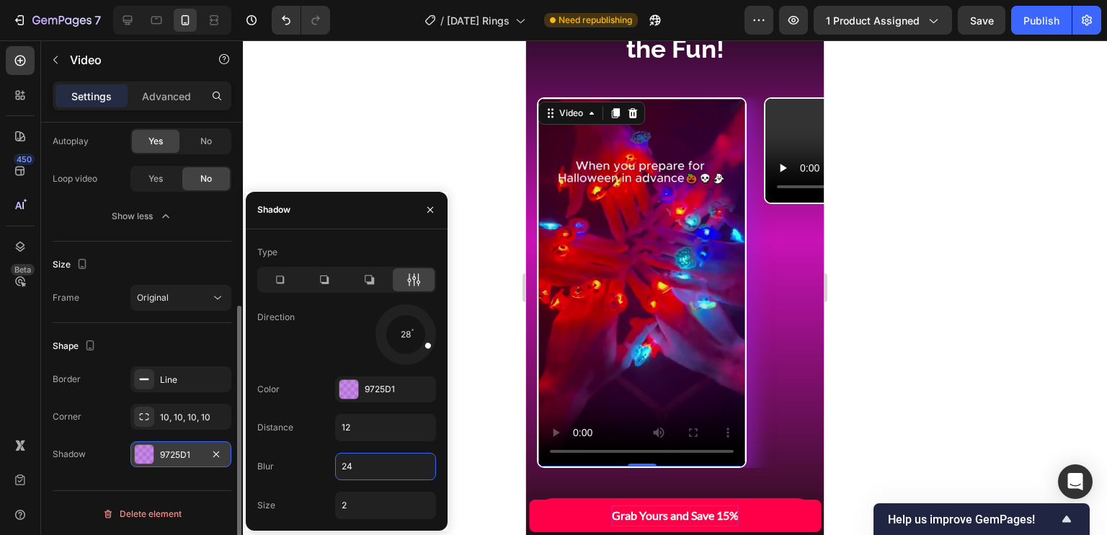
type input "24"
drag, startPoint x: 418, startPoint y: 359, endPoint x: 410, endPoint y: 355, distance: 8.7
click at [410, 355] on span at bounding box center [411, 357] width 7 height 7
click at [416, 356] on div at bounding box center [412, 347] width 22 height 32
click at [416, 356] on span at bounding box center [417, 356] width 8 height 8
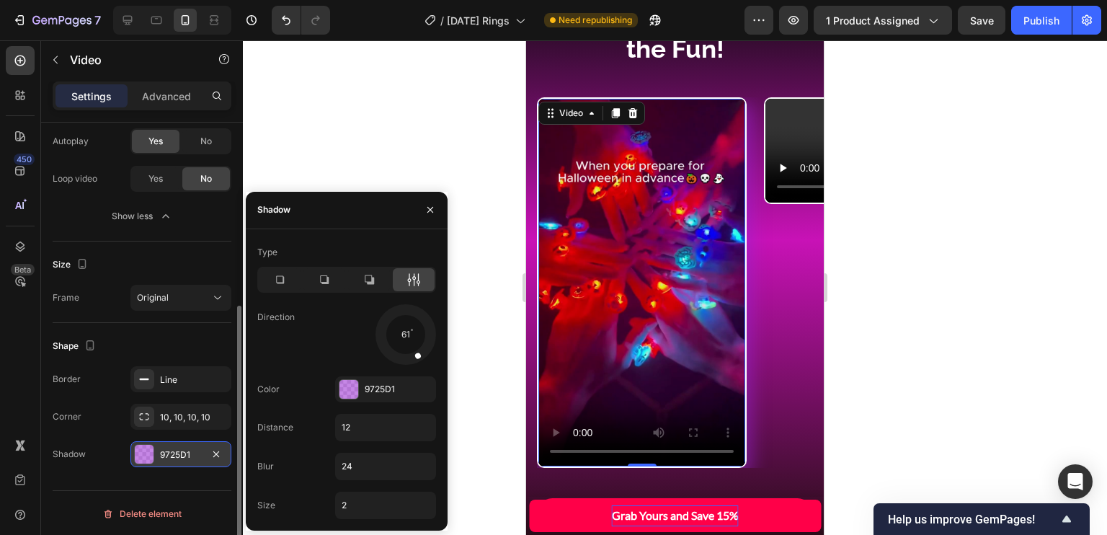
click at [416, 354] on span at bounding box center [418, 356] width 8 height 8
click at [280, 275] on icon at bounding box center [280, 279] width 8 height 8
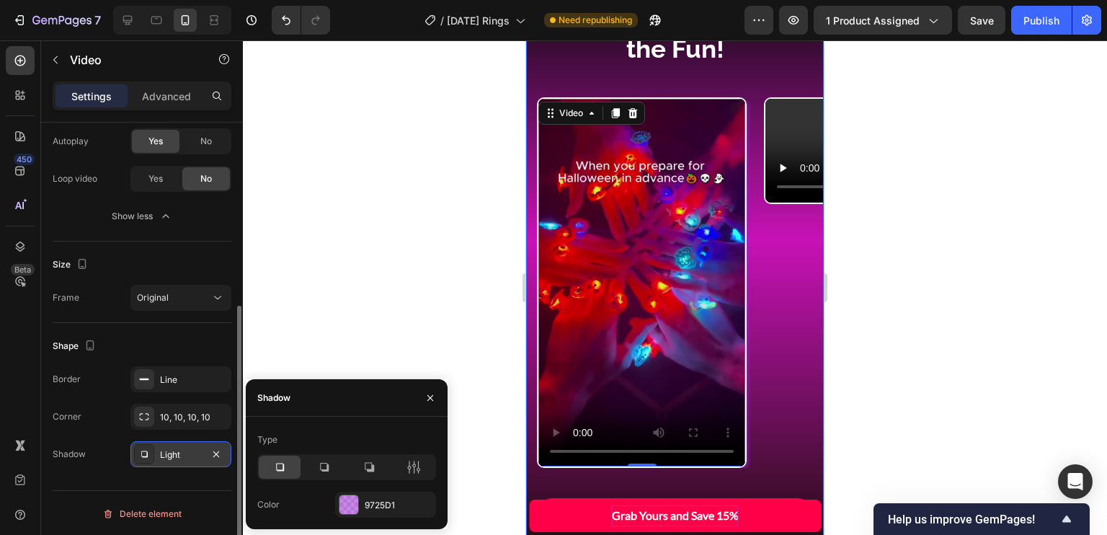
click at [741, 66] on div "Bring the Glow, Bring the Fun! Heading" at bounding box center [675, 38] width 276 height 79
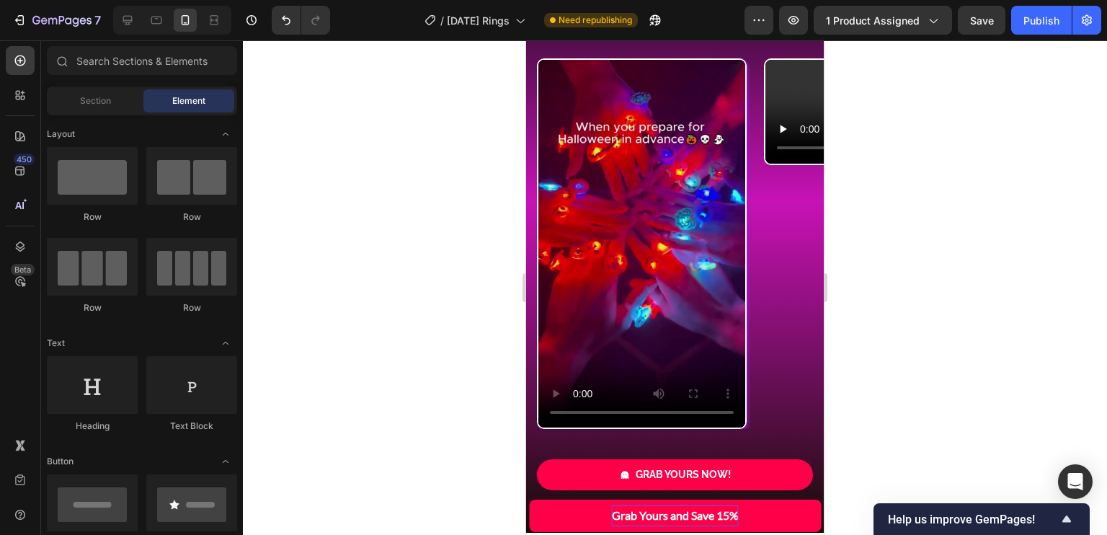
scroll to position [3947, 0]
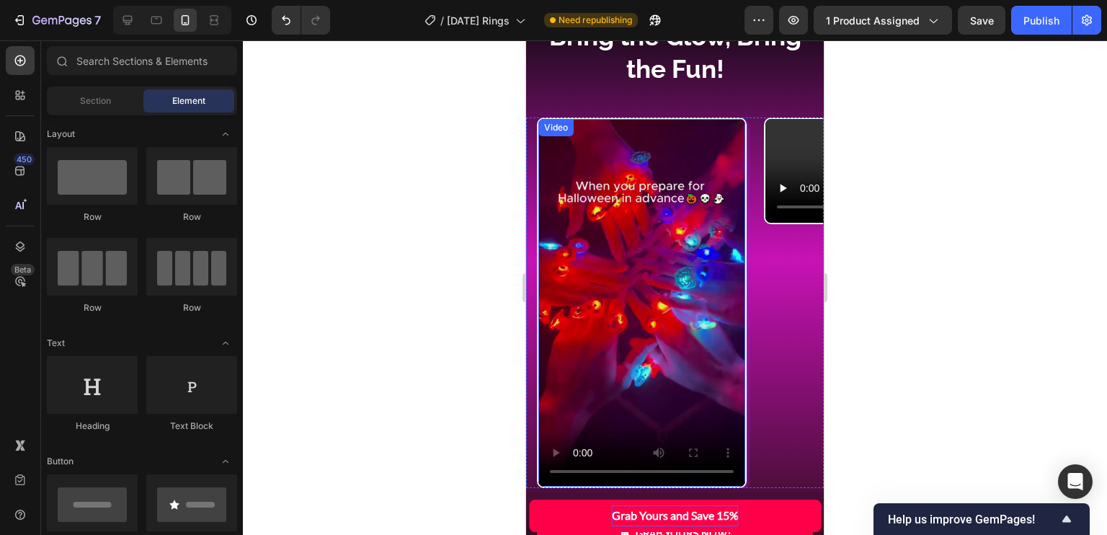
click at [665, 279] on video at bounding box center [641, 303] width 207 height 368
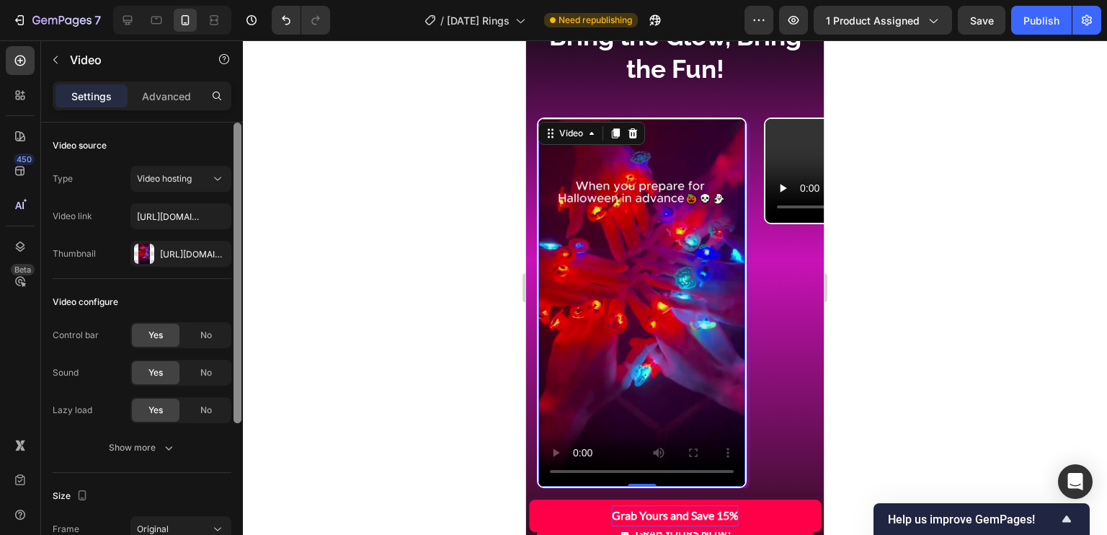
scroll to position [231, 0]
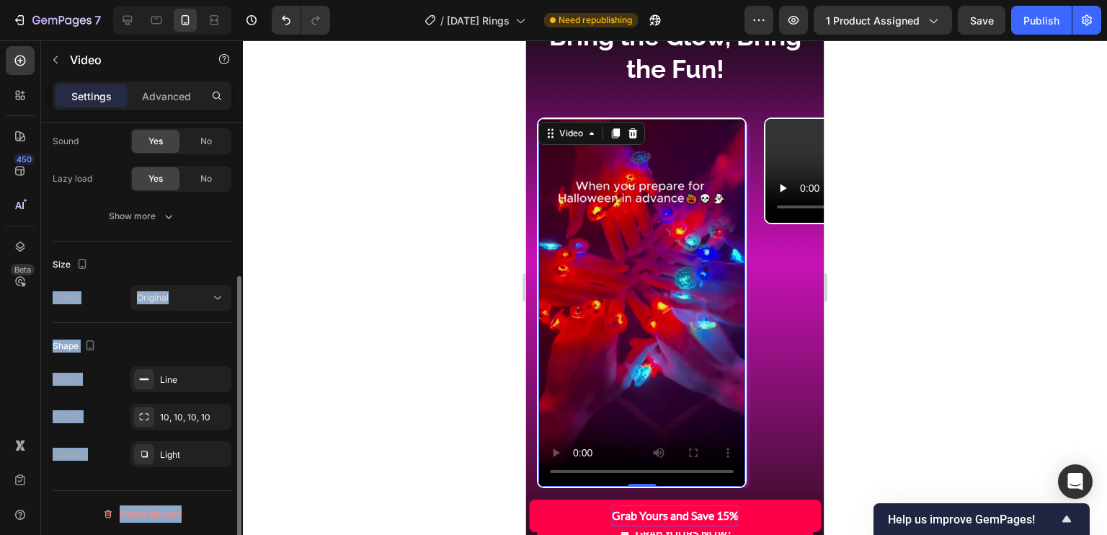
drag, startPoint x: 232, startPoint y: 224, endPoint x: 230, endPoint y: 254, distance: 29.6
click at [230, 254] on div "Video source Type Video hosting Video link [URL][DOMAIN_NAME] Thumbnail [URL][D…" at bounding box center [142, 348] width 202 height 453
click at [189, 207] on button "Show more" at bounding box center [142, 216] width 179 height 26
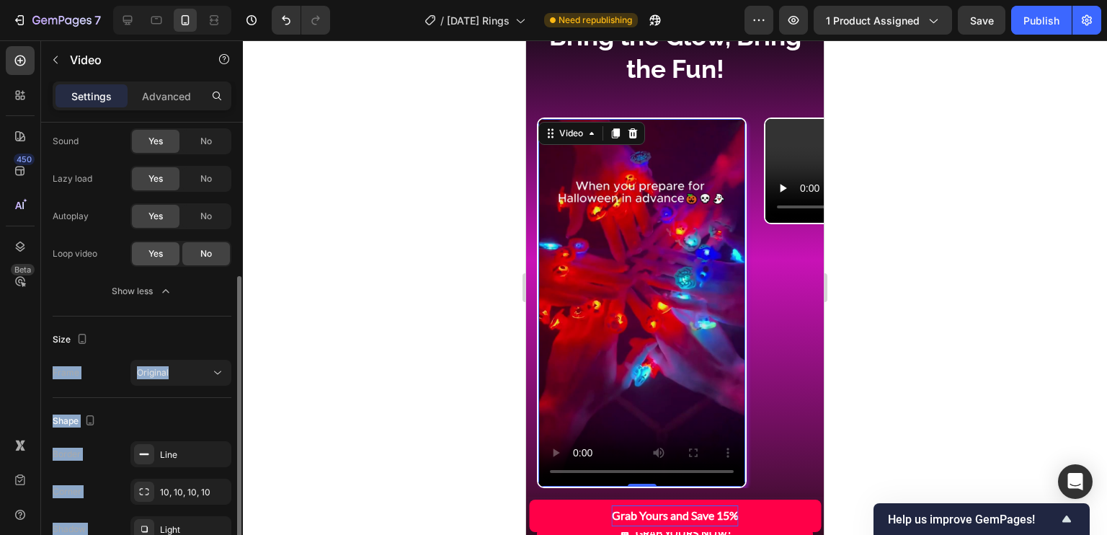
click at [159, 249] on span "Yes" at bounding box center [155, 253] width 14 height 13
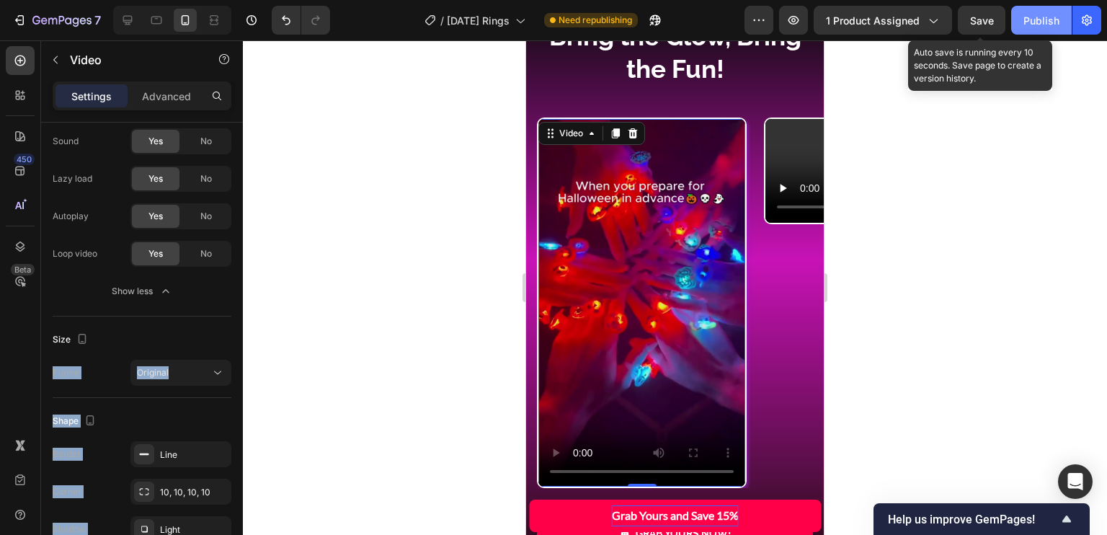
click at [987, 22] on span "Save" at bounding box center [982, 20] width 24 height 12
click at [1044, 18] on div "Publish" at bounding box center [1041, 20] width 36 height 15
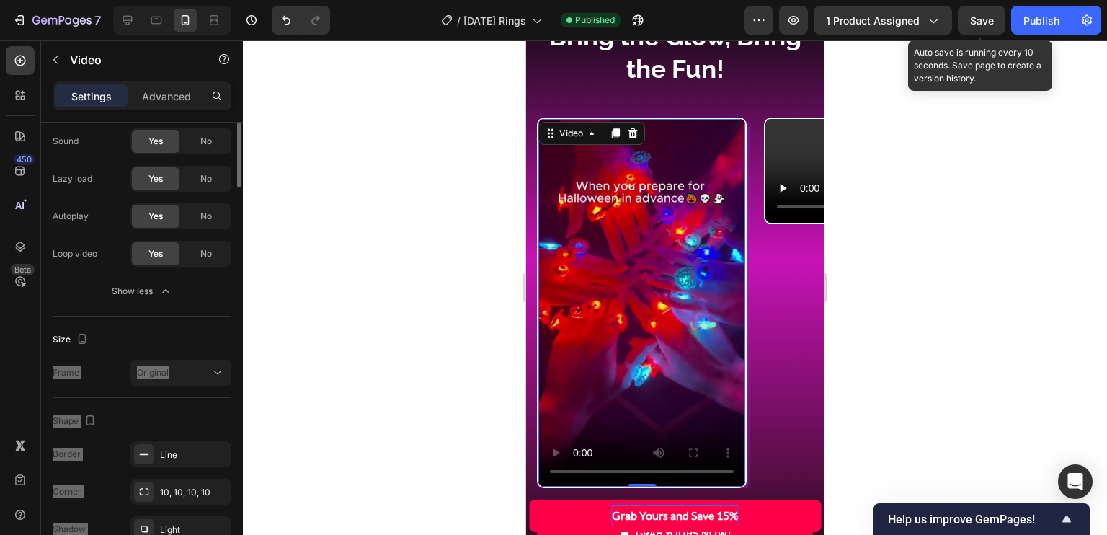
scroll to position [0, 0]
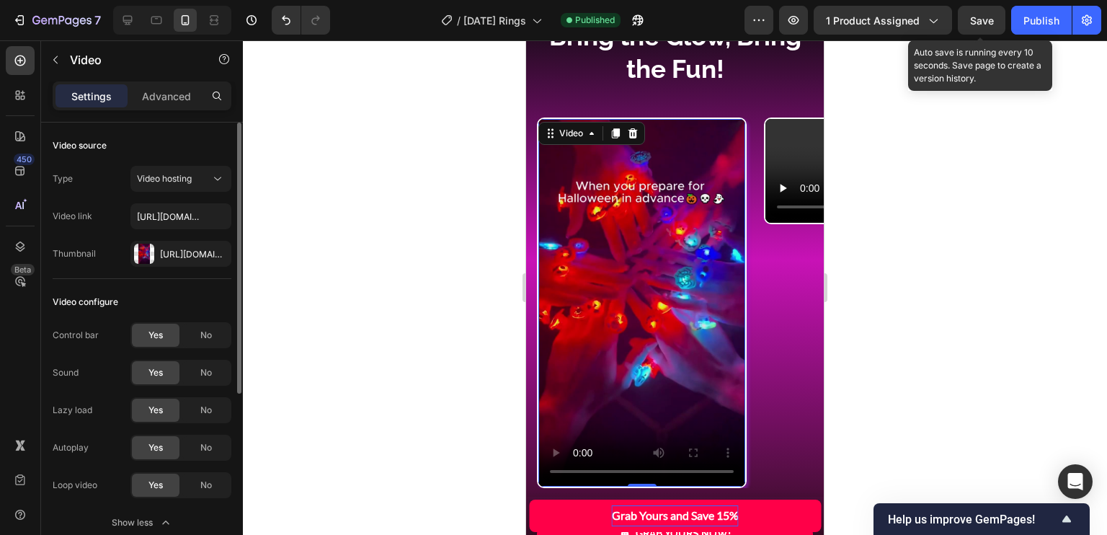
click at [146, 290] on div "Video configure" at bounding box center [142, 301] width 179 height 23
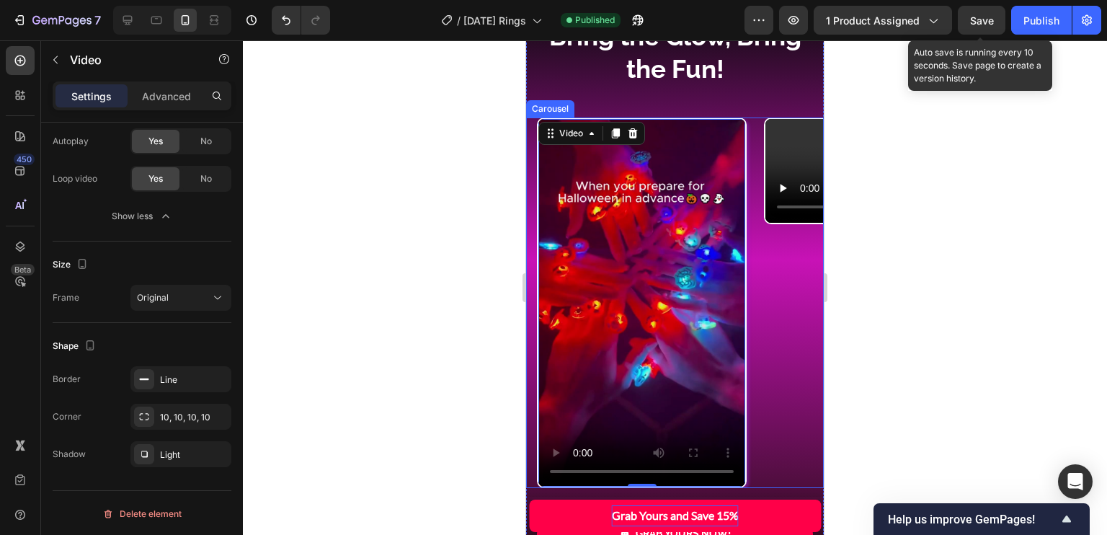
click at [763, 255] on div "Video 0 Video Video" at bounding box center [680, 302] width 287 height 371
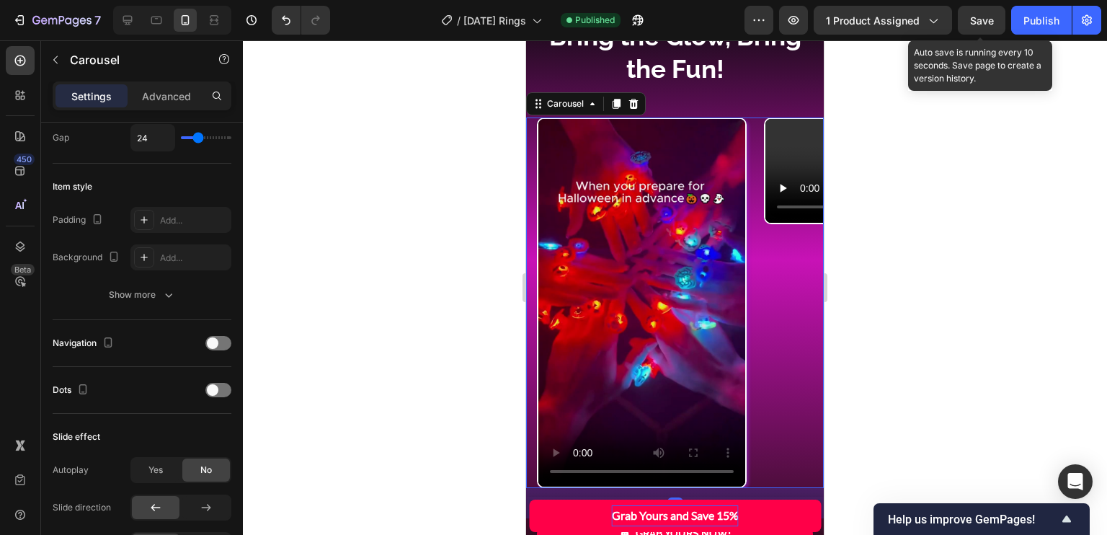
click at [763, 255] on div "Video Video Video" at bounding box center [680, 302] width 287 height 371
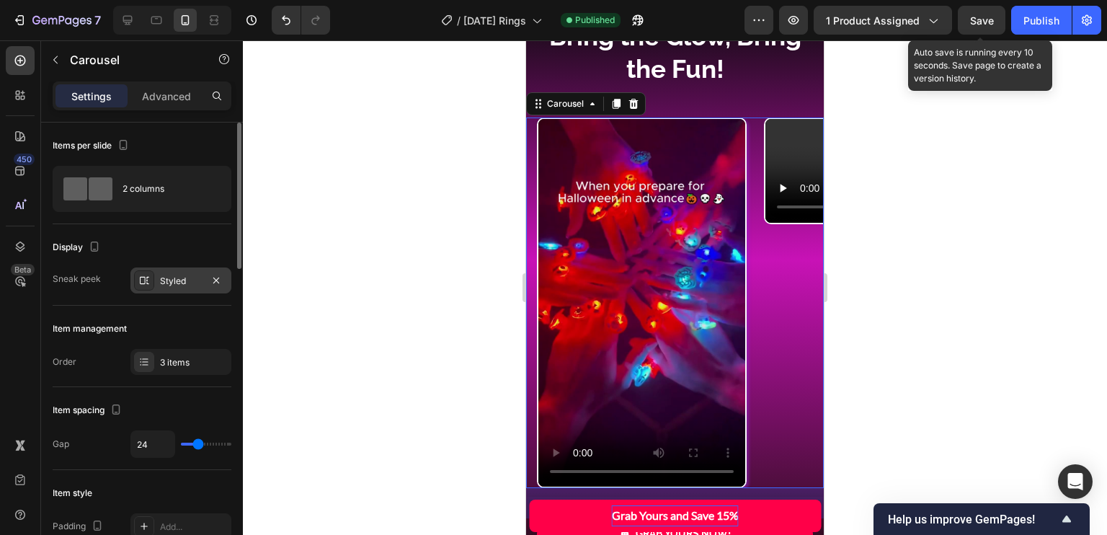
click at [177, 285] on div "Styled" at bounding box center [181, 280] width 42 height 13
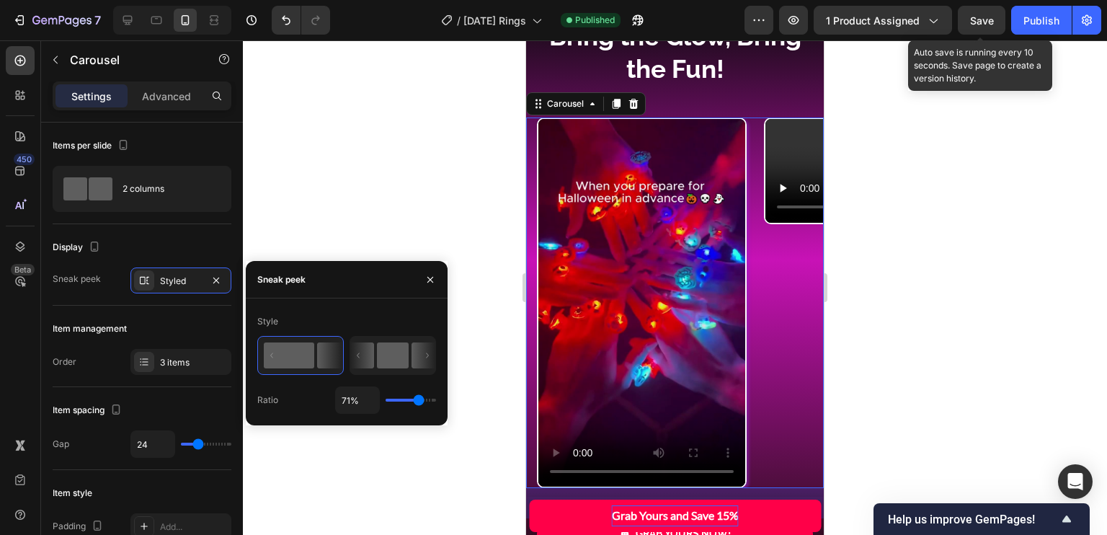
click at [394, 370] on icon at bounding box center [392, 354] width 85 height 37
type input "50%"
type input "50"
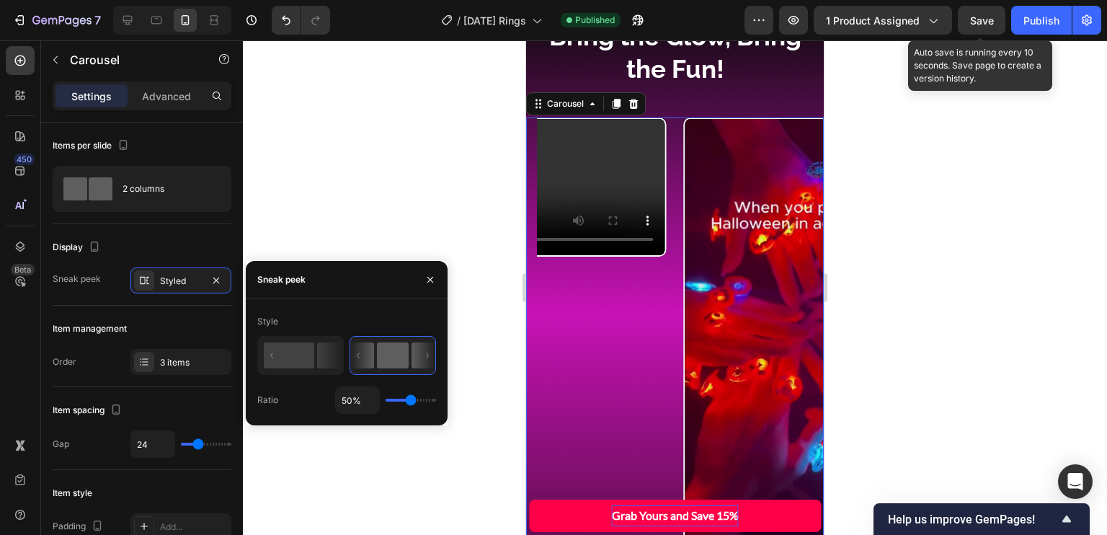
type input "20%"
type input "20"
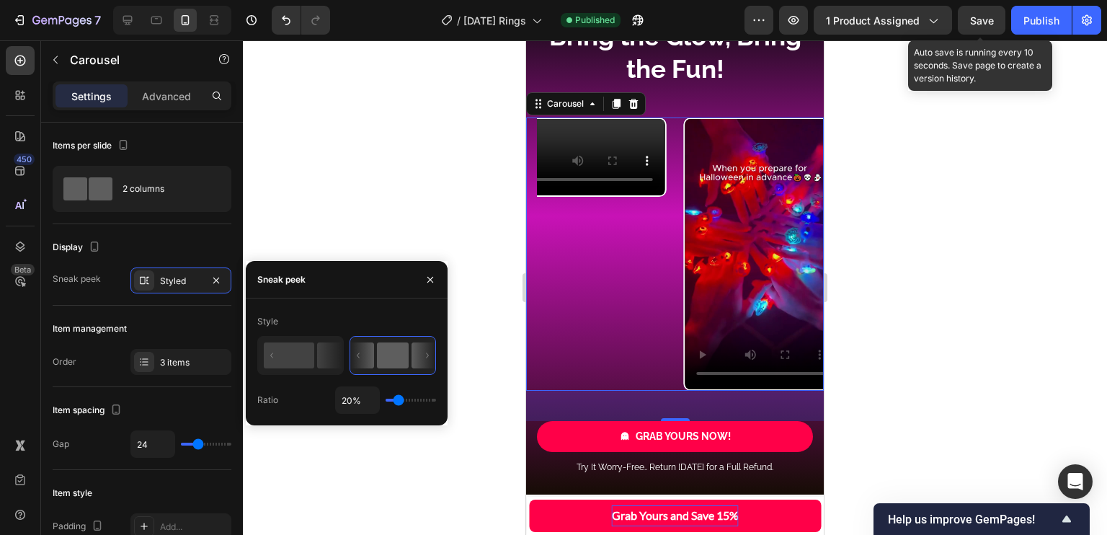
type input "15%"
type input "15"
type input "13%"
type input "13"
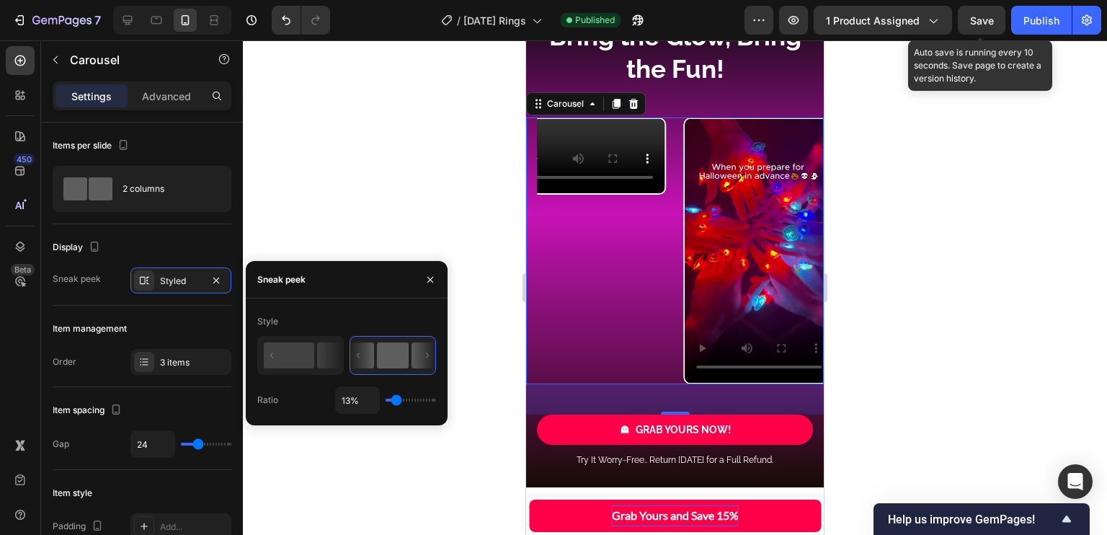
type input "10%"
type input "10"
type input "1%"
type input "1"
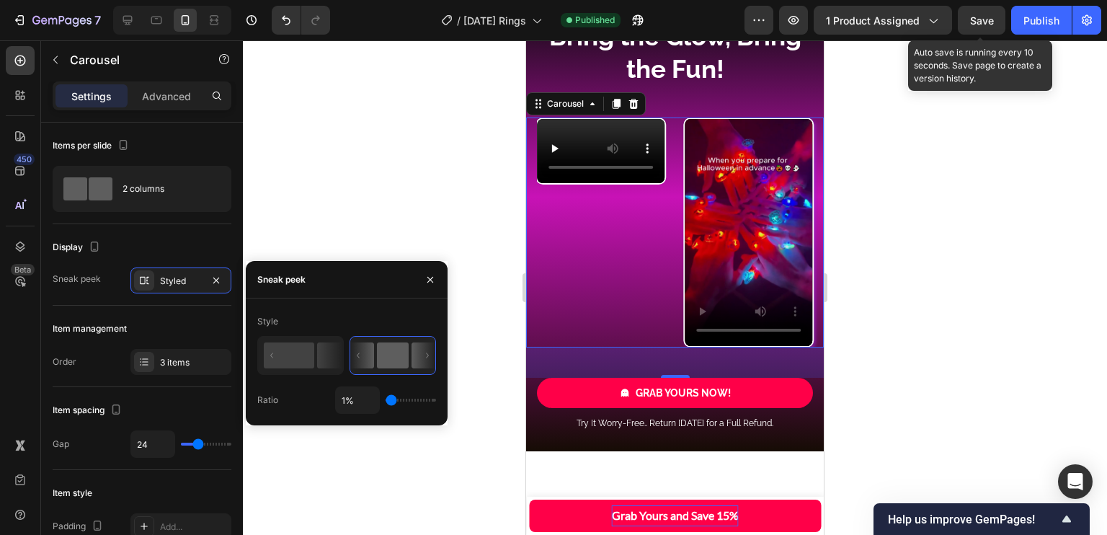
type input "10%"
type input "10"
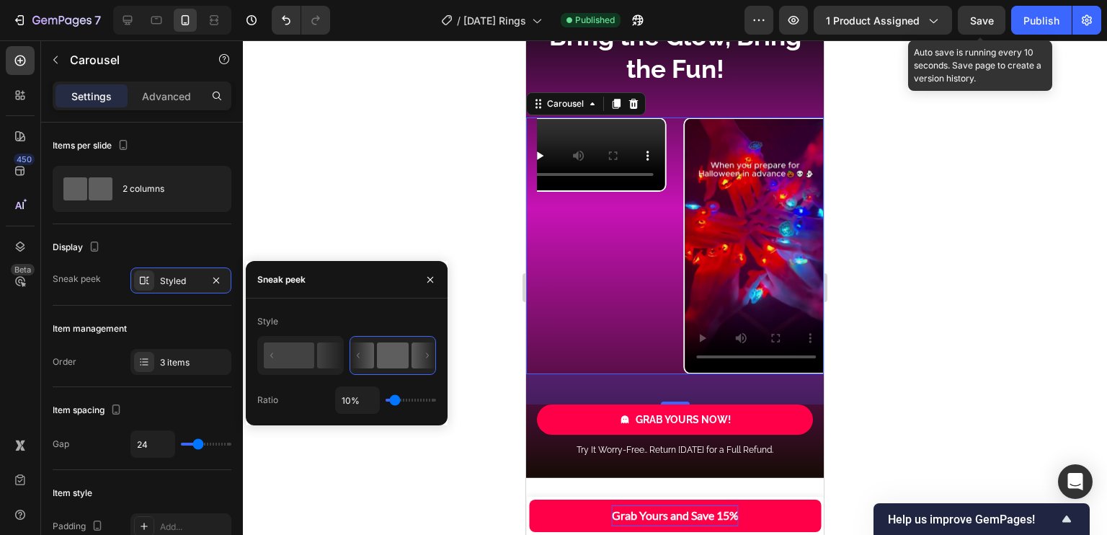
type input "20%"
type input "20"
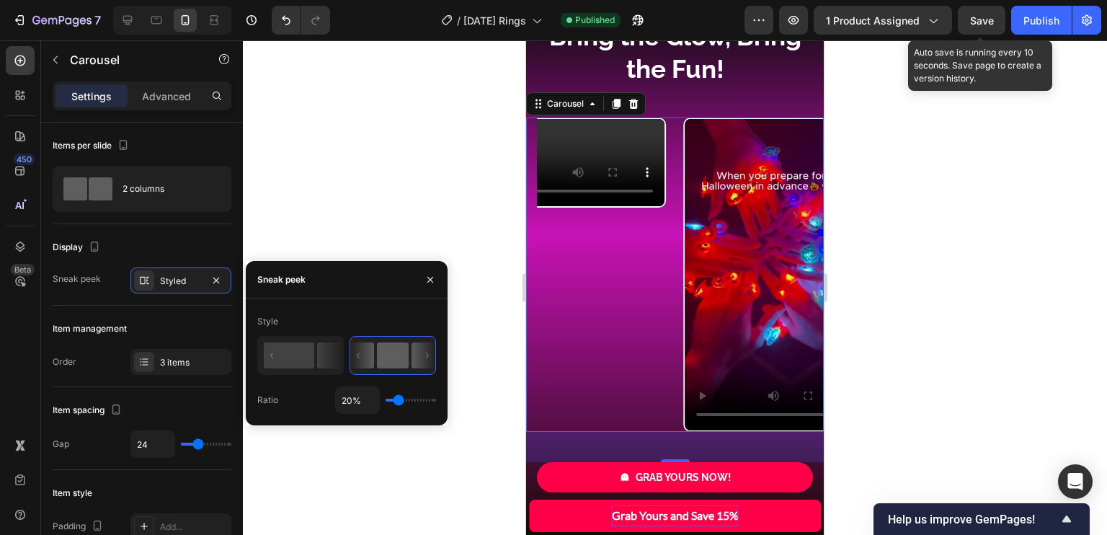
type input "25%"
type input "25"
type input "19%"
type input "19"
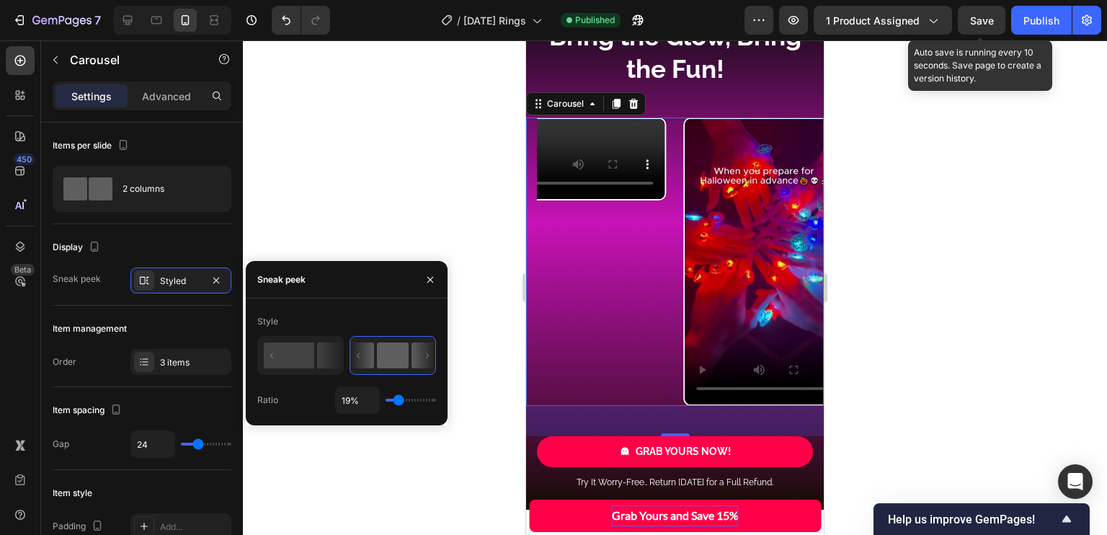
type input "1%"
type input "1"
type input "4%"
type input "4"
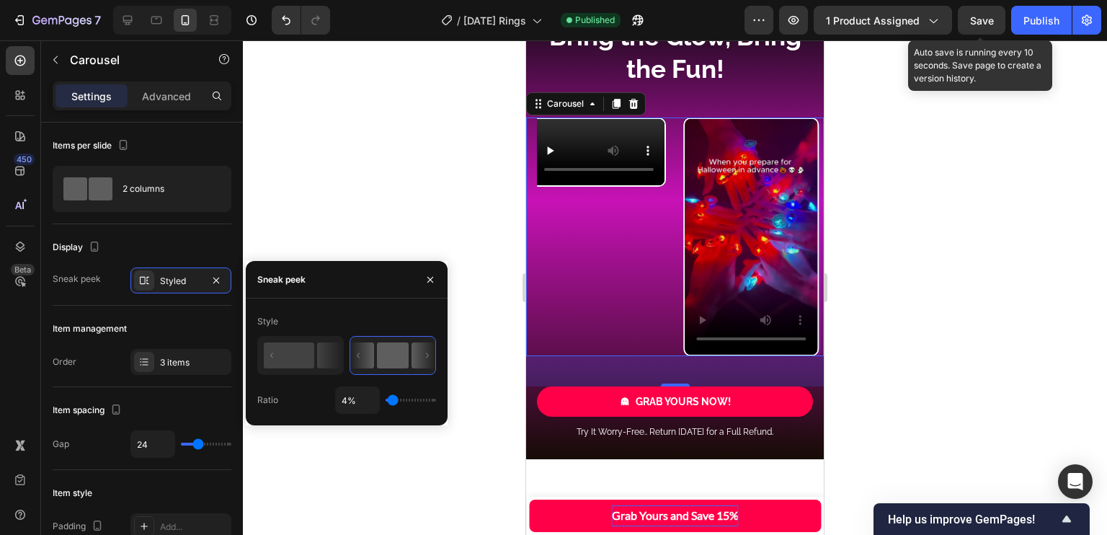
type input "6%"
type input "6"
type input "7%"
type input "7"
type input "9%"
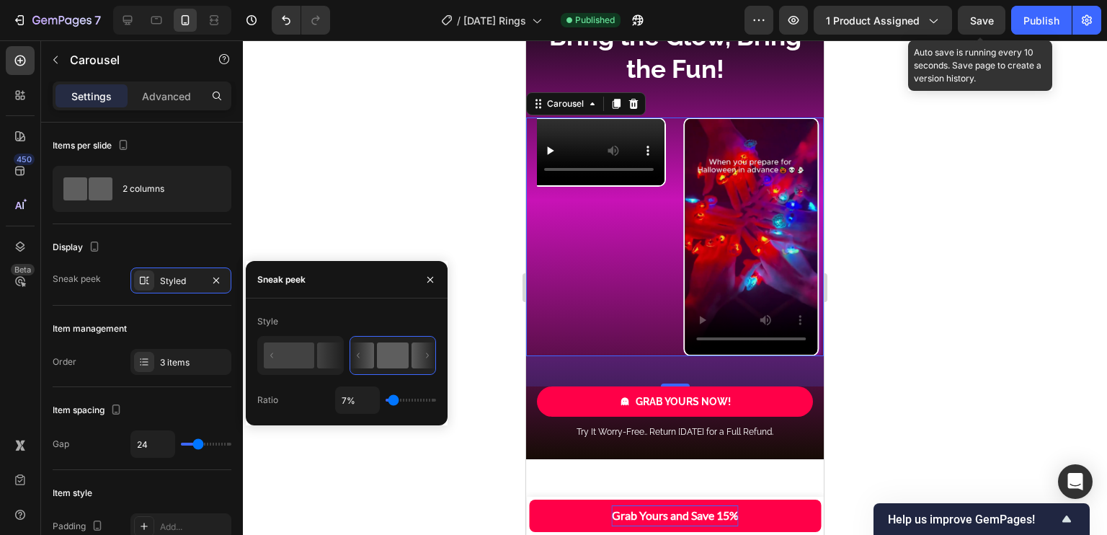
type input "9"
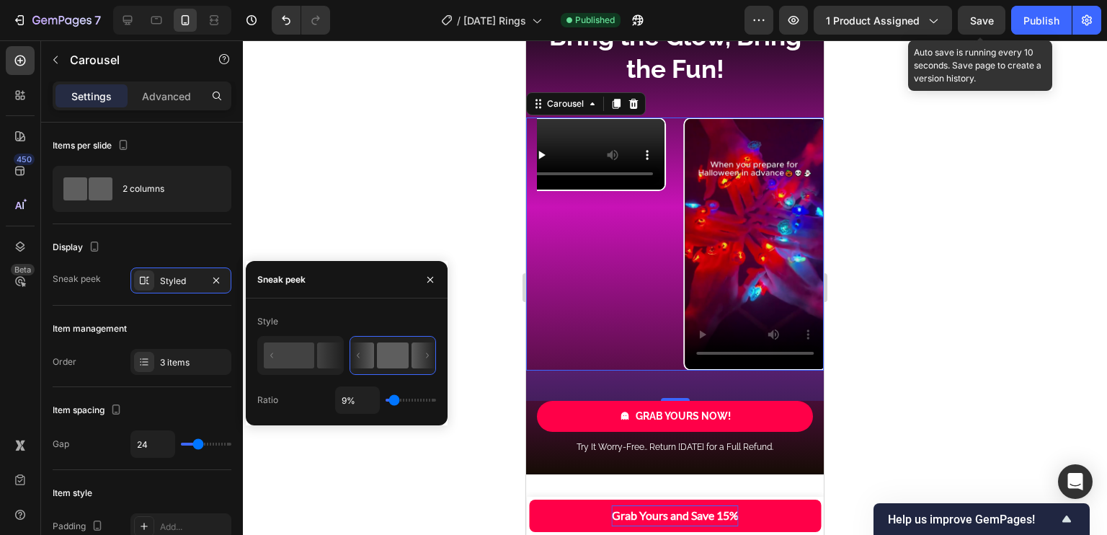
type input "13%"
type input "13"
type input "19%"
type input "19"
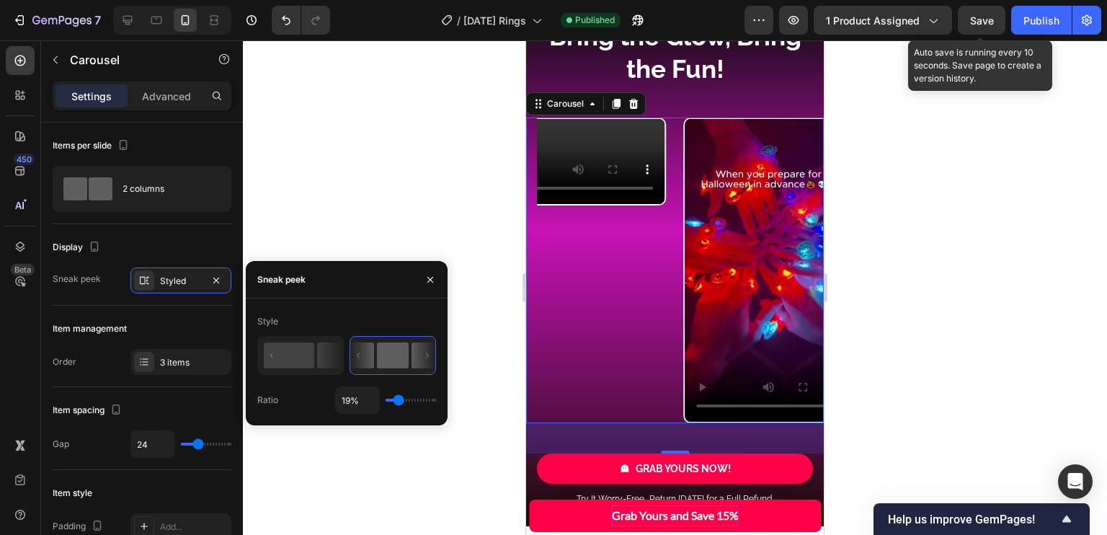
type input "23%"
type input "23"
type input "26%"
type input "26"
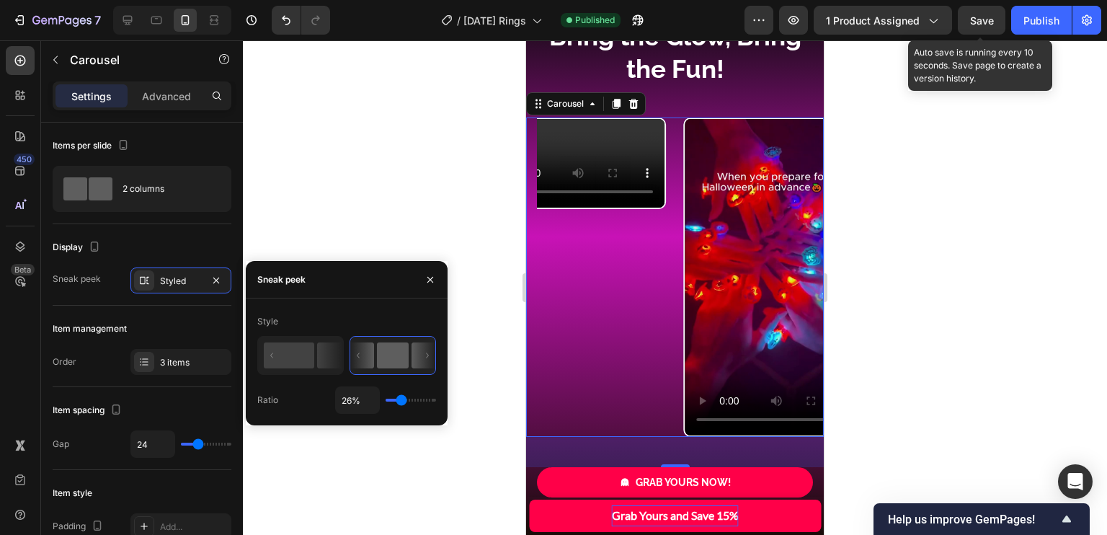
type input "34%"
type input "34"
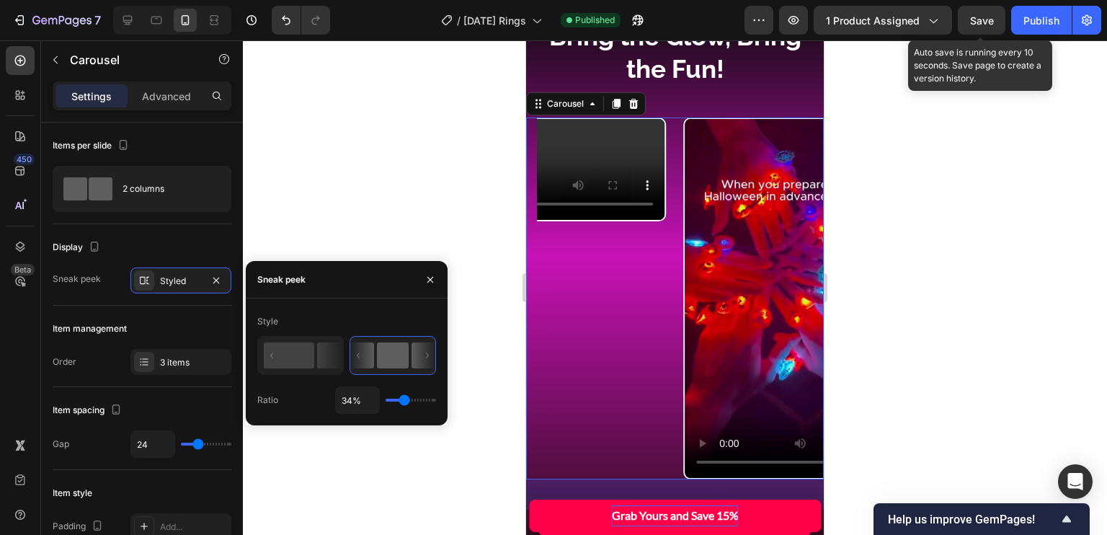
type input "35%"
type input "35"
type input "31%"
drag, startPoint x: 408, startPoint y: 402, endPoint x: 401, endPoint y: 399, distance: 7.8
type input "25"
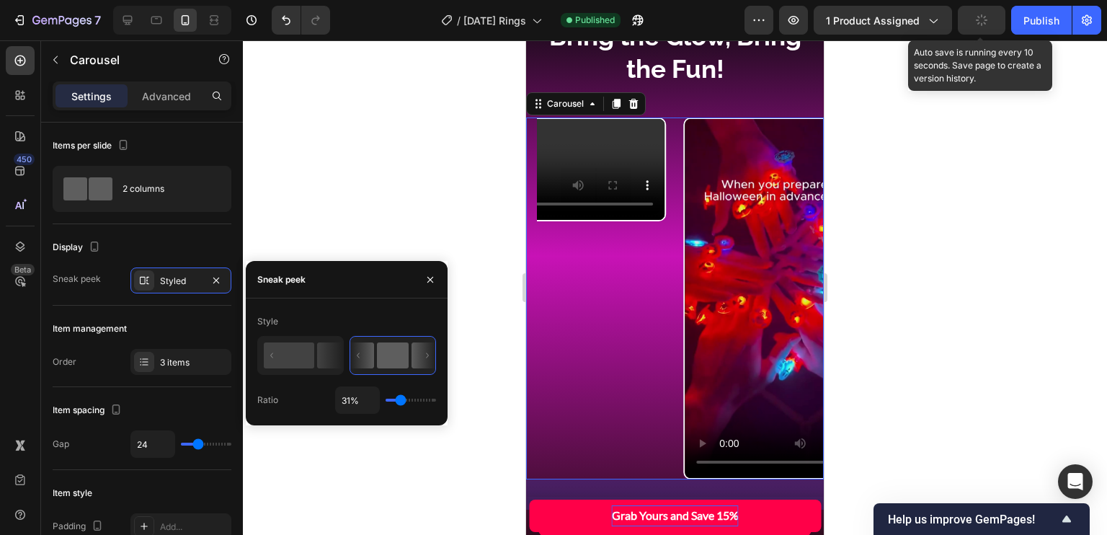
click at [401, 399] on input "range" at bounding box center [410, 399] width 50 height 3
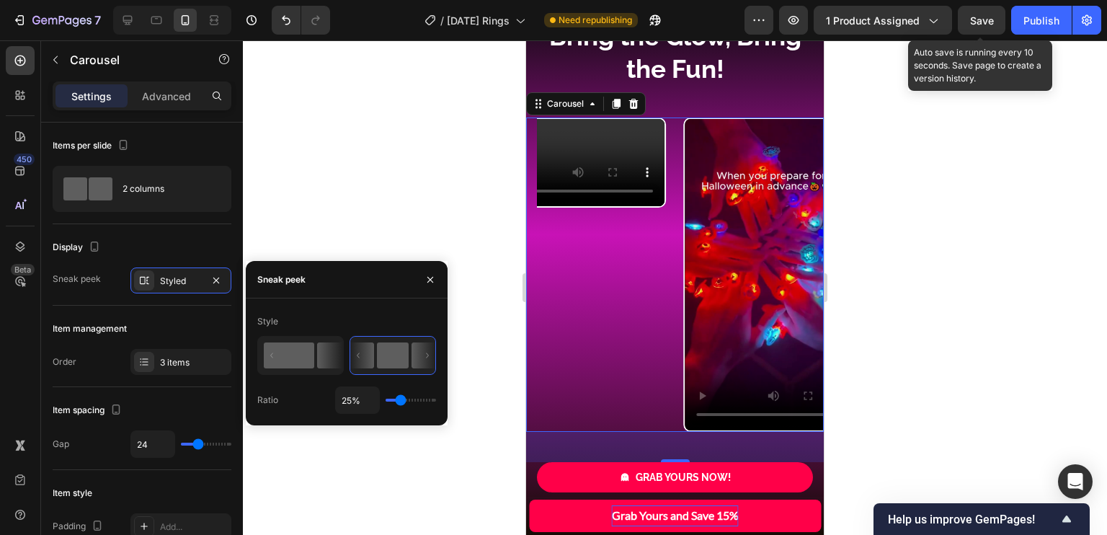
click at [305, 354] on rect at bounding box center [289, 355] width 50 height 26
type input "71%"
type input "71"
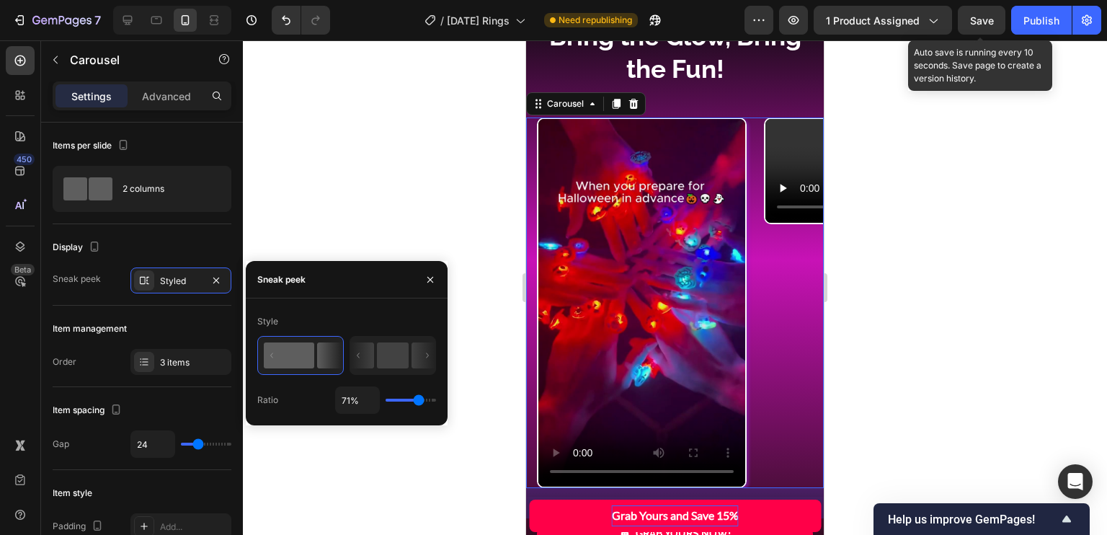
click at [305, 354] on rect at bounding box center [289, 355] width 50 height 26
type input "54%"
type input "54"
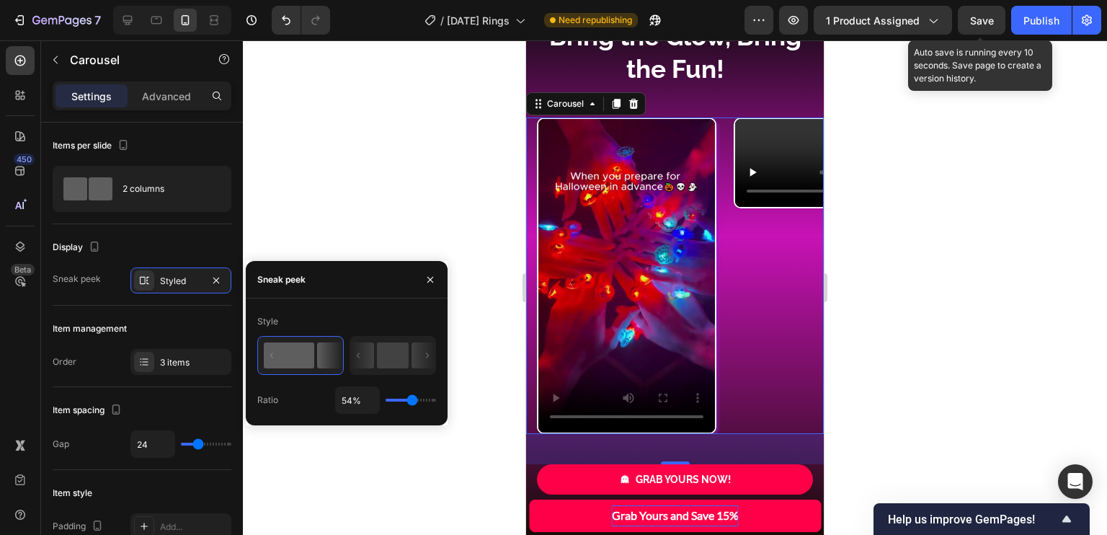
type input "51%"
type input "51"
type input "48%"
type input "48"
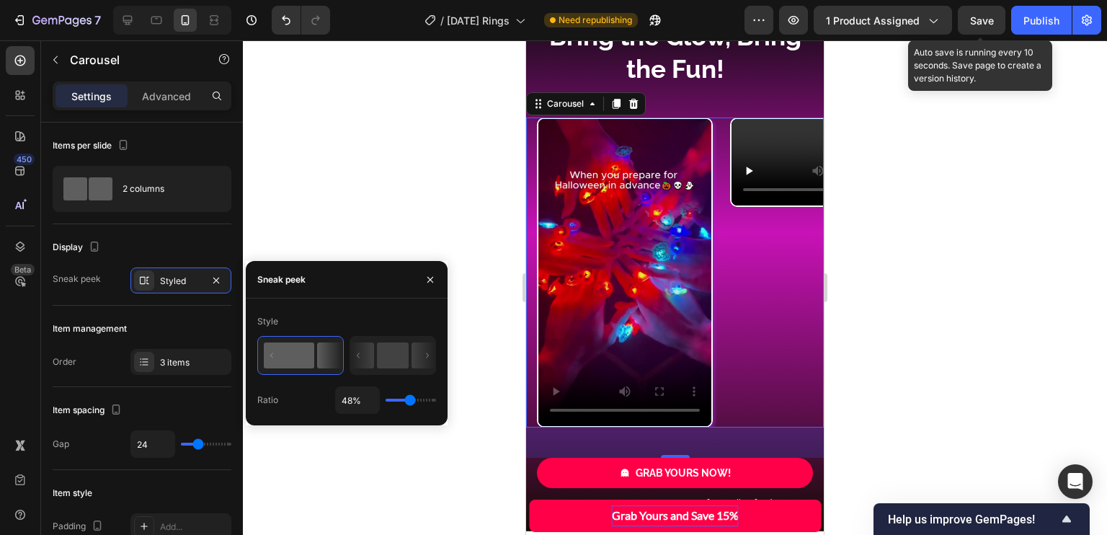
type input "47%"
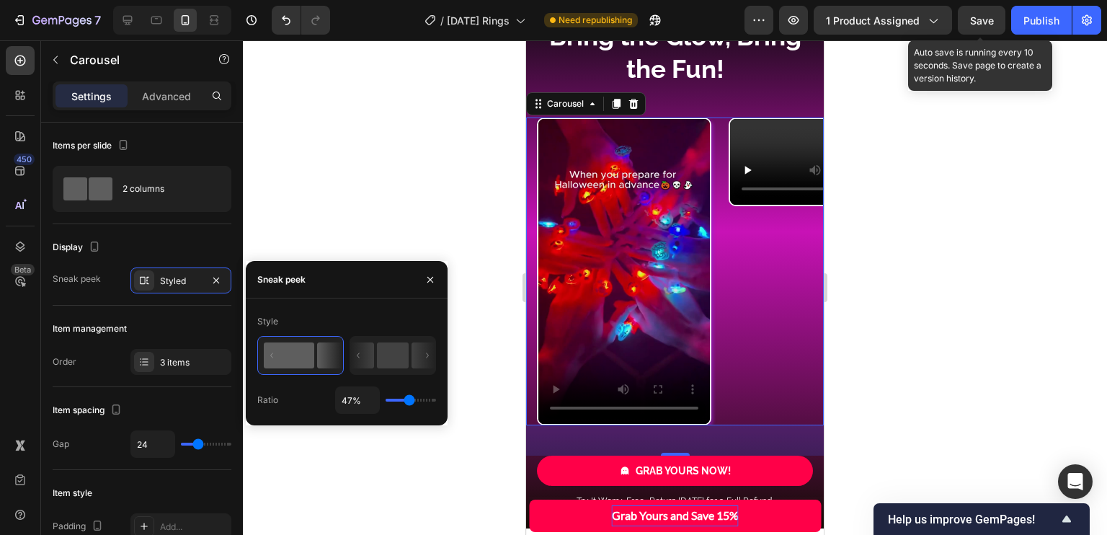
drag, startPoint x: 417, startPoint y: 398, endPoint x: 409, endPoint y: 397, distance: 8.1
type input "47"
click at [409, 398] on input "range" at bounding box center [410, 399] width 50 height 3
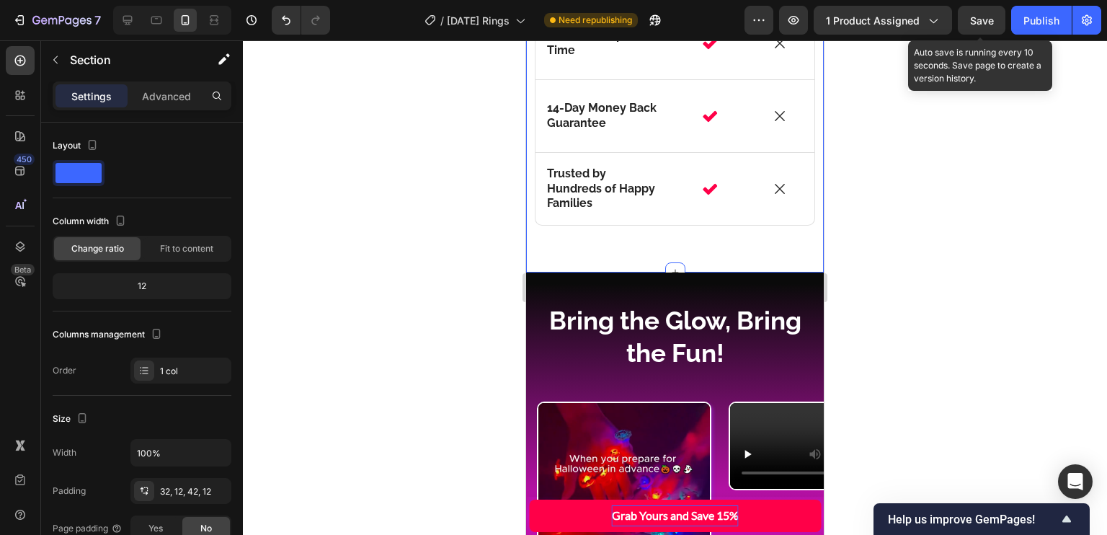
scroll to position [3953, 0]
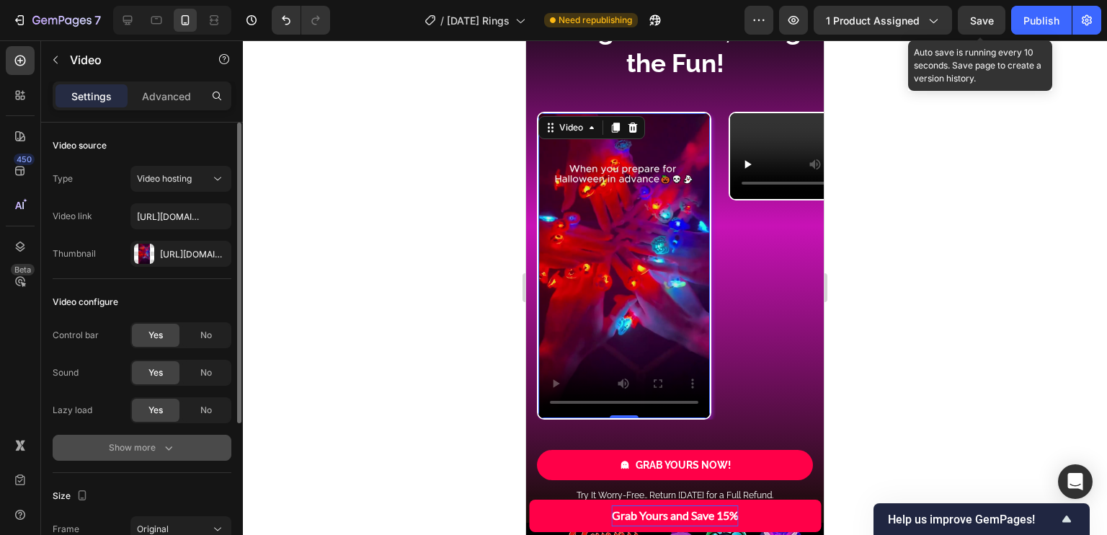
click at [170, 439] on button "Show more" at bounding box center [142, 447] width 179 height 26
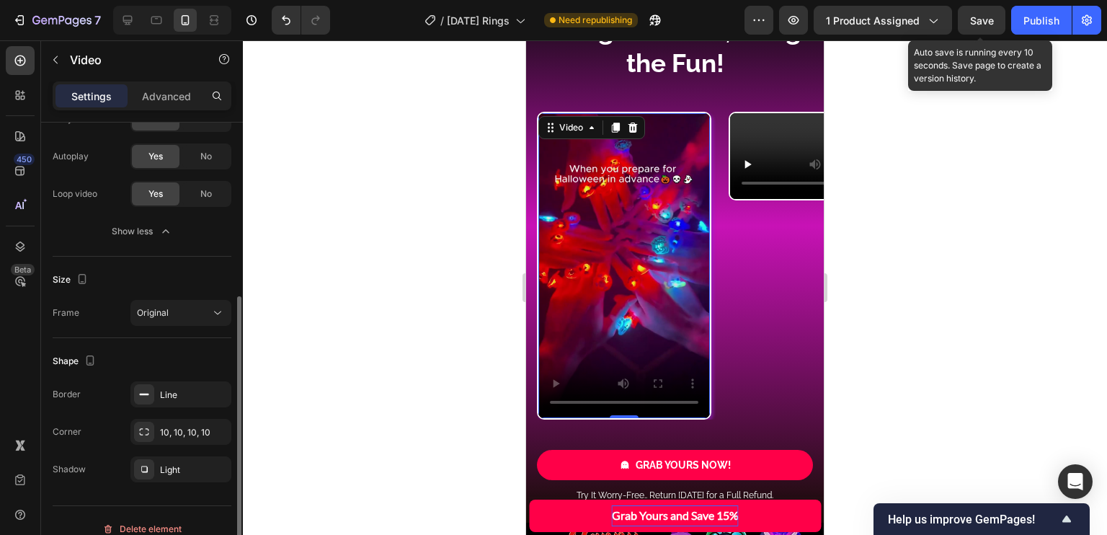
scroll to position [0, 0]
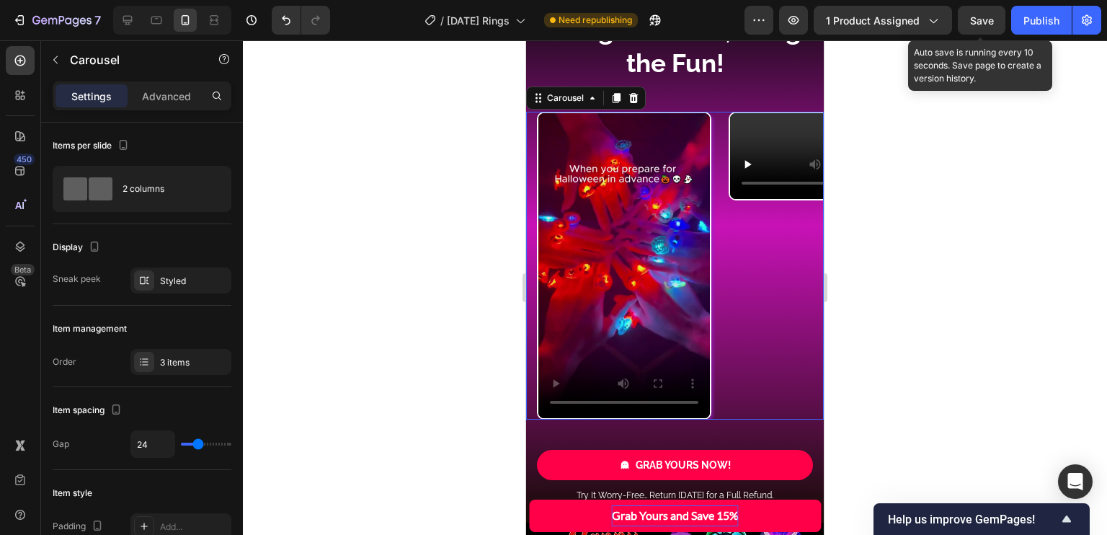
click at [718, 243] on div "Video Video Video" at bounding box center [680, 266] width 287 height 308
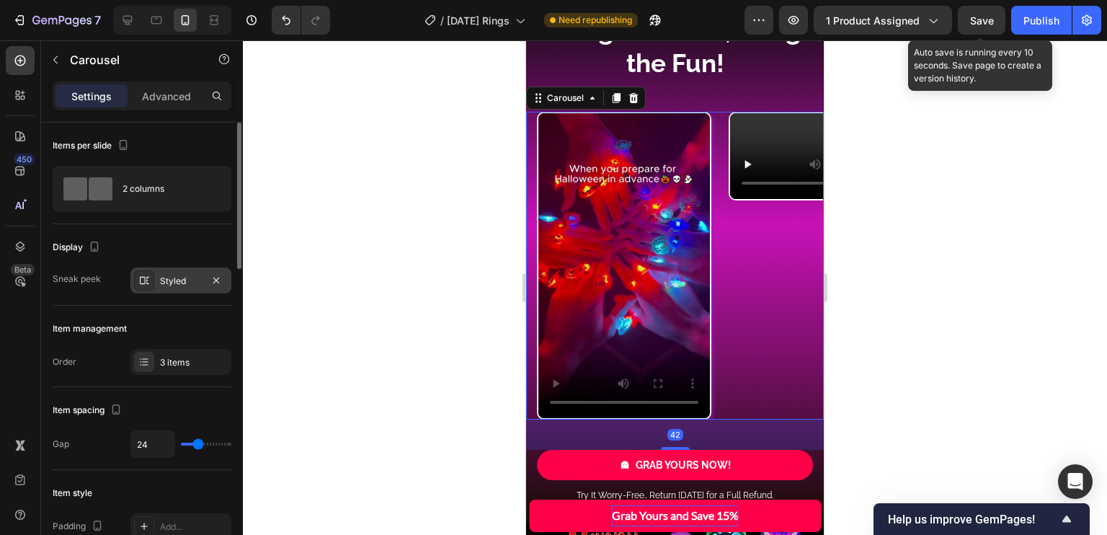
click at [171, 286] on div "Styled" at bounding box center [181, 280] width 42 height 13
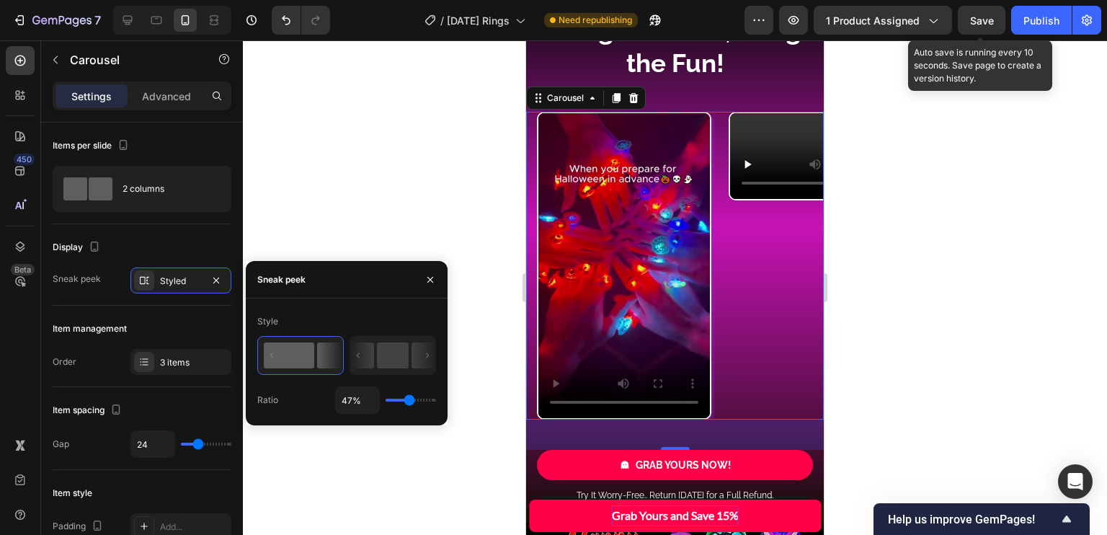
type input "64%"
type input "64"
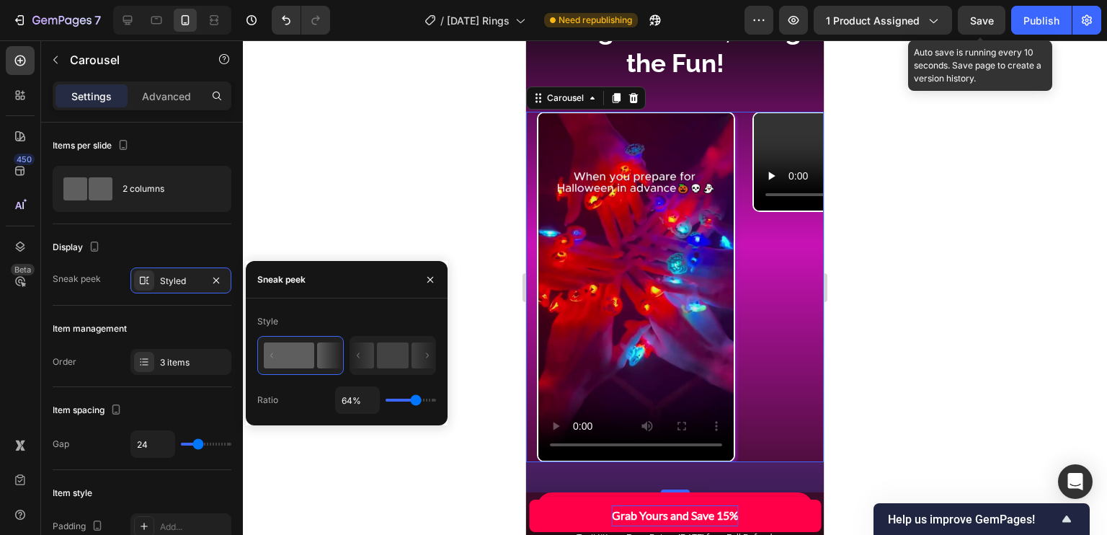
type input "66%"
type input "66"
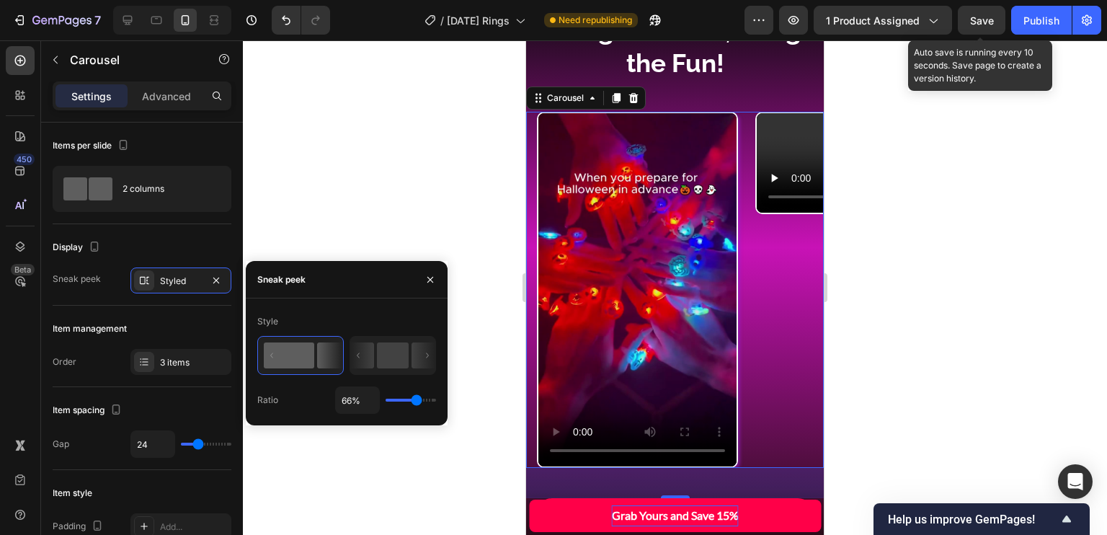
type input "67%"
type input "67"
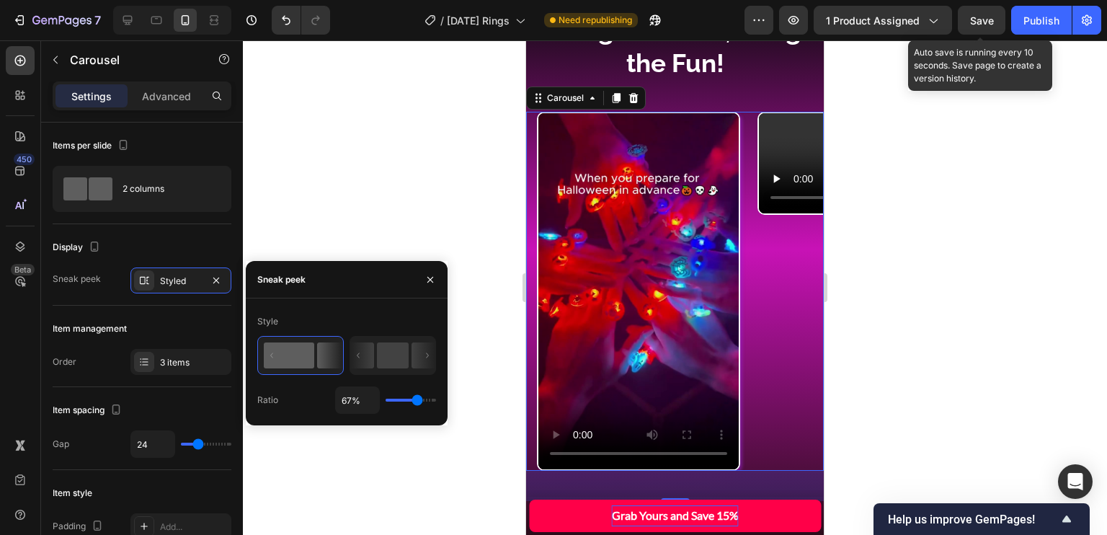
type input "69%"
type input "69"
type input "72%"
type input "72"
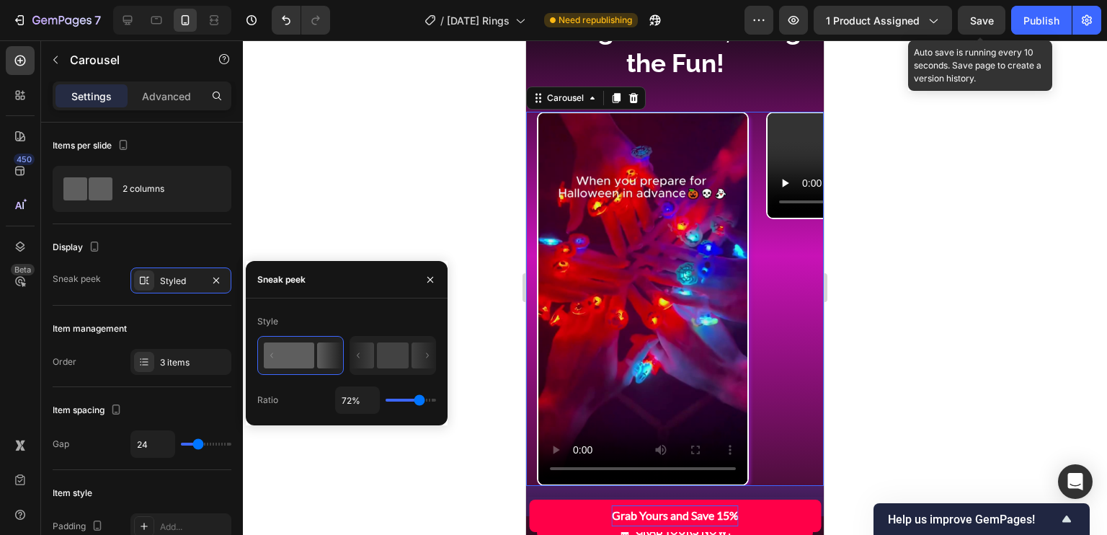
type input "70%"
type input "70"
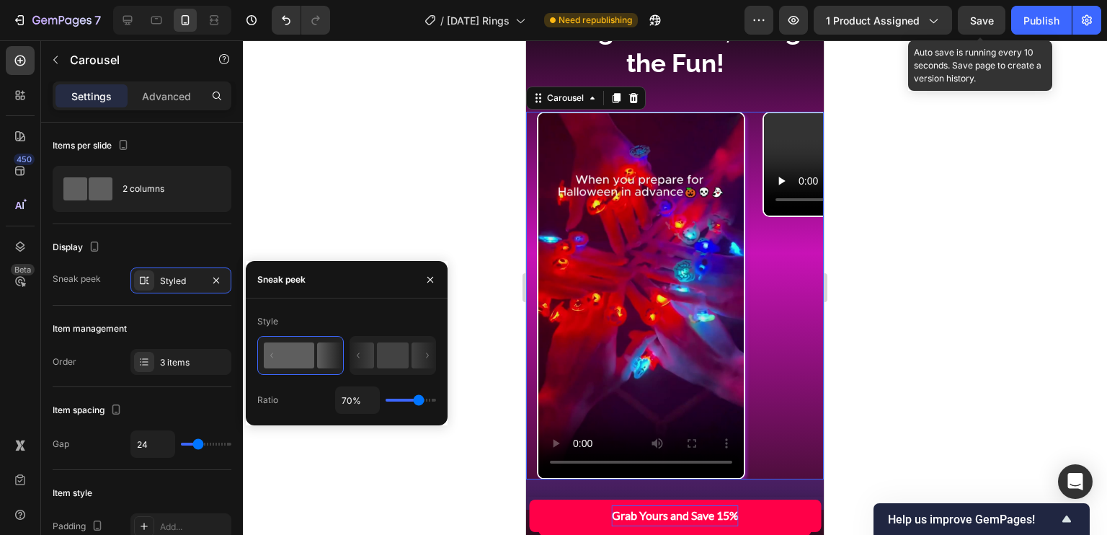
type input "69%"
type input "69"
type input "67%"
type input "67"
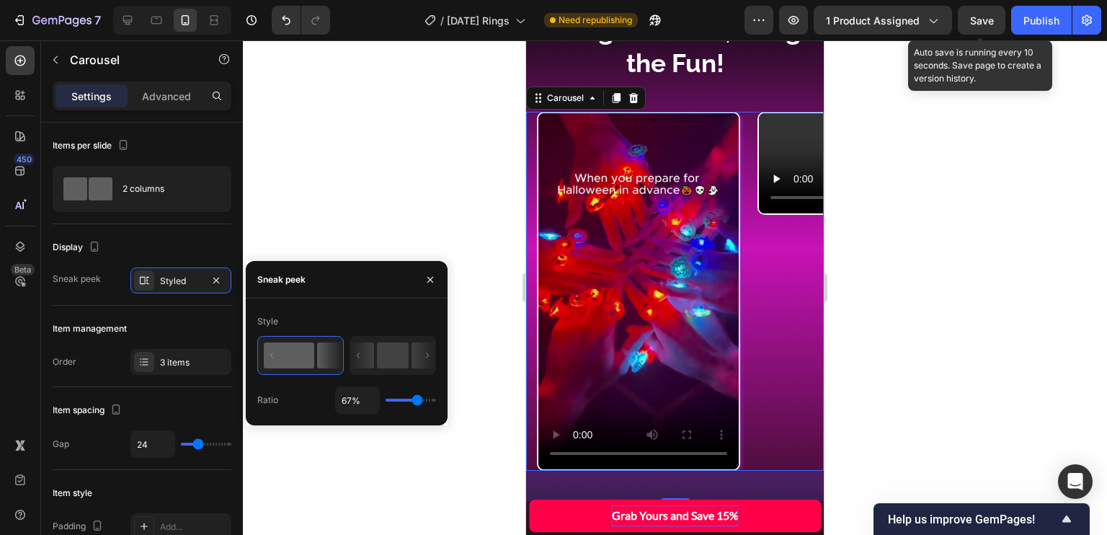
type input "69%"
type input "69"
type input "70%"
type input "70"
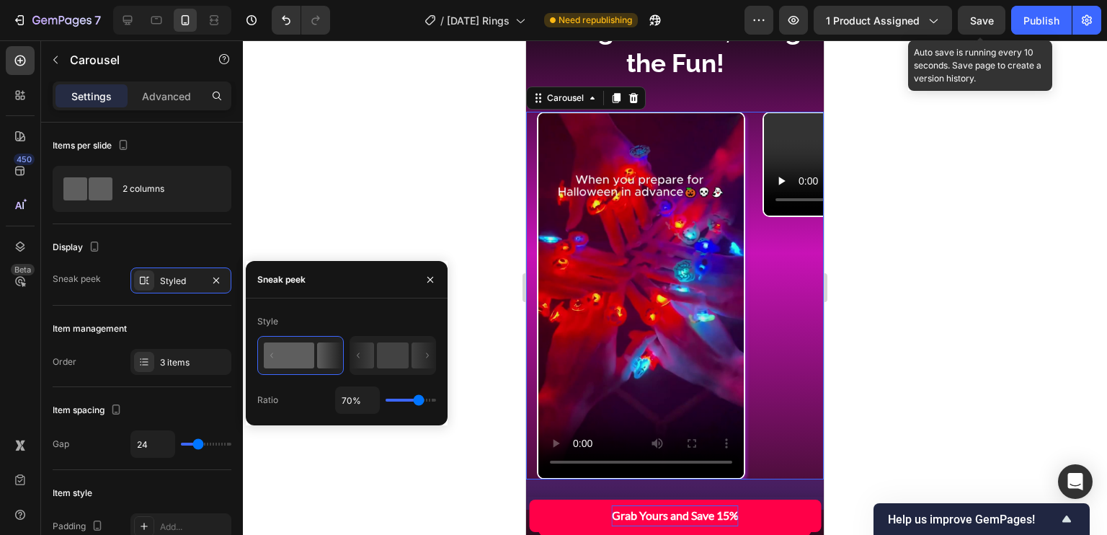
type input "72%"
type input "72"
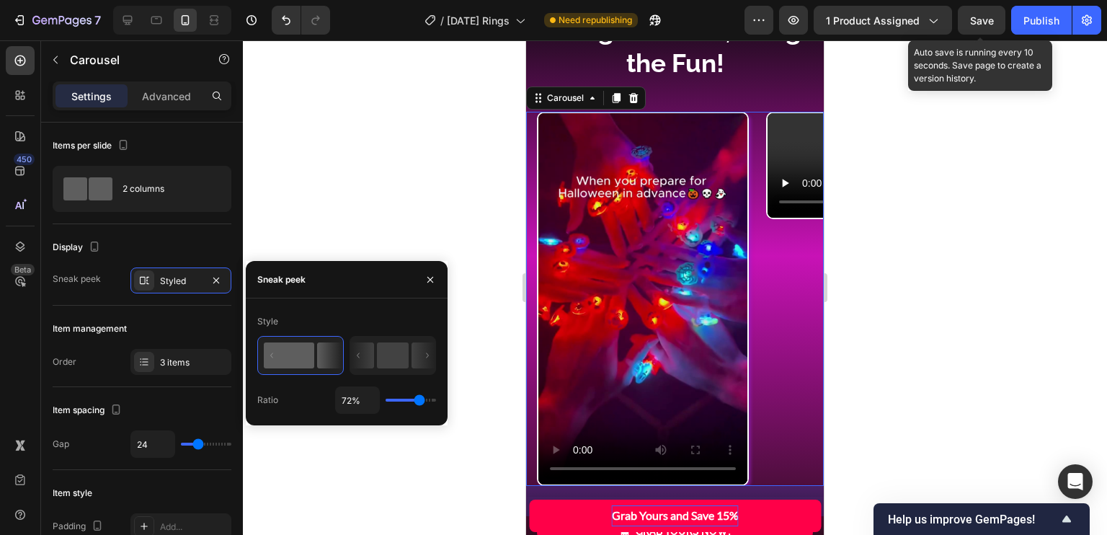
type input "70%"
type input "70"
type input "69%"
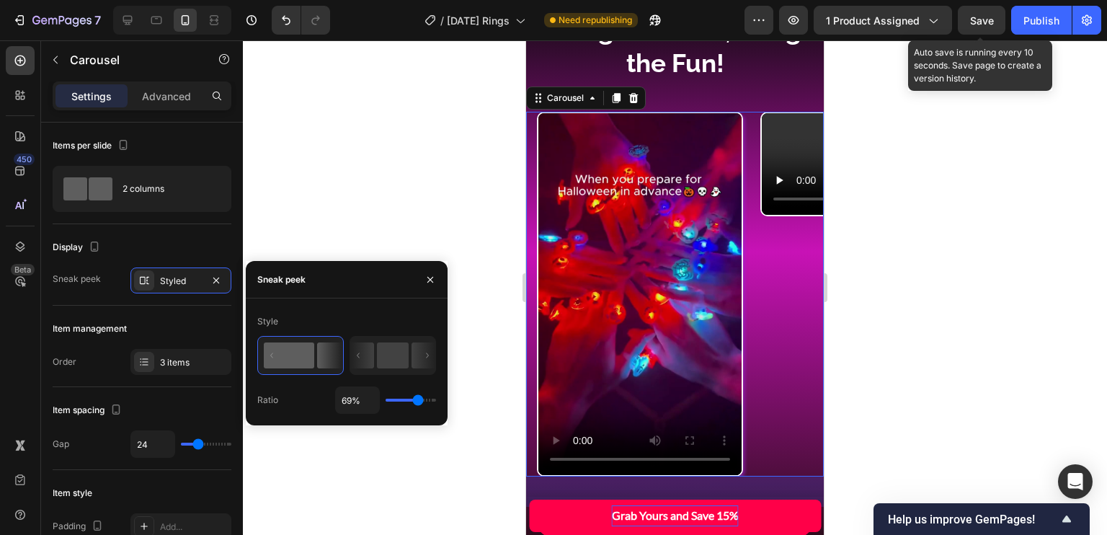
type input "69"
click at [418, 398] on input "range" at bounding box center [410, 399] width 50 height 3
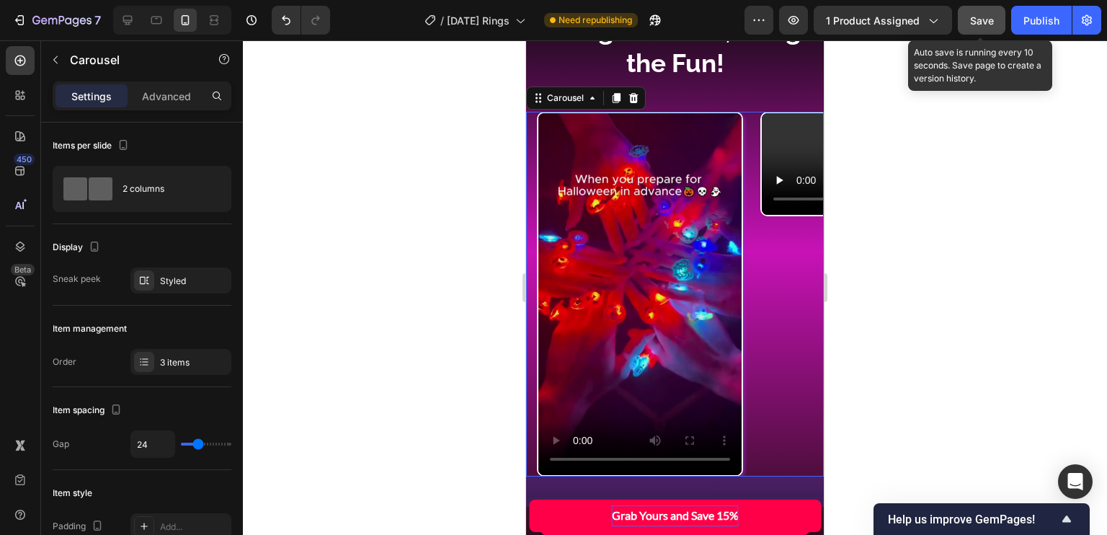
drag, startPoint x: 974, startPoint y: 17, endPoint x: 180, endPoint y: 12, distance: 793.9
click at [974, 17] on span "Save" at bounding box center [982, 20] width 24 height 12
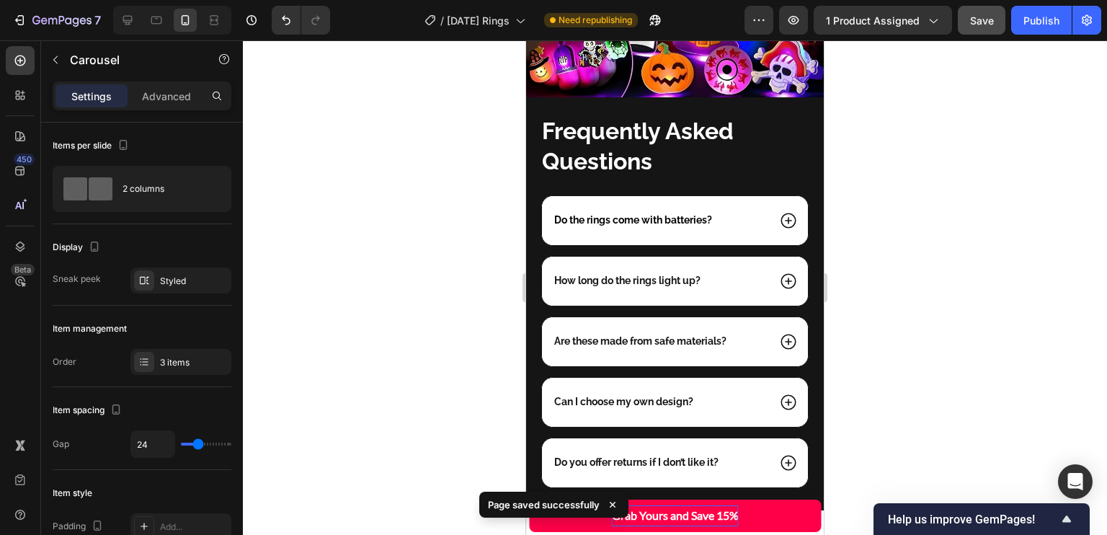
scroll to position [4734, 0]
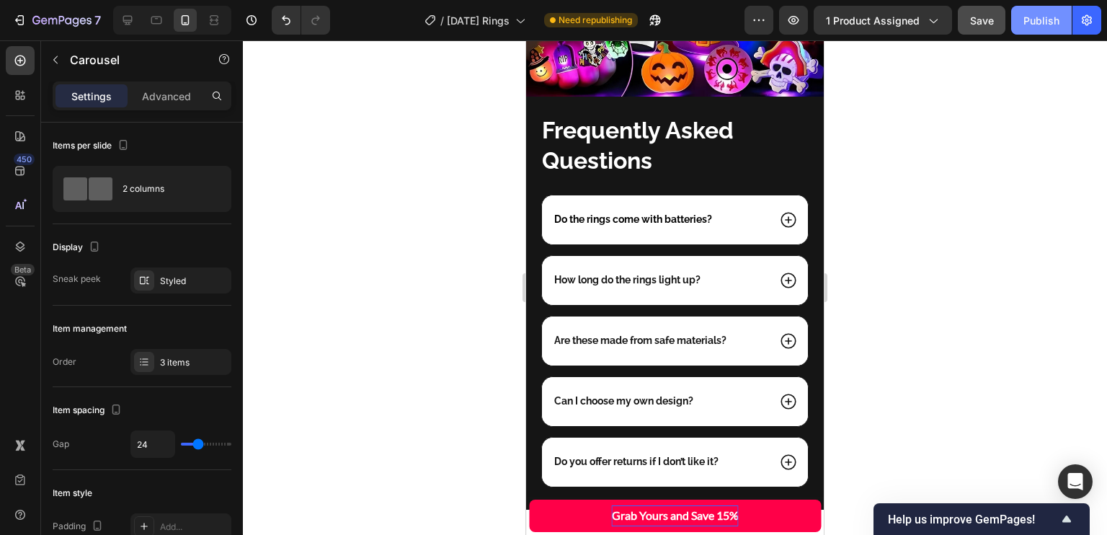
click at [1033, 10] on button "Publish" at bounding box center [1041, 20] width 61 height 29
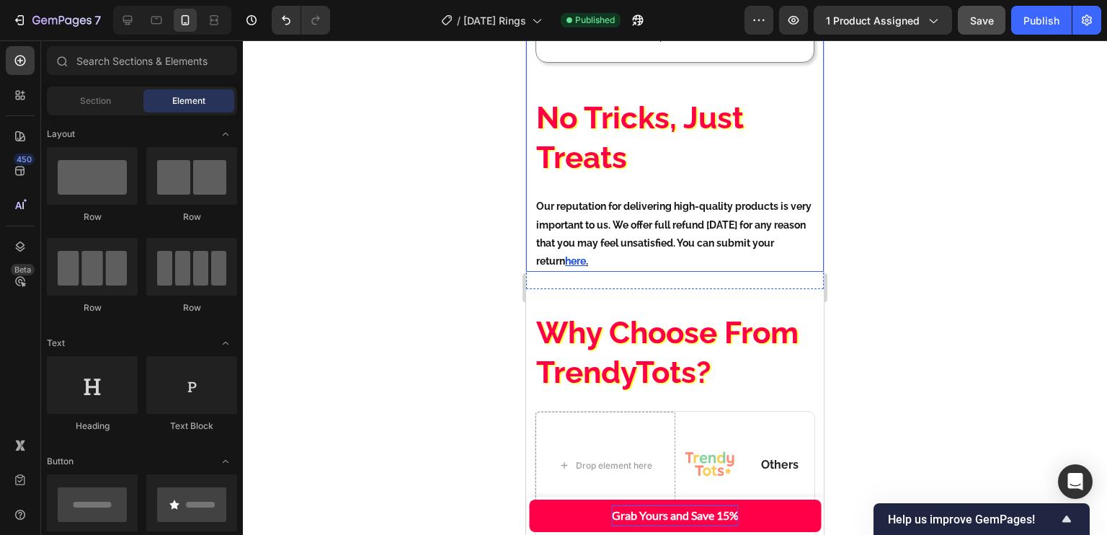
scroll to position [3004, 0]
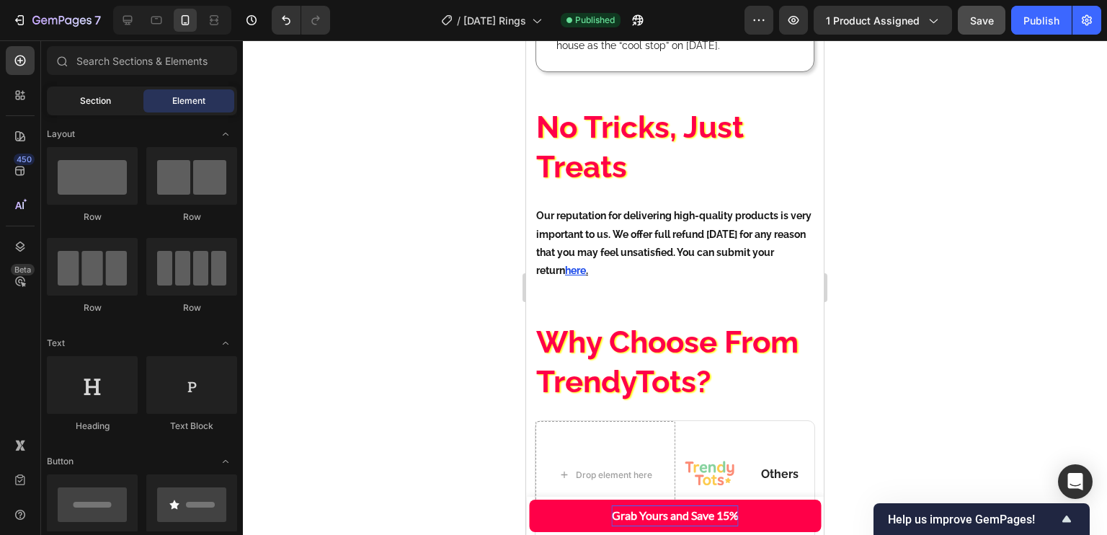
click at [110, 97] on span "Section" at bounding box center [95, 100] width 31 height 13
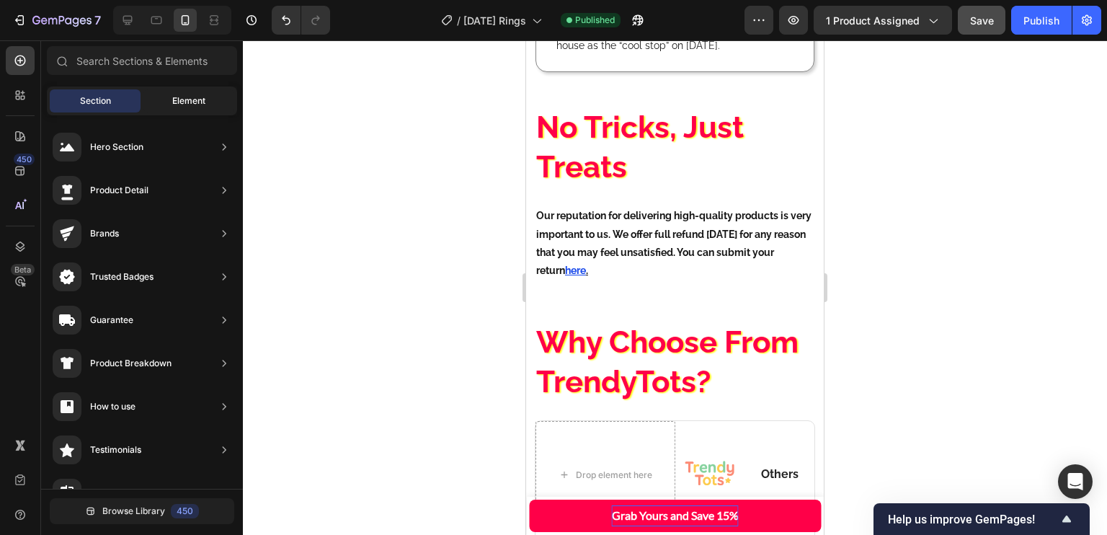
click at [170, 98] on div "Element" at bounding box center [188, 100] width 91 height 23
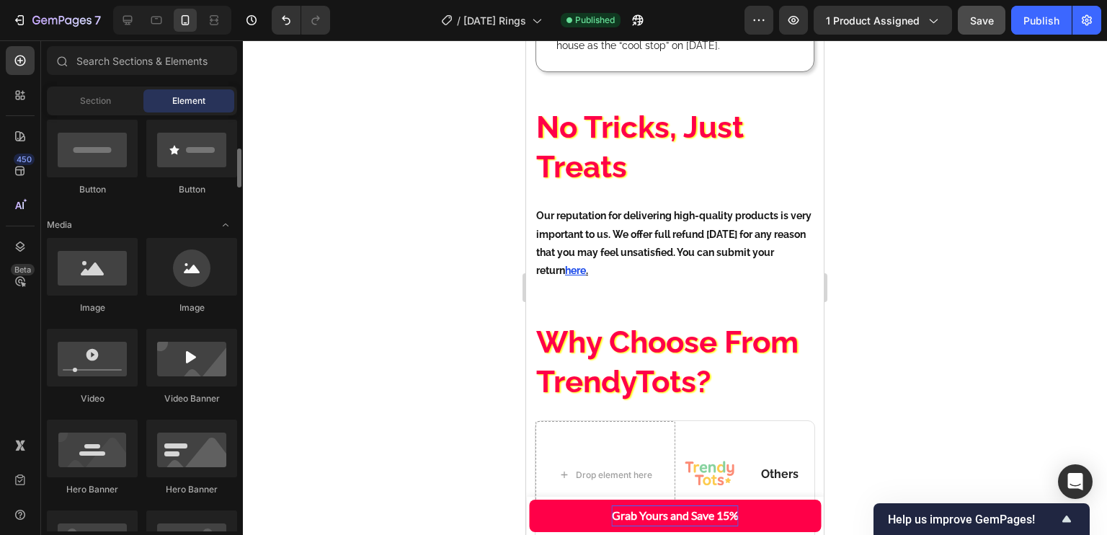
scroll to position [356, 0]
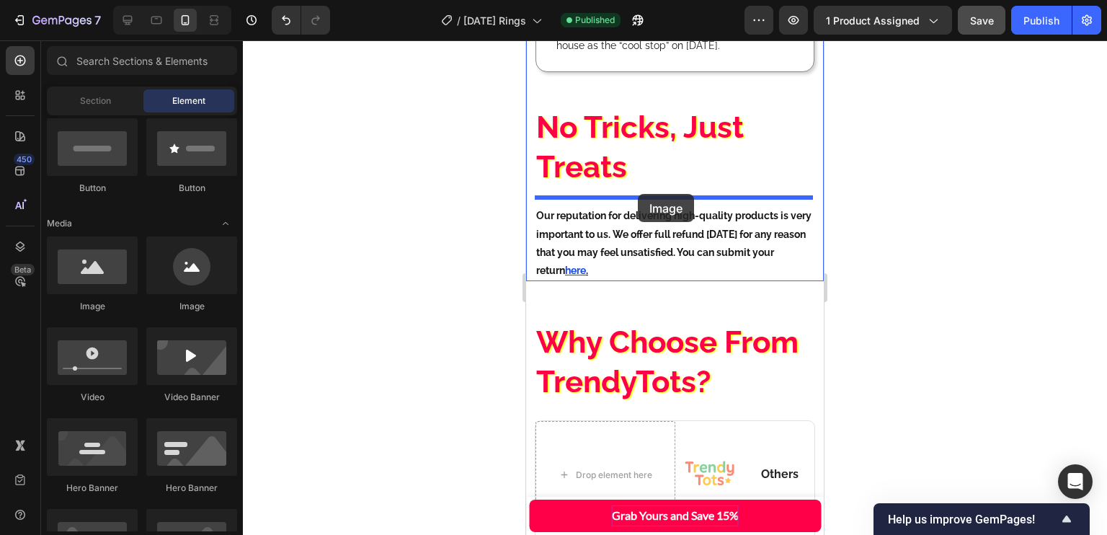
drag, startPoint x: 661, startPoint y: 313, endPoint x: 638, endPoint y: 192, distance: 122.6
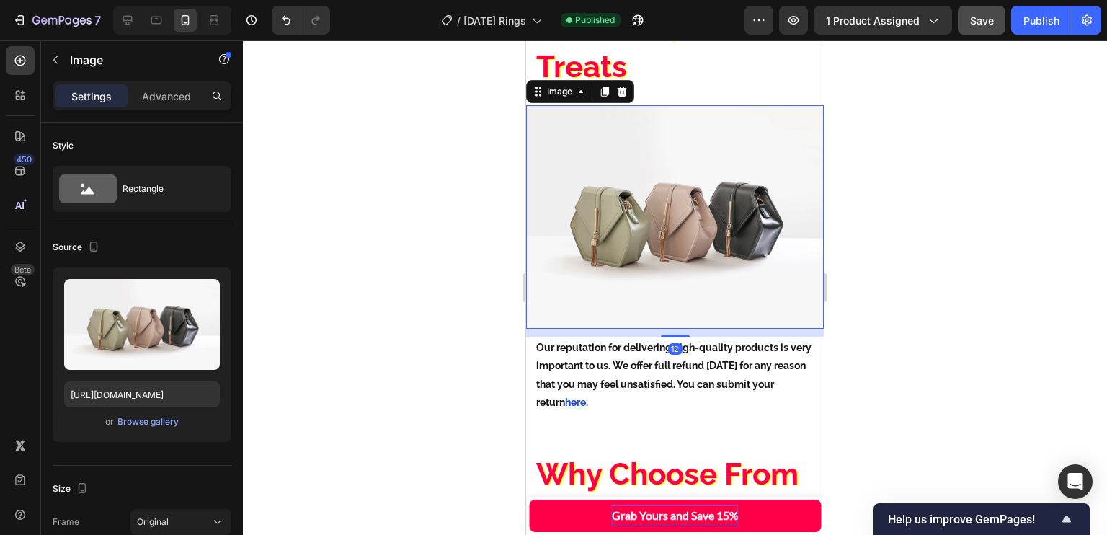
scroll to position [3105, 0]
click at [161, 91] on p "Advanced" at bounding box center [166, 96] width 49 height 15
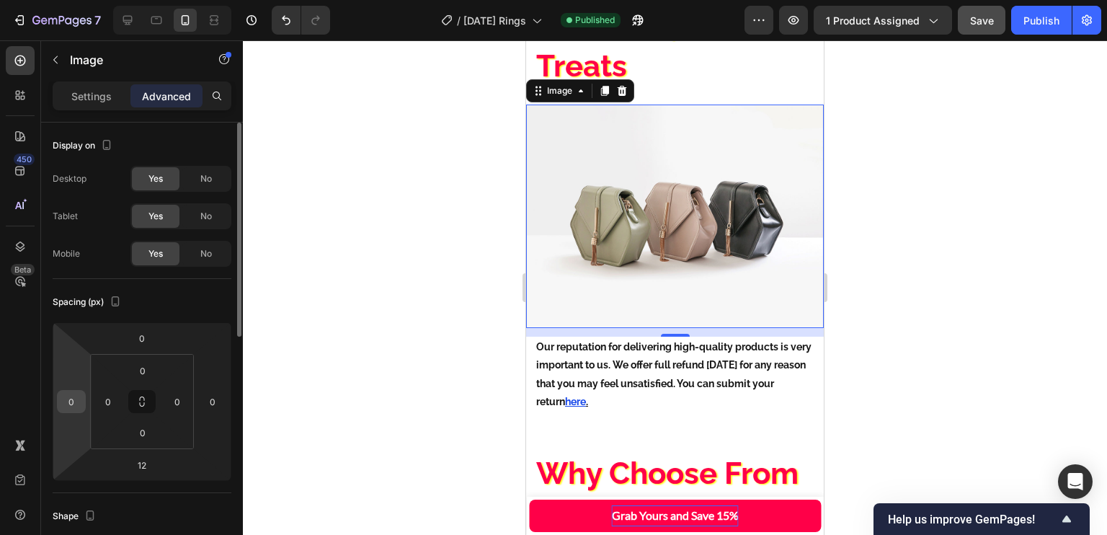
click at [68, 401] on input "0" at bounding box center [72, 401] width 22 height 22
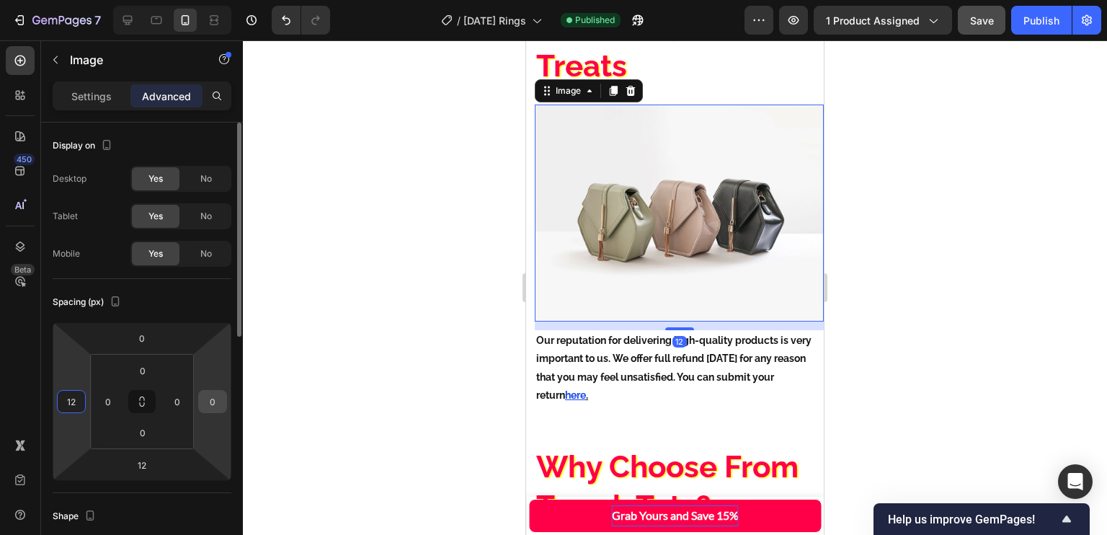
type input "12"
click at [203, 400] on input "0" at bounding box center [213, 401] width 22 height 22
type input "12"
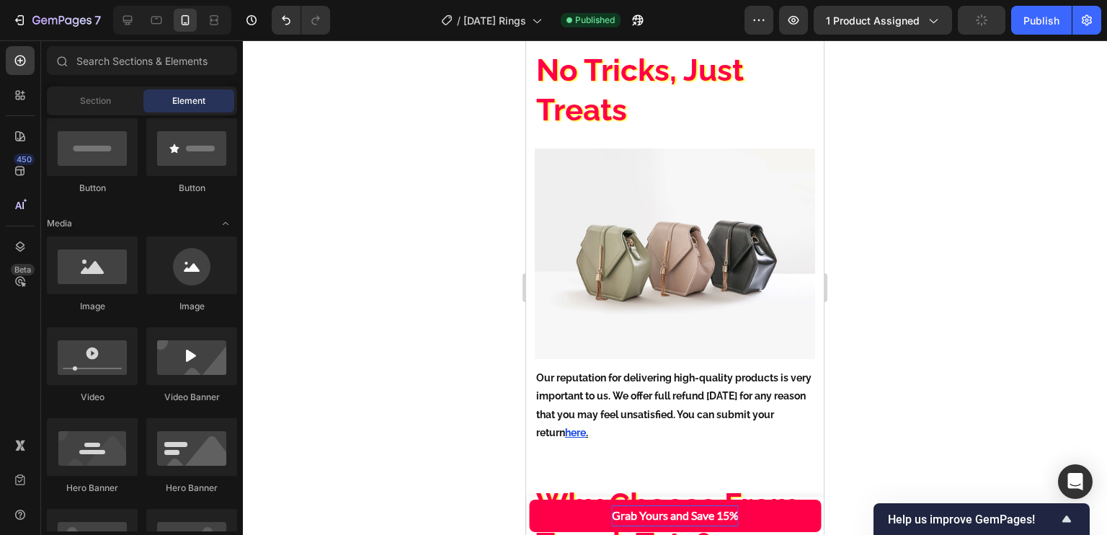
scroll to position [3076, 0]
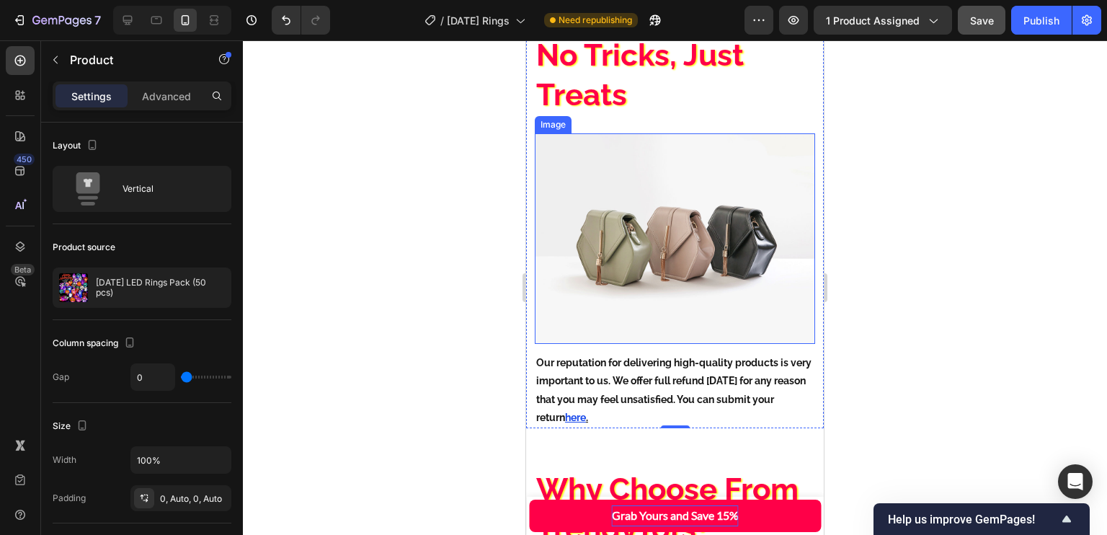
click at [622, 208] on img at bounding box center [675, 238] width 280 height 210
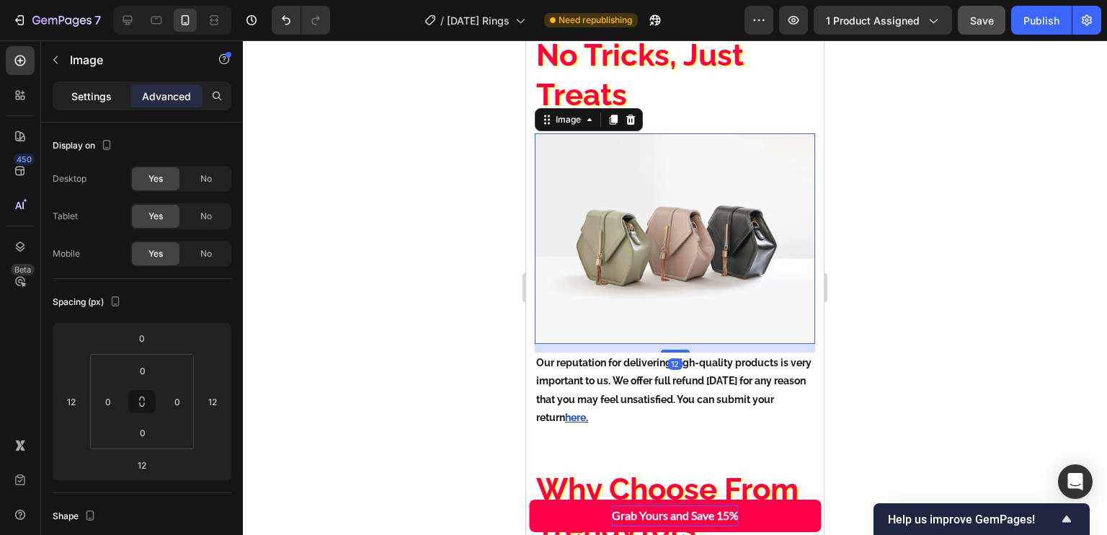
click at [115, 95] on div "Settings" at bounding box center [91, 95] width 72 height 23
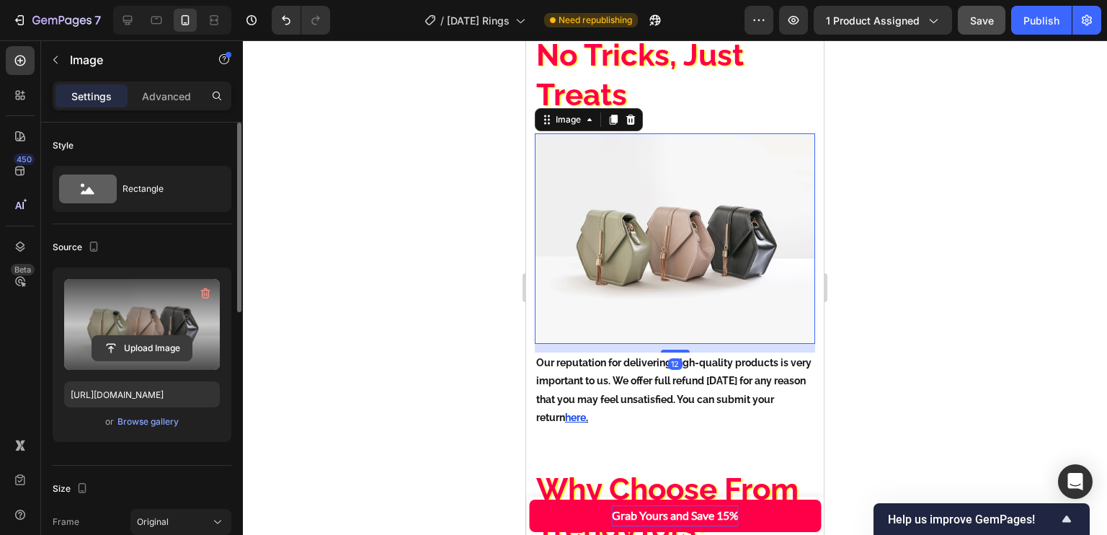
click at [166, 347] on input "file" at bounding box center [141, 348] width 99 height 24
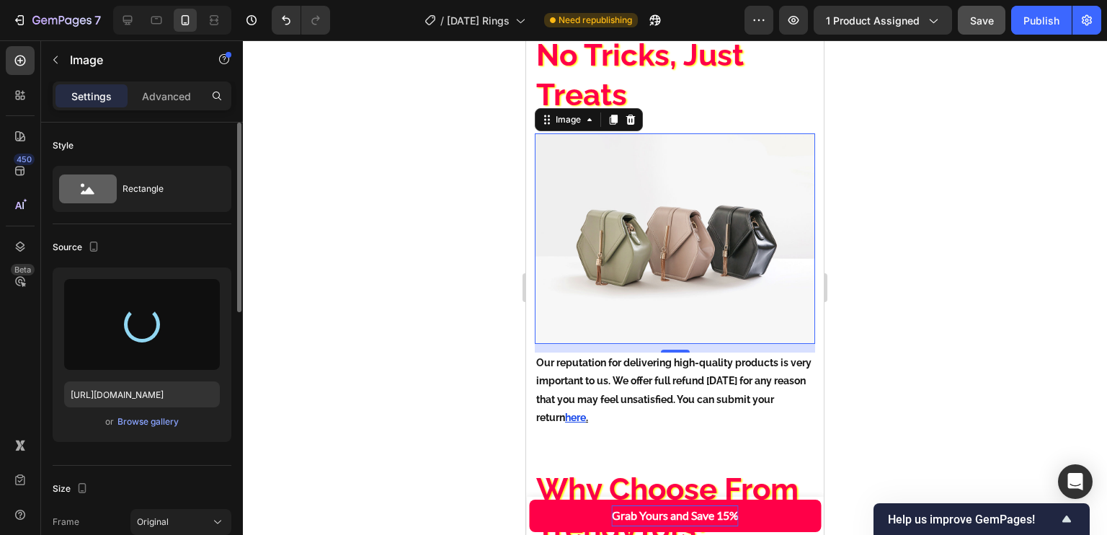
type input "[URL][DOMAIN_NAME]"
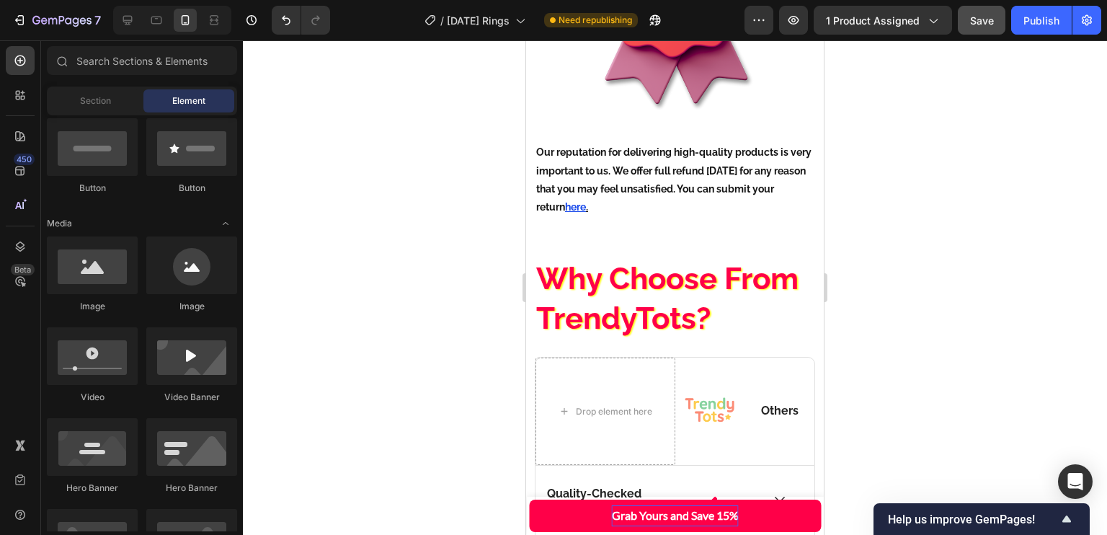
scroll to position [3117, 0]
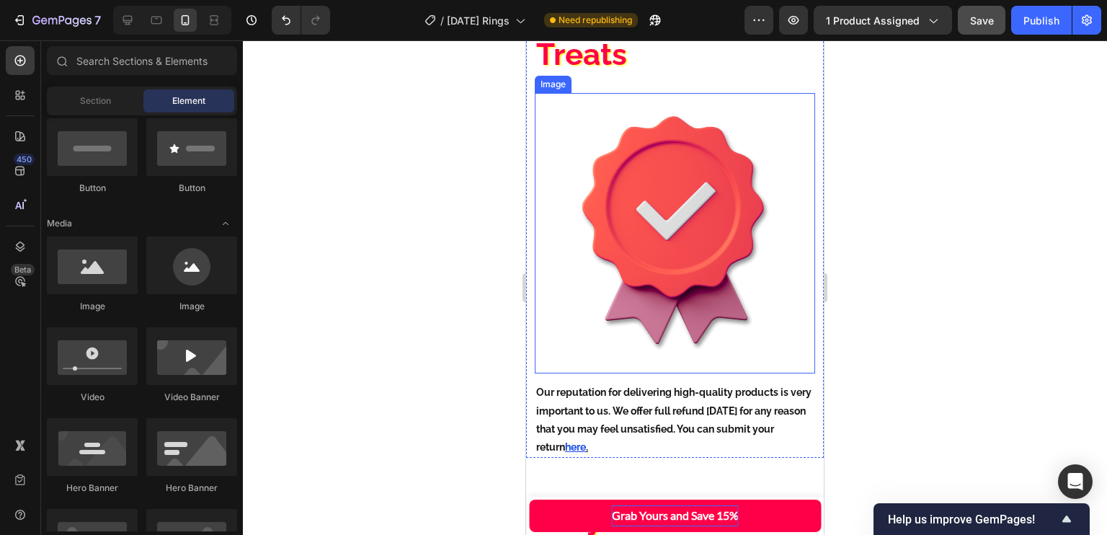
click at [739, 241] on img at bounding box center [675, 233] width 280 height 280
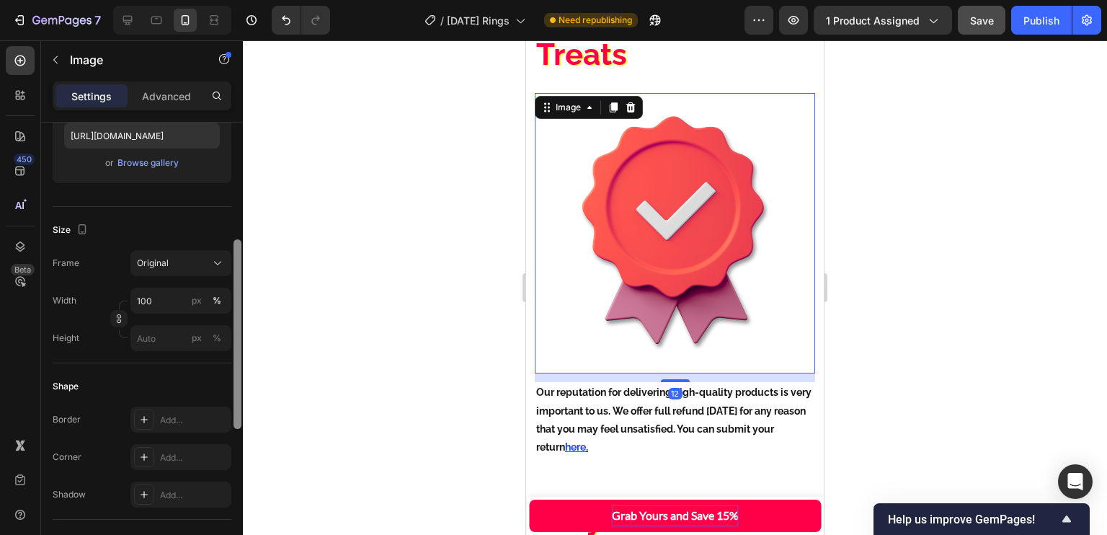
scroll to position [265, 0]
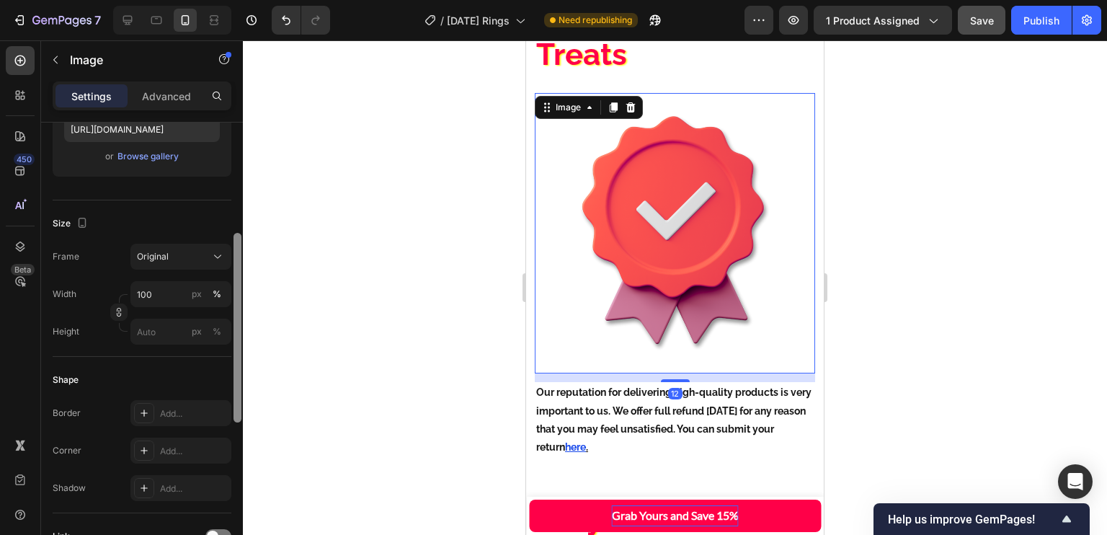
drag, startPoint x: 239, startPoint y: 264, endPoint x: 249, endPoint y: 375, distance: 111.3
click at [249, 0] on div "7 Version history / [DATE] Rings Need republishing Preview 1 product assigned S…" at bounding box center [553, 0] width 1107 height 0
click at [166, 298] on input "100" at bounding box center [180, 294] width 101 height 26
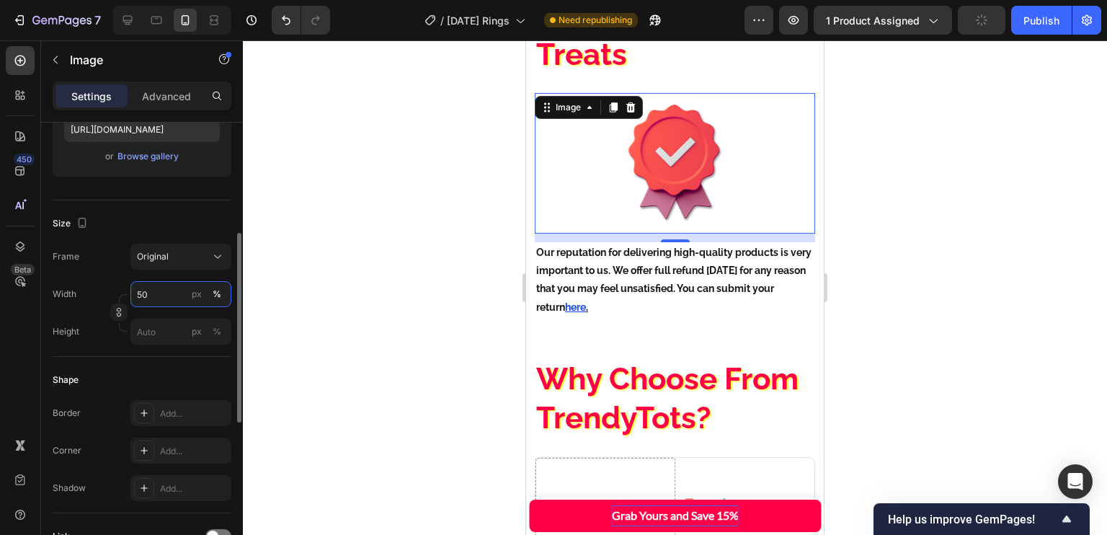
click at [164, 296] on input "50" at bounding box center [180, 294] width 101 height 26
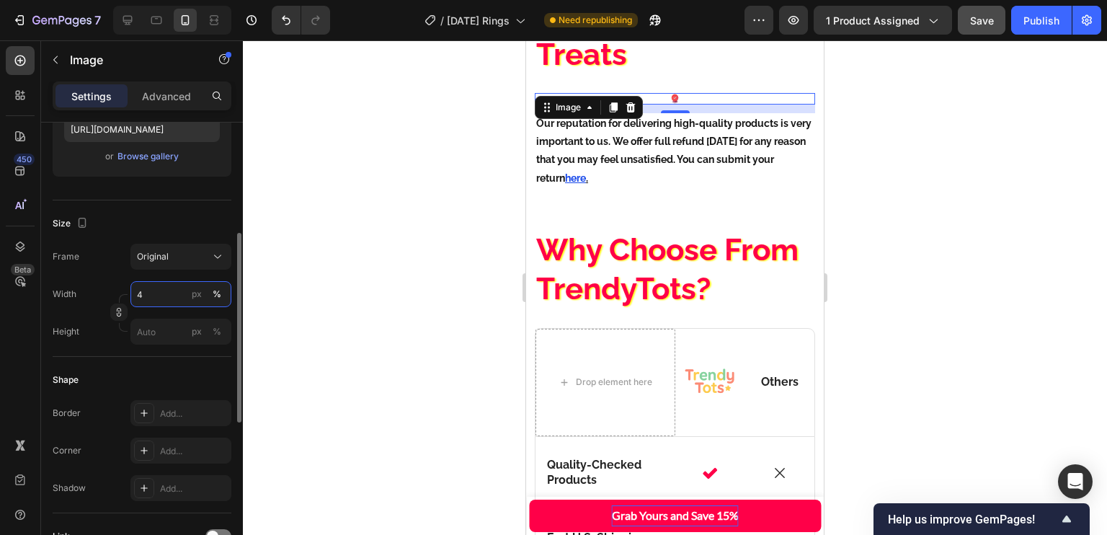
type input "40"
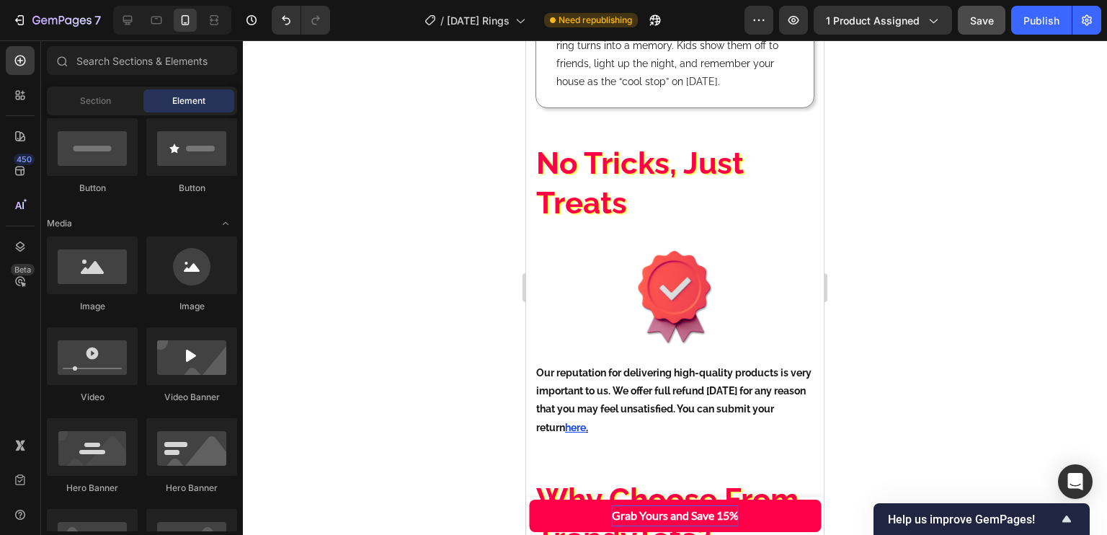
scroll to position [2960, 0]
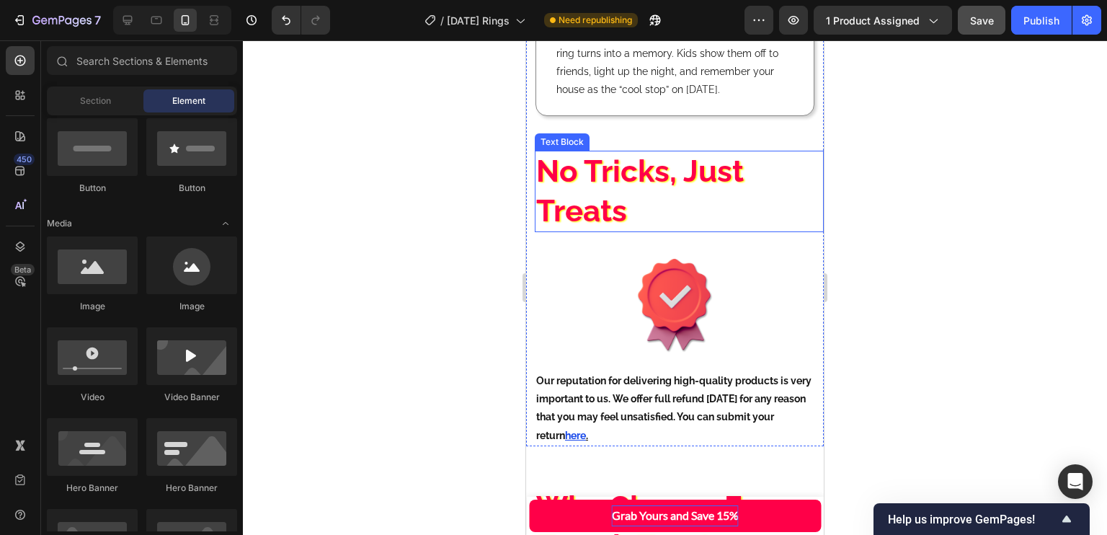
click at [731, 205] on p "No Tricks, Just Treats" at bounding box center [679, 191] width 286 height 79
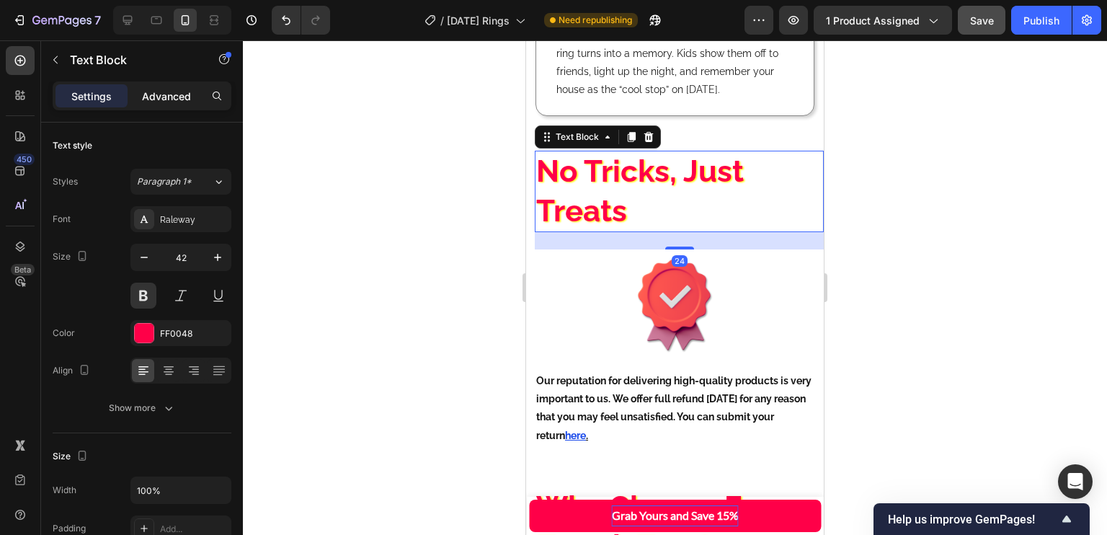
click at [168, 91] on p "Advanced" at bounding box center [166, 96] width 49 height 15
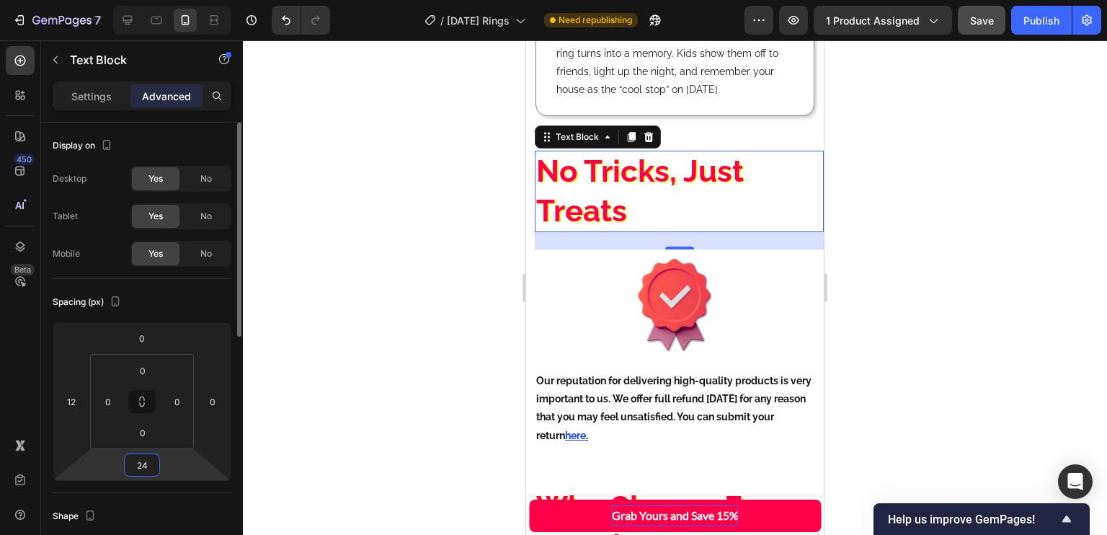
click at [147, 466] on input "24" at bounding box center [142, 465] width 29 height 22
click at [176, 492] on p "Auto" at bounding box center [178, 495] width 65 height 10
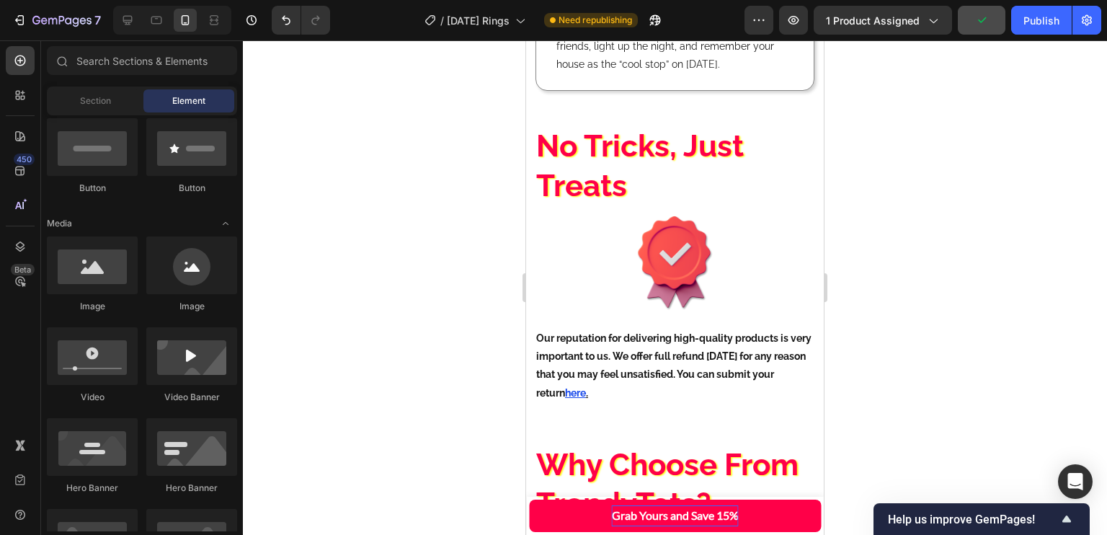
scroll to position [2993, 0]
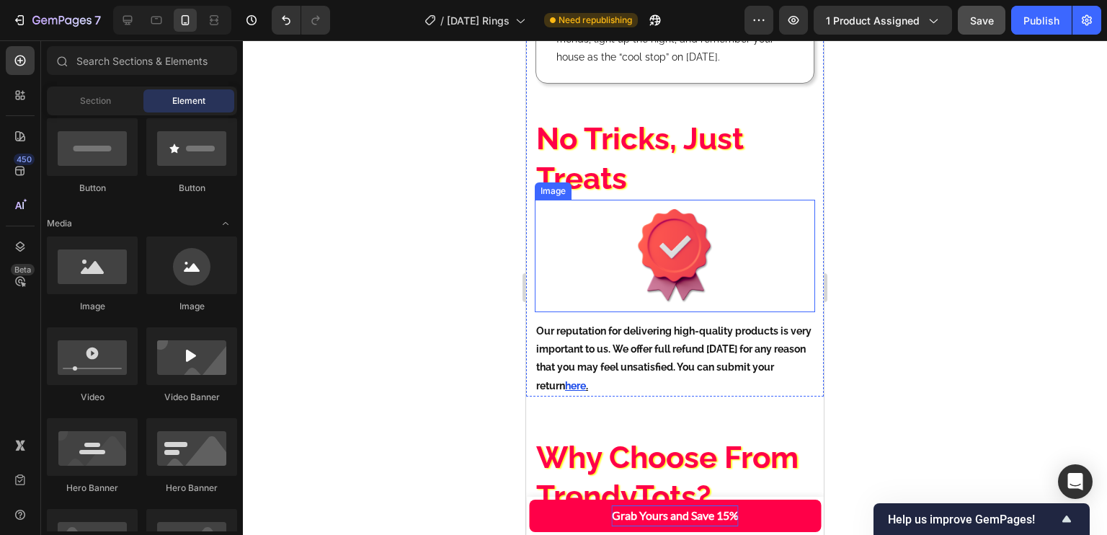
click at [766, 267] on div at bounding box center [675, 256] width 280 height 112
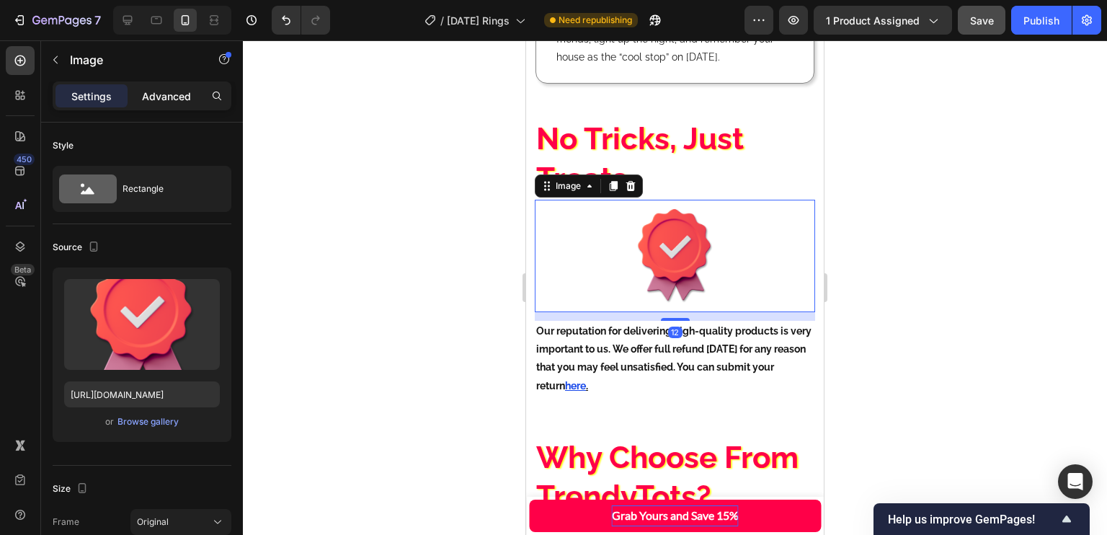
click at [166, 94] on p "Advanced" at bounding box center [166, 96] width 49 height 15
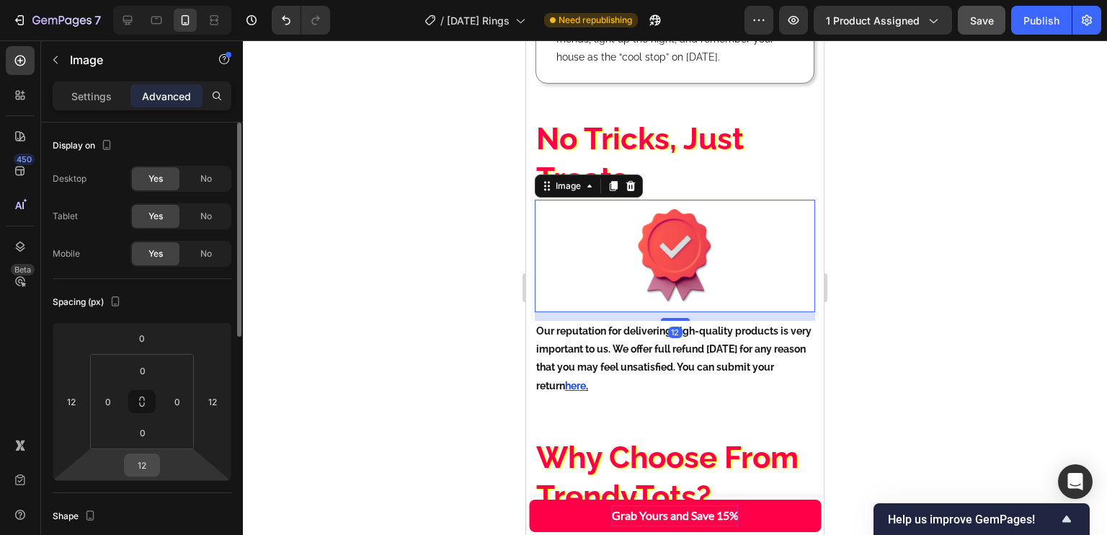
click at [148, 470] on input "12" at bounding box center [142, 465] width 29 height 22
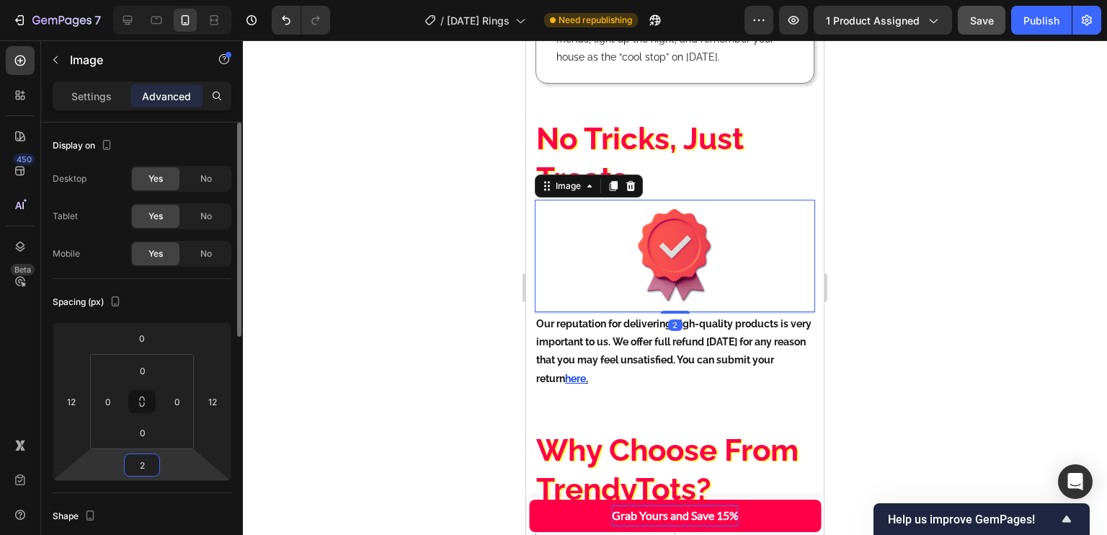
type input "24"
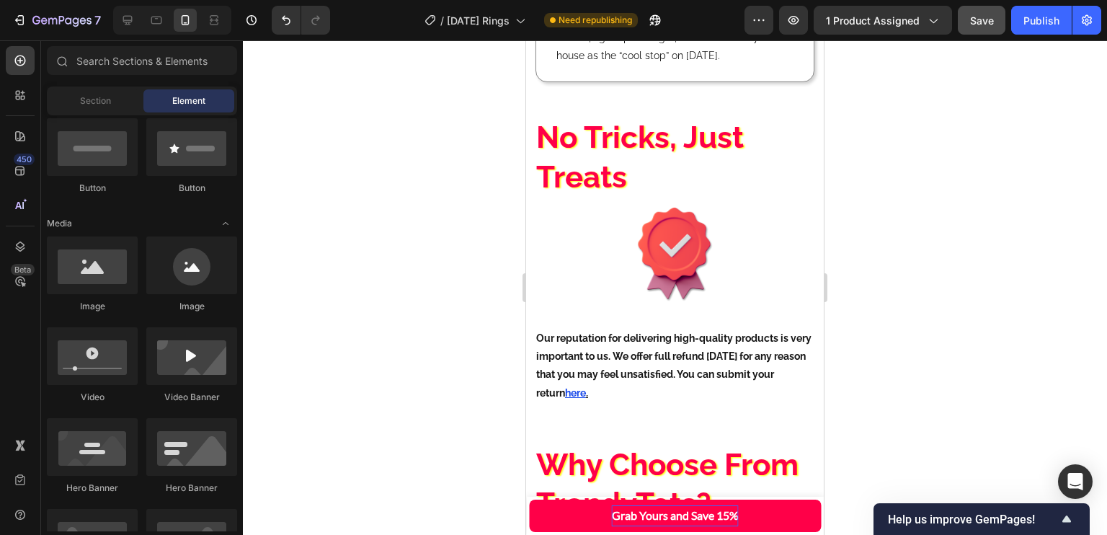
scroll to position [3024, 0]
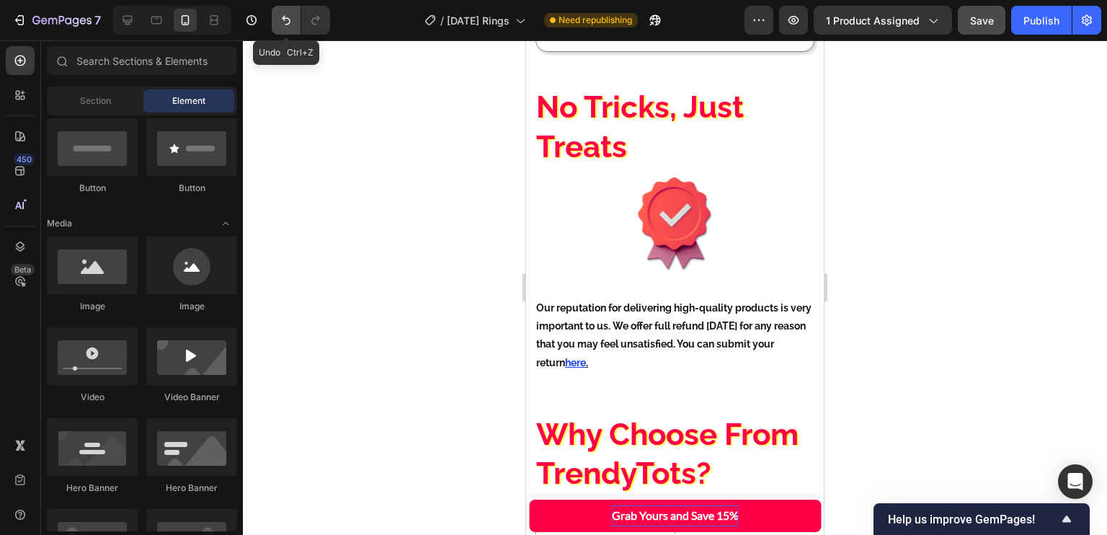
click at [285, 17] on icon "Undo/Redo" at bounding box center [286, 20] width 14 height 14
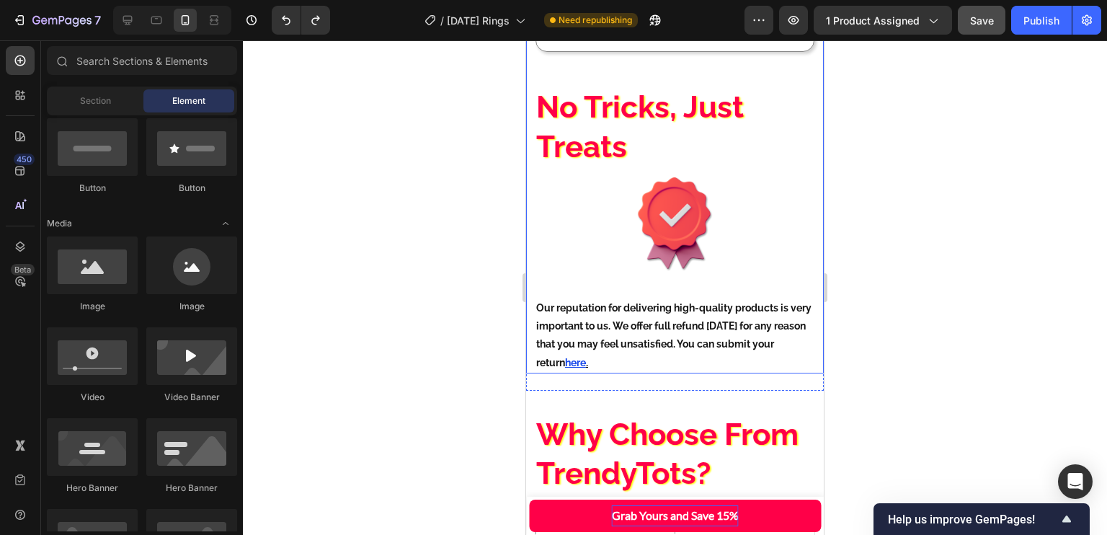
click at [981, 17] on span "Save" at bounding box center [982, 20] width 24 height 12
click at [1033, 17] on div "Publish" at bounding box center [1041, 20] width 36 height 15
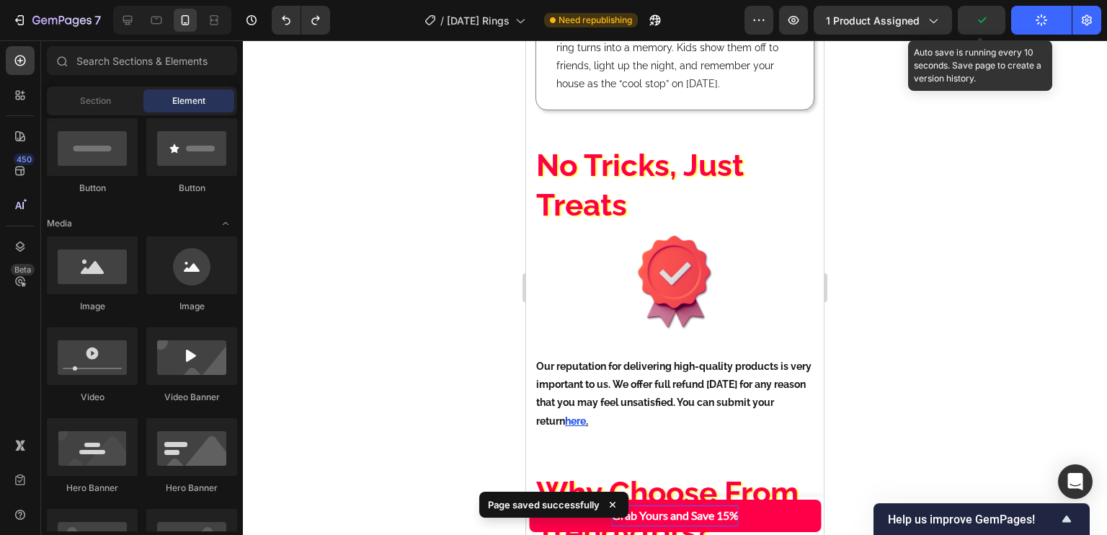
scroll to position [2959, 0]
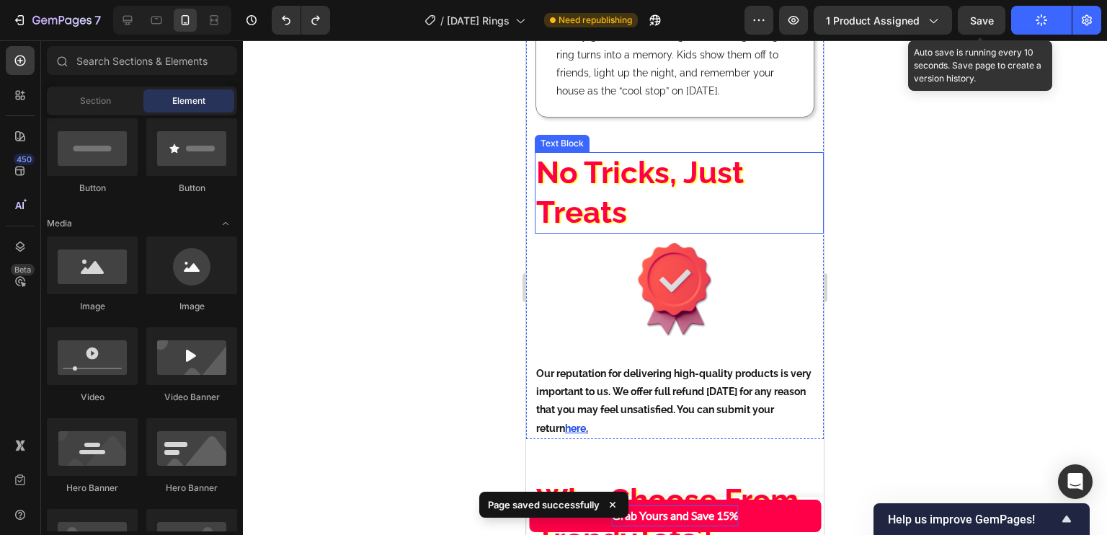
click at [679, 192] on p "No Tricks, Just Treats" at bounding box center [679, 192] width 286 height 79
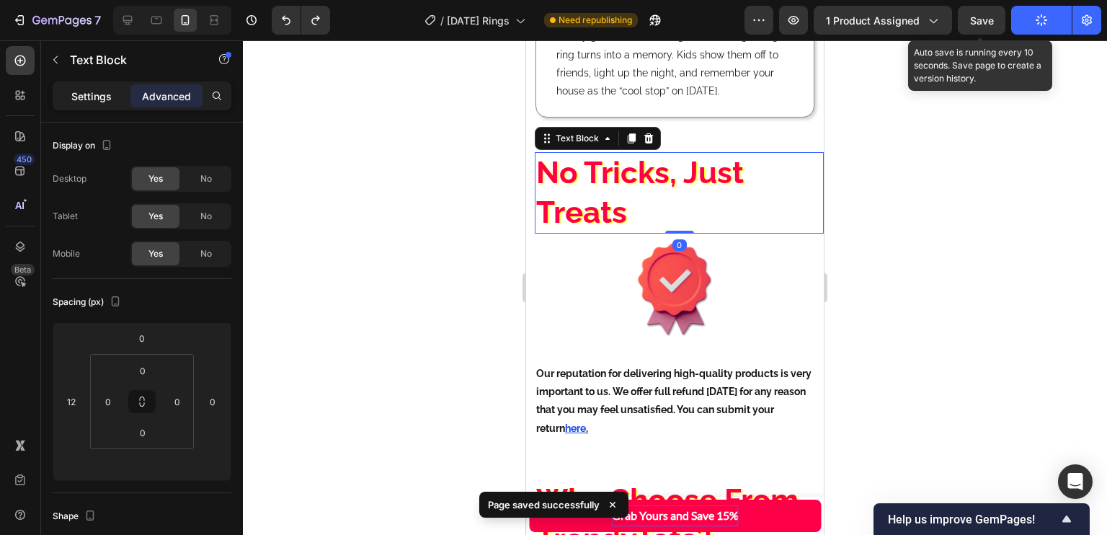
click at [89, 94] on p "Settings" at bounding box center [91, 96] width 40 height 15
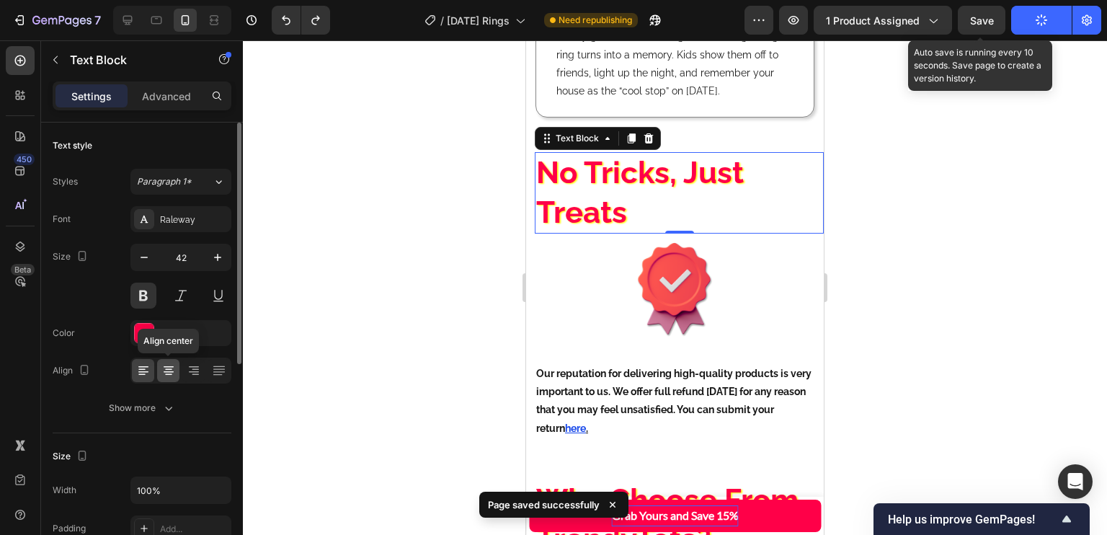
click at [167, 369] on icon at bounding box center [168, 369] width 7 height 1
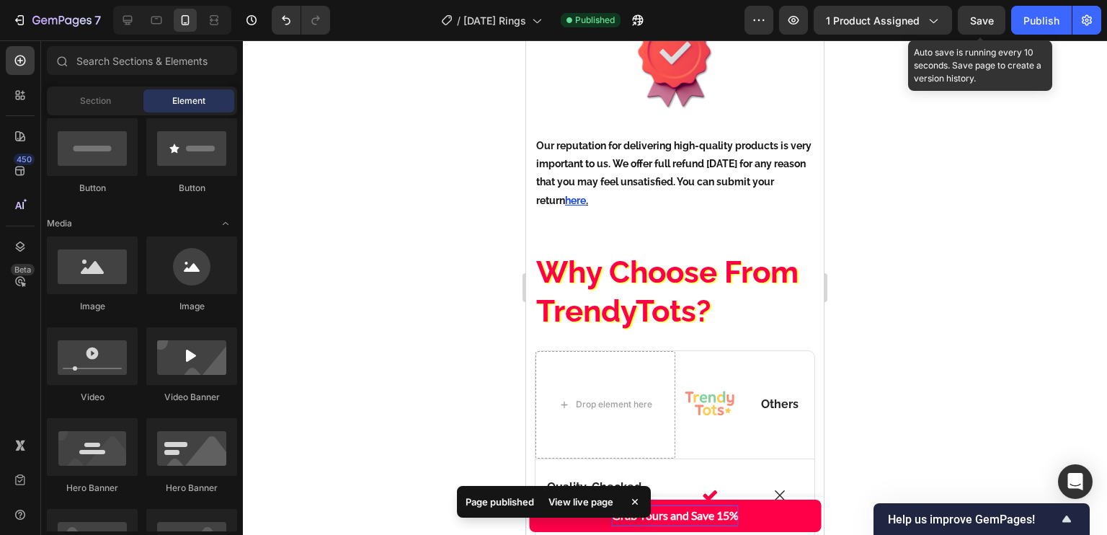
scroll to position [3231, 0]
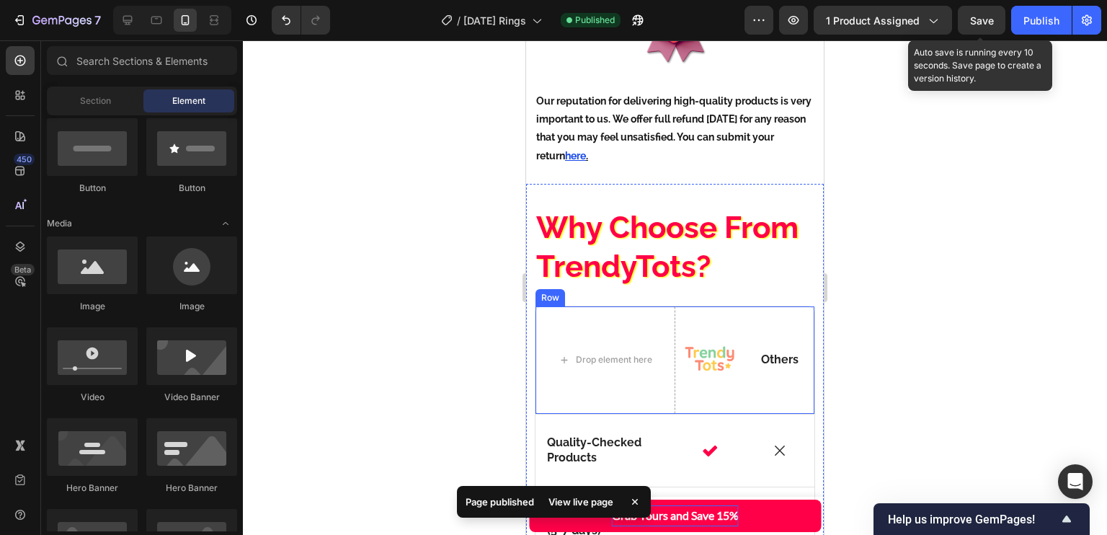
click at [723, 270] on p "Why Choose From TrendyTots?" at bounding box center [674, 247] width 277 height 79
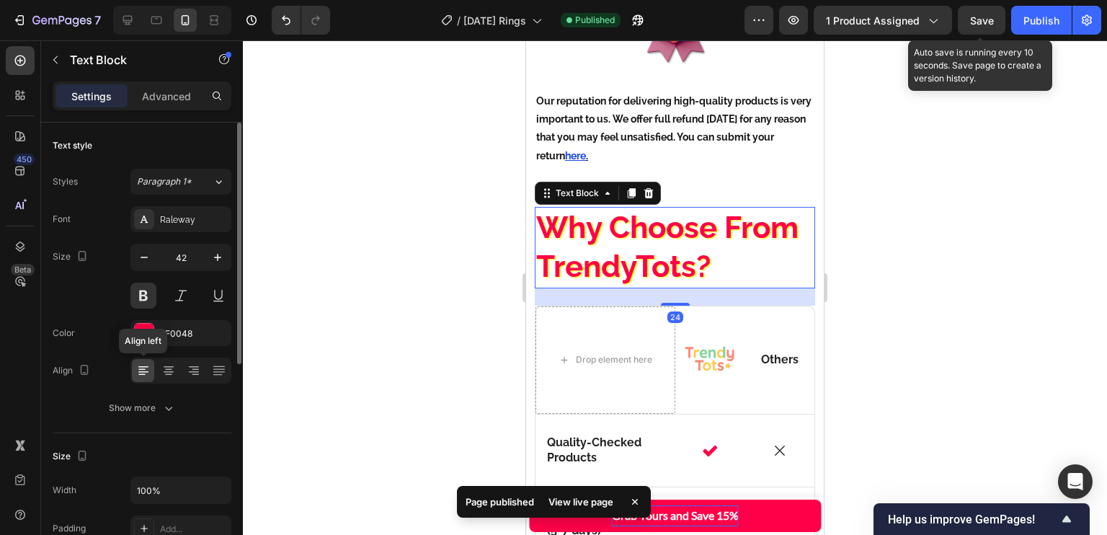
click at [153, 376] on div at bounding box center [143, 370] width 22 height 23
click at [161, 369] on icon at bounding box center [168, 370] width 14 height 14
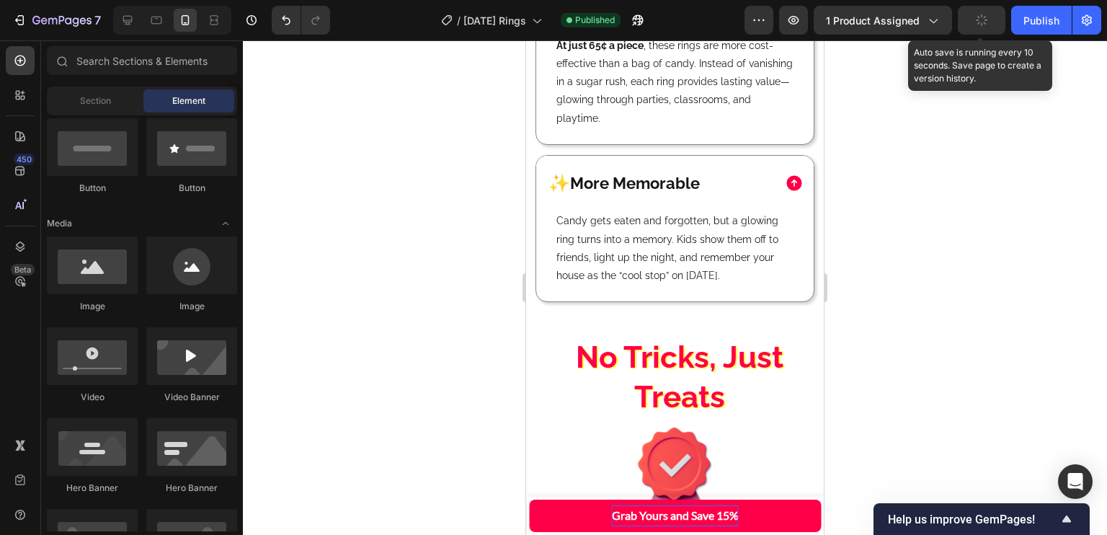
scroll to position [3203, 0]
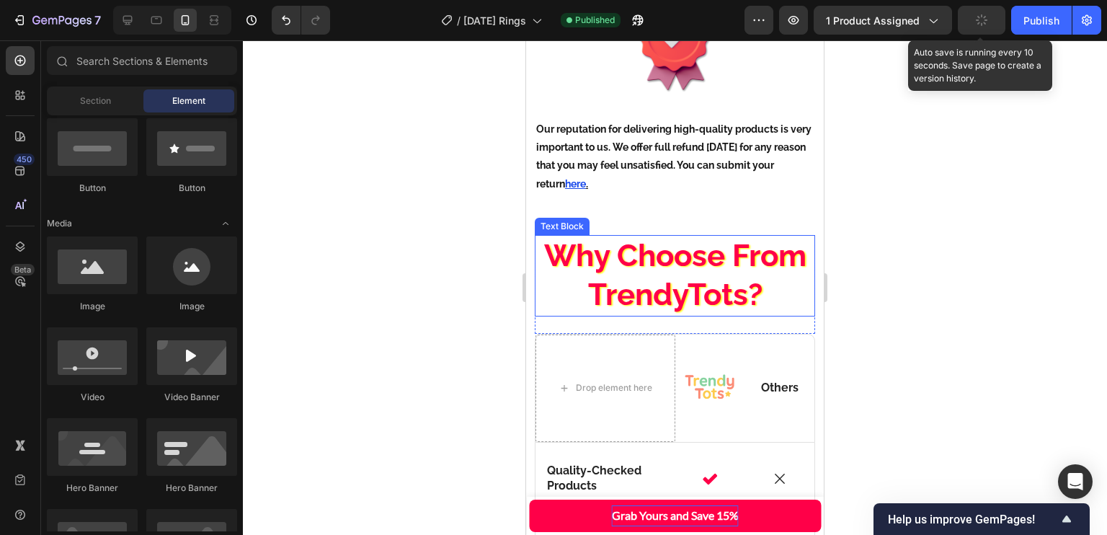
click at [732, 283] on p "Why Choose From TrendyTots?" at bounding box center [674, 275] width 277 height 79
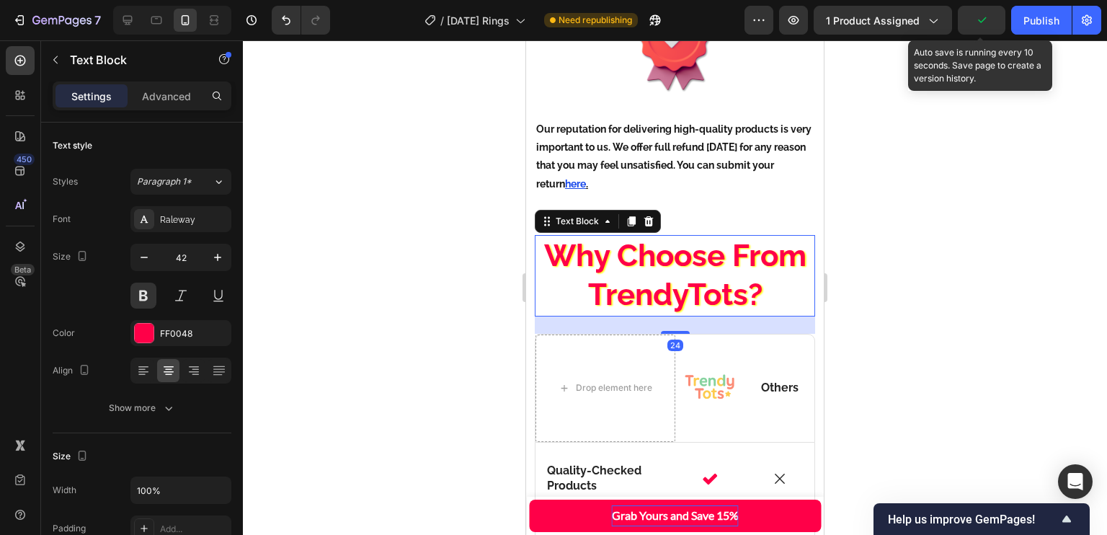
click at [1016, 19] on button "Publish" at bounding box center [1041, 20] width 61 height 29
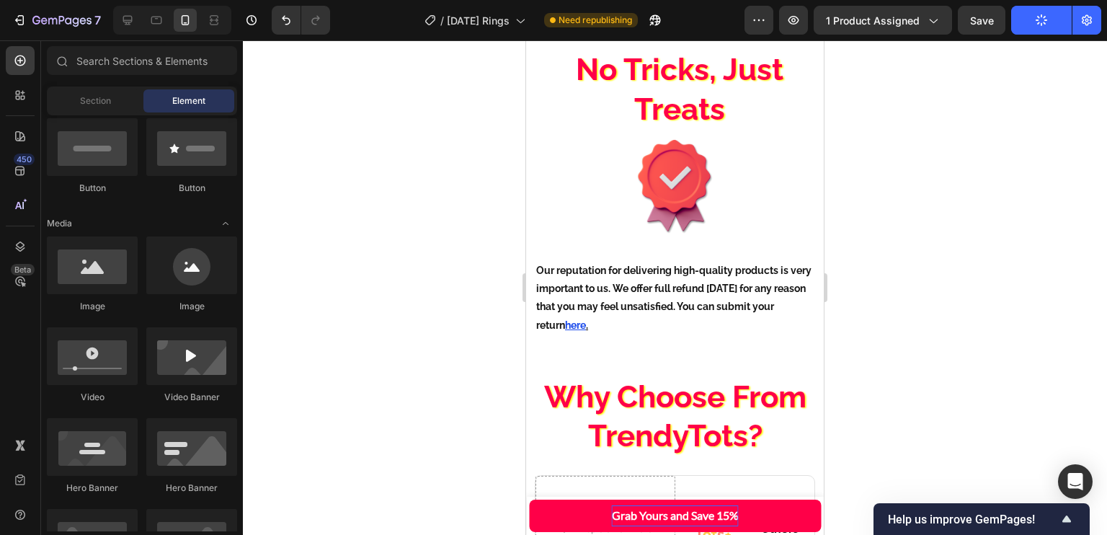
scroll to position [3017, 0]
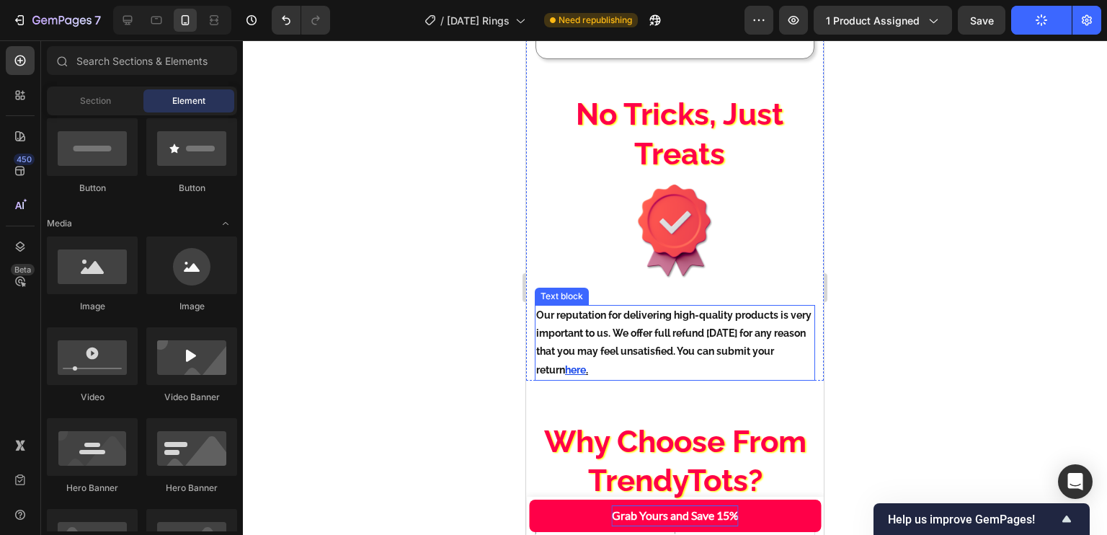
click at [794, 314] on p "Our reputation for delivering high-quality products is very important to us. We…" at bounding box center [674, 342] width 277 height 73
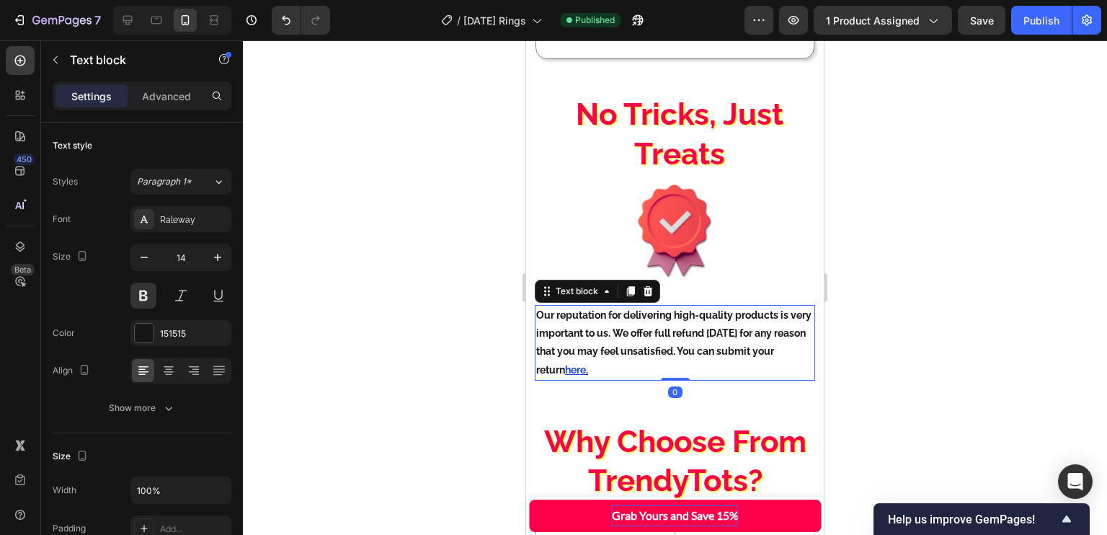
click at [767, 322] on p "Our reputation for delivering high-quality products is very important to us. We…" at bounding box center [674, 342] width 277 height 73
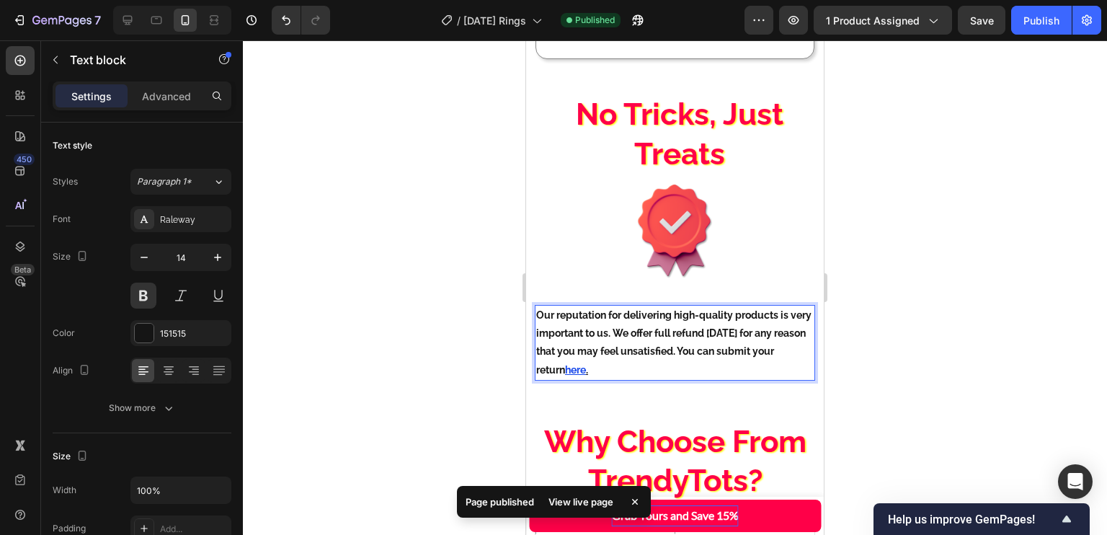
click at [764, 329] on p "Our reputation for delivering high-quality products is very important to us. We…" at bounding box center [674, 342] width 277 height 73
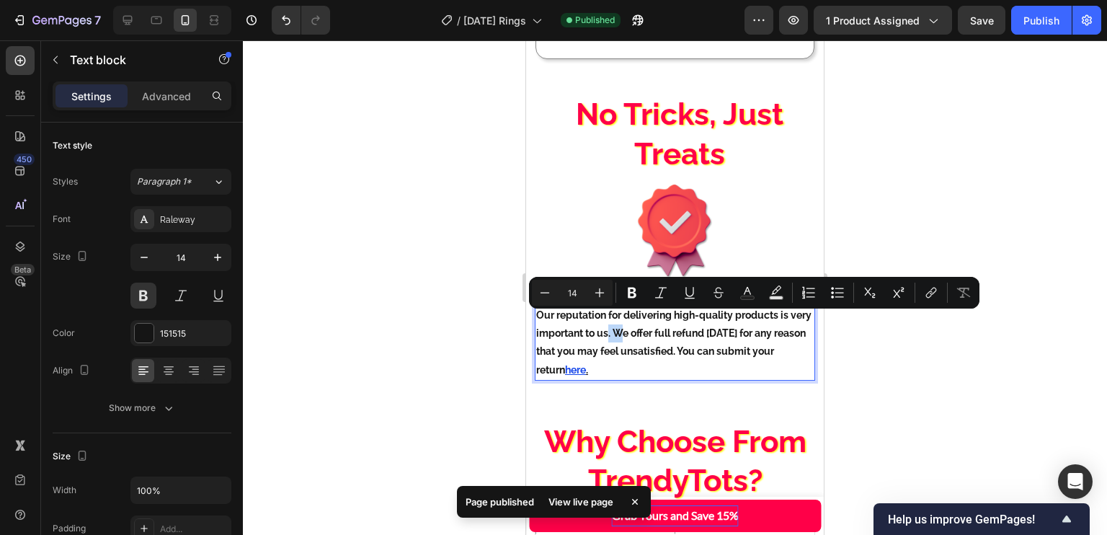
drag, startPoint x: 631, startPoint y: 319, endPoint x: 643, endPoint y: 323, distance: 12.8
click at [643, 323] on p "Our reputation for delivering high-quality products is very important to us. We…" at bounding box center [674, 342] width 277 height 73
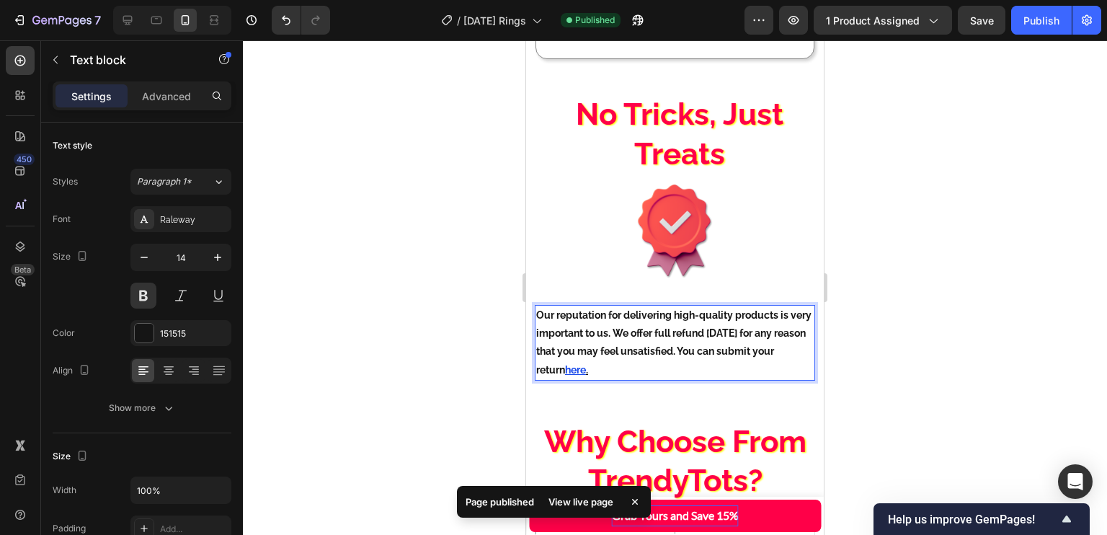
click at [756, 330] on p "Our reputation for delivering high-quality products is very important to us. We…" at bounding box center [674, 342] width 277 height 73
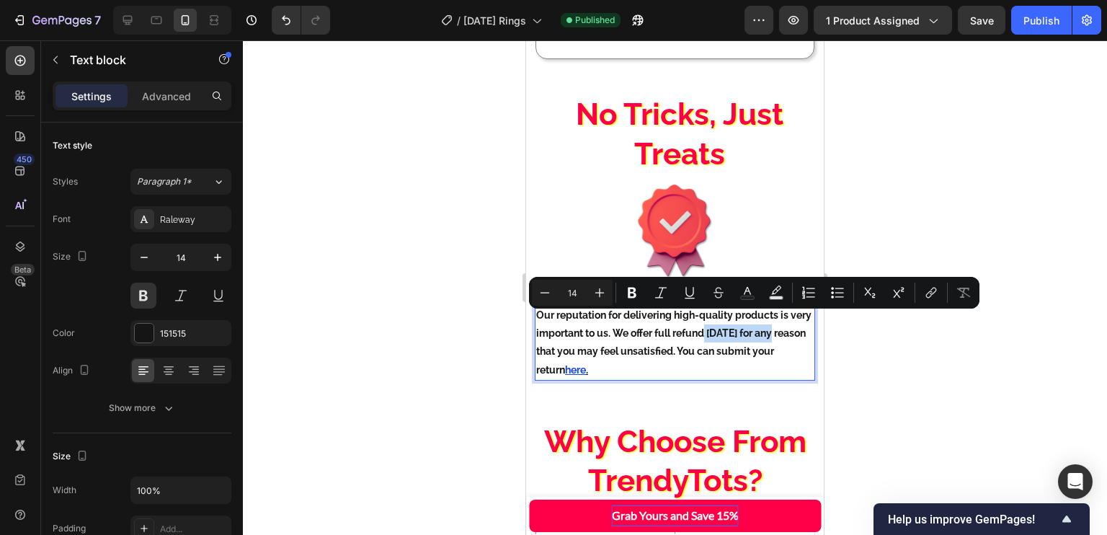
drag, startPoint x: 729, startPoint y: 323, endPoint x: 566, endPoint y: 340, distance: 164.5
click at [566, 340] on p "Our reputation for delivering high-quality products is very important to us. We…" at bounding box center [674, 342] width 277 height 73
click at [695, 290] on icon "Editor contextual toolbar" at bounding box center [689, 292] width 14 height 14
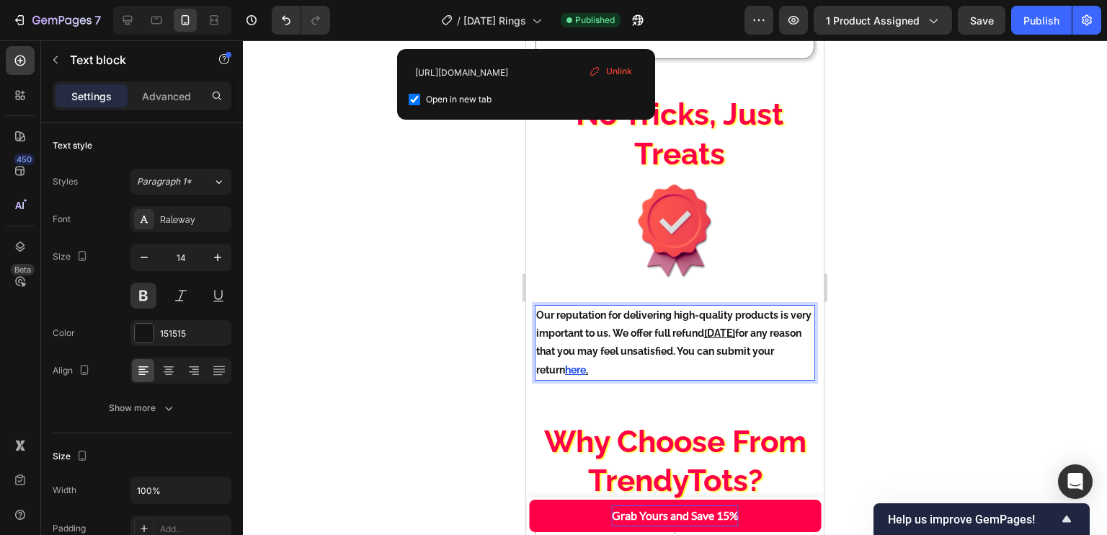
click at [739, 363] on p "Our reputation for delivering high-quality products is very important to us. We…" at bounding box center [674, 342] width 277 height 73
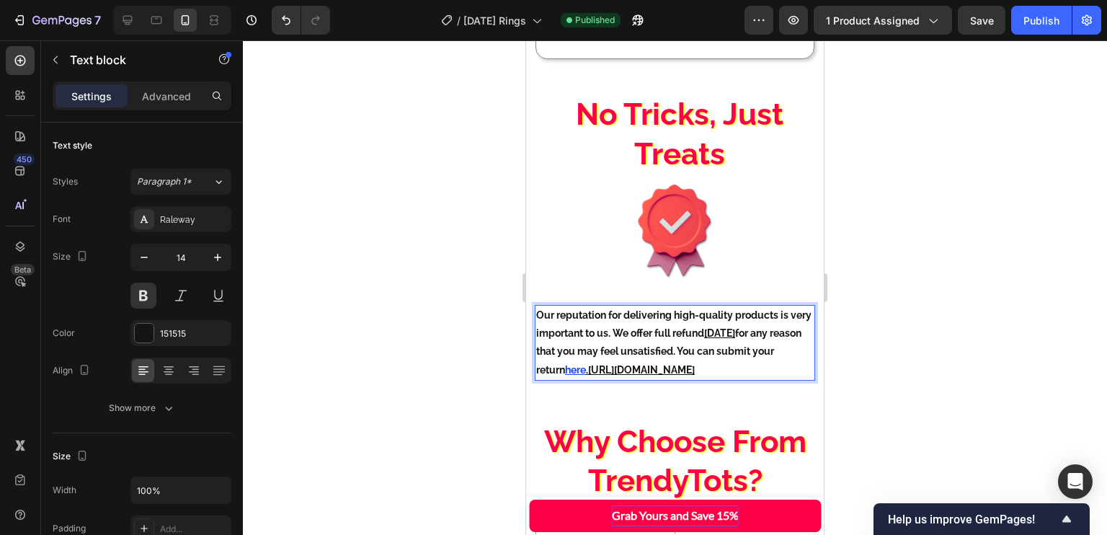
click at [732, 329] on p "Our reputation for delivering high-quality products is very important to us. We…" at bounding box center [674, 342] width 277 height 73
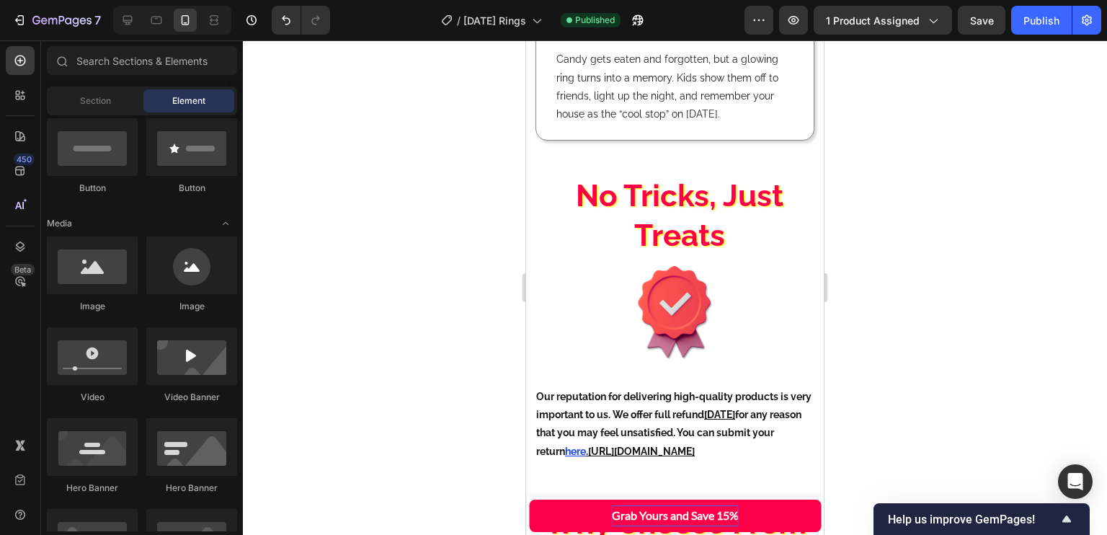
scroll to position [2928, 0]
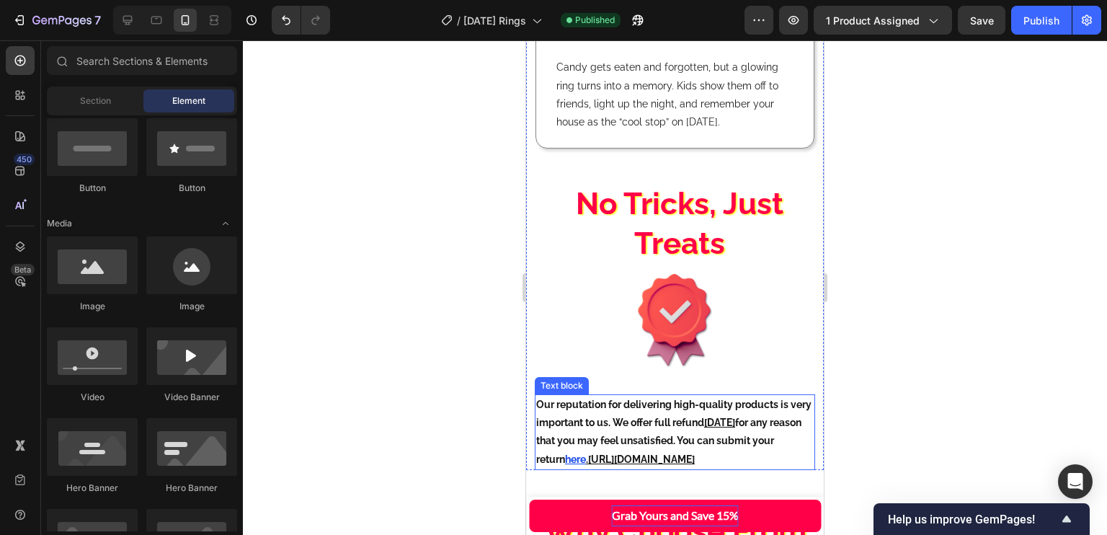
click at [735, 455] on p "Our reputation for delivering high-quality products is very important to us. We…" at bounding box center [674, 432] width 277 height 73
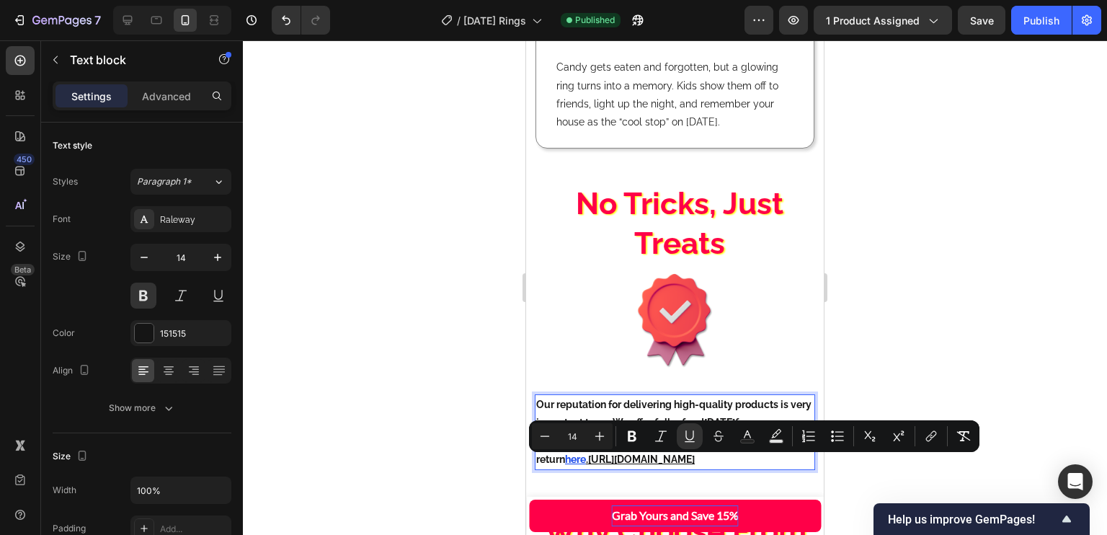
drag, startPoint x: 731, startPoint y: 466, endPoint x: 559, endPoint y: 463, distance: 172.2
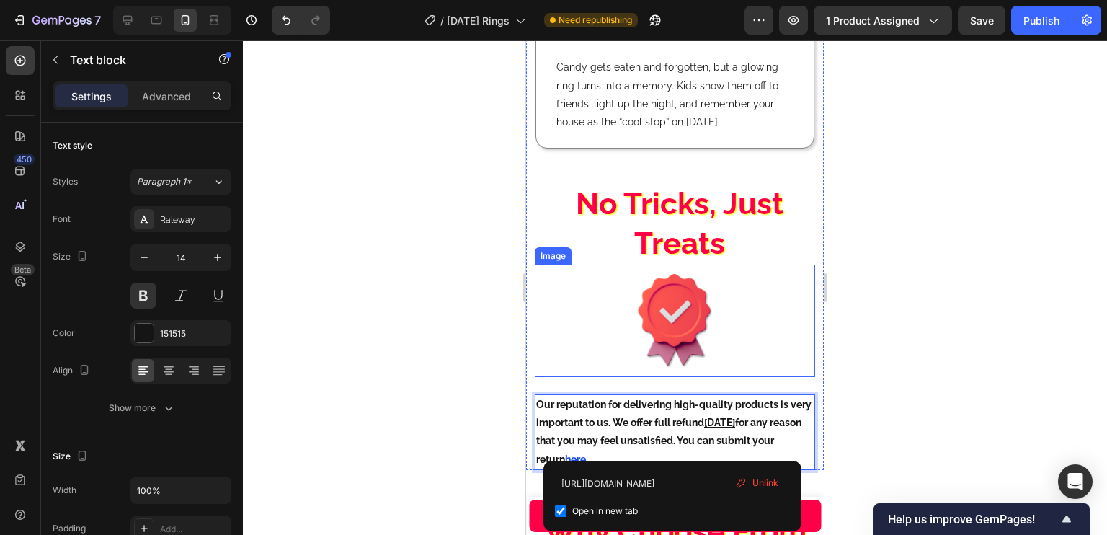
click at [545, 308] on div at bounding box center [675, 320] width 280 height 112
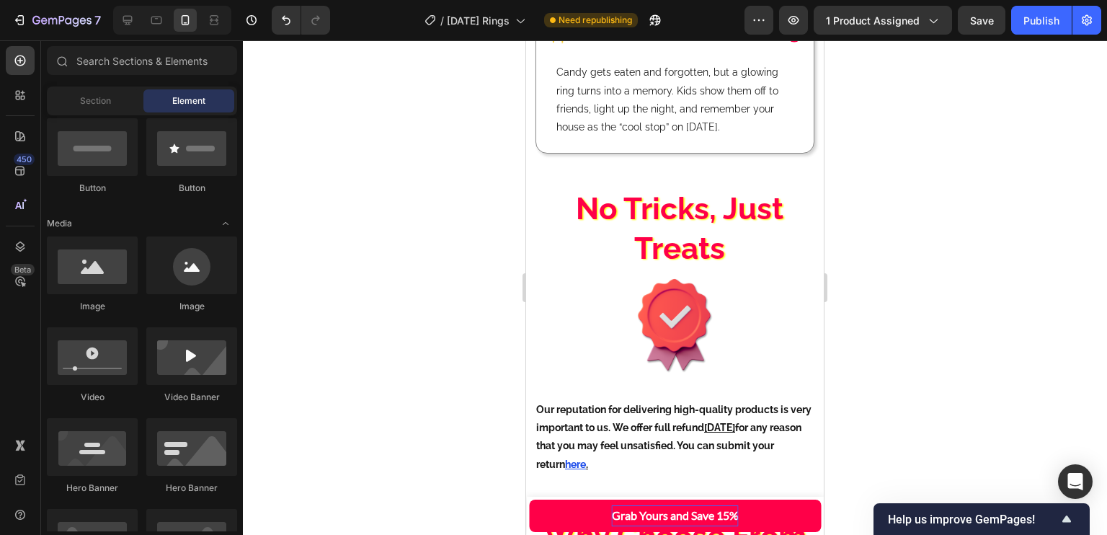
scroll to position [2931, 0]
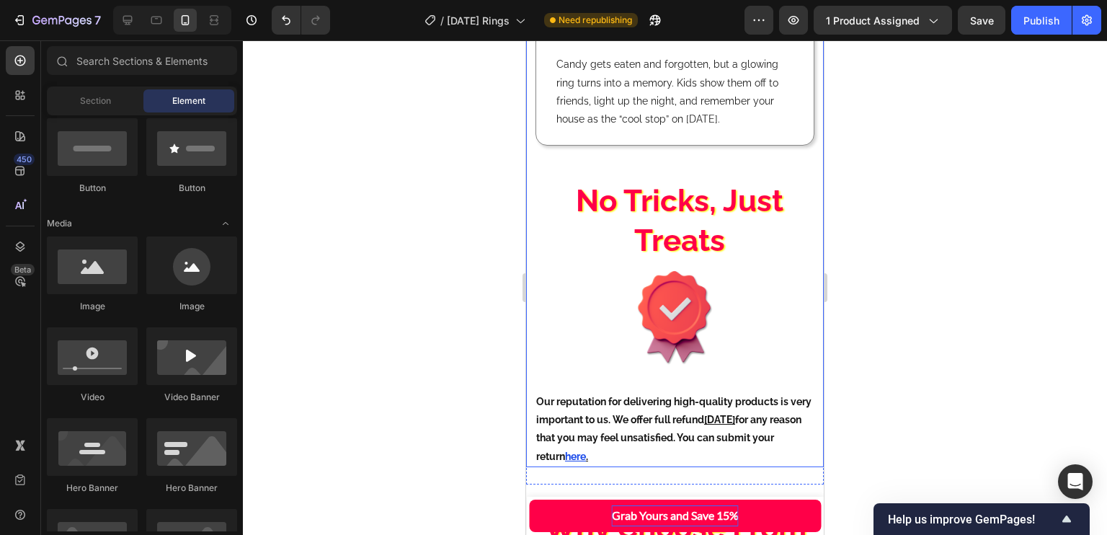
click at [725, 415] on p "Our reputation for delivering high-quality products is very important to us. We…" at bounding box center [674, 429] width 277 height 73
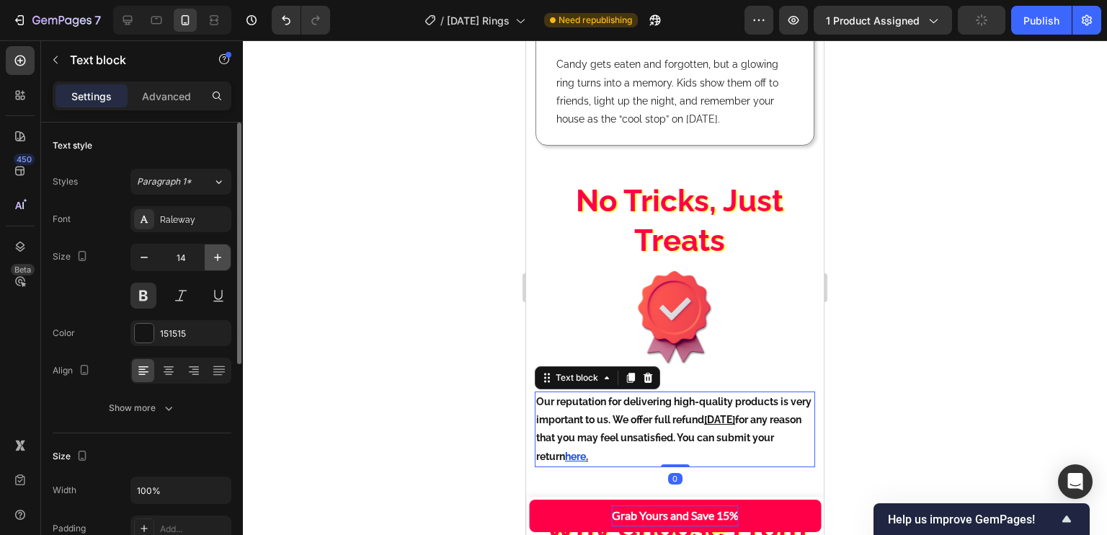
click at [222, 256] on icon "button" at bounding box center [217, 257] width 14 height 14
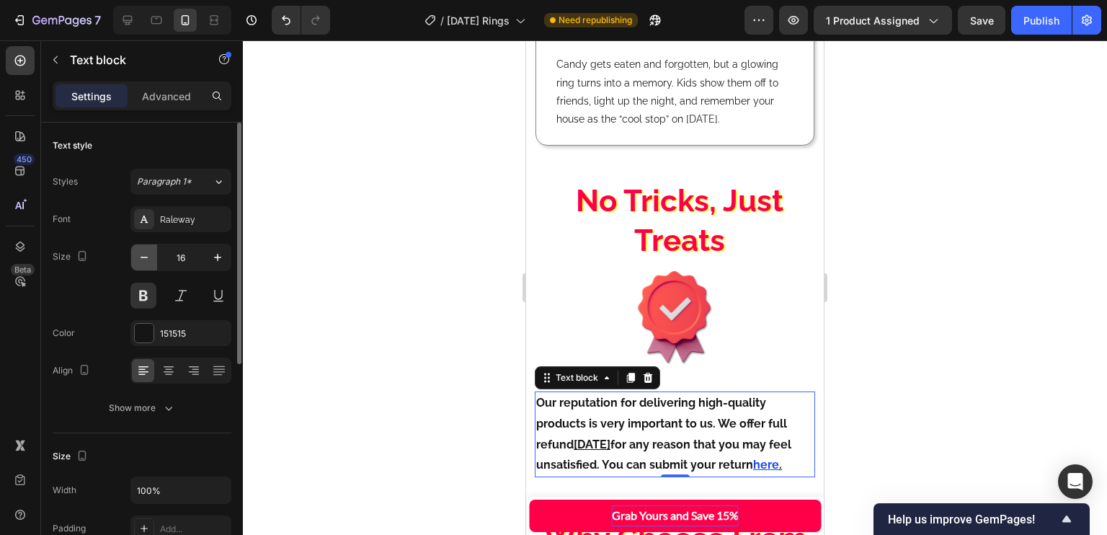
click at [143, 256] on icon "button" at bounding box center [144, 257] width 14 height 14
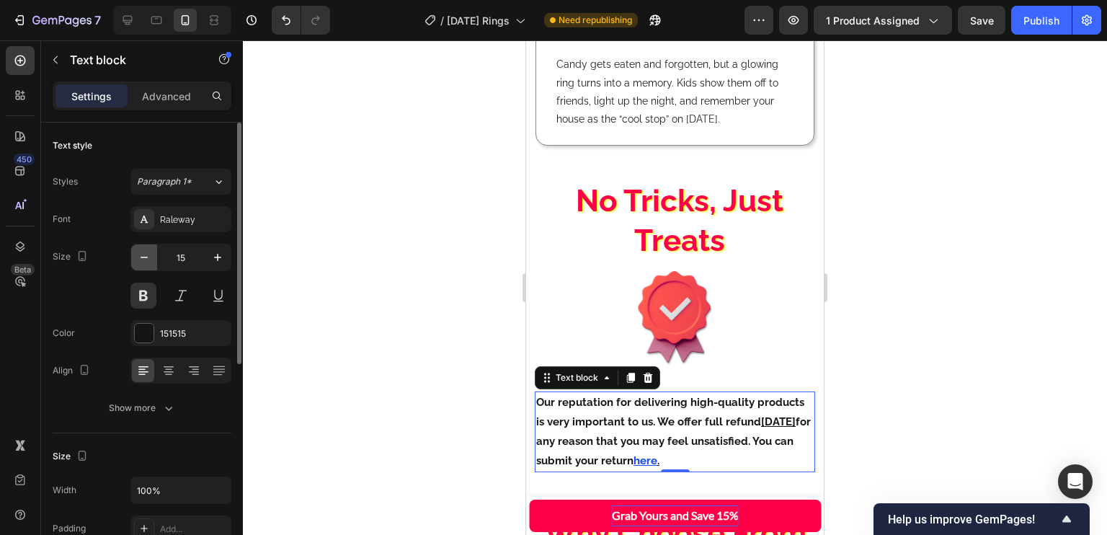
click at [141, 256] on icon "button" at bounding box center [143, 256] width 7 height 1
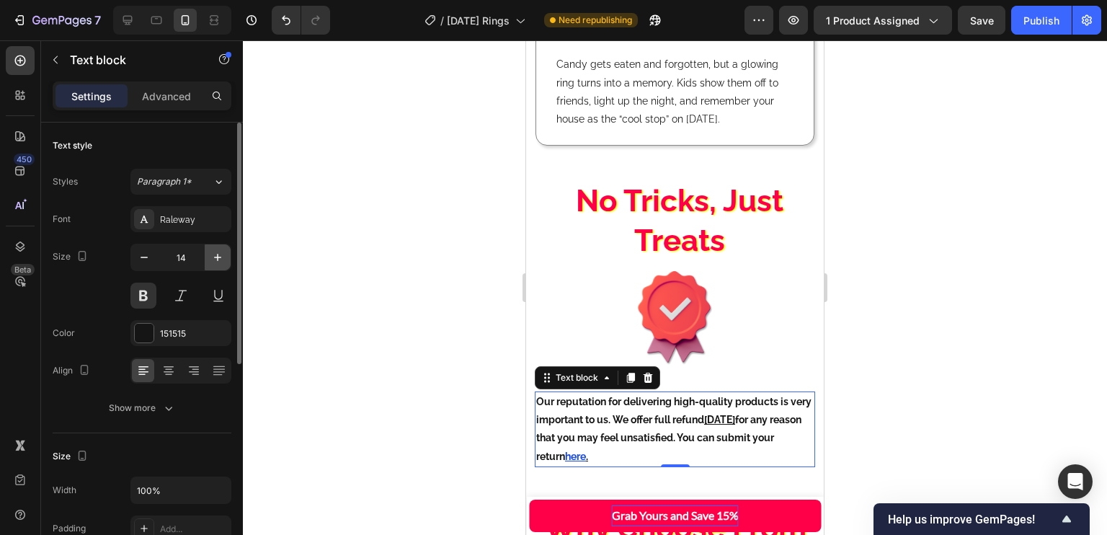
click at [214, 253] on icon "button" at bounding box center [217, 257] width 14 height 14
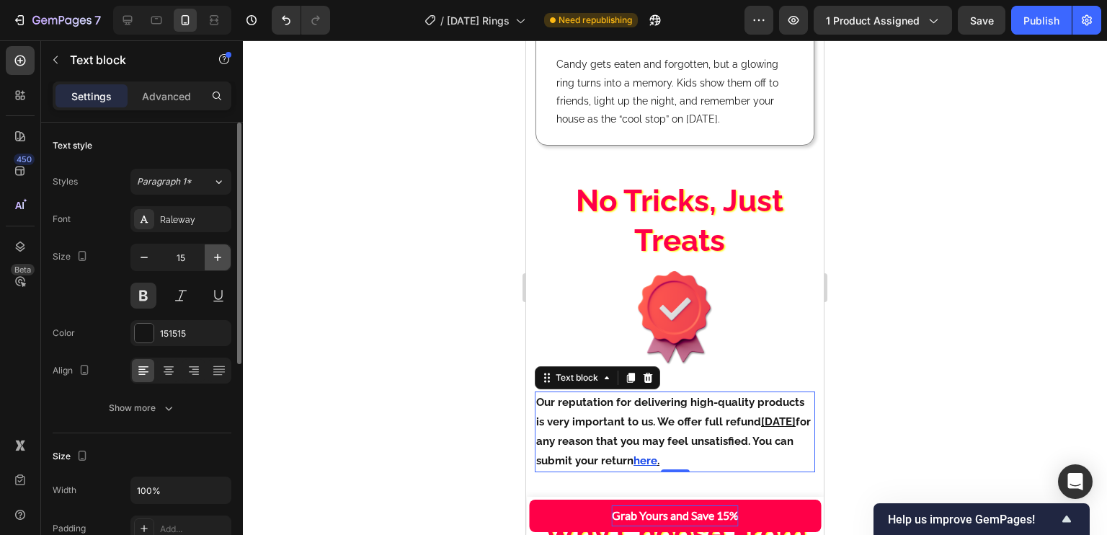
click at [218, 263] on icon "button" at bounding box center [217, 257] width 14 height 14
type input "16"
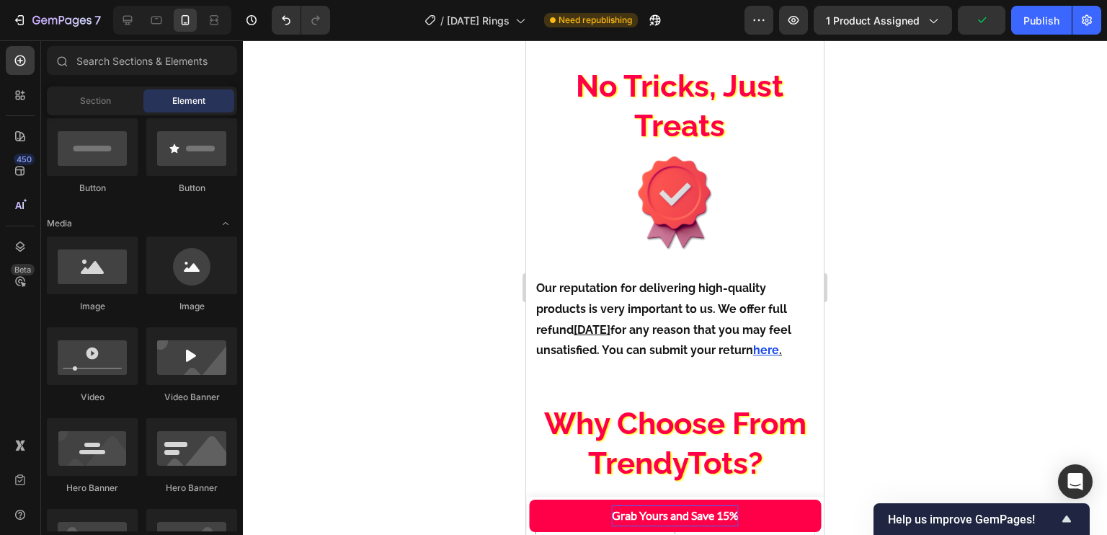
scroll to position [3060, 0]
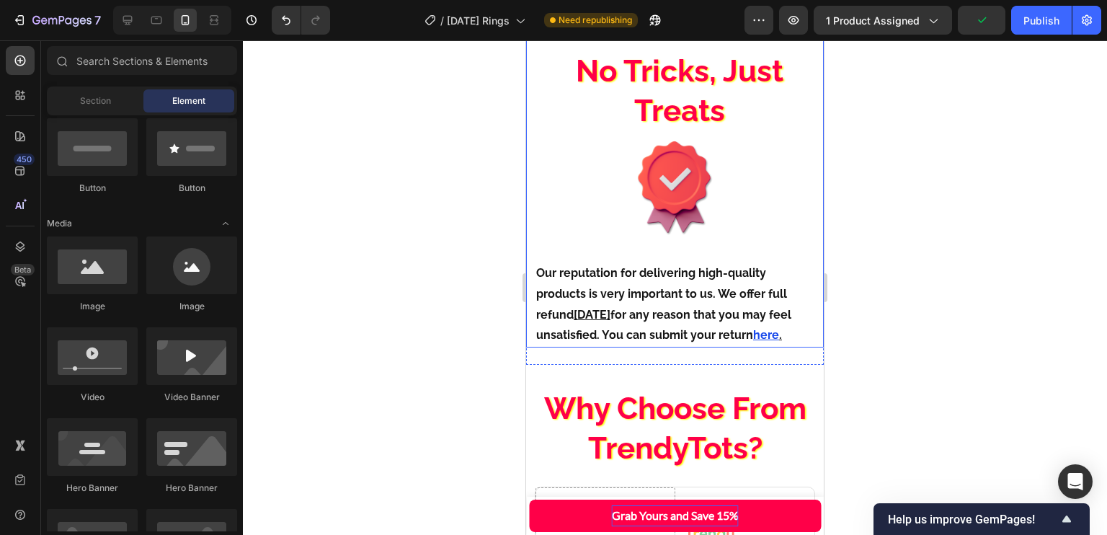
click at [759, 302] on p "Our reputation for delivering high-quality products is very important to us. We…" at bounding box center [674, 304] width 277 height 83
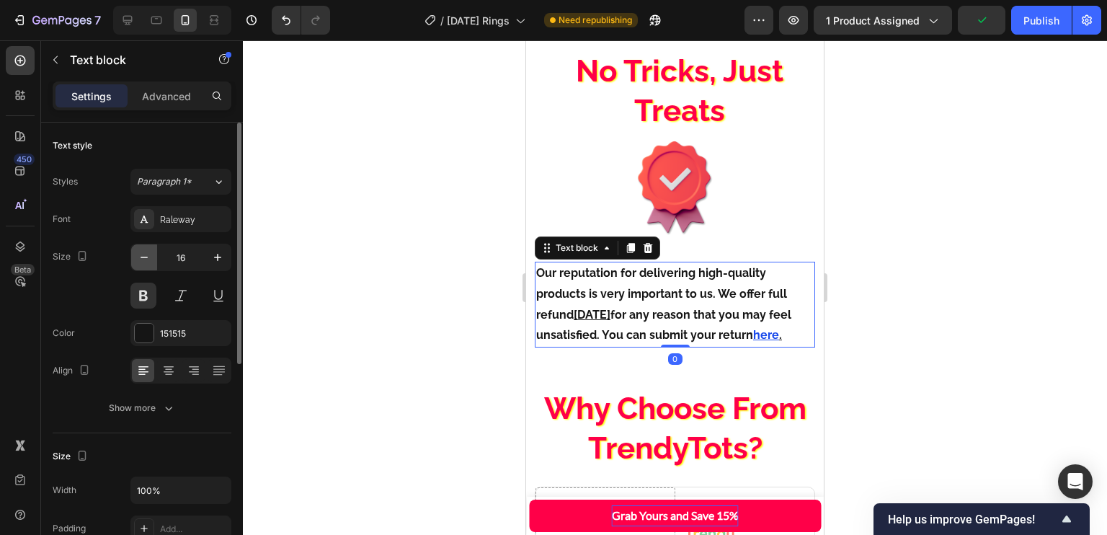
click at [131, 256] on button "button" at bounding box center [144, 257] width 26 height 26
type input "15"
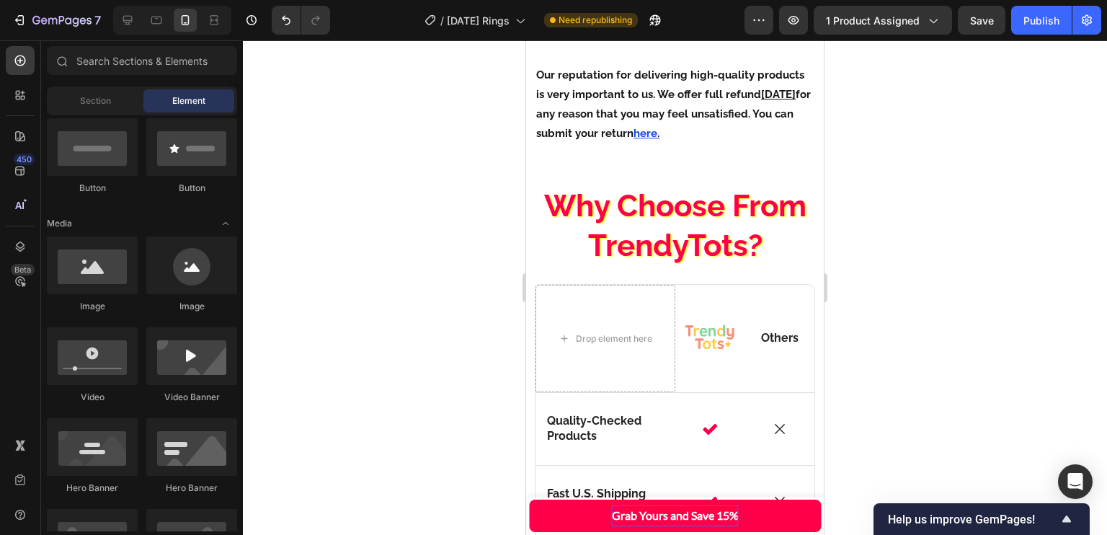
scroll to position [3085, 0]
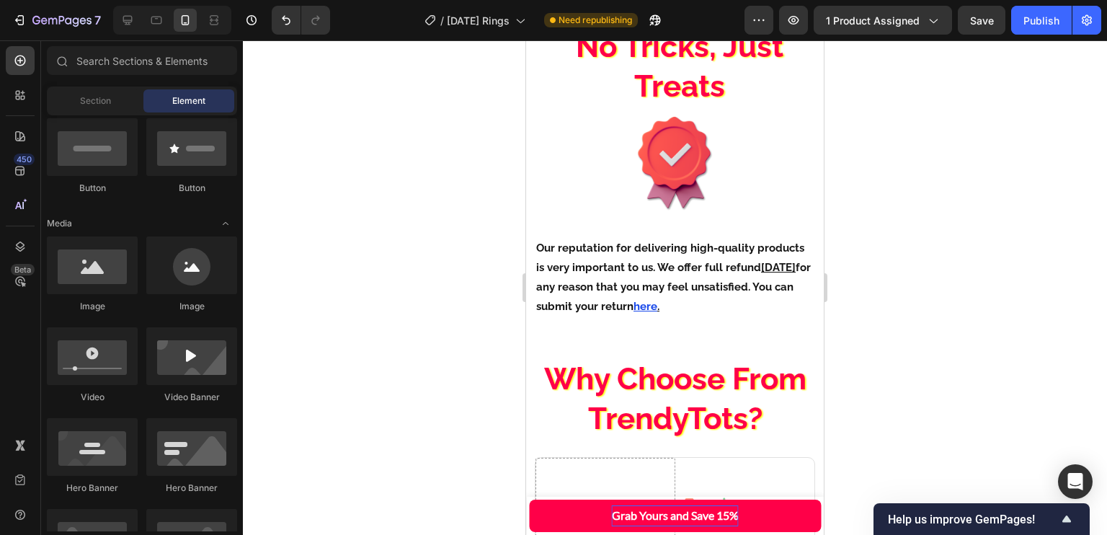
click at [997, 25] on button "Save" at bounding box center [981, 20] width 48 height 29
click at [1041, 19] on div "Publish" at bounding box center [1041, 20] width 36 height 15
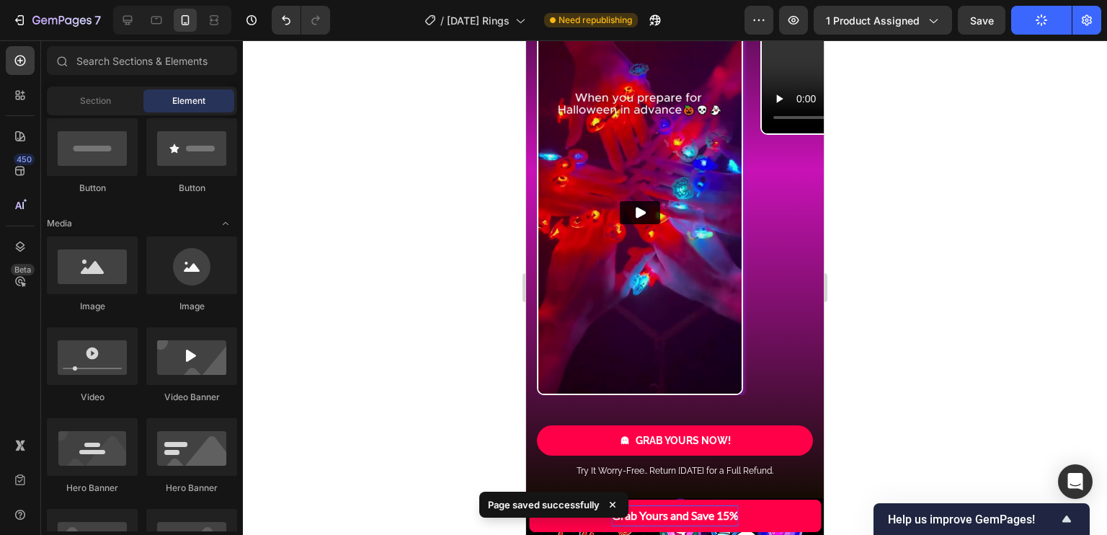
scroll to position [4125, 0]
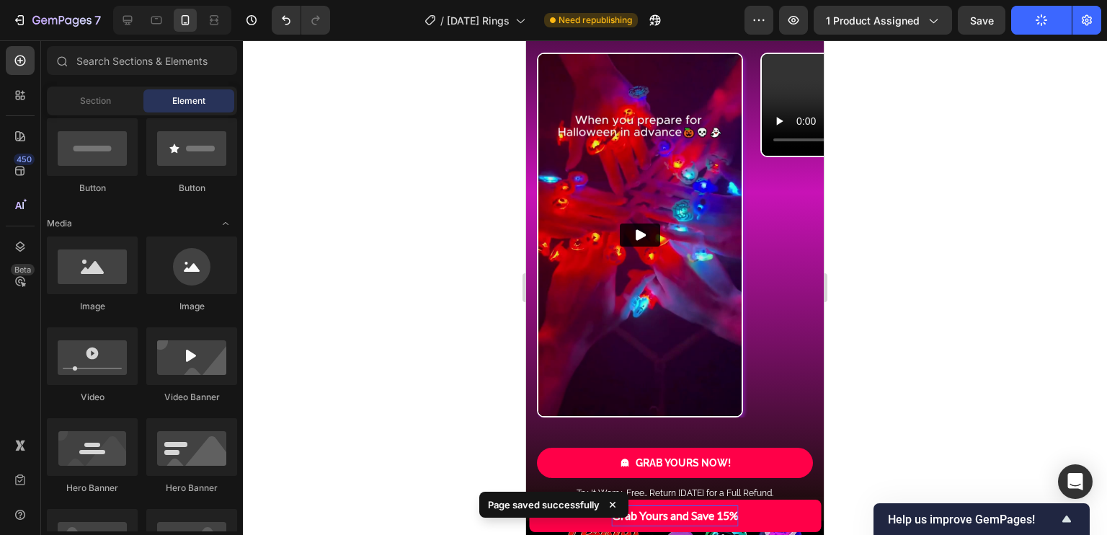
drag, startPoint x: 813, startPoint y: 308, endPoint x: 1351, endPoint y: 296, distance: 537.6
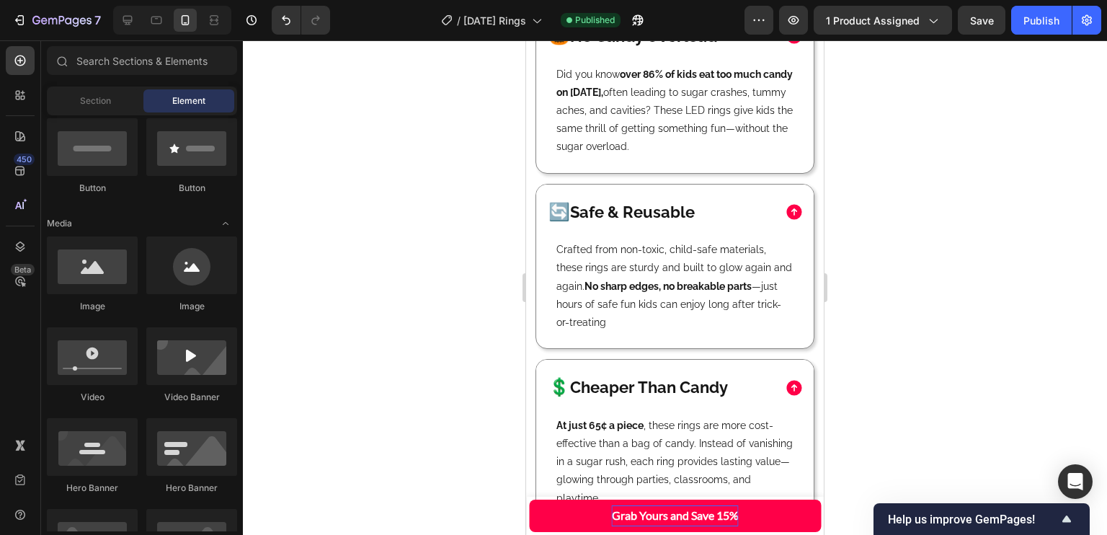
scroll to position [2853, 0]
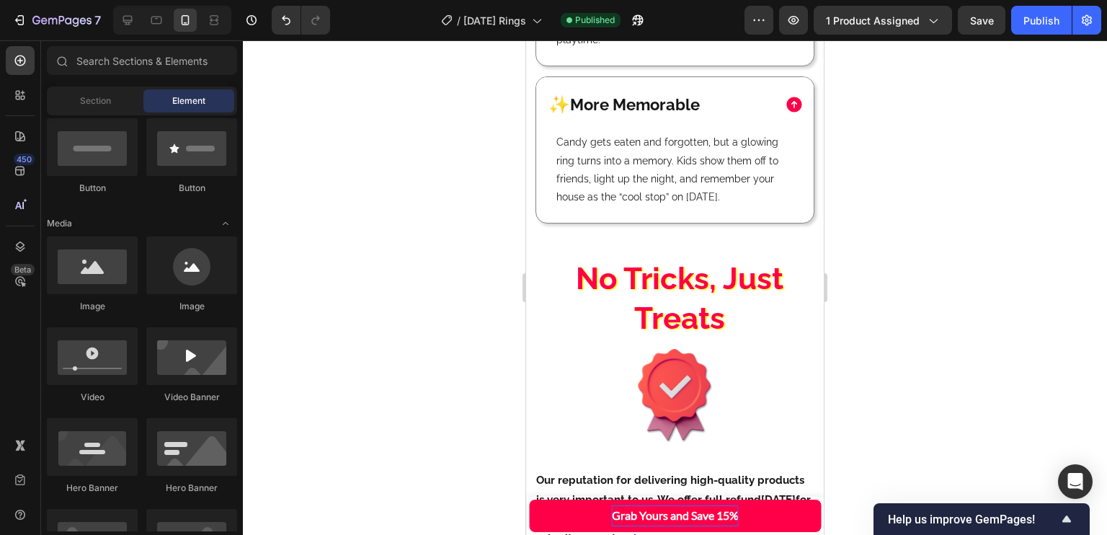
click at [112, 33] on div at bounding box center [169, 20] width 124 height 29
click at [124, 27] on icon at bounding box center [127, 20] width 14 height 14
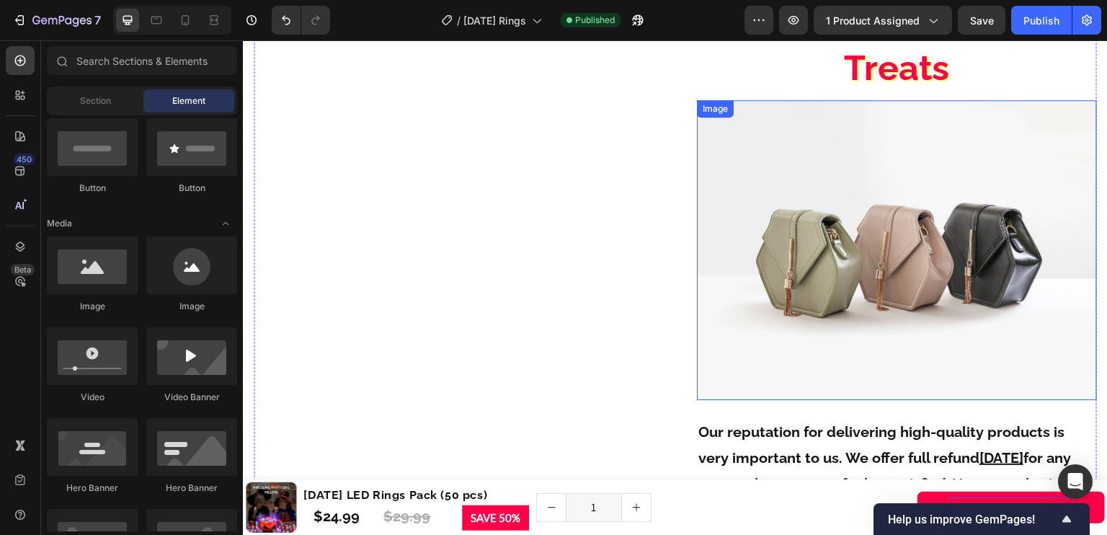
scroll to position [2775, 0]
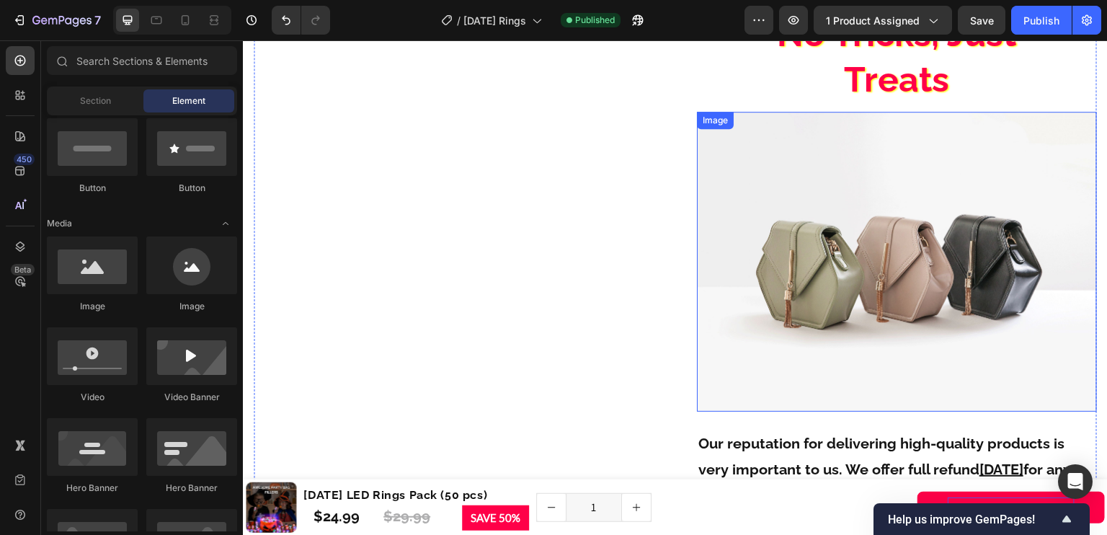
drag, startPoint x: 787, startPoint y: 226, endPoint x: 653, endPoint y: 254, distance: 136.8
click at [787, 226] on img at bounding box center [897, 262] width 400 height 300
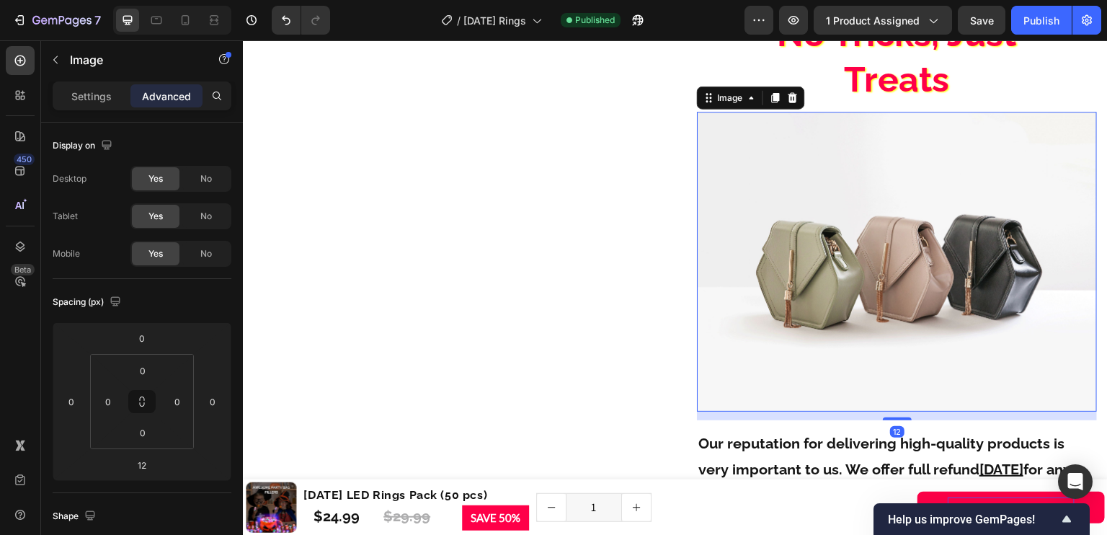
click at [103, 109] on div "Settings Advanced" at bounding box center [142, 95] width 179 height 29
click at [99, 95] on p "Settings" at bounding box center [91, 96] width 40 height 15
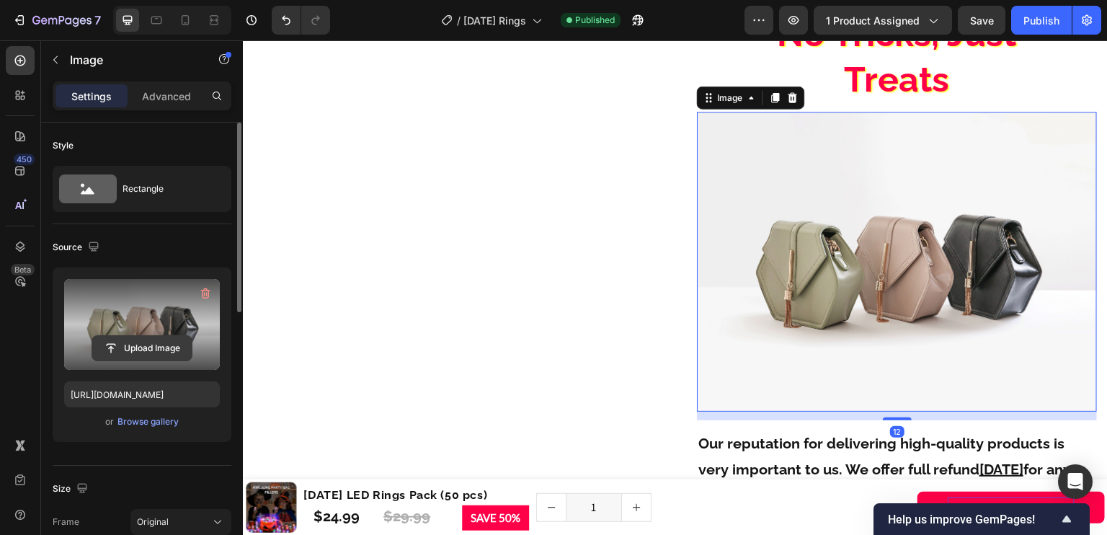
click at [166, 354] on input "file" at bounding box center [141, 348] width 99 height 24
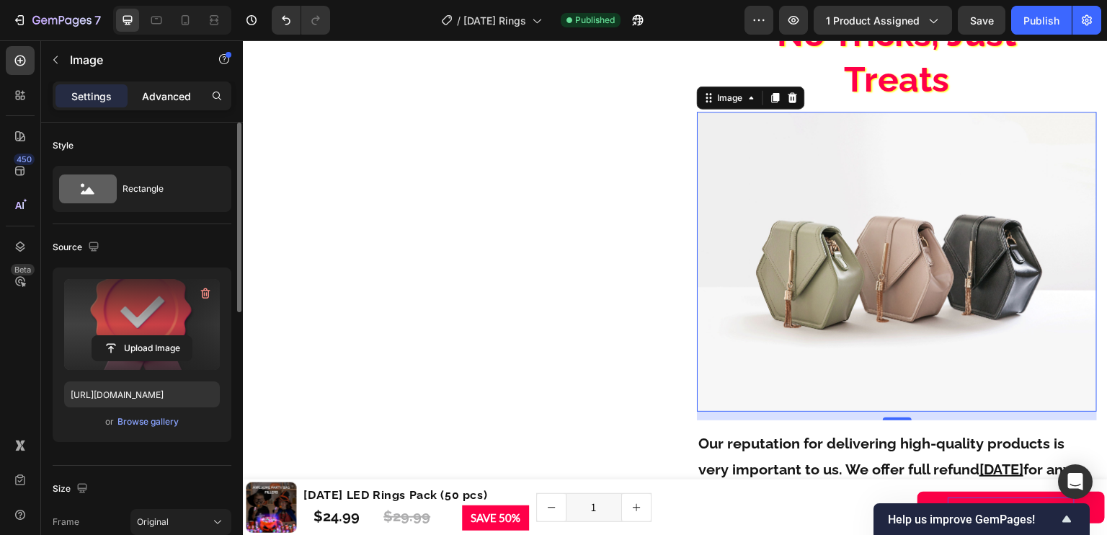
type input "[URL][DOMAIN_NAME]"
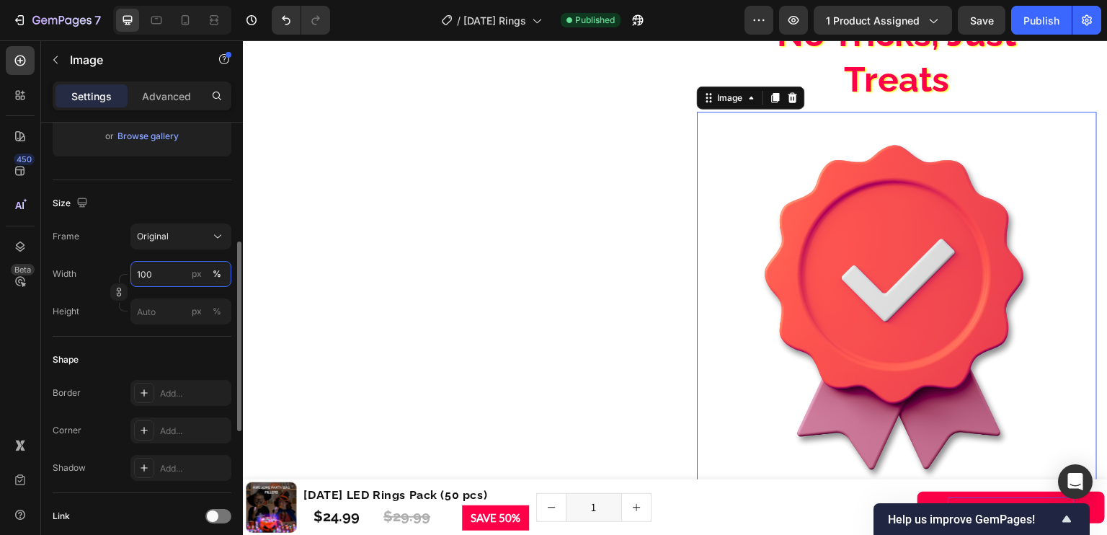
click at [169, 276] on input "100" at bounding box center [180, 274] width 101 height 26
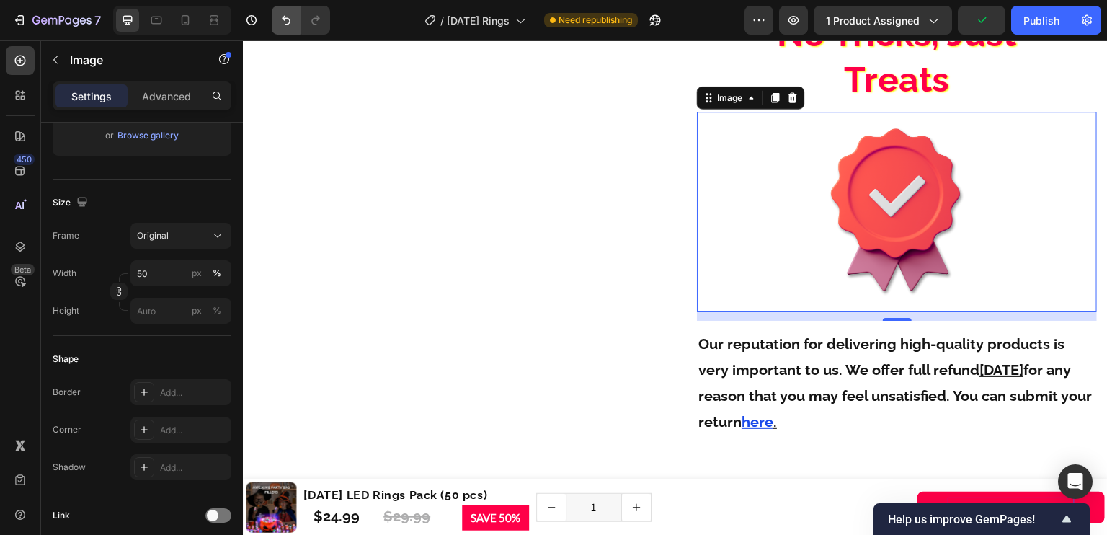
click at [1026, 19] on div "Publish" at bounding box center [1041, 20] width 36 height 15
click at [196, 22] on div at bounding box center [185, 20] width 23 height 23
click at [207, 19] on icon at bounding box center [214, 20] width 14 height 14
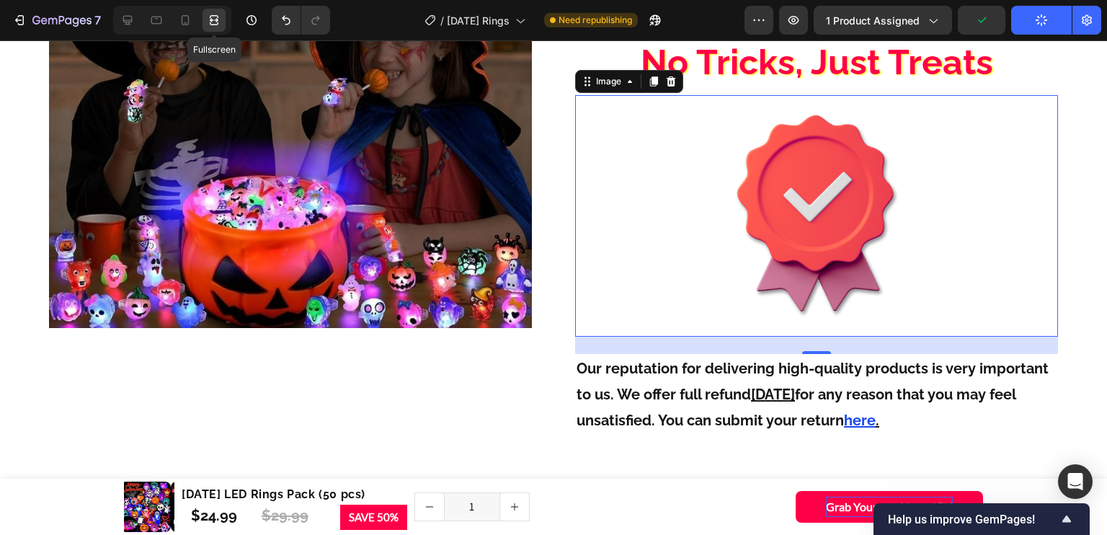
type input "50"
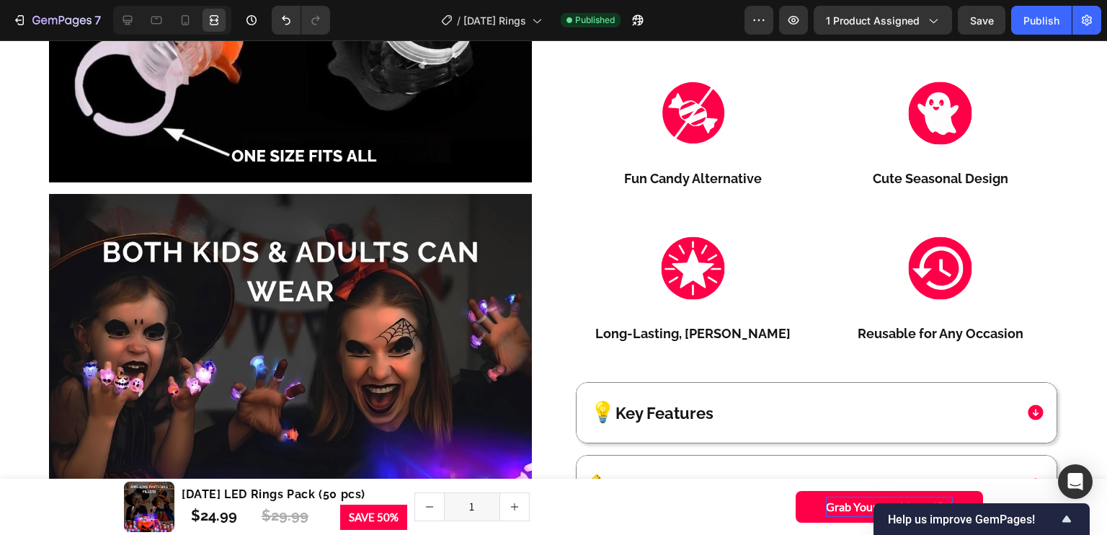
scroll to position [908, 0]
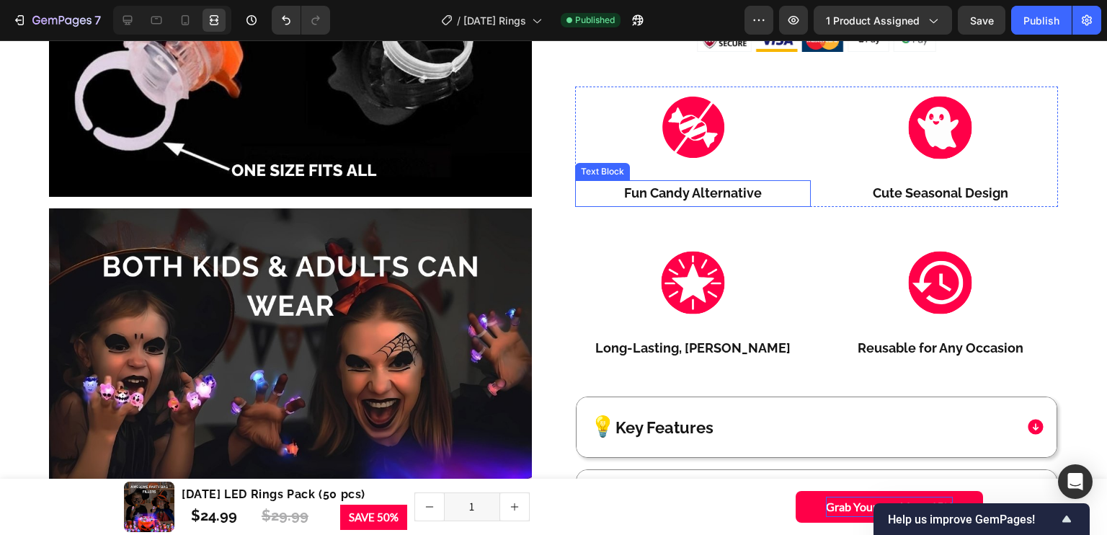
click at [724, 205] on p "Fun Candy Alternative" at bounding box center [692, 193] width 233 height 23
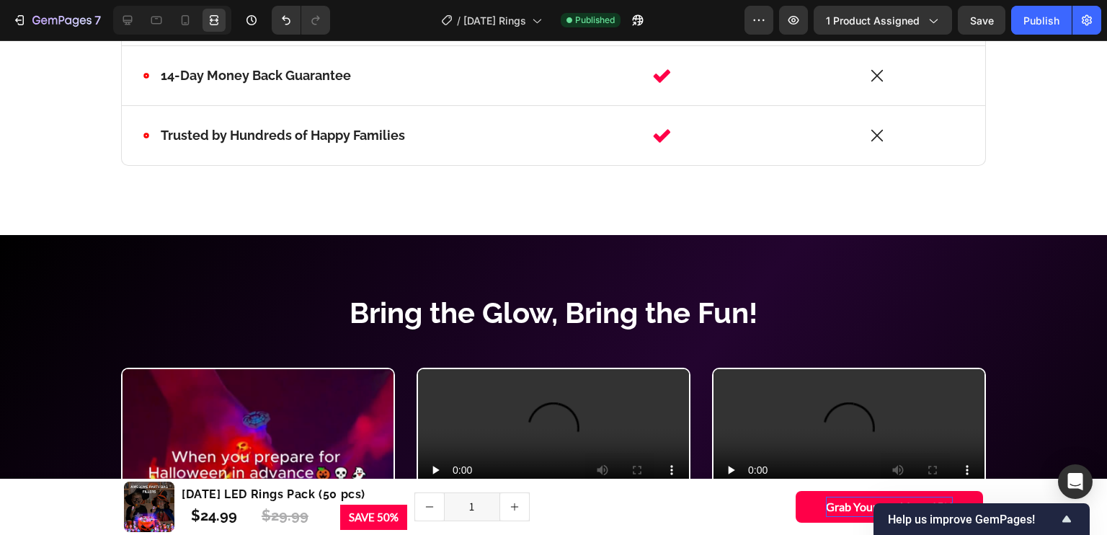
scroll to position [3877, 0]
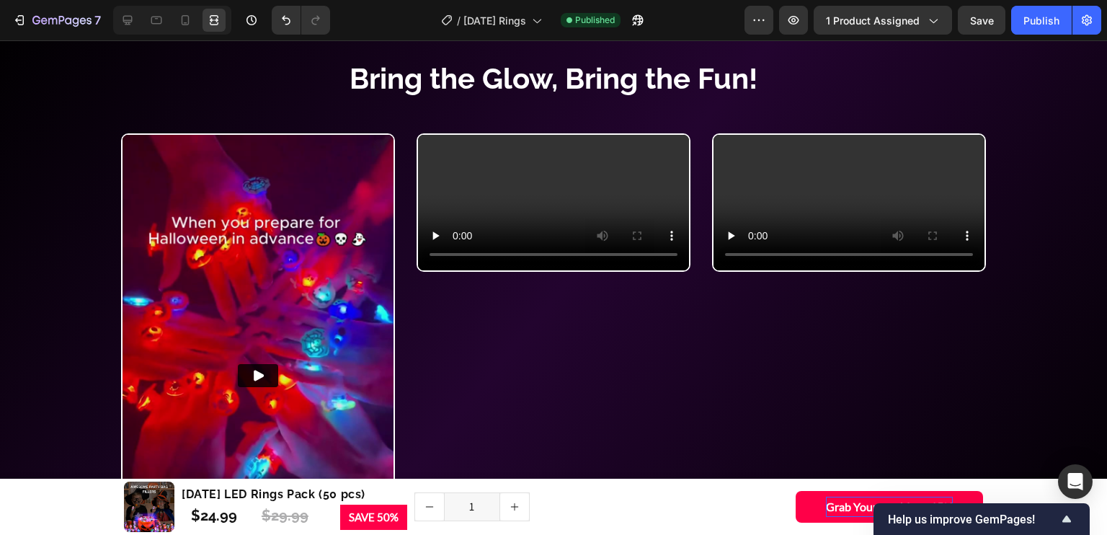
click at [323, 171] on img at bounding box center [257, 375] width 271 height 481
click at [117, 20] on div at bounding box center [127, 20] width 23 height 23
click at [127, 14] on icon at bounding box center [127, 20] width 14 height 14
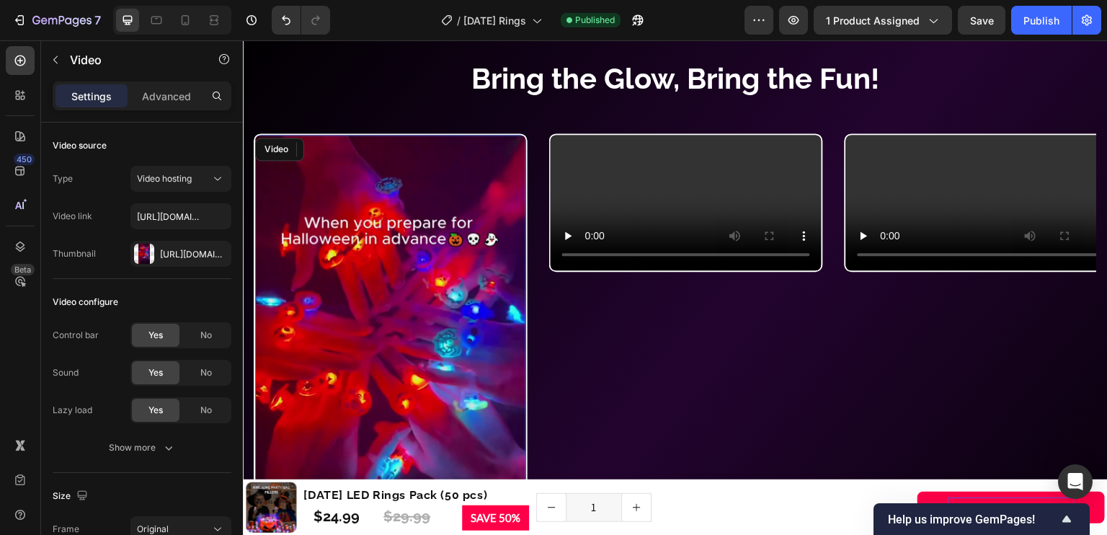
scroll to position [3984, 0]
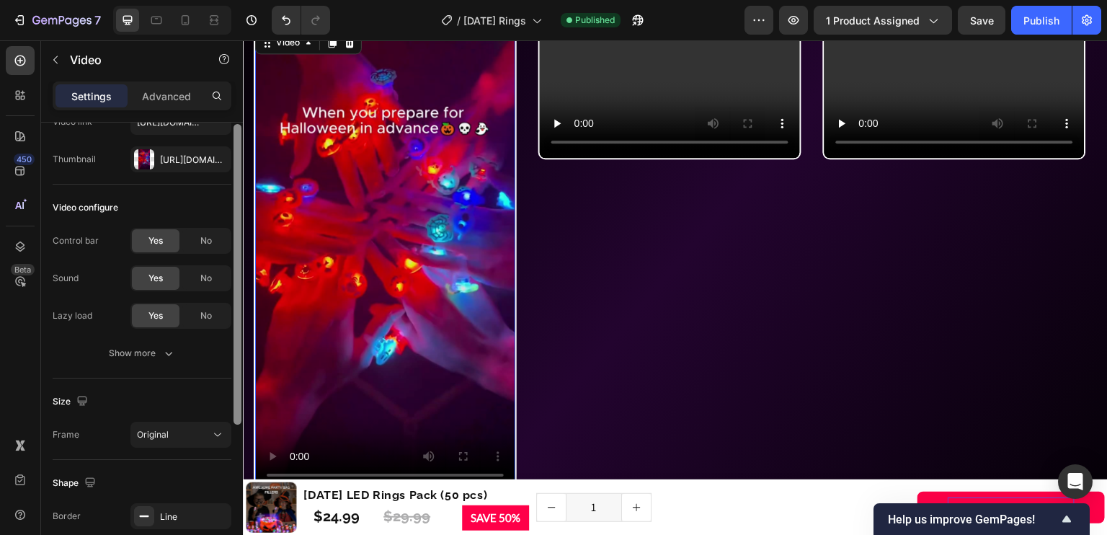
drag, startPoint x: 232, startPoint y: 293, endPoint x: 233, endPoint y: 334, distance: 40.4
click at [233, 334] on div at bounding box center [237, 313] width 11 height 454
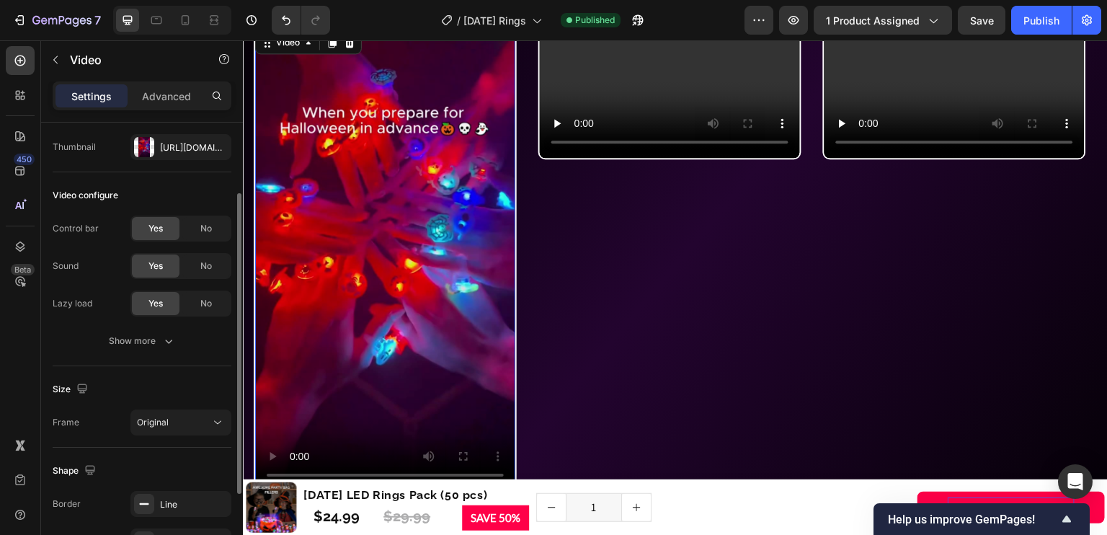
click at [190, 335] on button "Show more" at bounding box center [142, 341] width 179 height 26
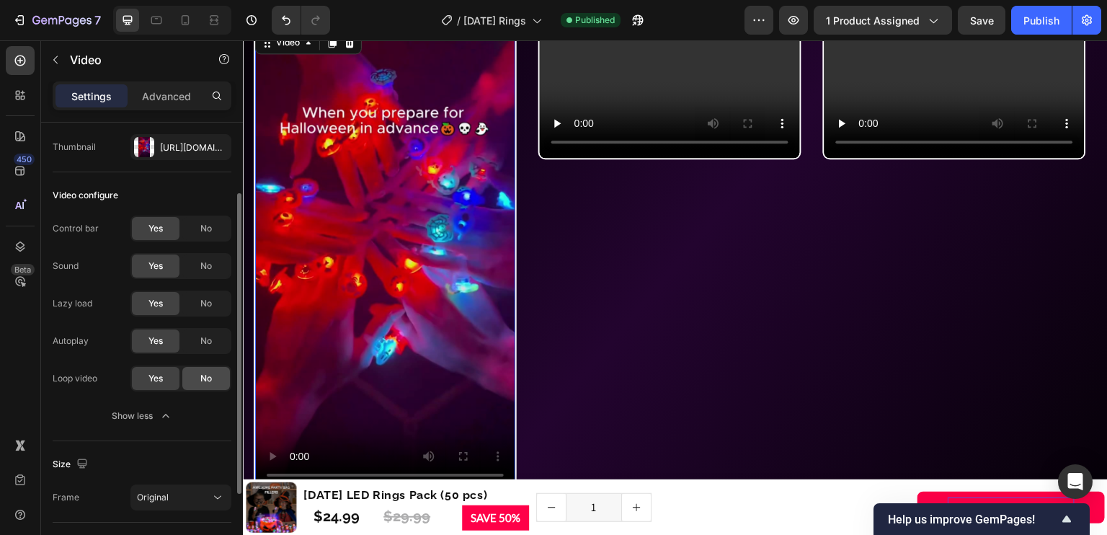
drag, startPoint x: 198, startPoint y: 337, endPoint x: 202, endPoint y: 376, distance: 39.1
click at [198, 338] on div "No" at bounding box center [206, 340] width 48 height 23
click at [204, 377] on span "No" at bounding box center [206, 378] width 12 height 13
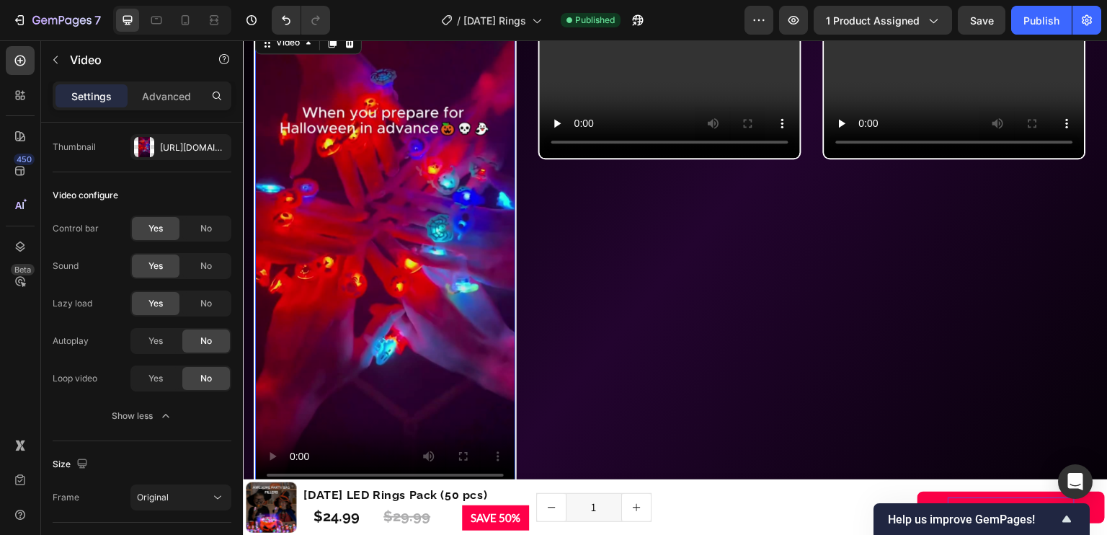
drag, startPoint x: 1037, startPoint y: 14, endPoint x: 916, endPoint y: 3, distance: 122.3
click at [1037, 14] on div "Publish" at bounding box center [1041, 20] width 36 height 15
